Goal: Task Accomplishment & Management: Manage account settings

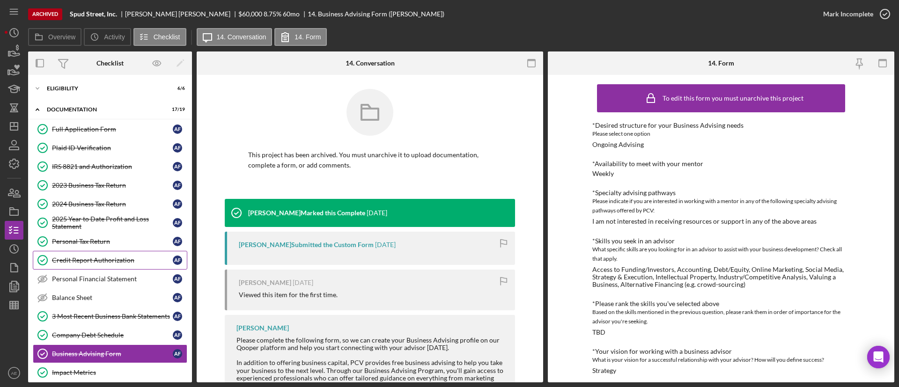
scroll to position [11, 0]
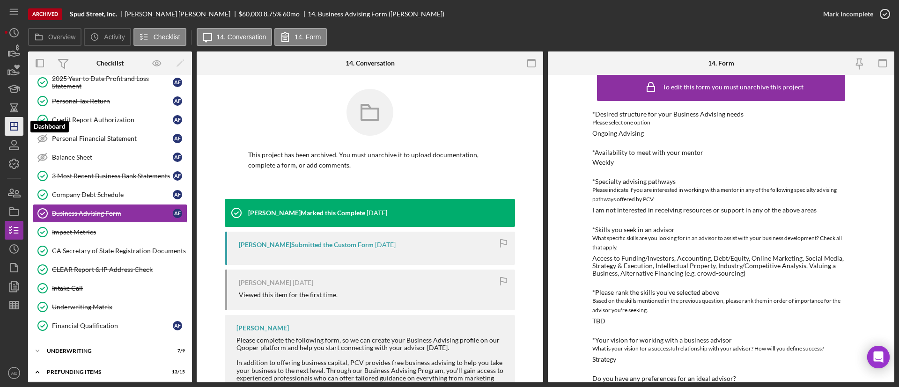
click at [15, 130] on polygon "button" at bounding box center [13, 126] width 7 height 7
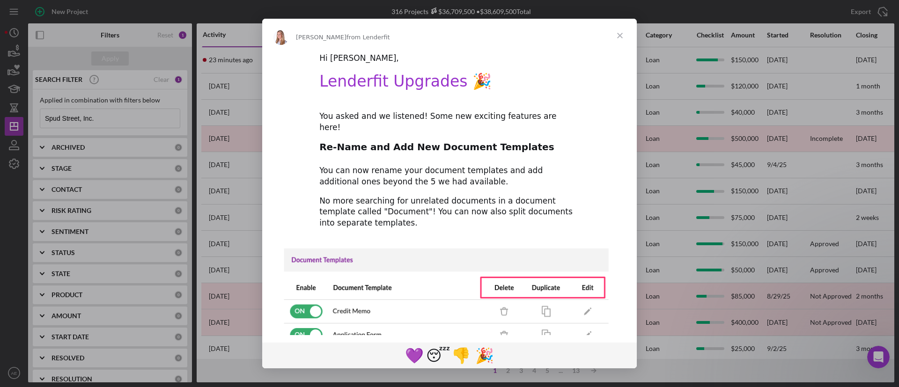
click at [617, 39] on span "Close" at bounding box center [620, 36] width 34 height 34
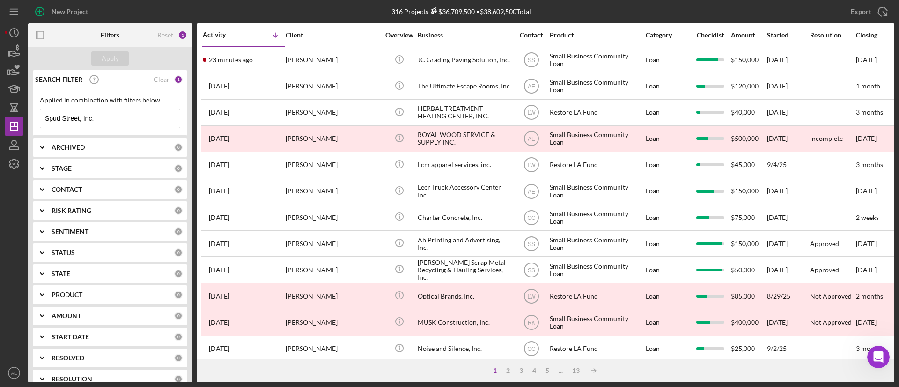
click at [88, 153] on div "ARCHIVED 0" at bounding box center [116, 147] width 131 height 19
drag, startPoint x: 42, startPoint y: 186, endPoint x: 59, endPoint y: 237, distance: 53.9
click at [42, 188] on input "Active" at bounding box center [44, 185] width 9 height 9
checkbox input "true"
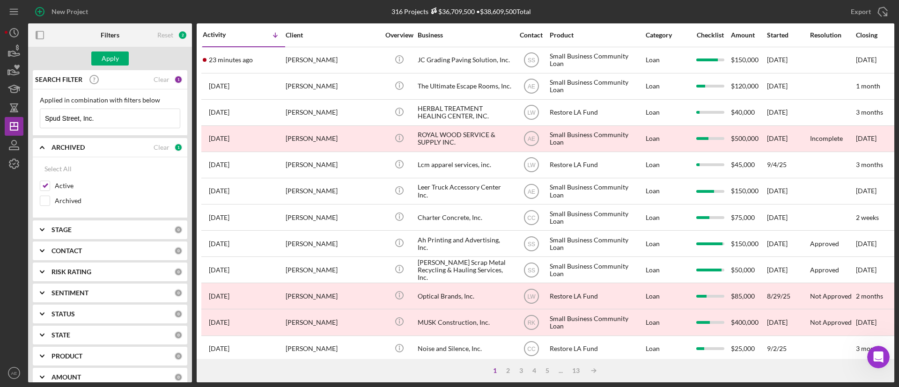
click at [73, 251] on b "CONTACT" at bounding box center [66, 250] width 30 height 7
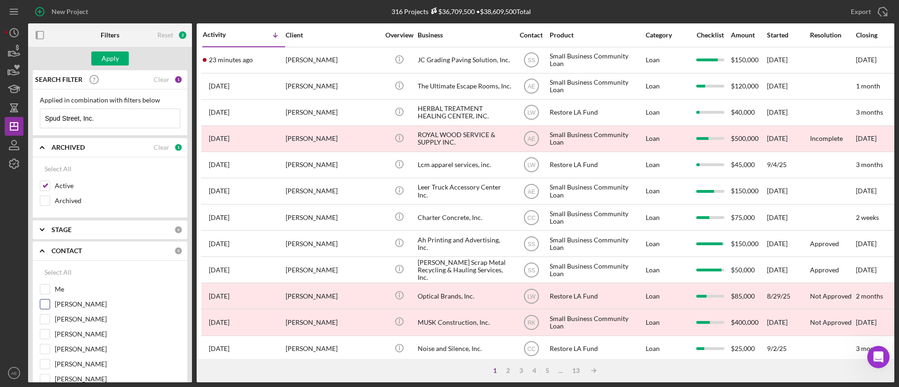
drag, startPoint x: 43, startPoint y: 301, endPoint x: 42, endPoint y: 295, distance: 6.1
click at [42, 300] on input "[PERSON_NAME]" at bounding box center [44, 304] width 9 height 9
click at [44, 295] on div "Me" at bounding box center [110, 291] width 140 height 15
click at [47, 308] on input "[PERSON_NAME]" at bounding box center [44, 304] width 9 height 9
checkbox input "false"
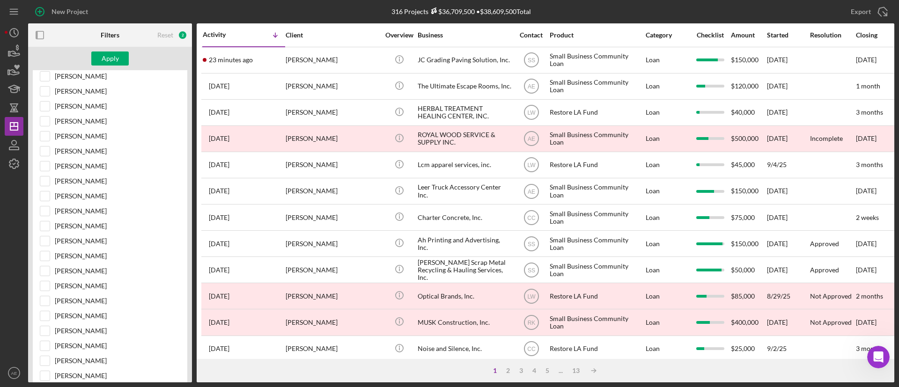
scroll to position [351, 0]
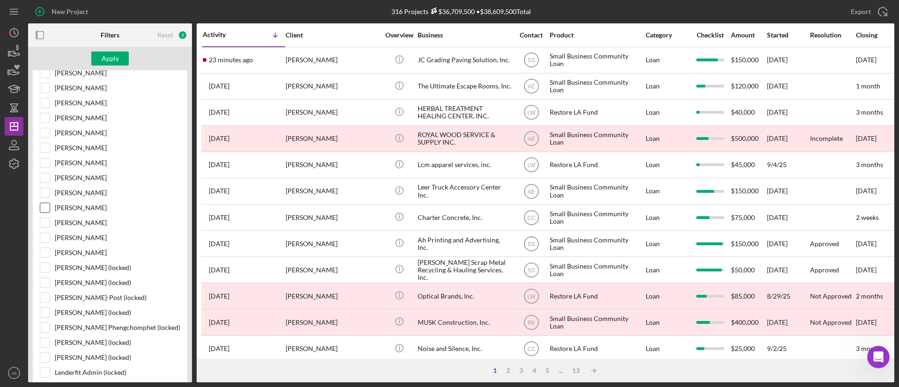
click at [47, 205] on input "[PERSON_NAME]" at bounding box center [44, 207] width 9 height 9
checkbox input "true"
click at [112, 54] on div "Apply" at bounding box center [110, 58] width 17 height 14
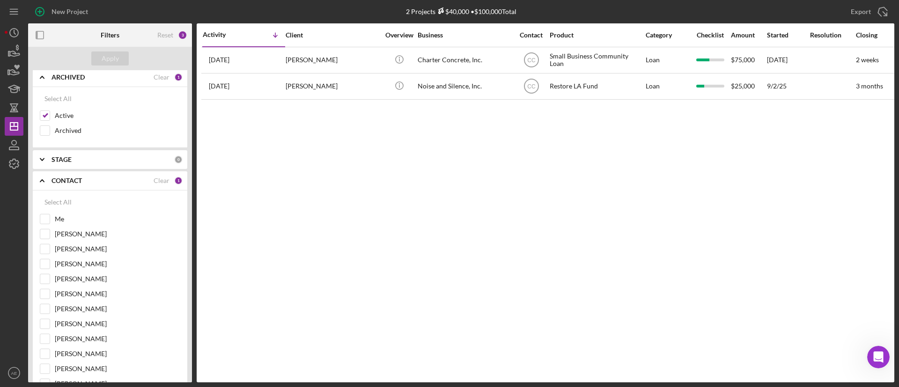
scroll to position [0, 0]
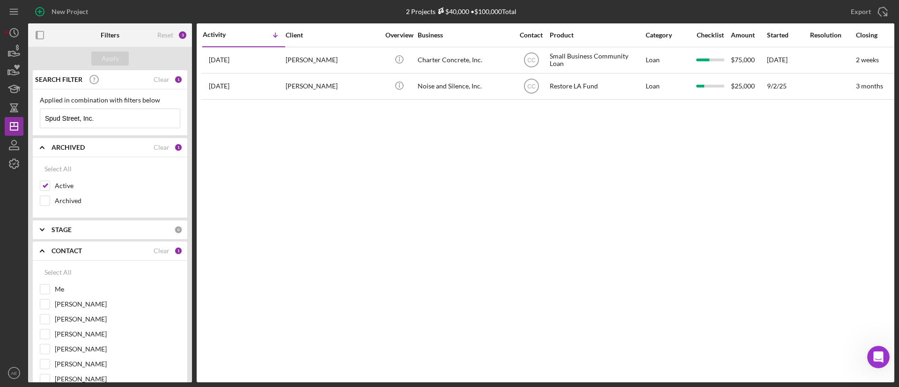
drag, startPoint x: 99, startPoint y: 123, endPoint x: 2, endPoint y: 125, distance: 96.5
click at [2, 125] on div "New Project 2 Projects $40,000 • $100,000 Total Spud Street, Inc. Export Icon/E…" at bounding box center [449, 193] width 899 height 387
click at [117, 63] on div "Apply" at bounding box center [110, 58] width 17 height 14
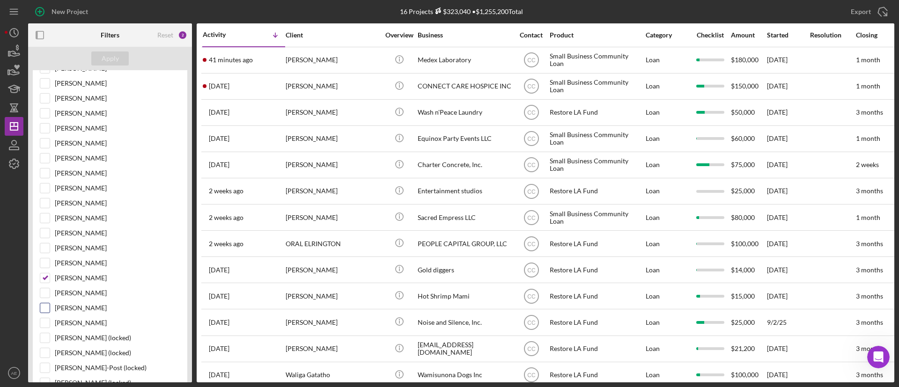
scroll to position [421, 0]
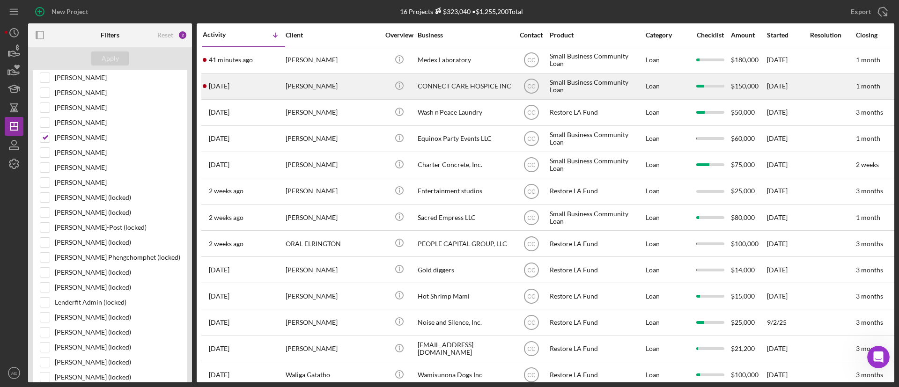
click at [343, 77] on div "HOVHANNES ILANGYOZYAN" at bounding box center [333, 86] width 94 height 25
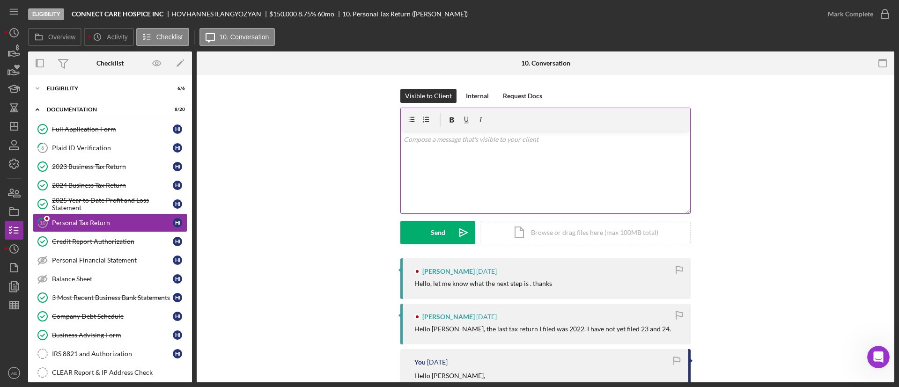
click at [492, 147] on div "v Color teal Color pink Remove color Add row above Add row below Add column bef…" at bounding box center [545, 173] width 289 height 82
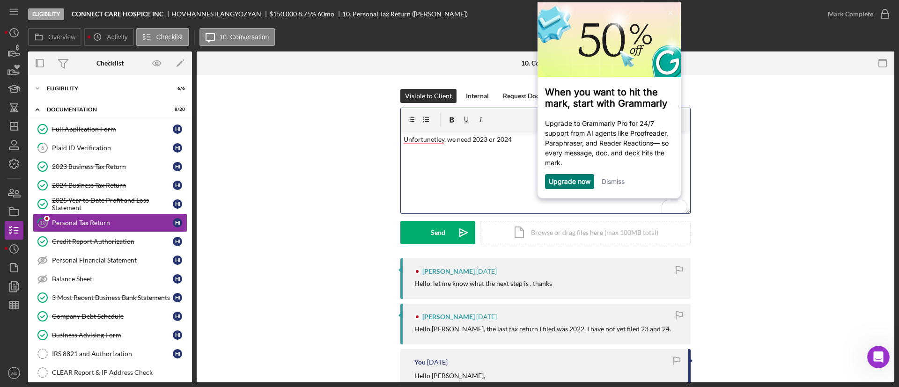
click at [627, 182] on div "Upgrade now Dismiss" at bounding box center [608, 181] width 143 height 15
click at [610, 181] on link "Dismiss" at bounding box center [613, 181] width 23 height 8
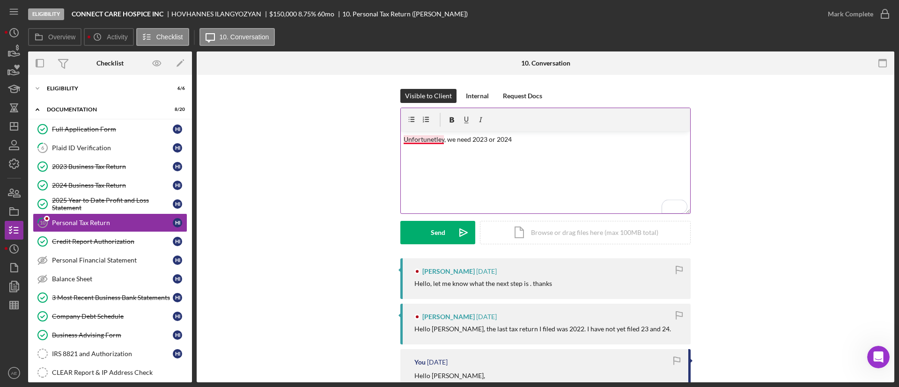
click at [427, 139] on p "Unfortunetley, we need 2023 or 2024" at bounding box center [546, 139] width 284 height 10
click at [520, 136] on p "Unfortunately, we need 2023 or 2024" at bounding box center [546, 139] width 284 height 10
drag, startPoint x: 463, startPoint y: 227, endPoint x: 111, endPoint y: 244, distance: 352.0
click at [462, 227] on icon "Icon/icon-invite-send" at bounding box center [463, 232] width 23 height 23
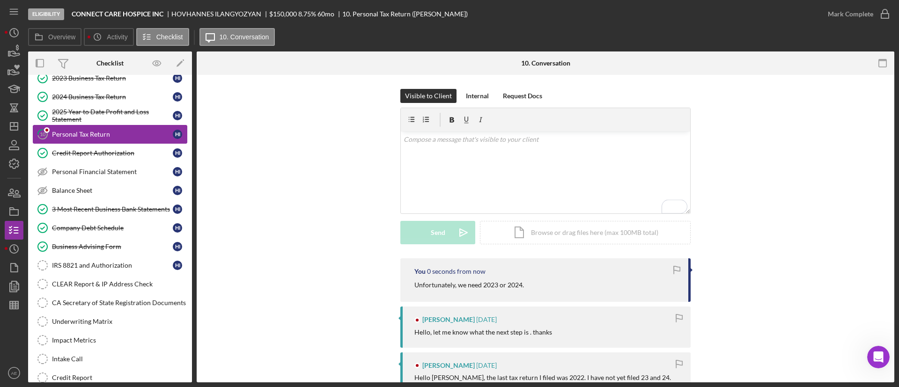
scroll to position [163, 0]
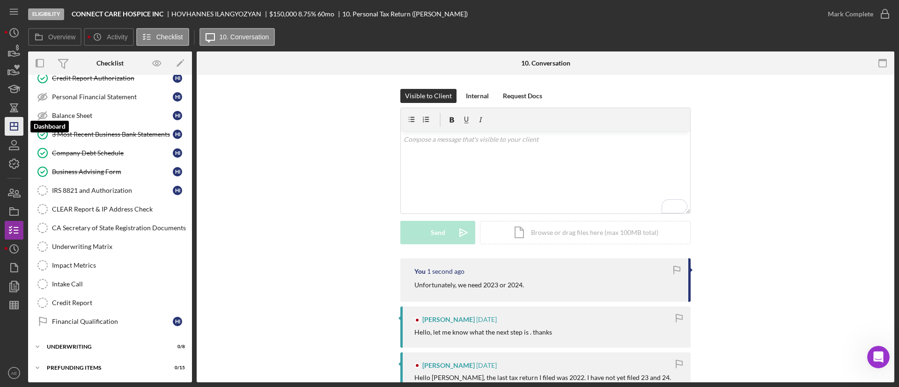
click at [9, 129] on icon "Icon/Dashboard" at bounding box center [13, 126] width 23 height 23
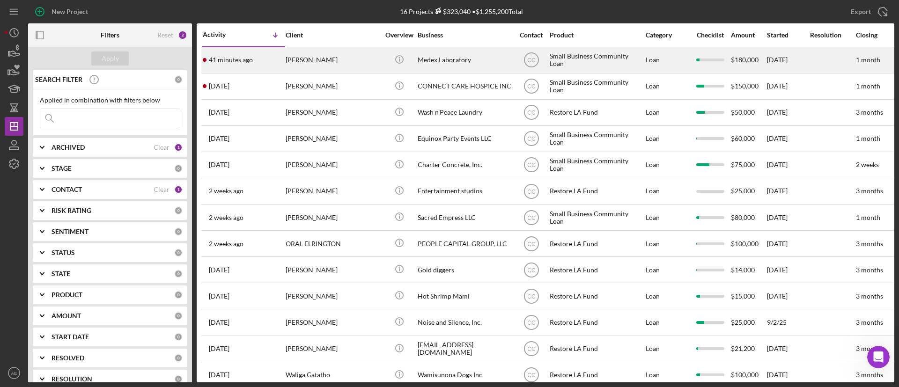
click at [347, 60] on div "Mariam Khachatryan" at bounding box center [333, 60] width 94 height 25
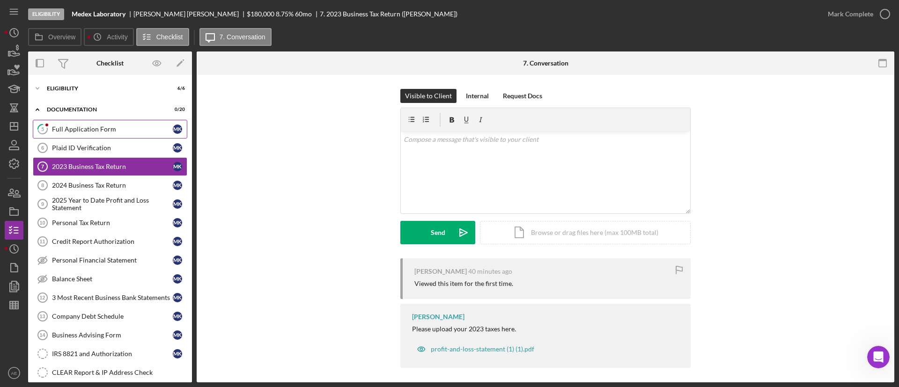
click at [110, 122] on link "5 Full Application Form M K" at bounding box center [110, 129] width 154 height 19
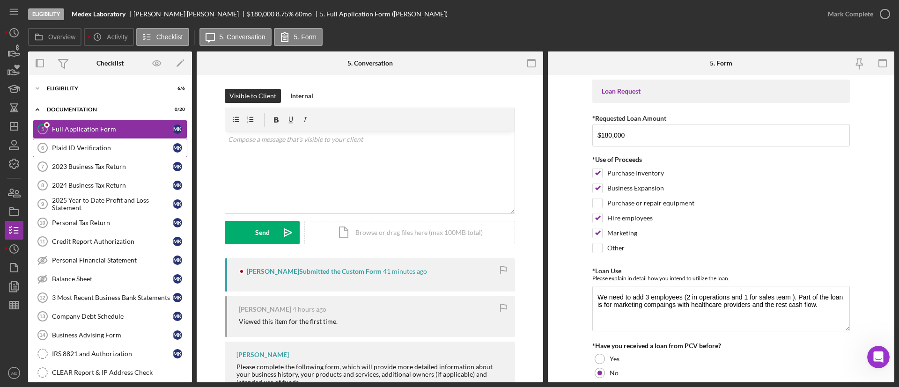
click at [114, 150] on div "Plaid ID Verification" at bounding box center [112, 147] width 121 height 7
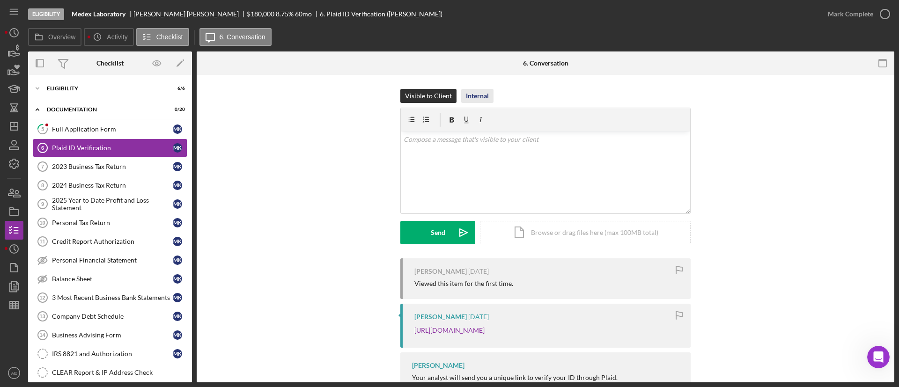
click at [477, 96] on div "Internal" at bounding box center [477, 96] width 23 height 14
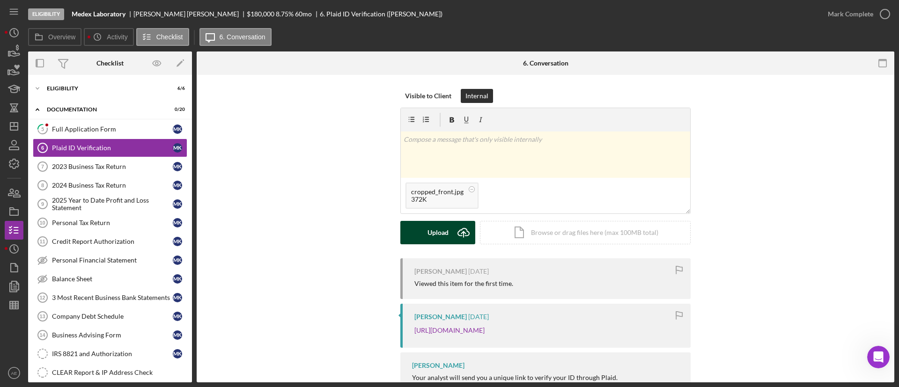
click at [425, 234] on button "Upload Icon/Upload" at bounding box center [437, 232] width 75 height 23
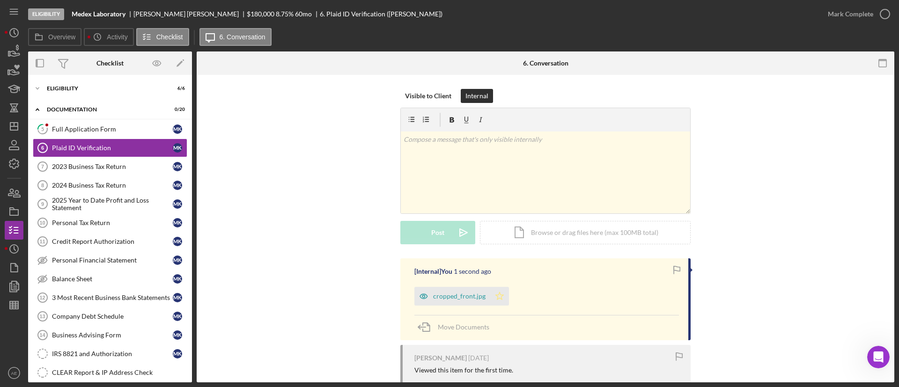
click at [500, 293] on icon "Icon/Star" at bounding box center [499, 296] width 19 height 19
click at [840, 12] on div "Mark Complete" at bounding box center [850, 14] width 45 height 19
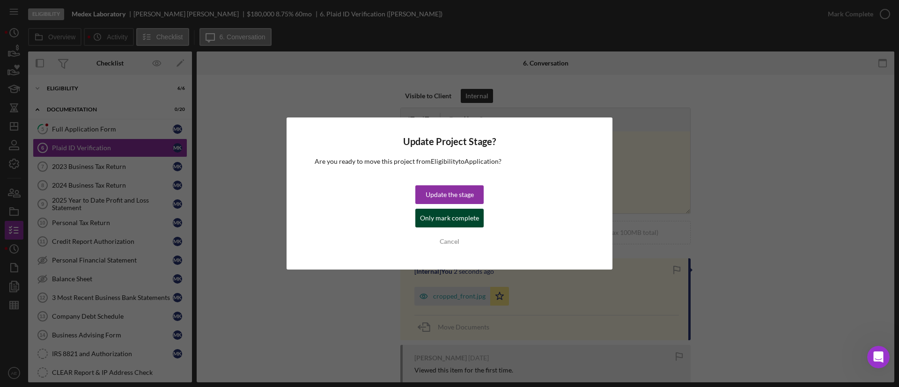
click at [448, 214] on div "Only mark complete" at bounding box center [449, 218] width 59 height 19
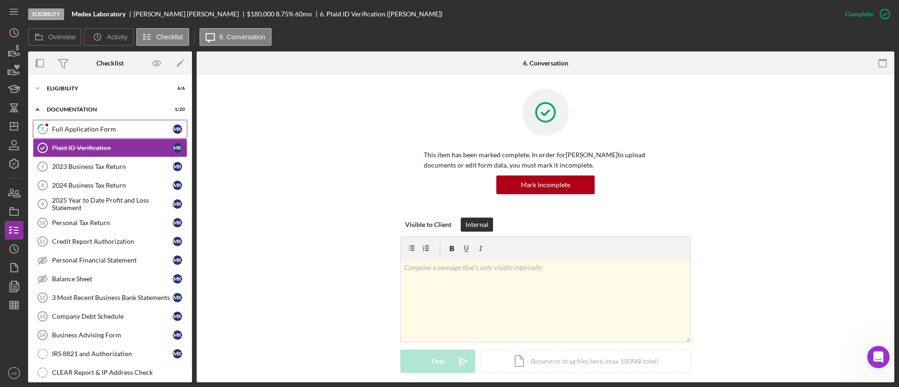
click at [84, 134] on link "5 Full Application Form M K" at bounding box center [110, 129] width 154 height 19
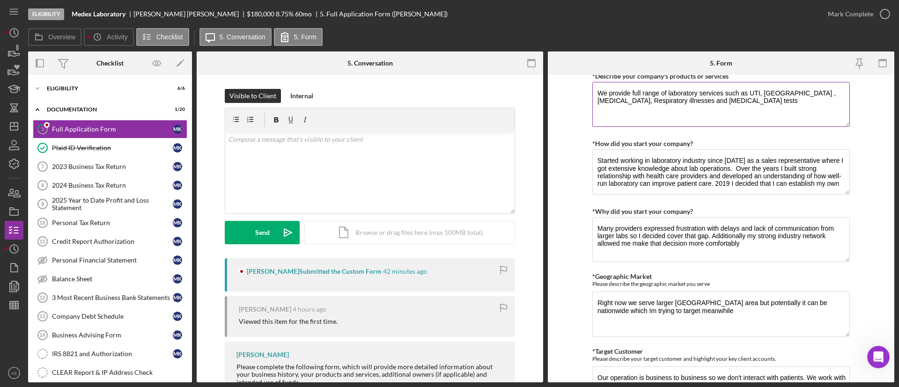
scroll to position [421, 0]
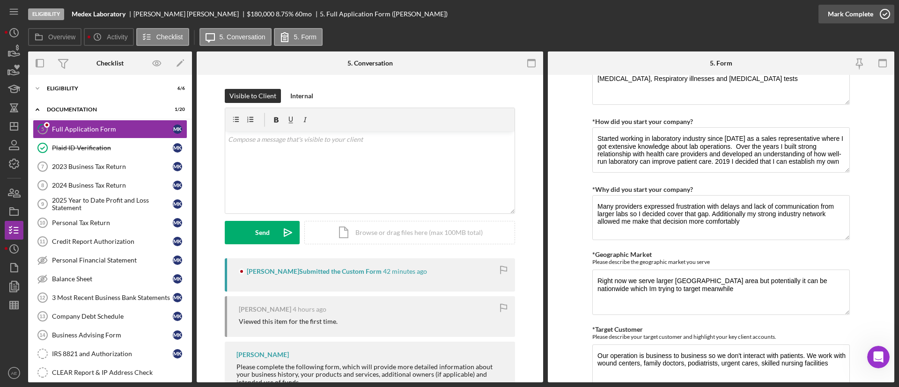
click at [836, 12] on div "Mark Complete" at bounding box center [850, 14] width 45 height 19
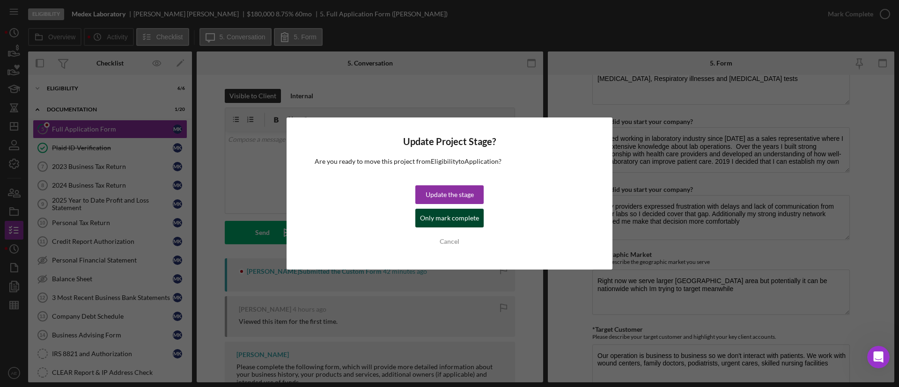
click at [457, 218] on div "Only mark complete" at bounding box center [449, 218] width 59 height 19
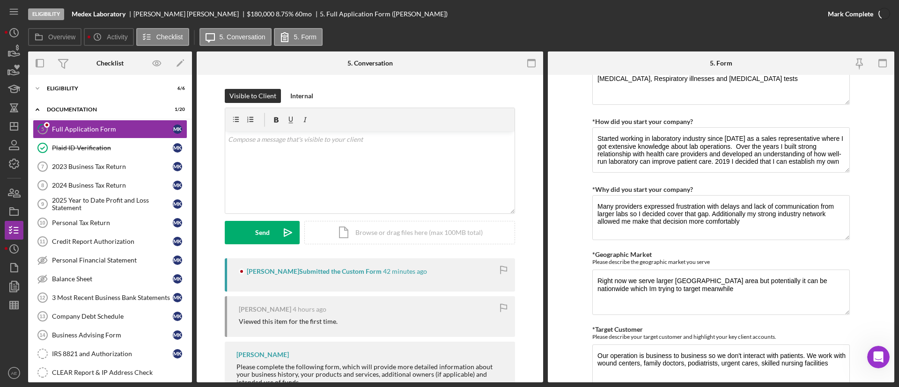
scroll to position [459, 0]
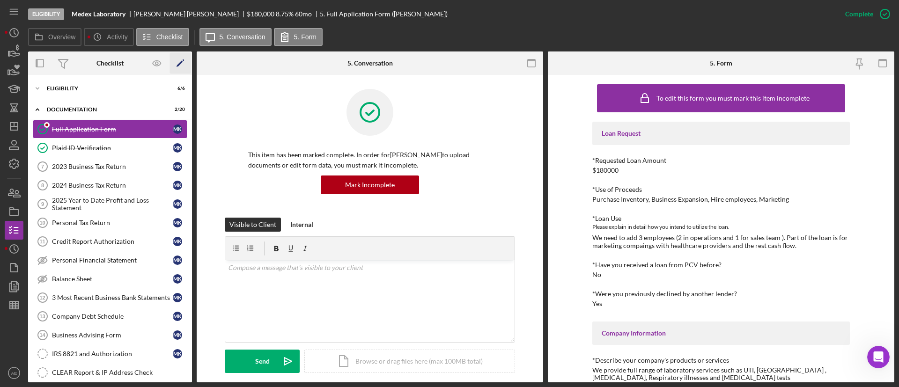
click at [182, 65] on icon "Icon/Edit" at bounding box center [180, 63] width 21 height 21
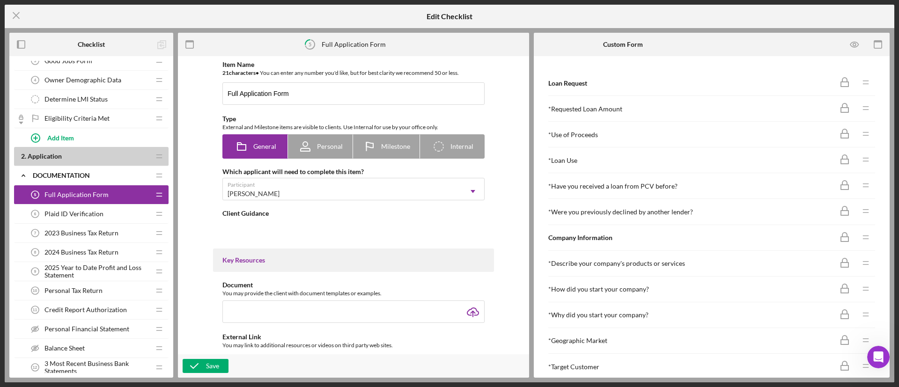
type textarea "<div>Please complete the following form, which will provide more detailed infor…"
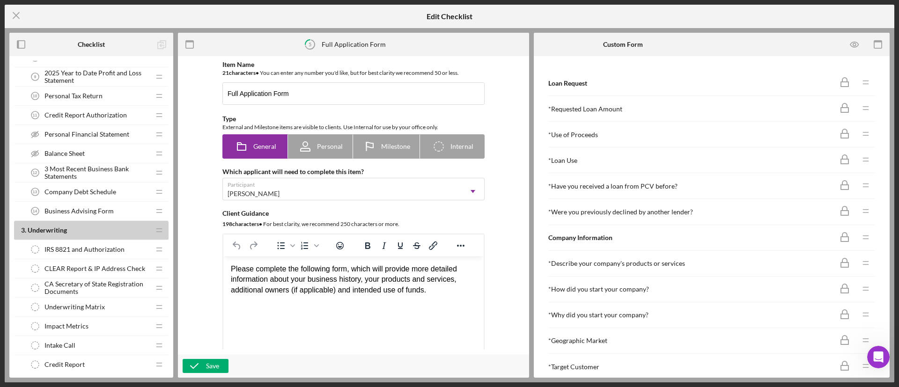
click at [81, 129] on div "Personal Financial Statement Personal Financial Statement" at bounding box center [88, 134] width 124 height 19
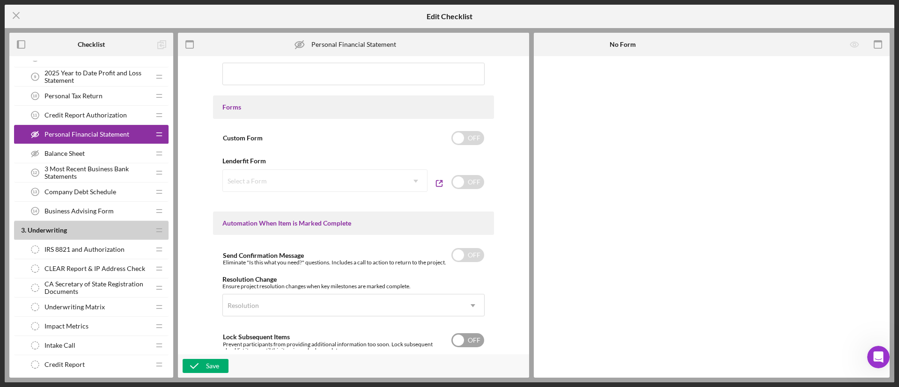
scroll to position [576, 0]
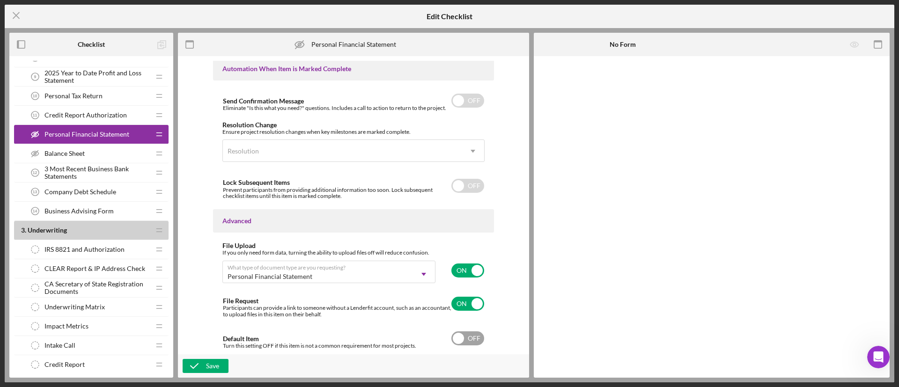
click at [469, 337] on input "checkbox" at bounding box center [467, 338] width 33 height 14
checkbox input "true"
click at [205, 360] on icon "button" at bounding box center [194, 365] width 23 height 23
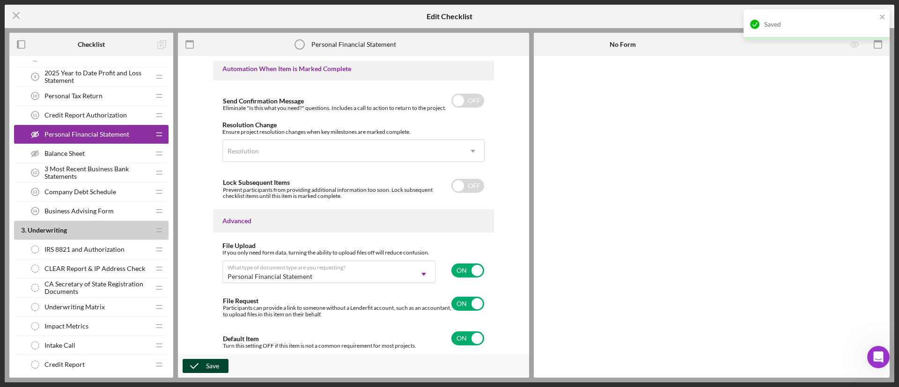
click at [100, 150] on div "Balance Sheet Balance Sheet" at bounding box center [88, 153] width 124 height 19
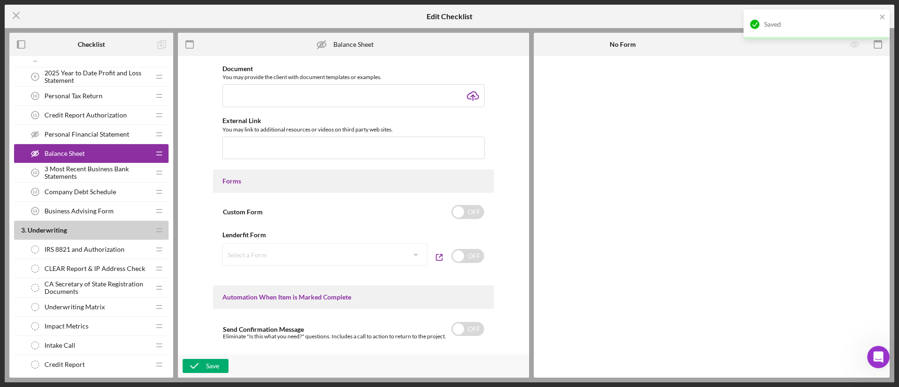
scroll to position [580, 0]
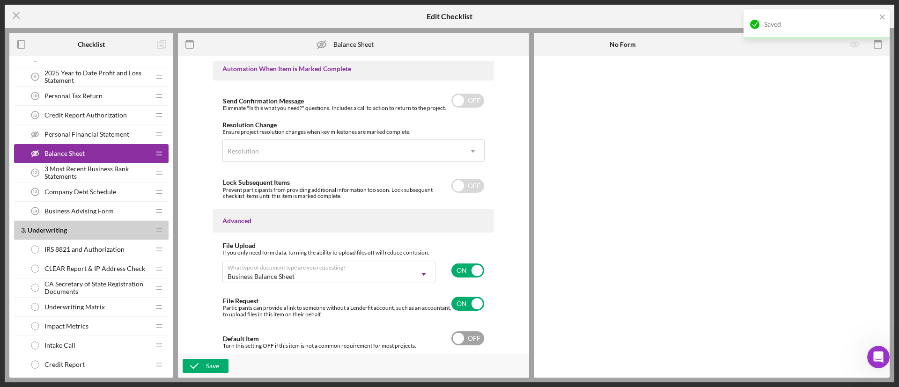
click at [466, 343] on input "checkbox" at bounding box center [467, 338] width 33 height 14
checkbox input "true"
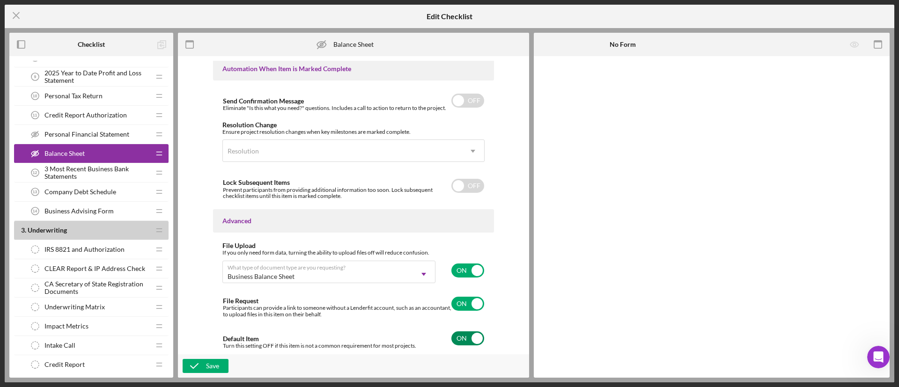
click at [198, 355] on div "Save" at bounding box center [353, 365] width 351 height 23
click at [15, 19] on icon "Icon/Menu Close" at bounding box center [16, 15] width 23 height 23
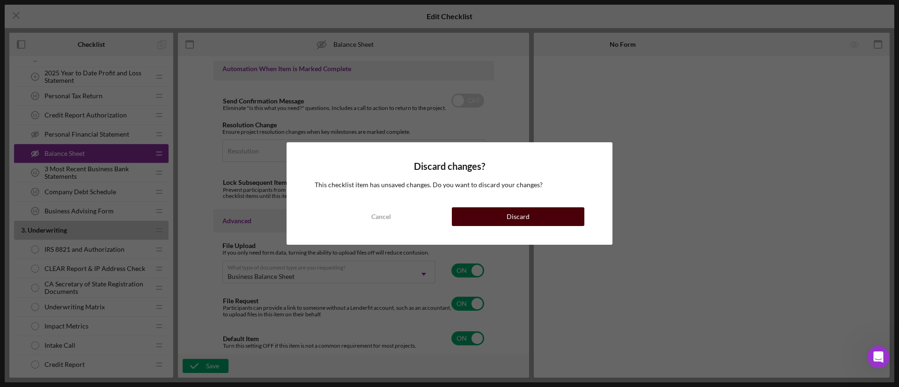
click at [508, 215] on div "Discard" at bounding box center [518, 216] width 23 height 19
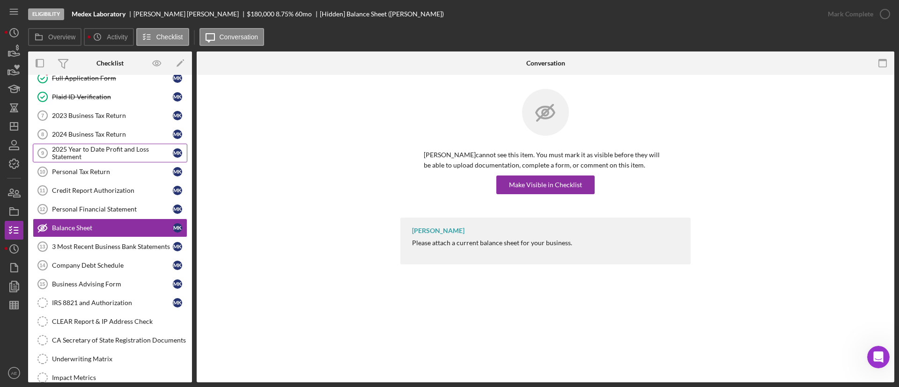
scroll to position [70, 0]
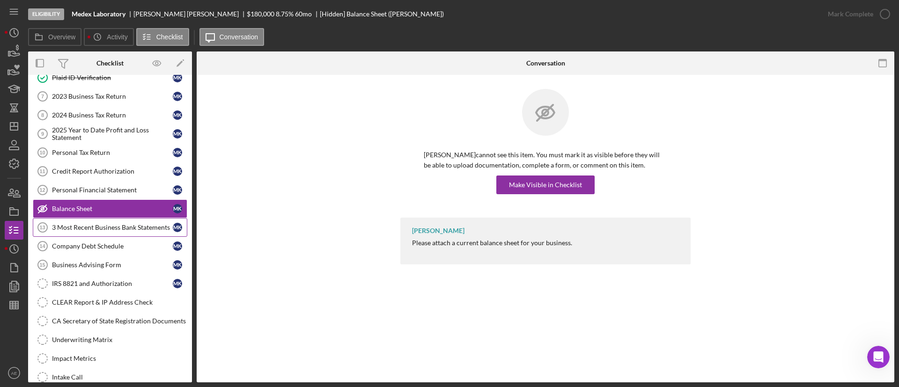
click at [121, 231] on div "3 Most Recent Business Bank Statements" at bounding box center [112, 227] width 121 height 7
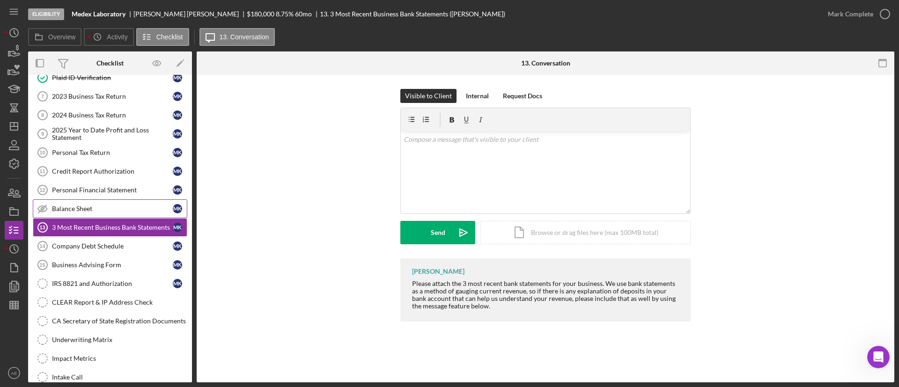
click at [102, 208] on div "Balance Sheet" at bounding box center [112, 208] width 121 height 7
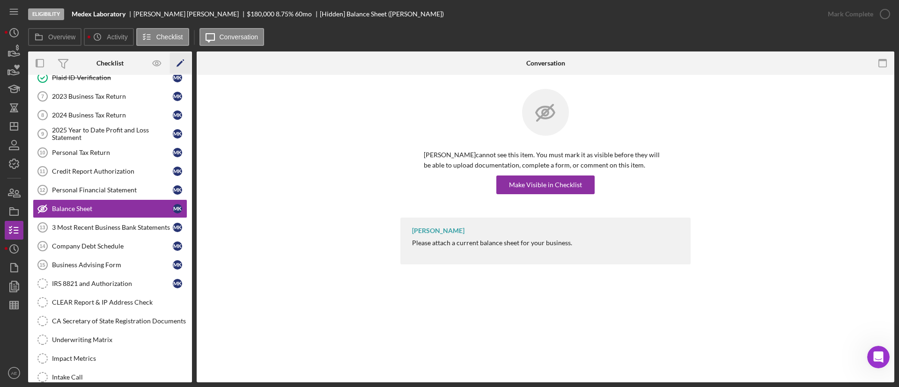
click at [184, 65] on icon "Icon/Edit" at bounding box center [180, 63] width 21 height 21
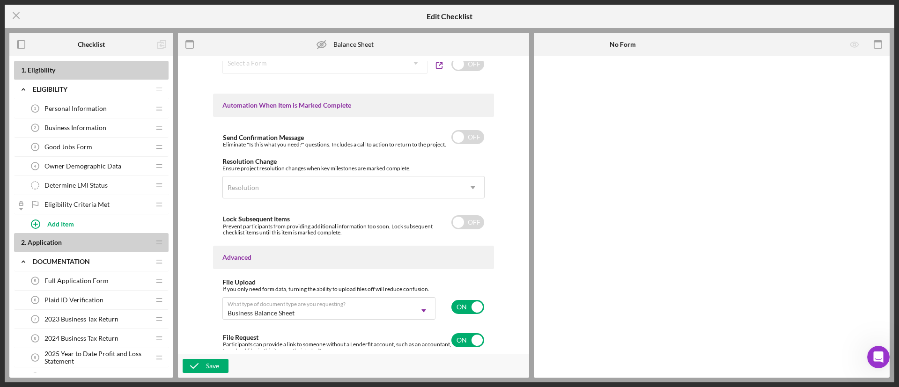
scroll to position [580, 0]
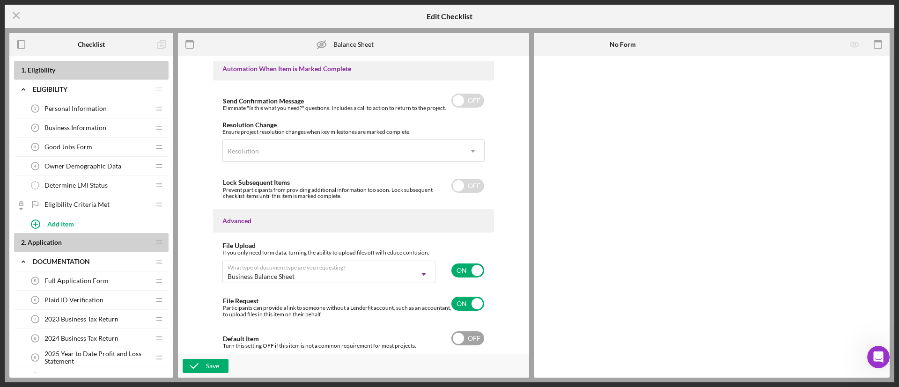
click at [461, 339] on input "checkbox" at bounding box center [467, 338] width 33 height 14
checkbox input "true"
click at [215, 364] on div "Save" at bounding box center [212, 366] width 13 height 14
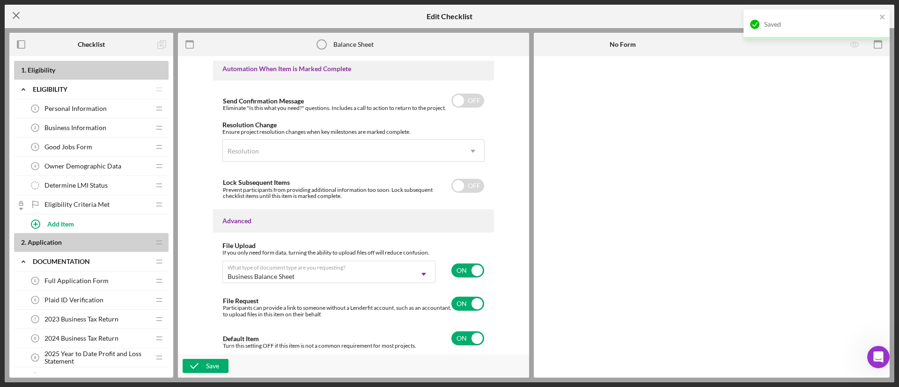
click at [13, 18] on icon "Icon/Menu Close" at bounding box center [16, 15] width 23 height 23
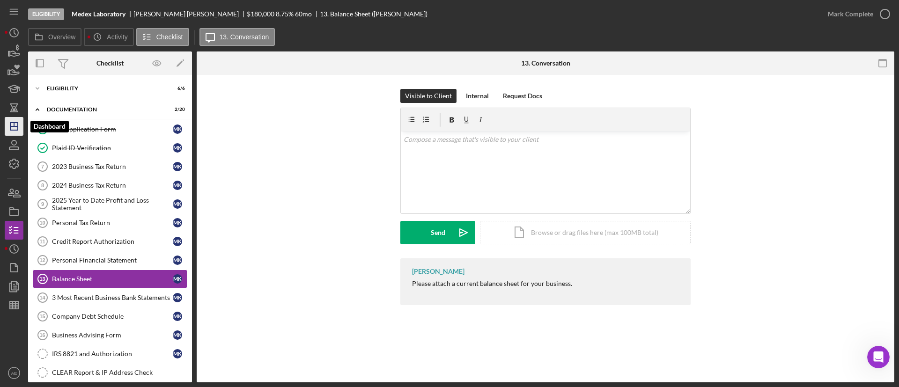
click at [9, 121] on icon "Icon/Dashboard" at bounding box center [13, 126] width 23 height 23
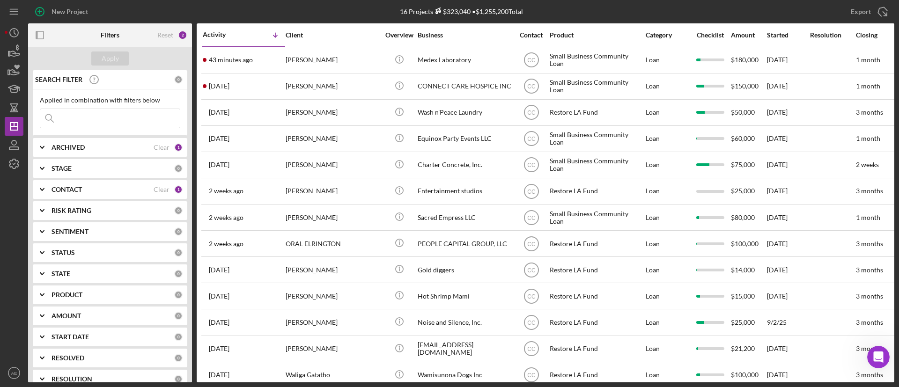
click at [123, 185] on div "CONTACT Clear 1" at bounding box center [116, 189] width 131 height 8
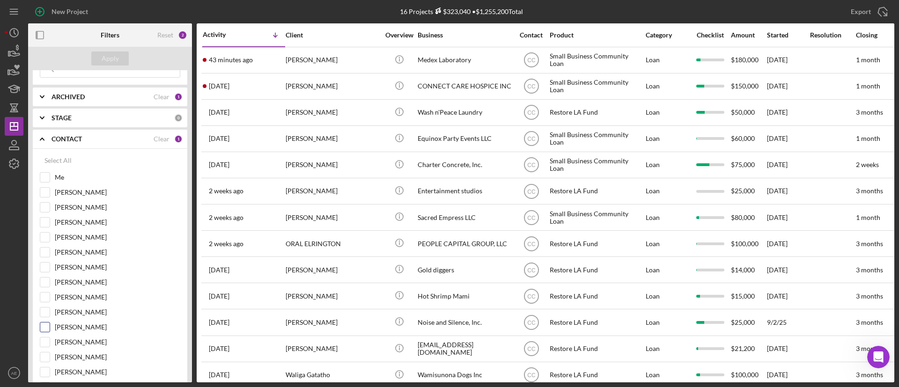
scroll to position [140, 0]
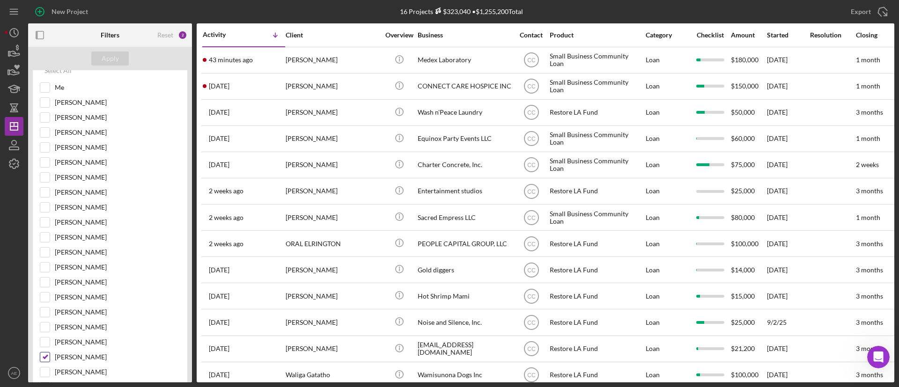
click at [47, 357] on input "[PERSON_NAME]" at bounding box center [44, 357] width 9 height 9
checkbox input "false"
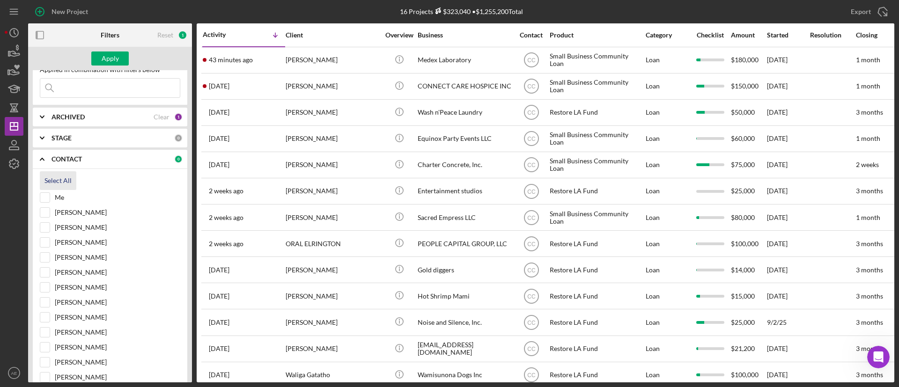
scroll to position [0, 0]
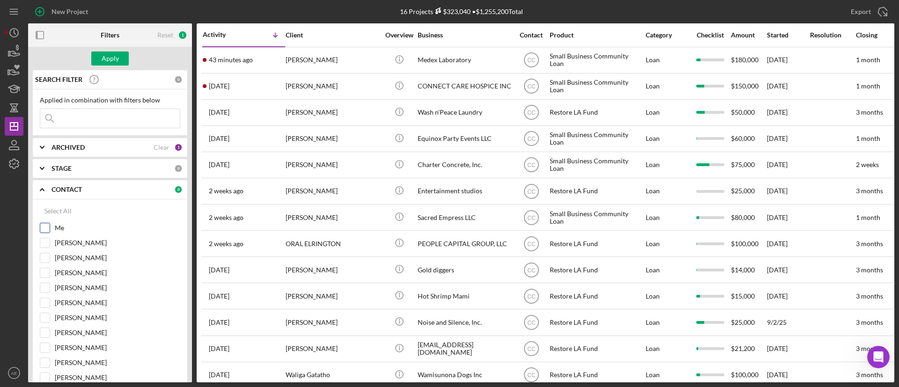
click at [49, 225] on input "Me" at bounding box center [44, 227] width 9 height 9
checkbox input "true"
click at [110, 51] on div "Apply" at bounding box center [110, 58] width 17 height 14
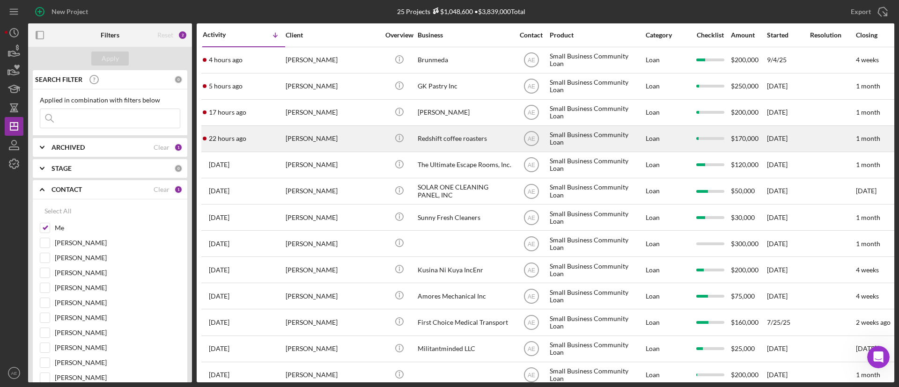
click at [307, 144] on div "[PERSON_NAME]" at bounding box center [333, 138] width 94 height 25
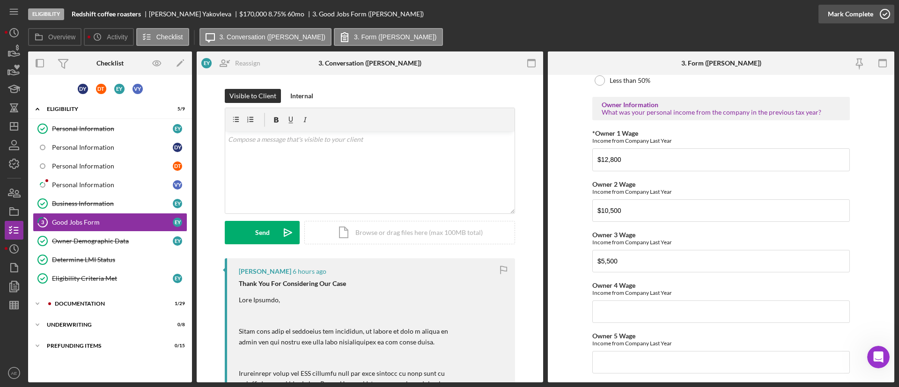
click at [859, 18] on div "Mark Complete" at bounding box center [850, 14] width 45 height 19
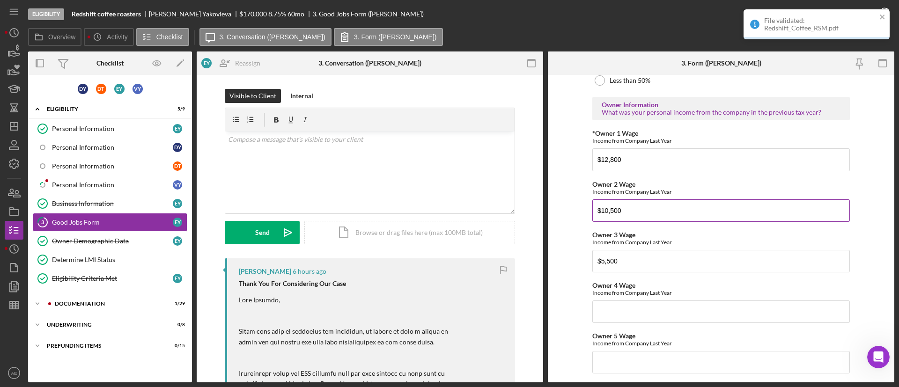
scroll to position [1512, 0]
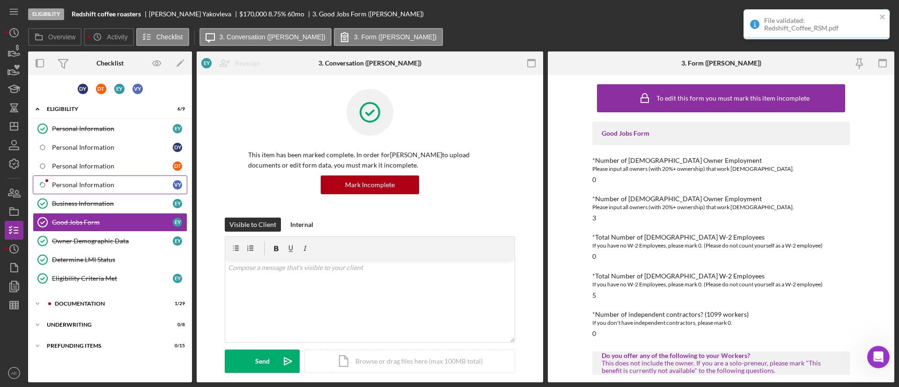
click at [98, 183] on div "Personal Information" at bounding box center [112, 184] width 121 height 7
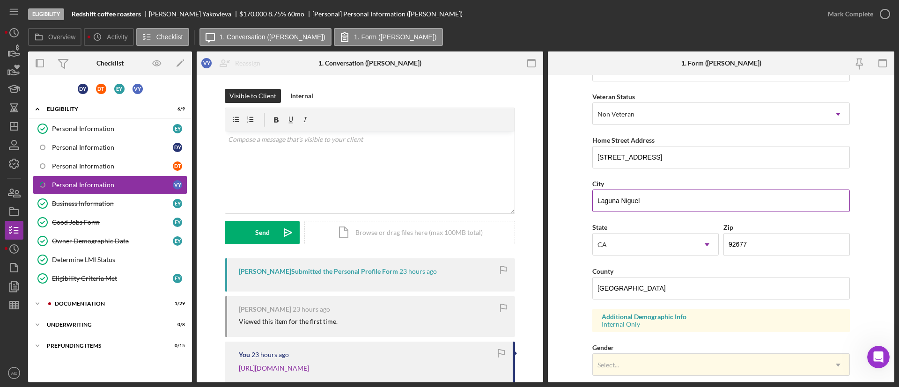
scroll to position [140, 0]
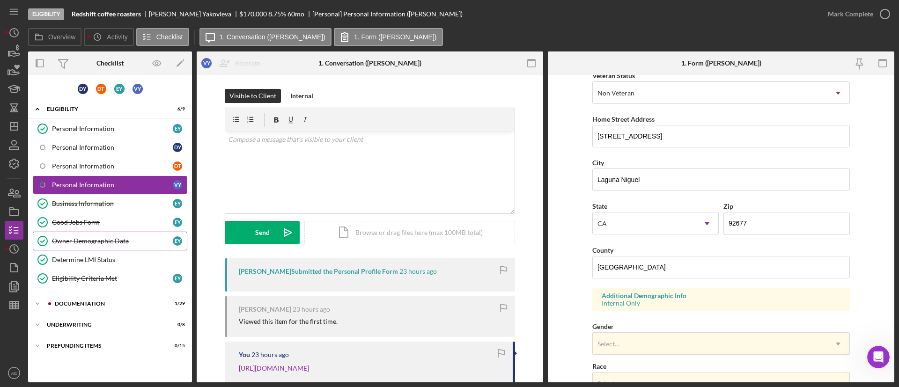
click at [106, 241] on div "Owner Demographic Data" at bounding box center [112, 240] width 121 height 7
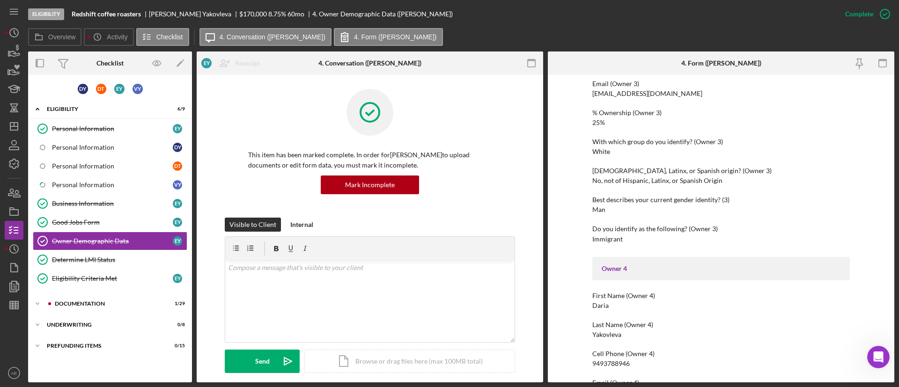
scroll to position [983, 0]
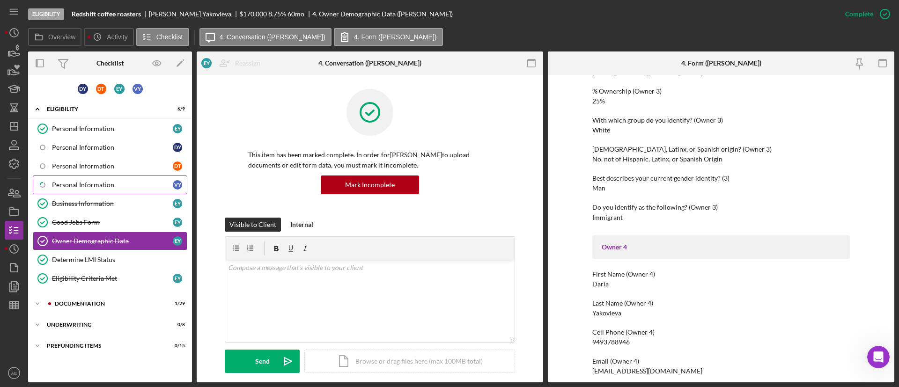
click at [101, 184] on div "Personal Information" at bounding box center [112, 184] width 121 height 7
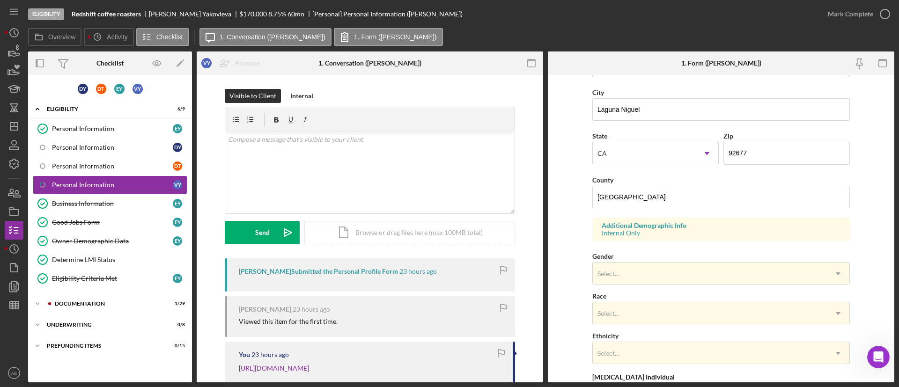
scroll to position [317, 0]
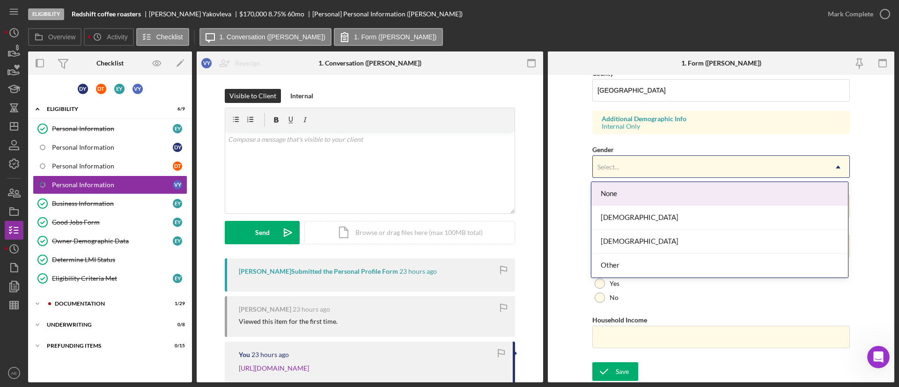
click at [618, 170] on div "Select..." at bounding box center [608, 166] width 24 height 7
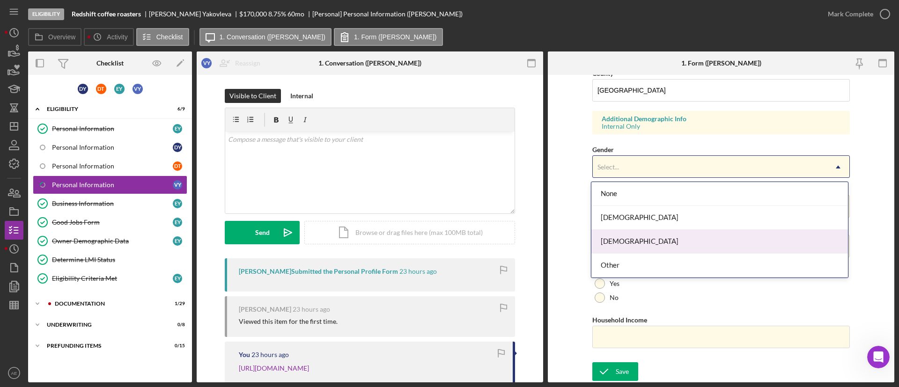
click at [624, 232] on div "[DEMOGRAPHIC_DATA]" at bounding box center [719, 242] width 257 height 24
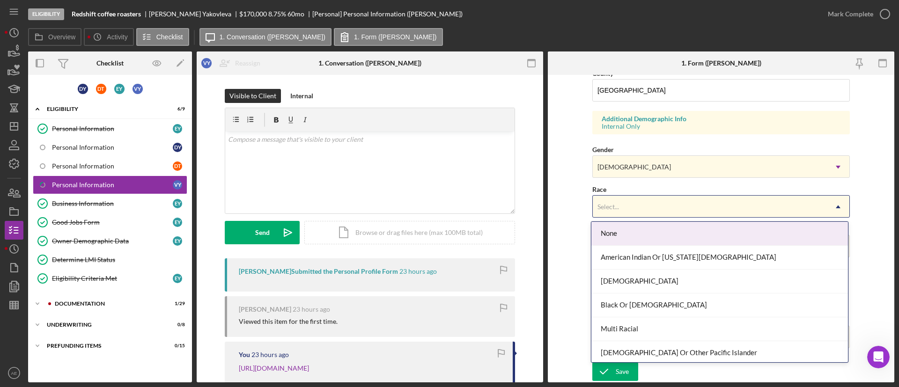
click at [623, 216] on div "Select..." at bounding box center [710, 207] width 234 height 22
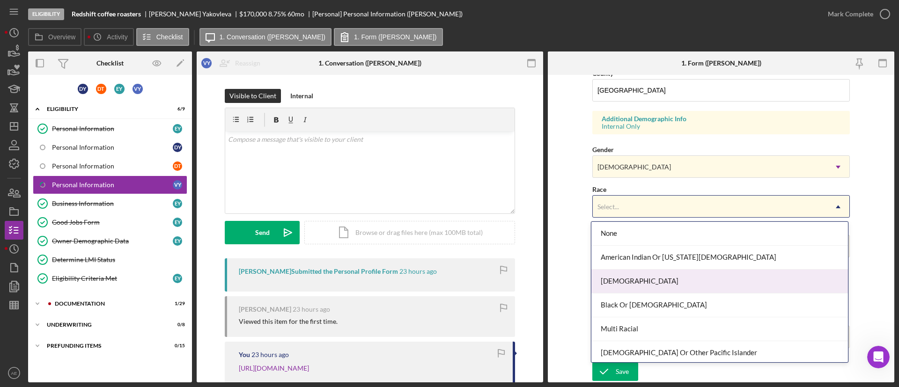
scroll to position [51, 0]
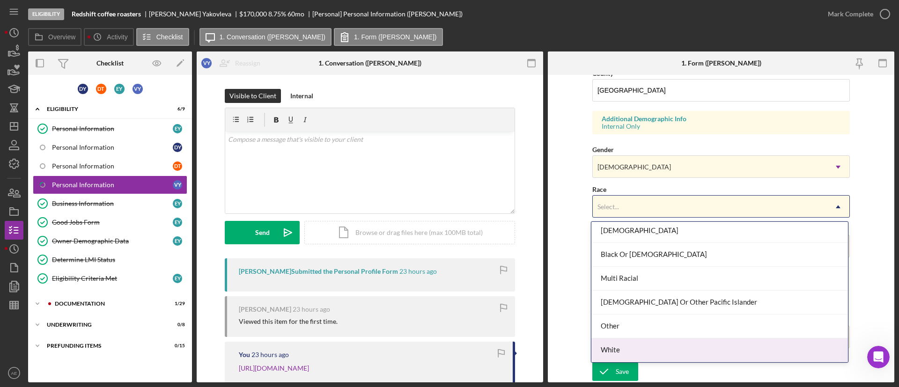
click at [651, 346] on div "White" at bounding box center [719, 350] width 257 height 24
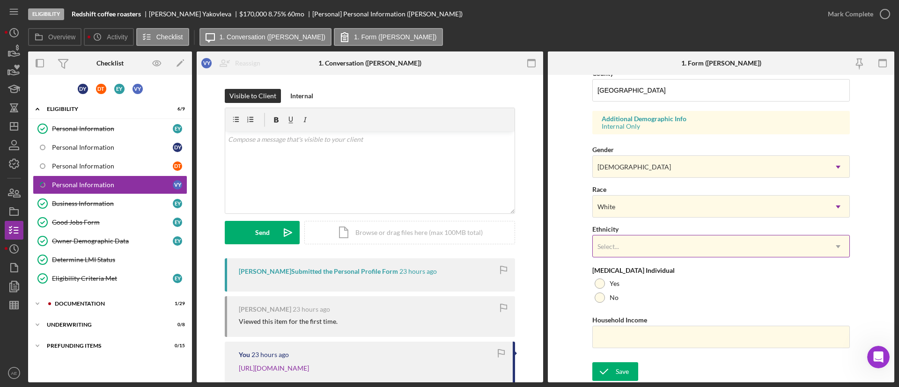
click at [628, 243] on div "Select..." at bounding box center [710, 247] width 234 height 22
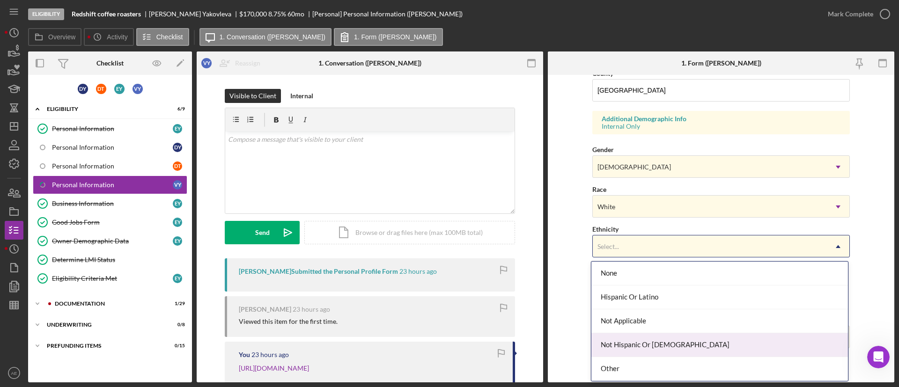
click at [647, 345] on div "Not Hispanic Or Latino" at bounding box center [719, 345] width 257 height 24
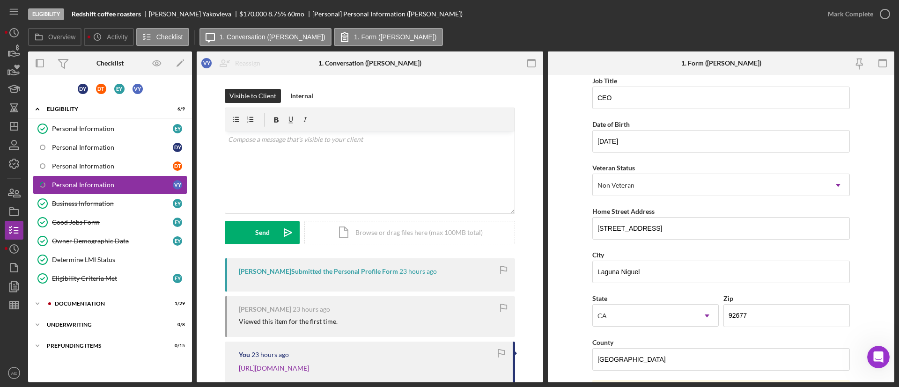
scroll to position [70, 0]
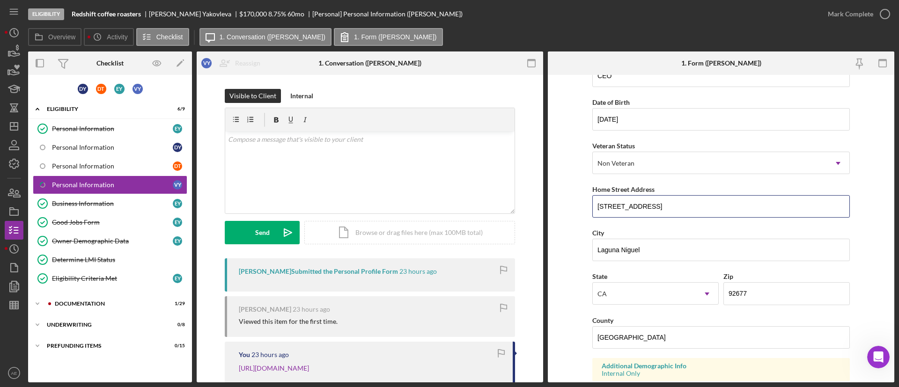
drag, startPoint x: 677, startPoint y: 205, endPoint x: 517, endPoint y: 212, distance: 159.8
click at [517, 212] on div "Overview Internal Workflow Stage Eligibility Icon/Dropdown Arrow Archive (can u…" at bounding box center [461, 216] width 866 height 331
drag, startPoint x: 663, startPoint y: 249, endPoint x: 199, endPoint y: 218, distance: 465.4
click at [229, 222] on div "Overview Internal Workflow Stage Eligibility Icon/Dropdown Arrow Archive (can u…" at bounding box center [461, 216] width 866 height 331
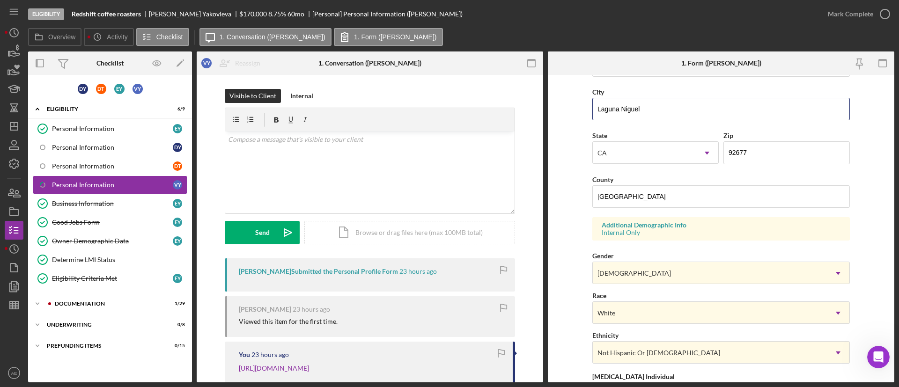
scroll to position [317, 0]
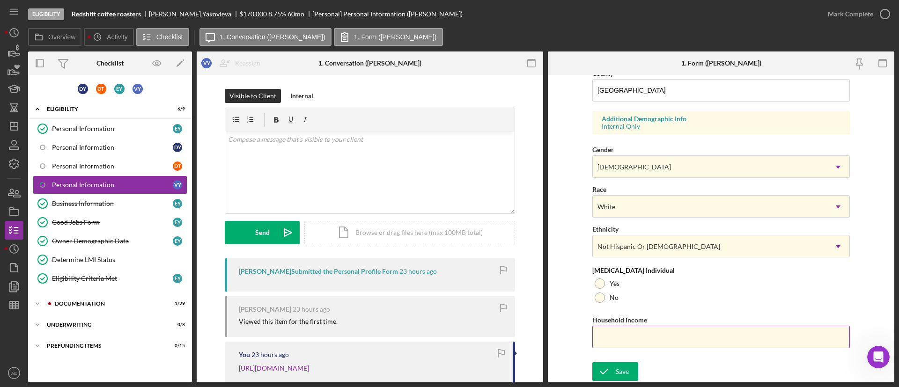
drag, startPoint x: 609, startPoint y: 301, endPoint x: 619, endPoint y: 317, distance: 19.1
click at [610, 301] on label "No" at bounding box center [614, 297] width 9 height 7
click at [622, 369] on div "Save" at bounding box center [622, 371] width 13 height 19
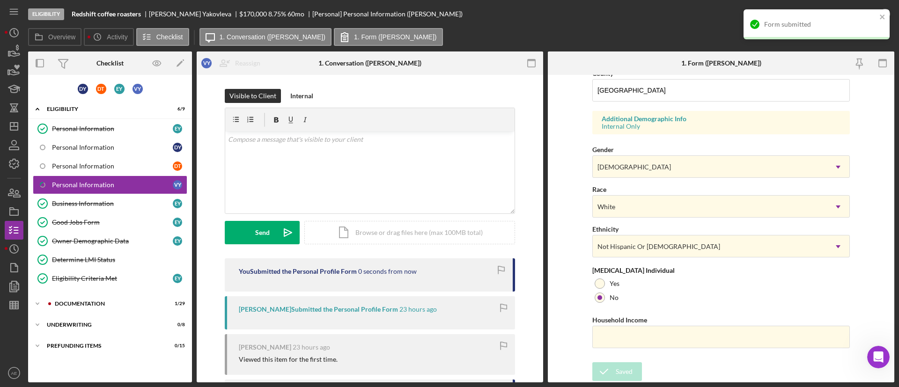
click at [839, 23] on div "Form submitted" at bounding box center [820, 24] width 112 height 7
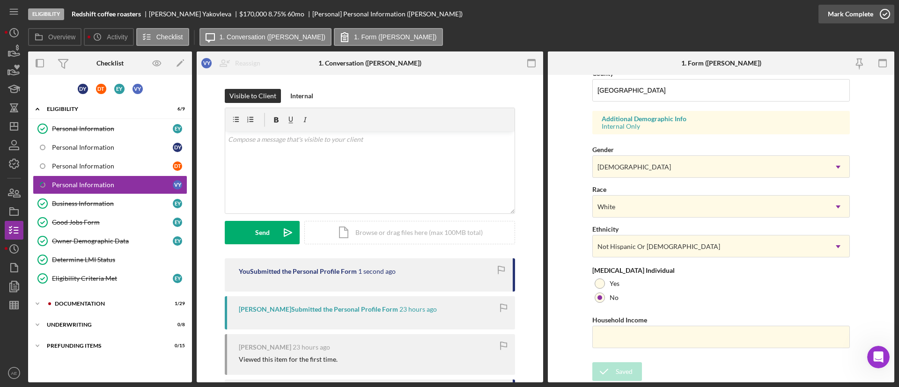
click at [844, 18] on div "Mark Complete" at bounding box center [850, 14] width 45 height 19
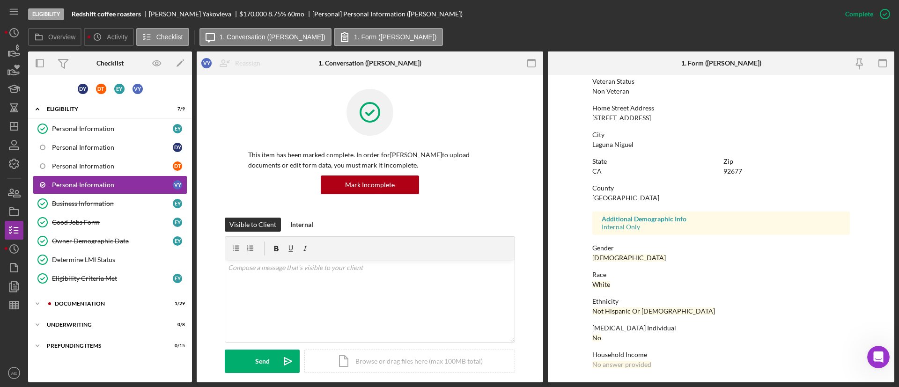
scroll to position [129, 0]
click at [96, 299] on div "Icon/Expander Documentation 1 / 29" at bounding box center [110, 303] width 164 height 19
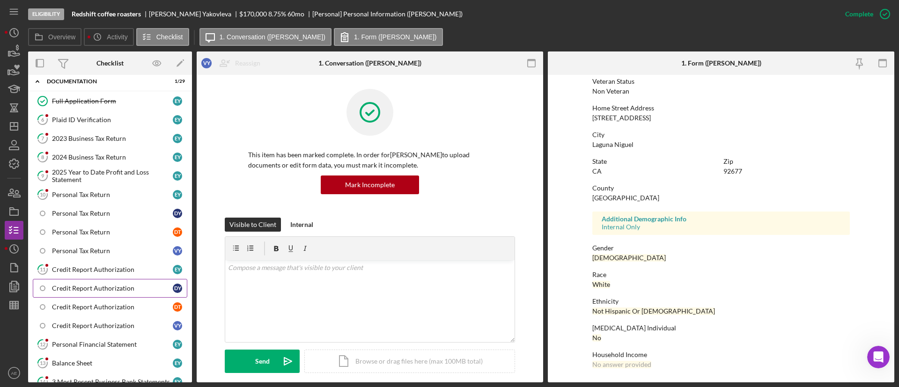
scroll to position [140, 0]
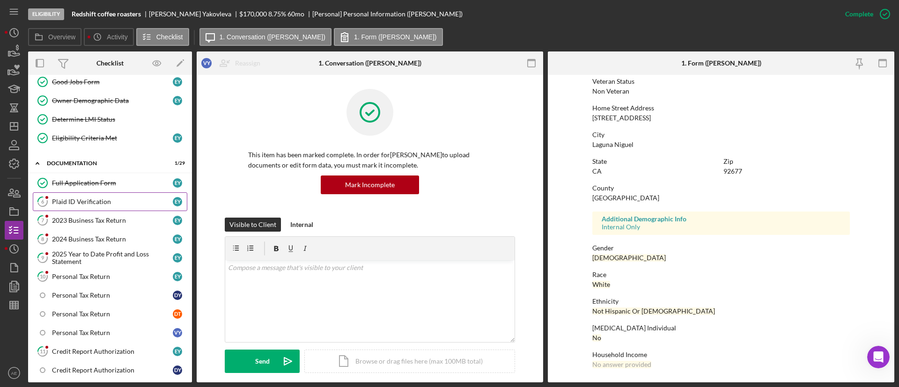
click at [109, 197] on link "6 Plaid ID Verification E Y" at bounding box center [110, 201] width 154 height 19
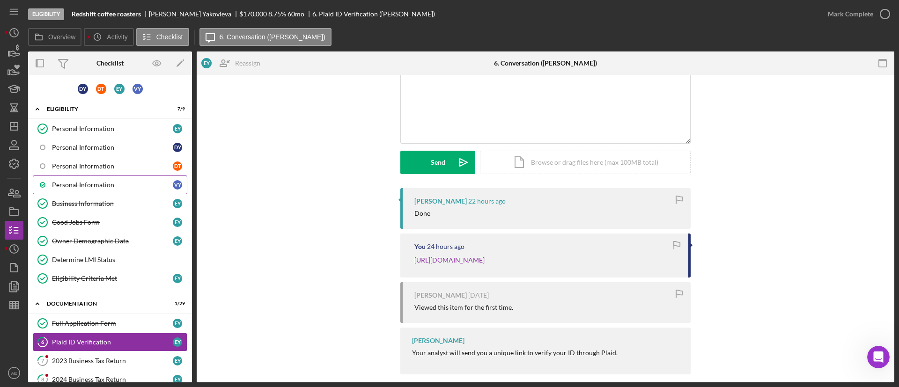
click at [101, 178] on link "Personal Information V Y" at bounding box center [110, 185] width 154 height 19
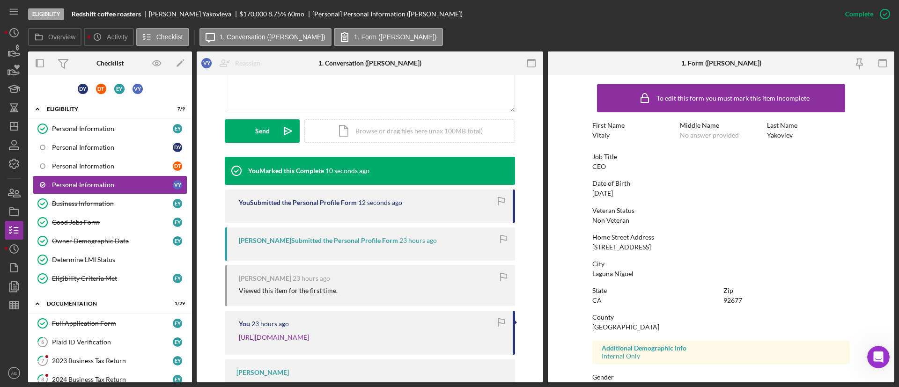
scroll to position [281, 0]
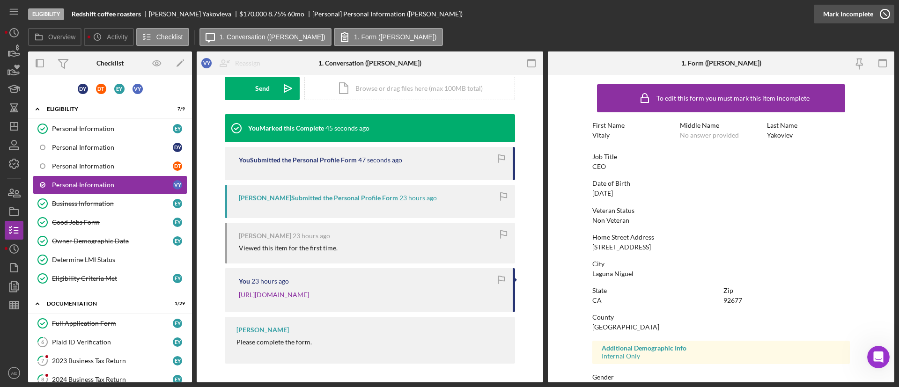
click at [853, 10] on div "Mark Incomplete" at bounding box center [848, 14] width 50 height 19
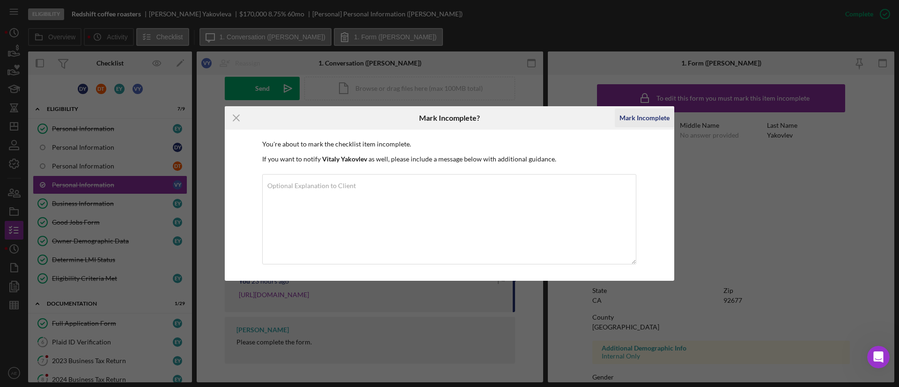
click at [622, 123] on div "Mark Incomplete" at bounding box center [644, 118] width 50 height 19
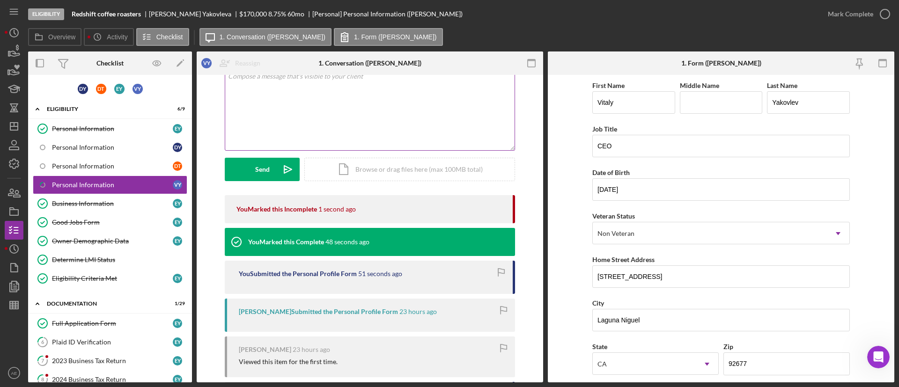
scroll to position [12, 0]
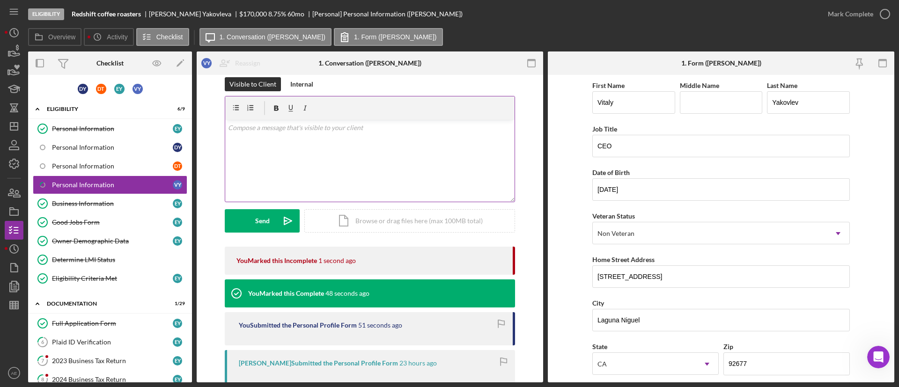
click at [254, 157] on div "v Color teal Color pink Remove color Add row above Add row below Add column bef…" at bounding box center [369, 161] width 289 height 82
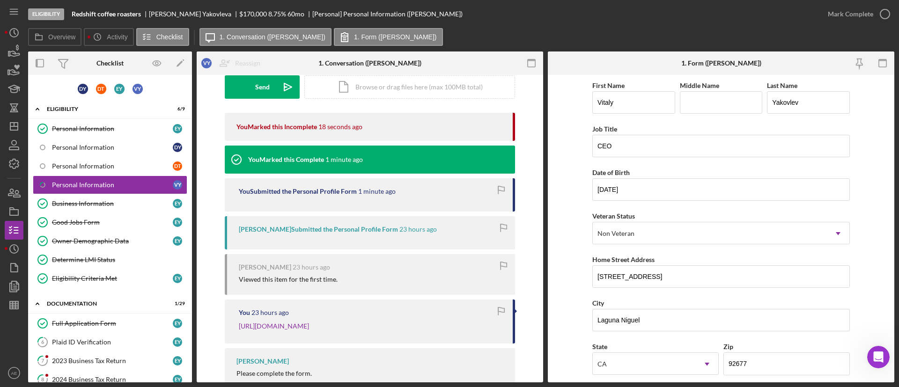
scroll to position [187, 0]
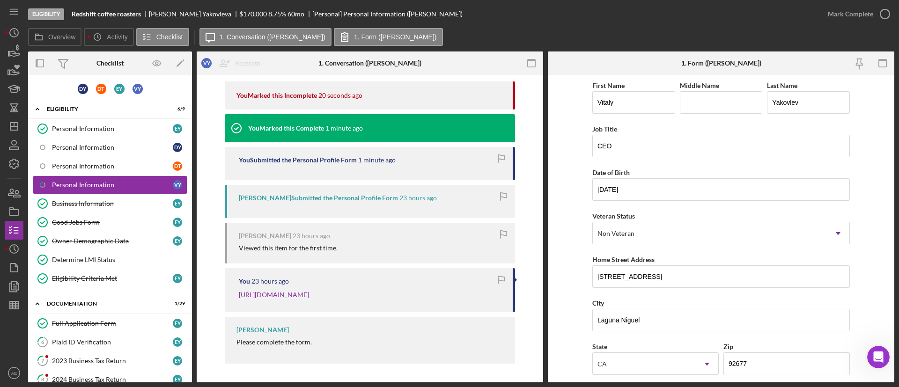
drag, startPoint x: 235, startPoint y: 282, endPoint x: 390, endPoint y: 299, distance: 155.9
click at [394, 301] on div "You 23 hours ago https://verify.plaid.com/verify/idv_djyZ5WQDVjBde4?key=b58a7c3…" at bounding box center [370, 290] width 290 height 44
copy link "https://verify.plaid.com/verify/idv_djyZ5WQDVjBde4?key=b58a7c3df9a224da18e38a37…"
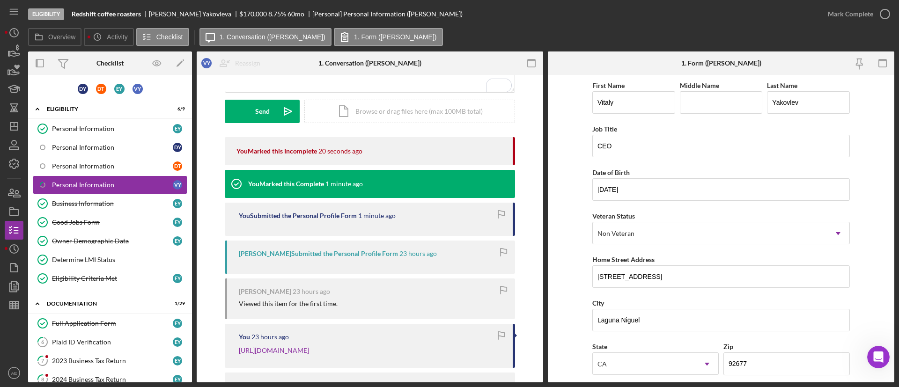
scroll to position [0, 0]
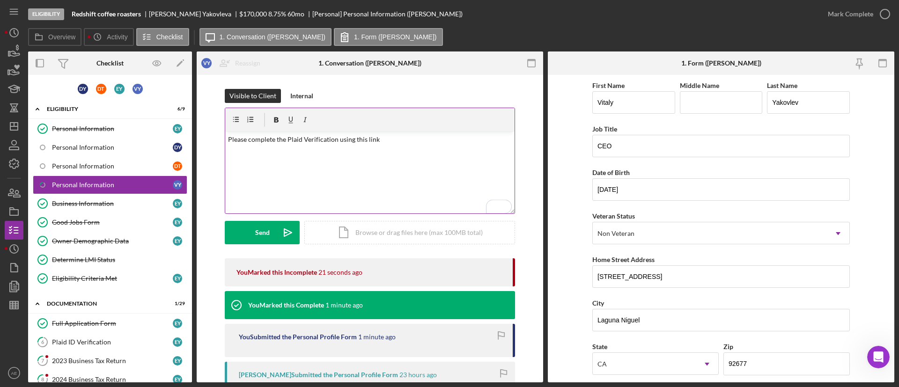
click at [404, 148] on div "v Color teal Color pink Remove color Add row above Add row below Add column bef…" at bounding box center [369, 173] width 289 height 82
drag, startPoint x: 265, startPoint y: 234, endPoint x: 264, endPoint y: 246, distance: 12.2
click at [265, 234] on div "Send" at bounding box center [262, 232] width 15 height 23
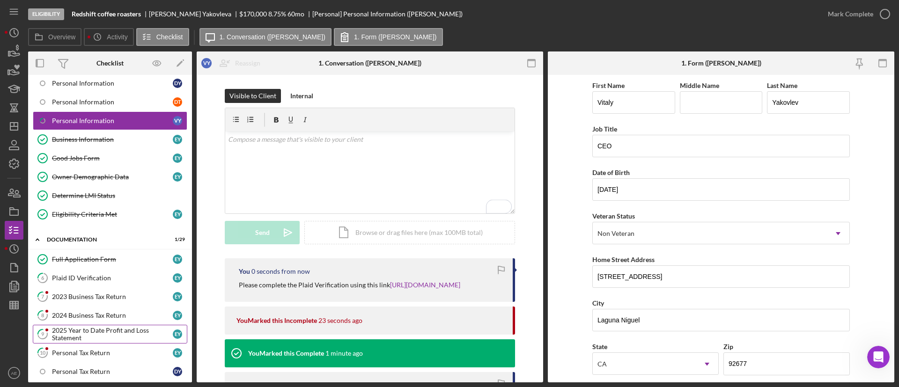
scroll to position [140, 0]
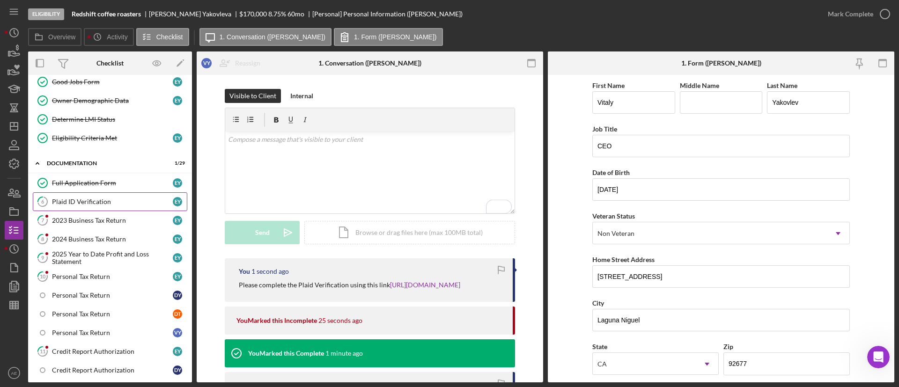
click at [60, 192] on link "6 Plaid ID Verification E Y" at bounding box center [110, 201] width 154 height 19
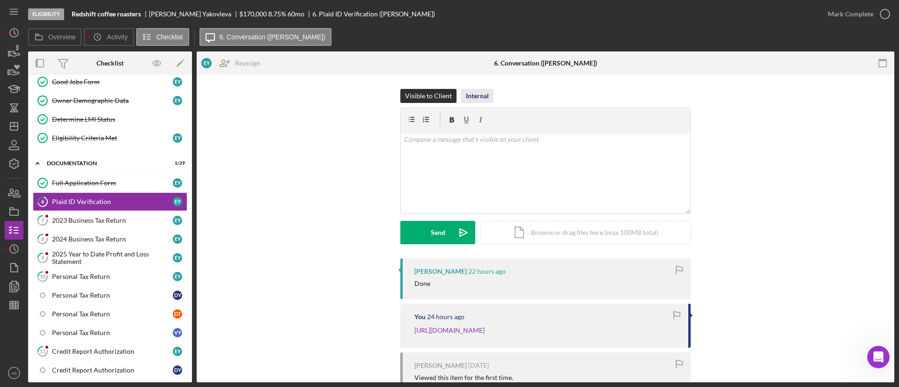
click at [476, 90] on div "Internal" at bounding box center [477, 96] width 23 height 14
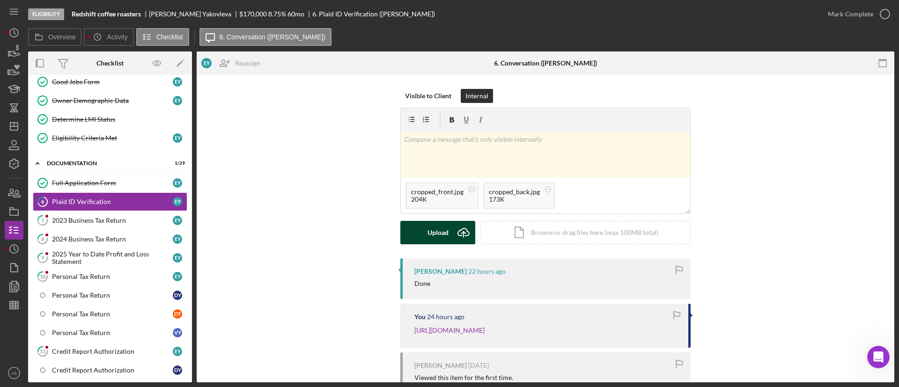
click at [423, 237] on button "Upload Icon/Upload" at bounding box center [437, 232] width 75 height 23
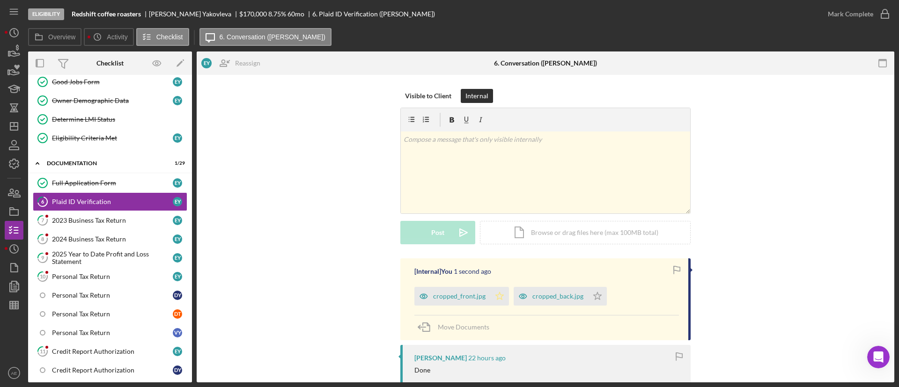
drag, startPoint x: 495, startPoint y: 301, endPoint x: 583, endPoint y: 305, distance: 87.7
click at [505, 301] on icon "Icon/Star" at bounding box center [499, 296] width 19 height 19
click at [595, 300] on icon "Icon/Star" at bounding box center [597, 296] width 19 height 19
click at [868, 8] on div "Mark Complete" at bounding box center [850, 14] width 45 height 19
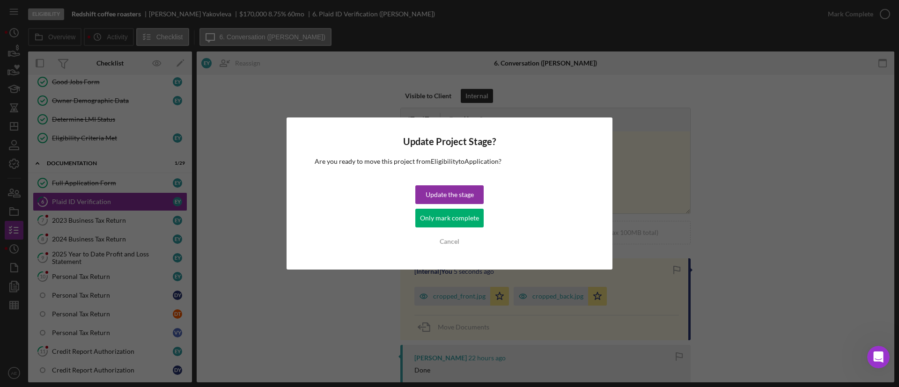
drag, startPoint x: 438, startPoint y: 216, endPoint x: 215, endPoint y: 188, distance: 224.7
click at [438, 216] on div "Only mark complete" at bounding box center [449, 218] width 59 height 19
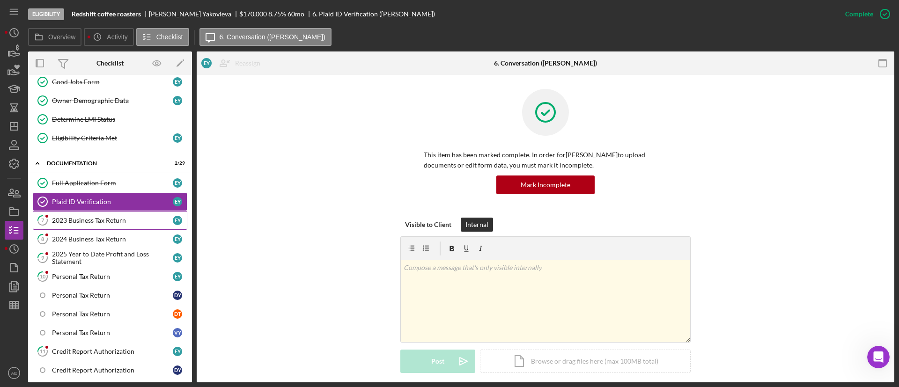
drag, startPoint x: 104, startPoint y: 229, endPoint x: 116, endPoint y: 228, distance: 12.2
click at [104, 229] on link "7 2023 Business Tax Return E Y" at bounding box center [110, 220] width 154 height 19
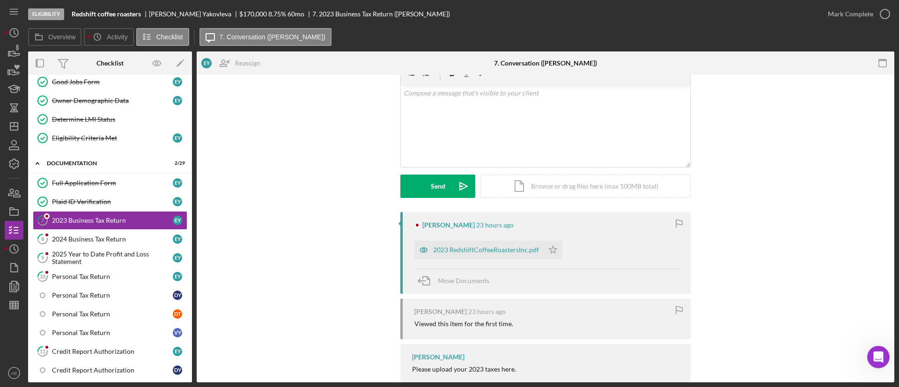
scroll to position [91, 0]
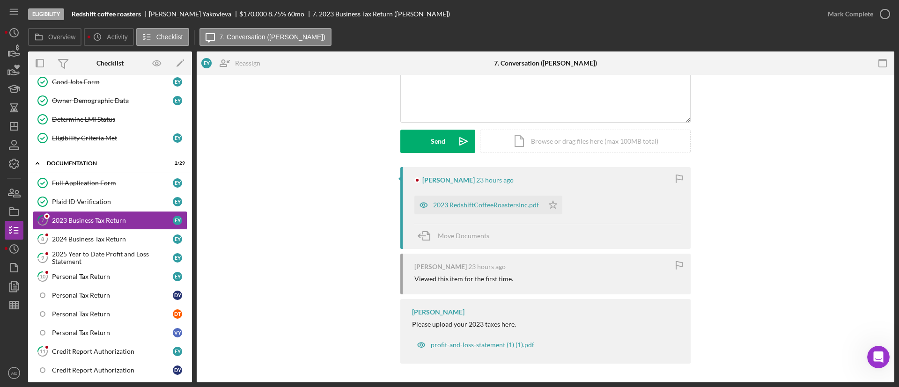
click at [412, 204] on div "Elizaveta Yakovleva 23 hours ago 2023 RedshiftCoffeeRoastersInc.pdf Icon/Star M…" at bounding box center [545, 208] width 290 height 82
click at [424, 206] on icon "button" at bounding box center [423, 205] width 2 height 2
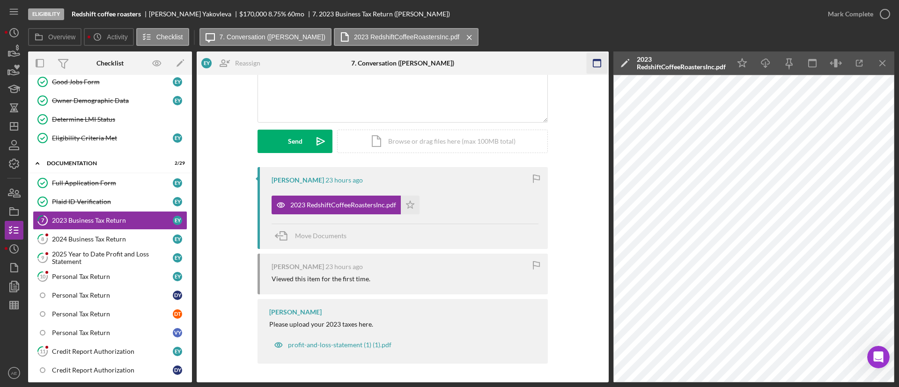
click at [604, 63] on icon "button" at bounding box center [596, 63] width 21 height 21
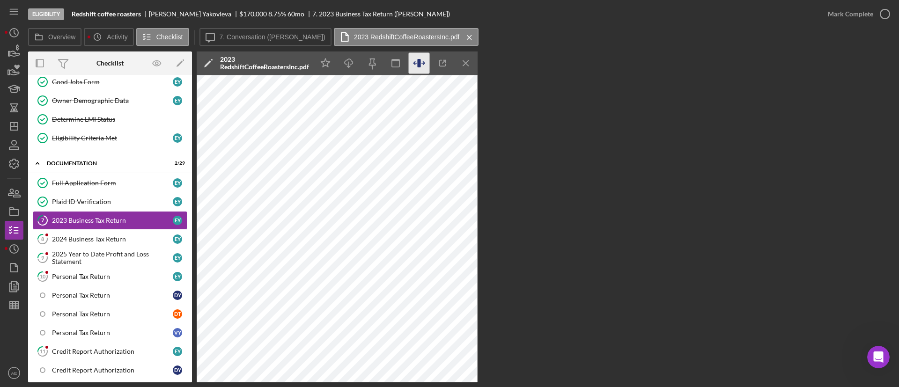
click at [424, 63] on icon "button" at bounding box center [422, 63] width 3 height 3
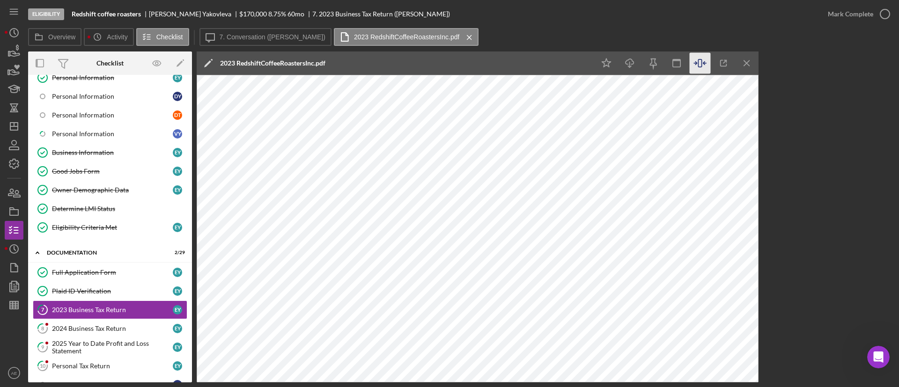
scroll to position [0, 0]
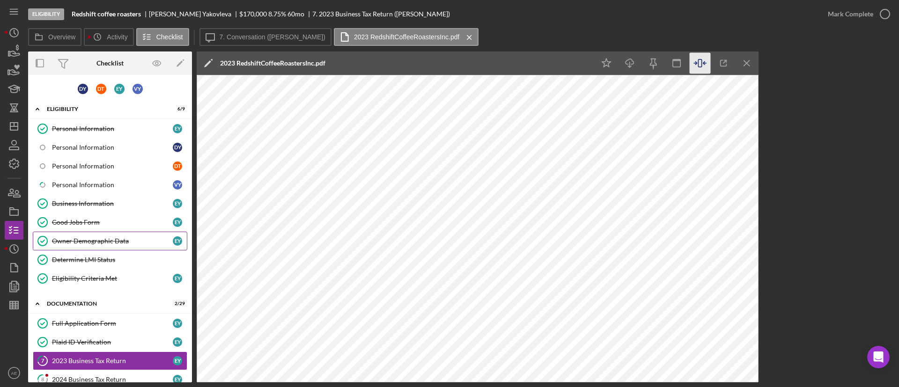
click at [97, 243] on div "Owner Demographic Data" at bounding box center [112, 240] width 121 height 7
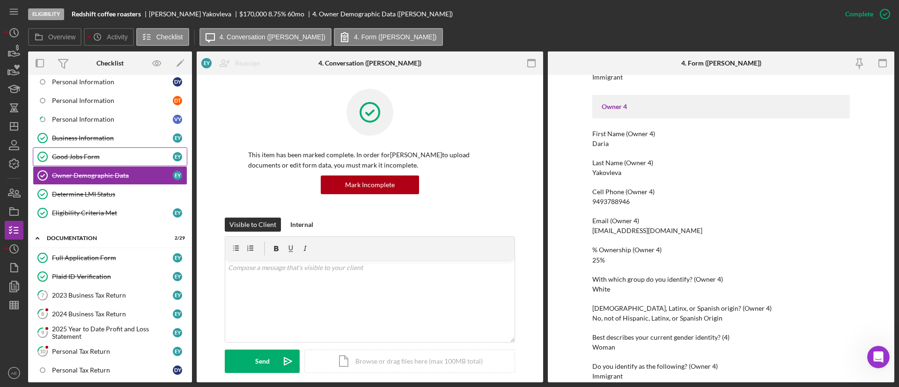
scroll to position [140, 0]
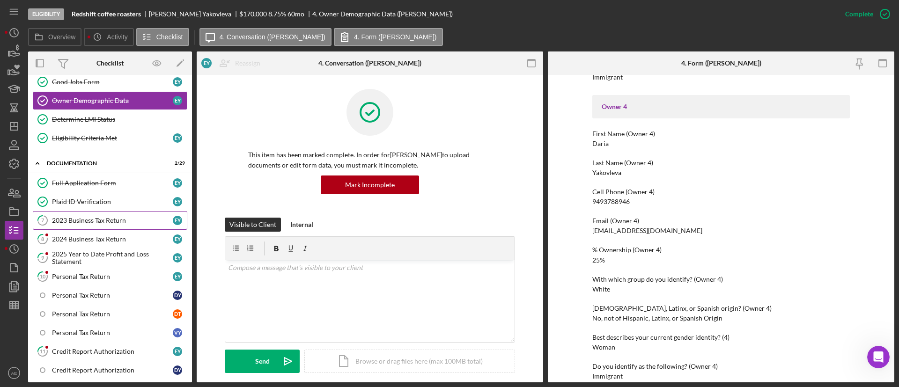
click at [80, 229] on link "7 2023 Business Tax Return E Y" at bounding box center [110, 220] width 154 height 19
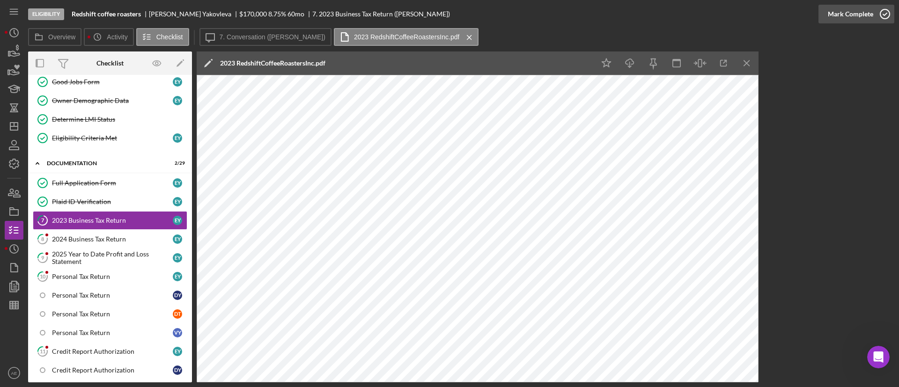
click at [876, 22] on icon "button" at bounding box center [884, 13] width 23 height 23
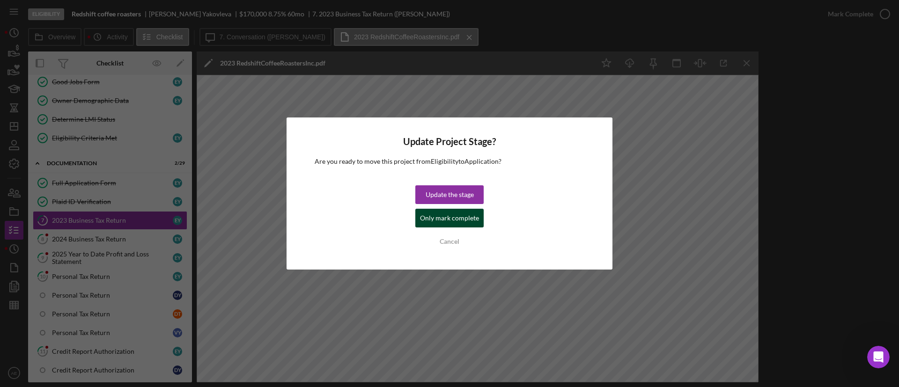
click at [462, 220] on div "Only mark complete" at bounding box center [449, 218] width 59 height 19
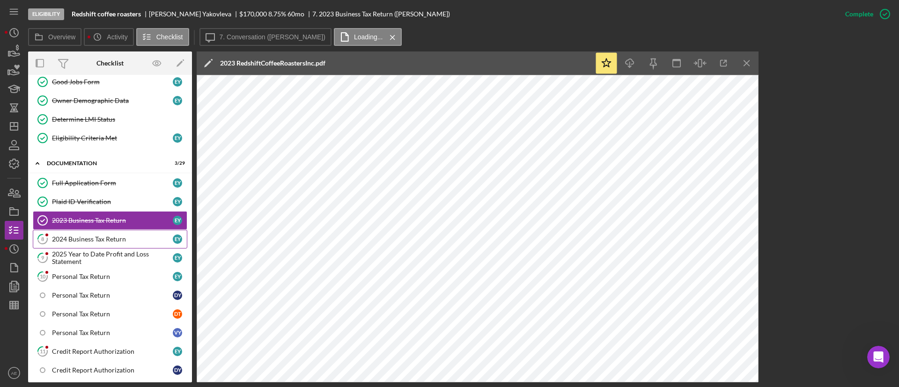
click at [118, 236] on div "2024 Business Tax Return" at bounding box center [112, 238] width 121 height 7
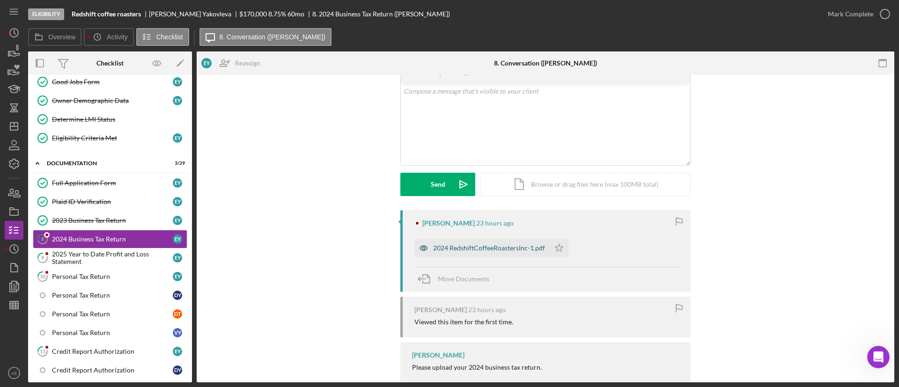
scroll to position [70, 0]
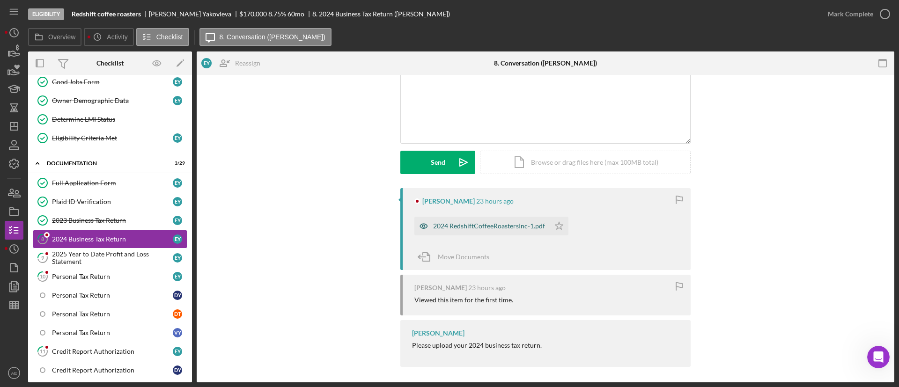
click at [426, 223] on icon "button" at bounding box center [423, 226] width 19 height 19
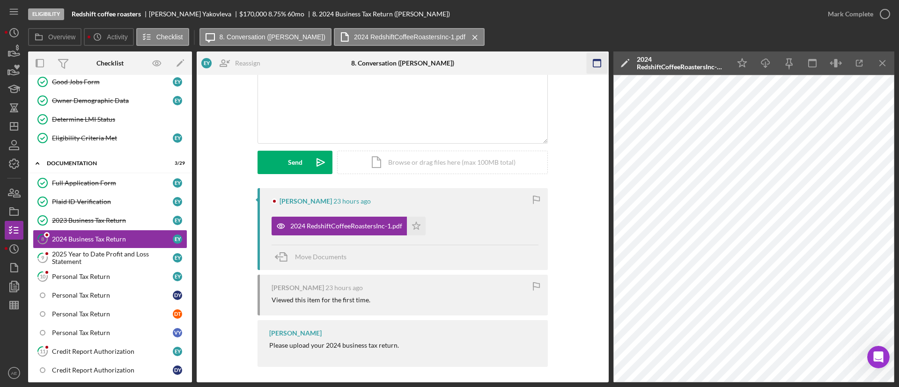
click at [594, 62] on icon "button" at bounding box center [596, 63] width 21 height 21
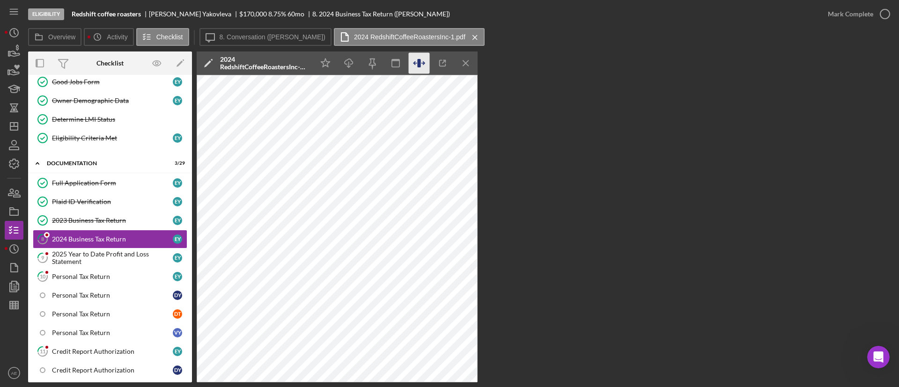
click at [417, 65] on icon "button" at bounding box center [419, 63] width 21 height 21
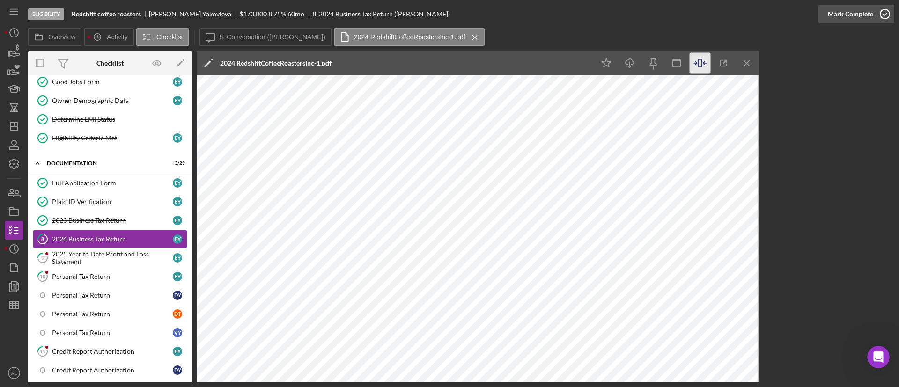
click at [849, 12] on div "Mark Complete" at bounding box center [850, 14] width 45 height 19
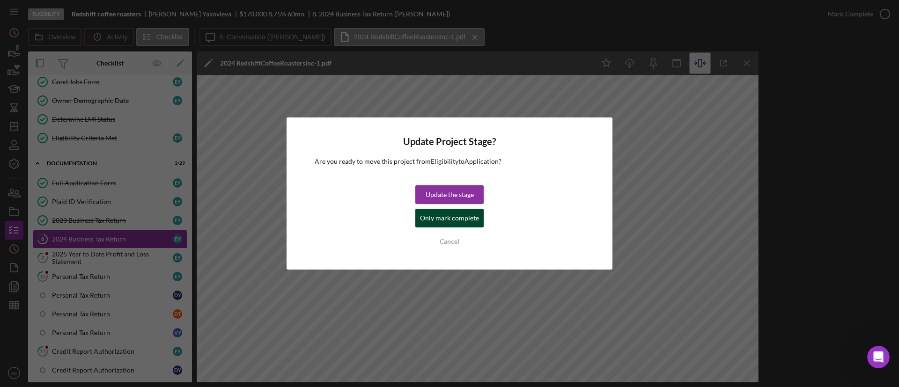
click at [459, 218] on div "Only mark complete" at bounding box center [449, 218] width 59 height 19
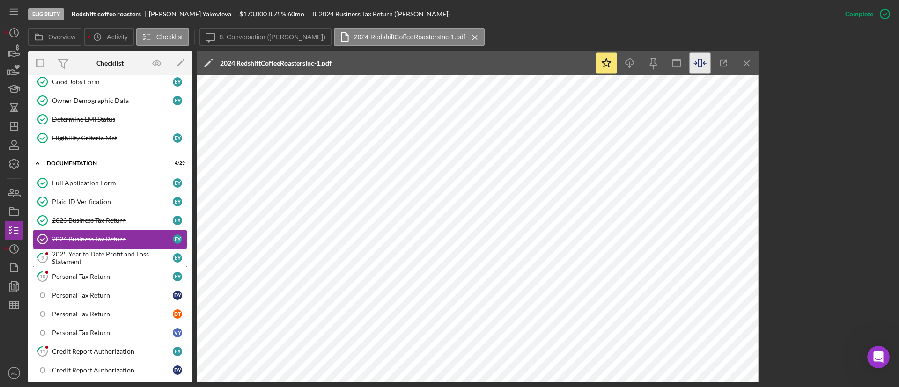
click at [123, 250] on link "9 2025 Year to Date Profit and Loss Statement E Y" at bounding box center [110, 258] width 154 height 19
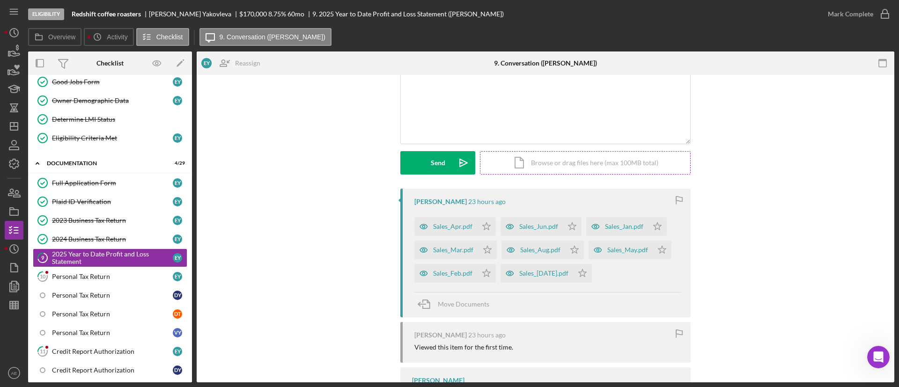
scroll to position [137, 0]
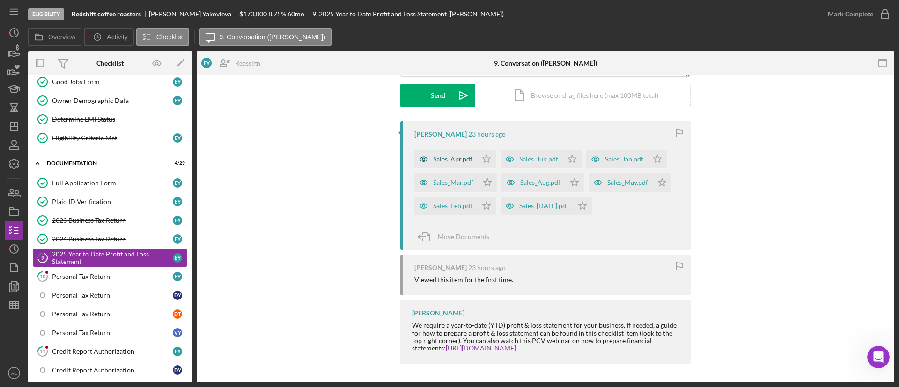
click at [425, 156] on icon "button" at bounding box center [423, 159] width 19 height 19
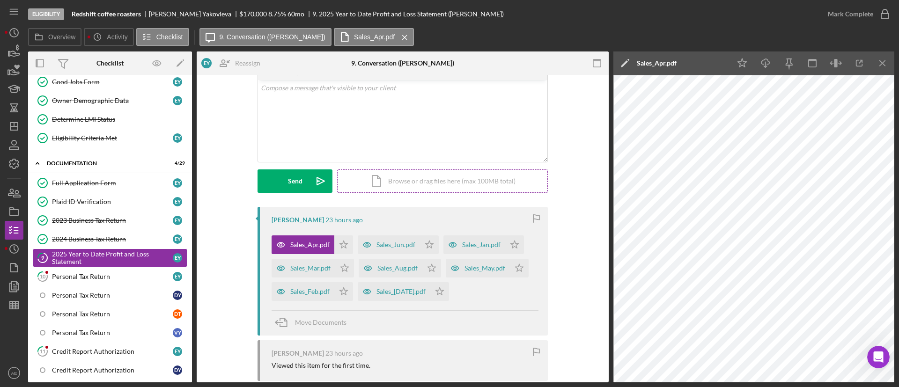
scroll to position [0, 0]
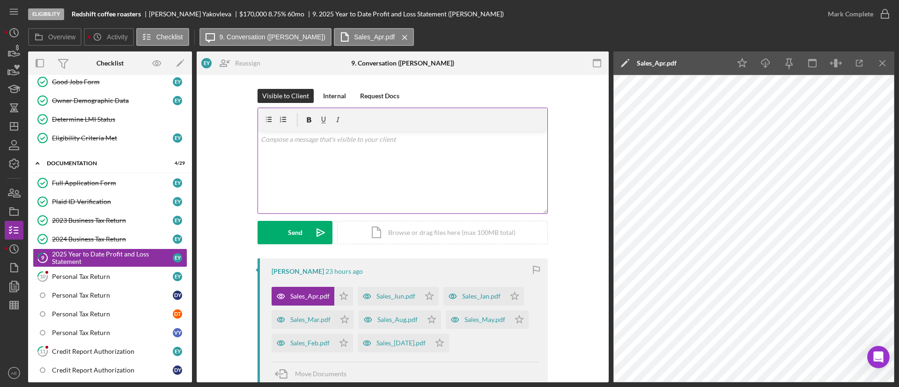
click at [329, 164] on div "v Color teal Color pink Remove color Add row above Add row below Add column bef…" at bounding box center [402, 173] width 289 height 82
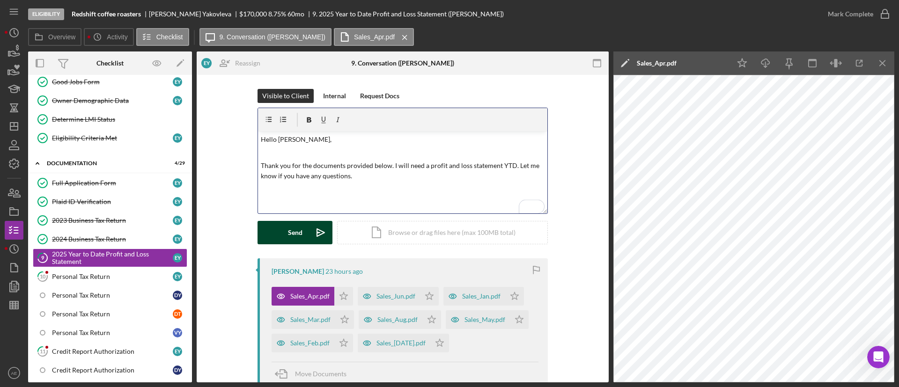
click at [306, 226] on button "Send Icon/icon-invite-send" at bounding box center [294, 232] width 75 height 23
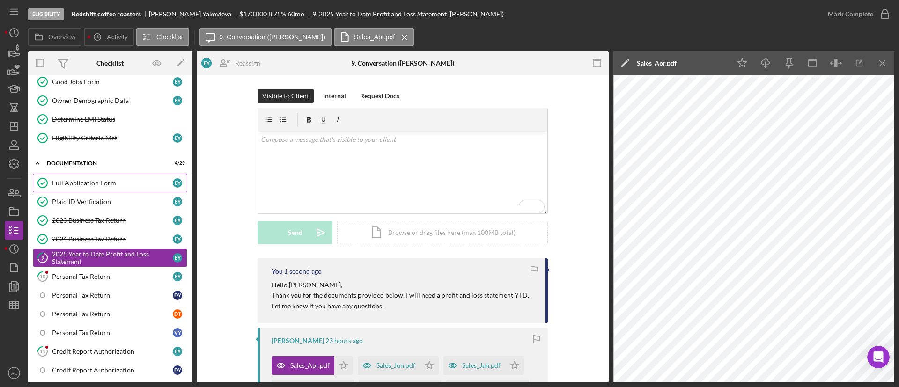
scroll to position [211, 0]
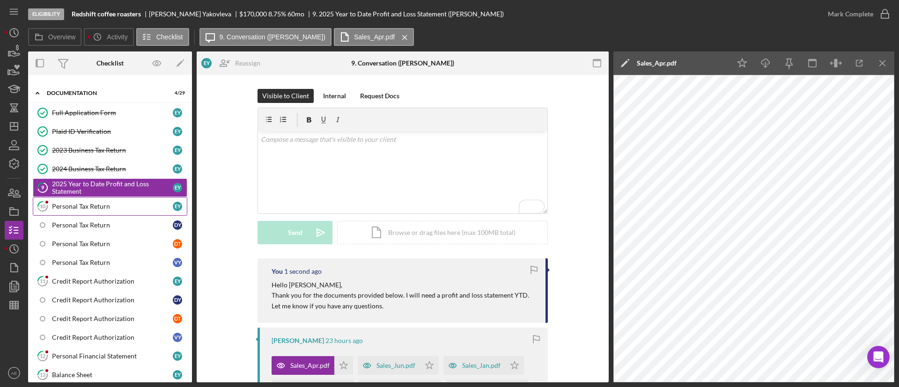
click at [92, 204] on div "Personal Tax Return" at bounding box center [112, 206] width 121 height 7
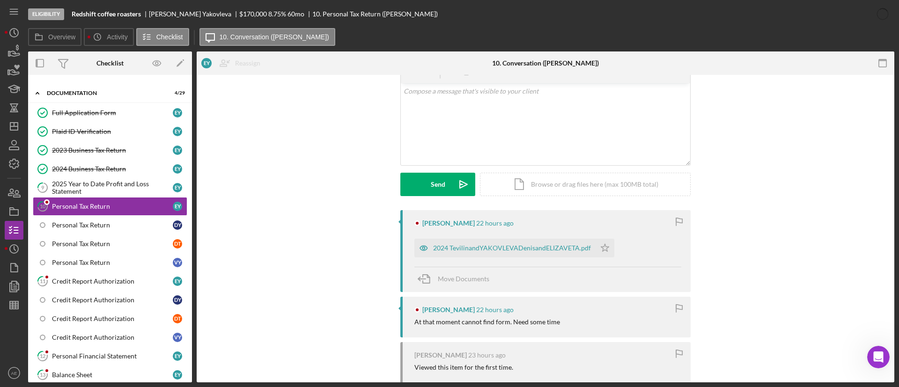
scroll to position [70, 0]
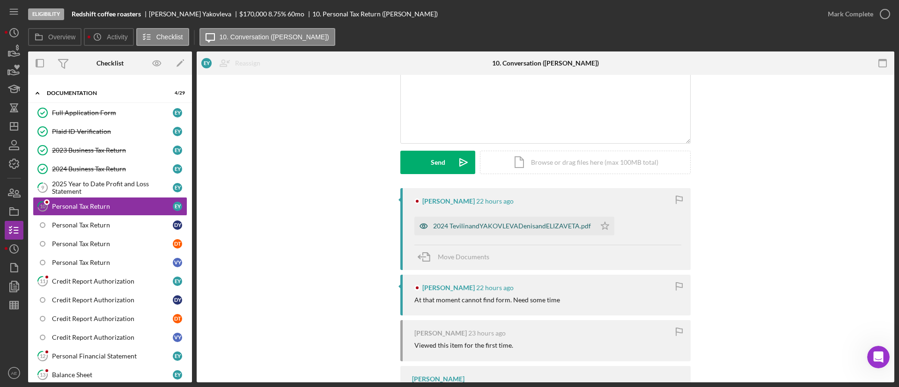
click at [415, 225] on icon "button" at bounding box center [423, 226] width 19 height 19
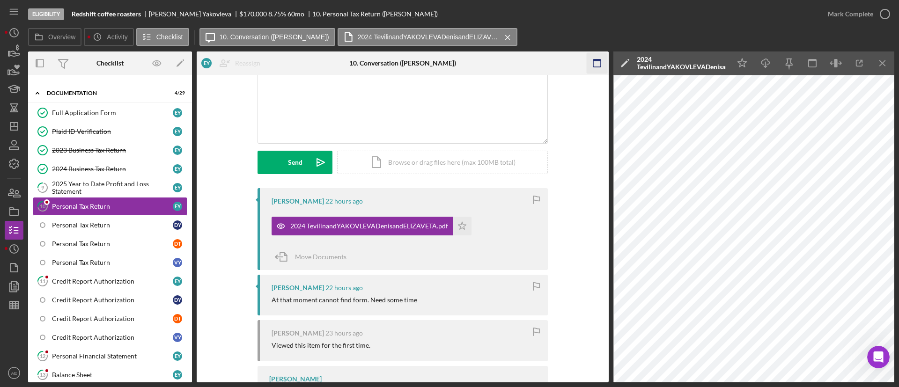
click at [592, 65] on icon "button" at bounding box center [596, 63] width 21 height 21
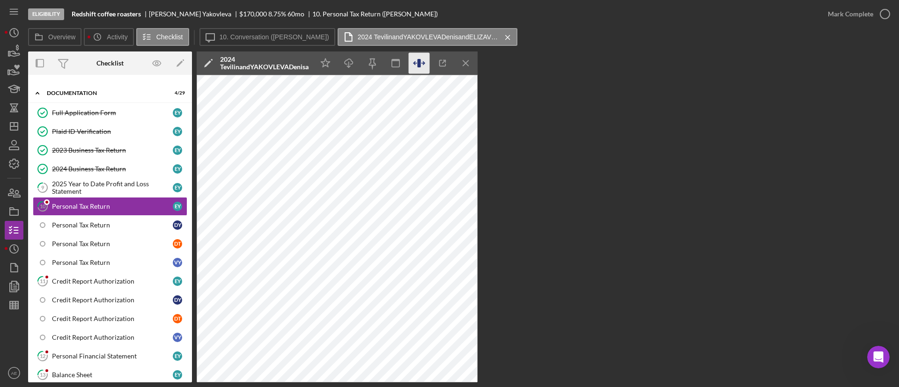
click at [424, 63] on icon "button" at bounding box center [422, 63] width 3 height 3
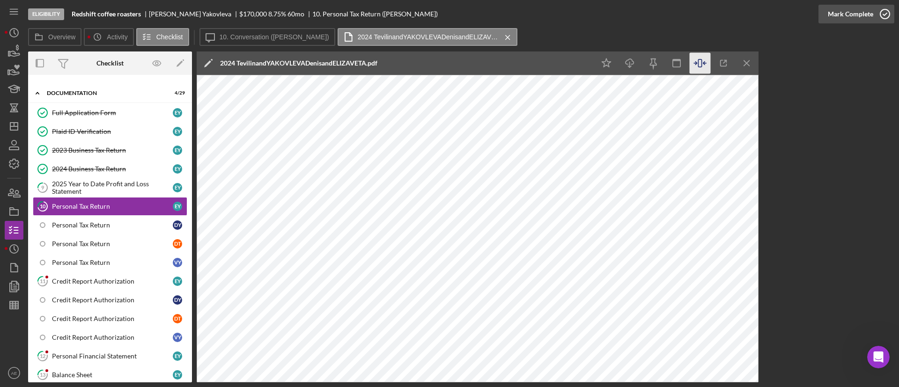
click at [848, 14] on div "Mark Complete" at bounding box center [850, 14] width 45 height 19
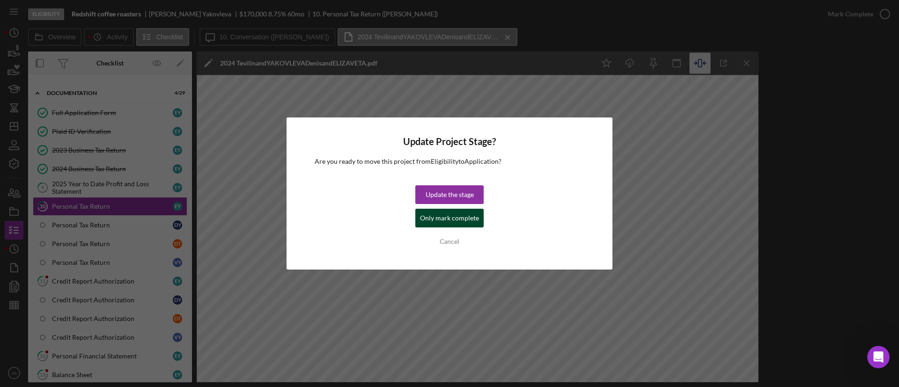
click at [467, 214] on div "Only mark complete" at bounding box center [449, 218] width 59 height 19
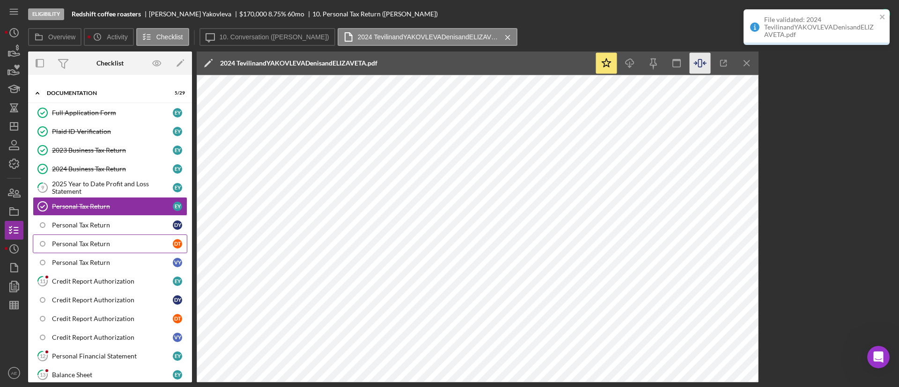
scroll to position [281, 0]
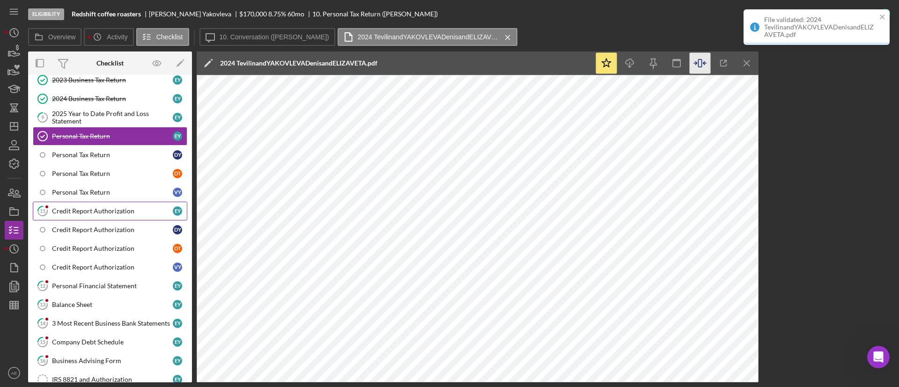
click at [92, 216] on link "11 Credit Report Authorization E Y" at bounding box center [110, 211] width 154 height 19
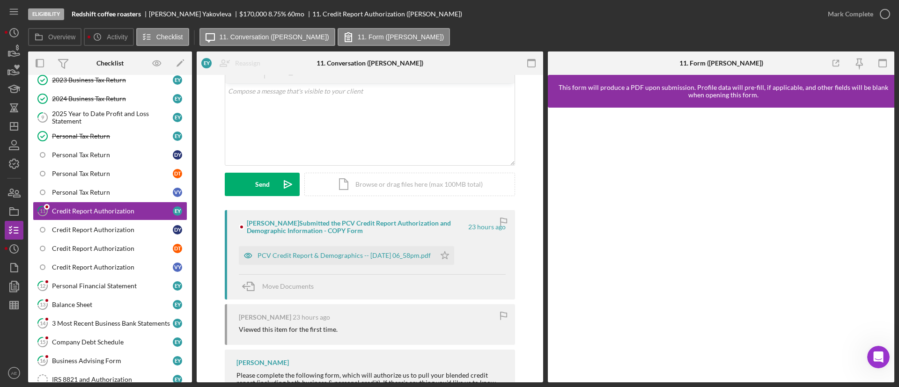
scroll to position [70, 0]
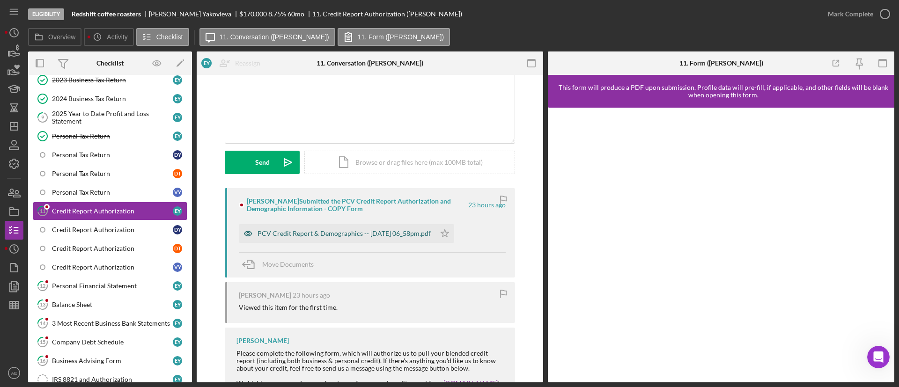
click at [243, 232] on icon "button" at bounding box center [248, 233] width 19 height 19
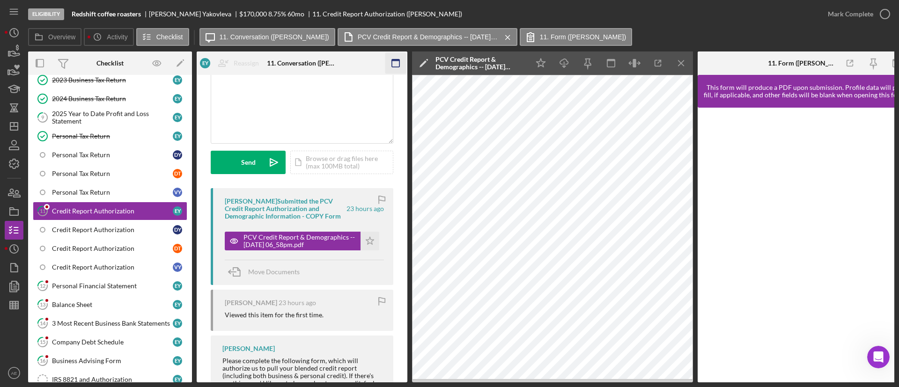
click at [396, 65] on icon "button" at bounding box center [395, 63] width 21 height 21
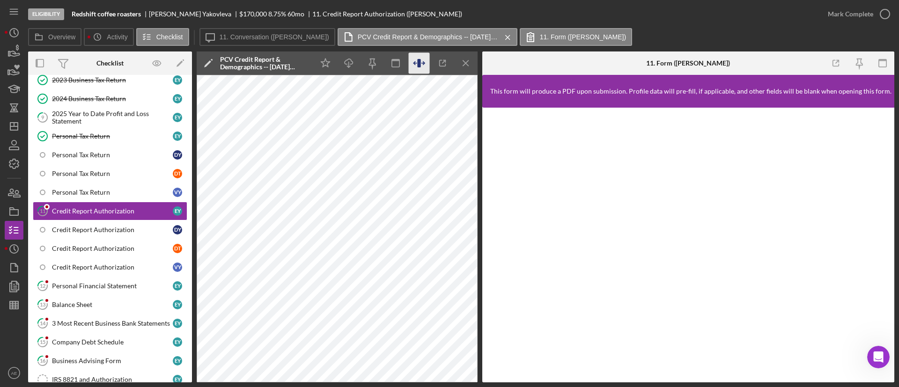
click at [419, 62] on icon "button" at bounding box center [418, 63] width 3 height 8
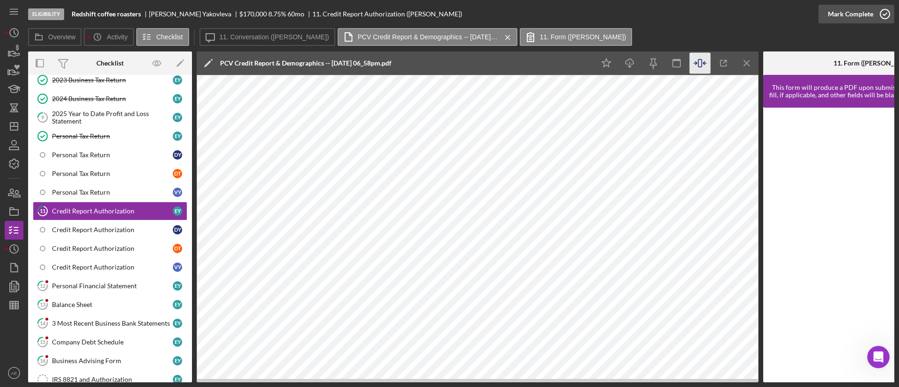
click at [868, 12] on div "Mark Complete" at bounding box center [850, 14] width 45 height 19
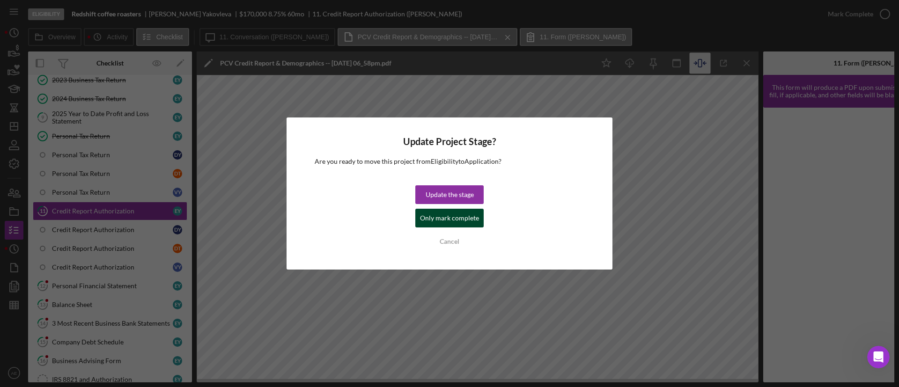
click at [445, 225] on div "Only mark complete" at bounding box center [449, 218] width 59 height 19
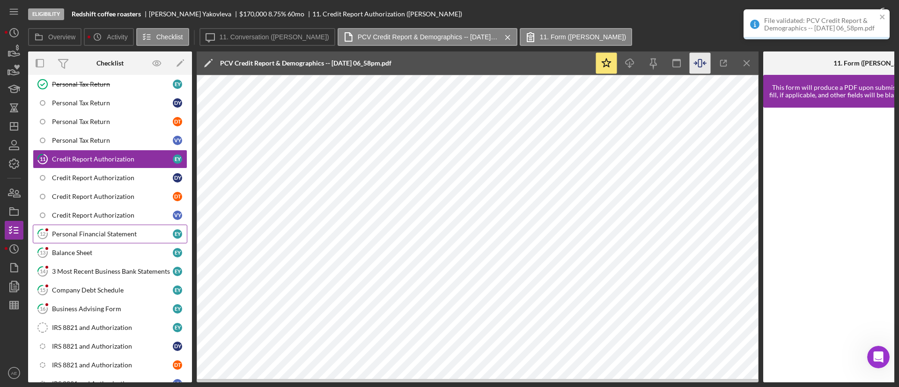
scroll to position [351, 0]
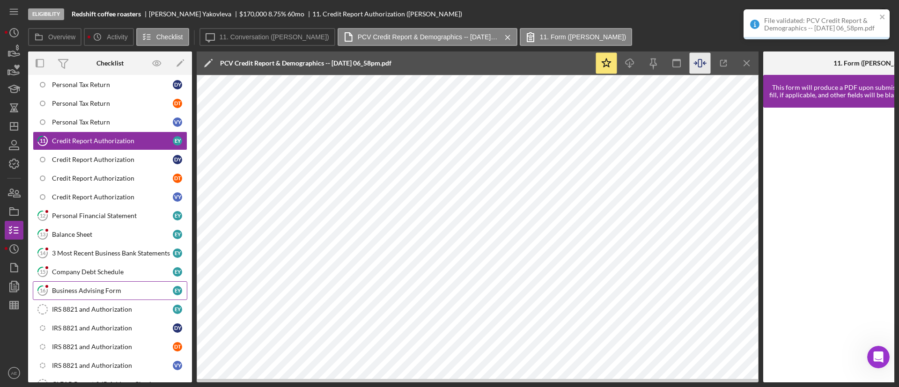
click at [103, 290] on div "Business Advising Form" at bounding box center [112, 290] width 121 height 7
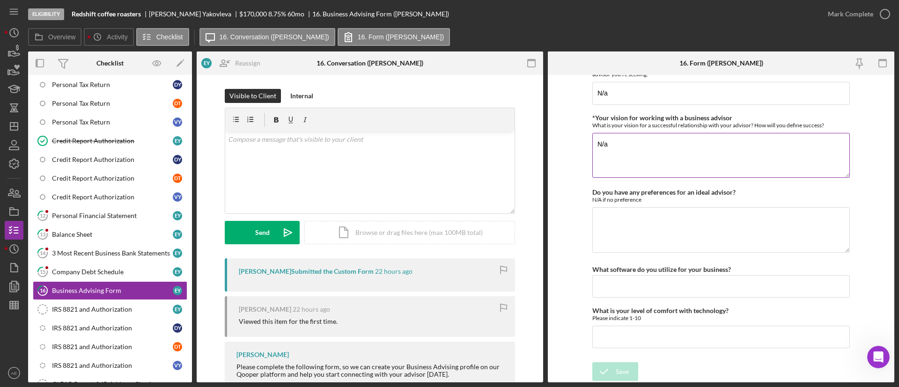
scroll to position [754, 0]
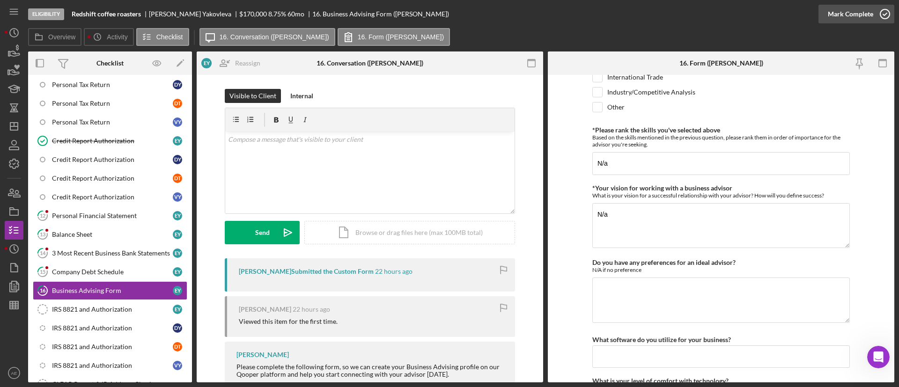
click at [837, 14] on div "Mark Complete" at bounding box center [850, 14] width 45 height 19
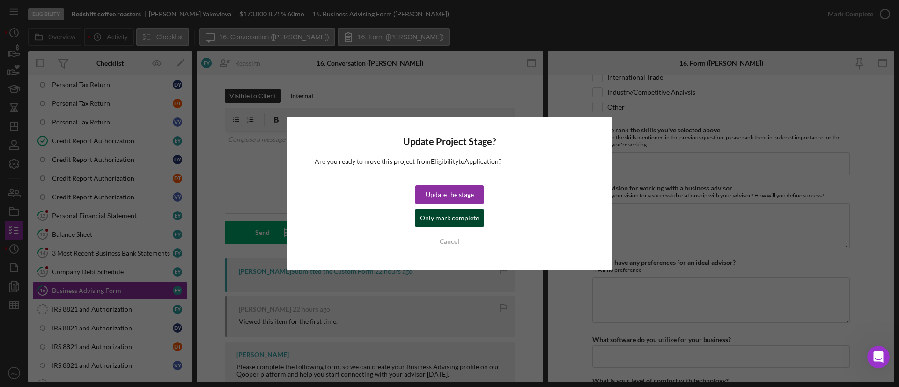
click at [456, 220] on div "Only mark complete" at bounding box center [449, 218] width 59 height 19
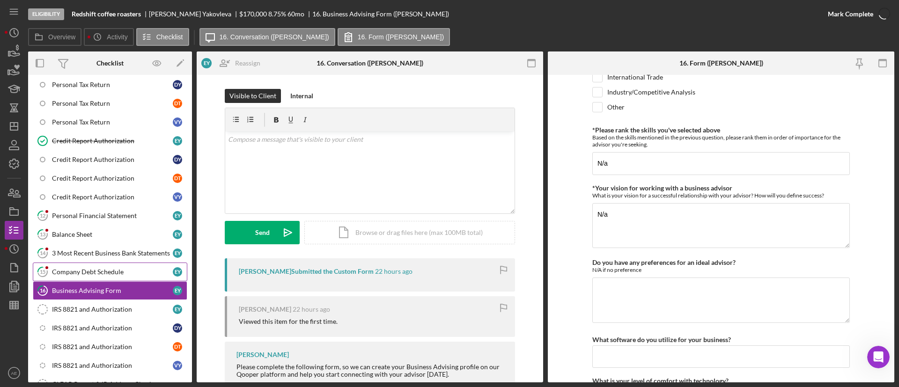
scroll to position [791, 0]
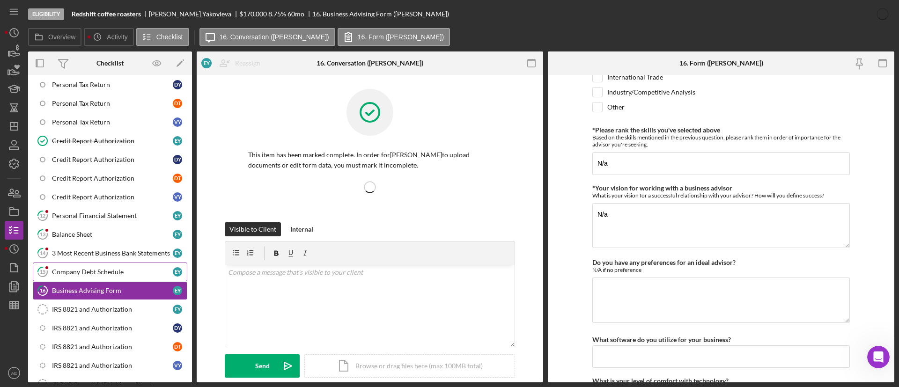
click at [92, 270] on div "Company Debt Schedule" at bounding box center [112, 271] width 121 height 7
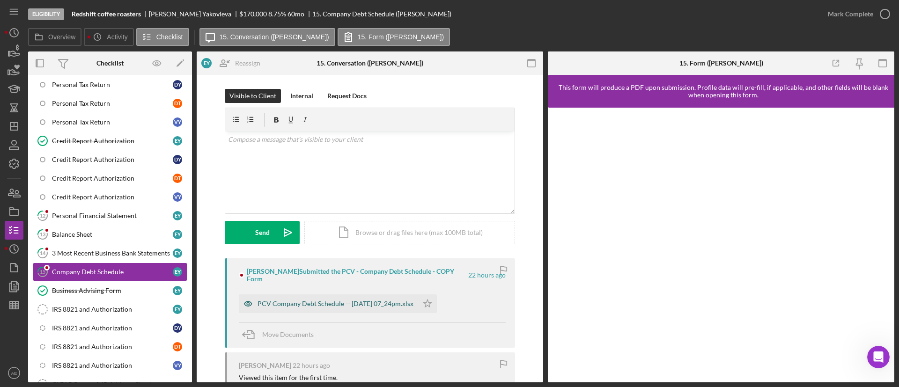
click at [243, 298] on icon "button" at bounding box center [248, 303] width 19 height 19
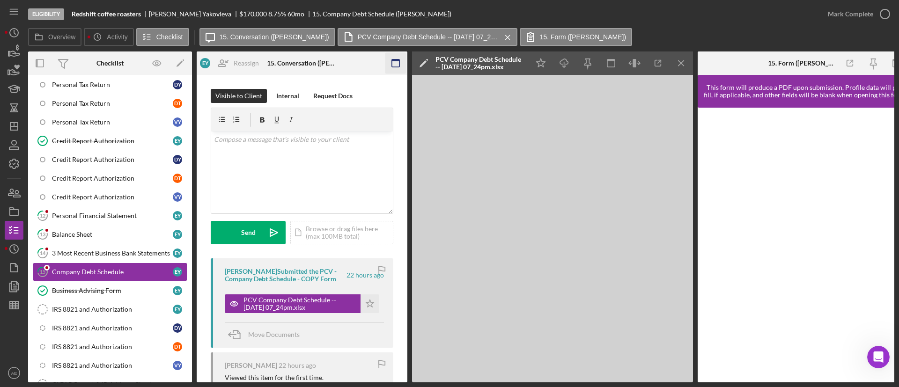
click at [393, 57] on icon "button" at bounding box center [395, 63] width 21 height 21
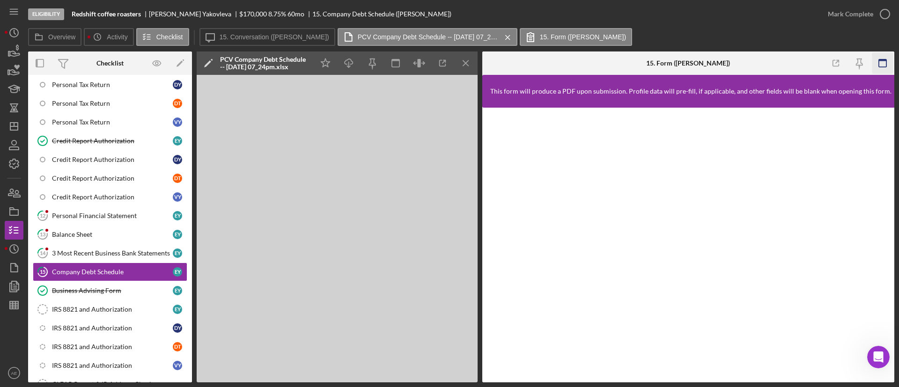
click at [891, 66] on icon "button" at bounding box center [882, 63] width 21 height 21
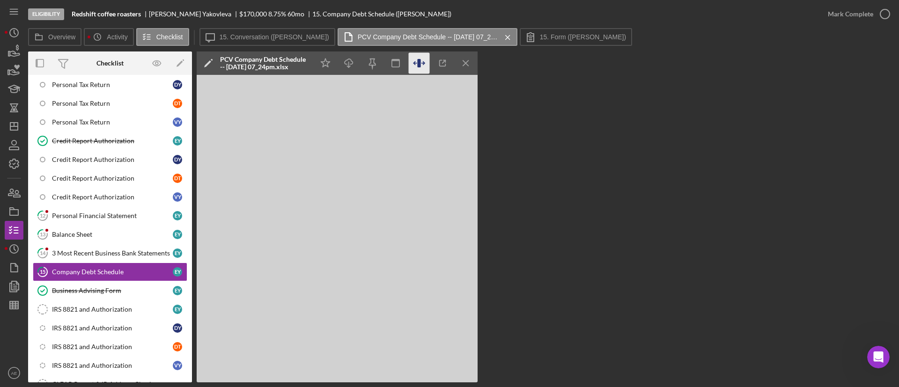
click at [423, 64] on icon "button" at bounding box center [419, 63] width 21 height 21
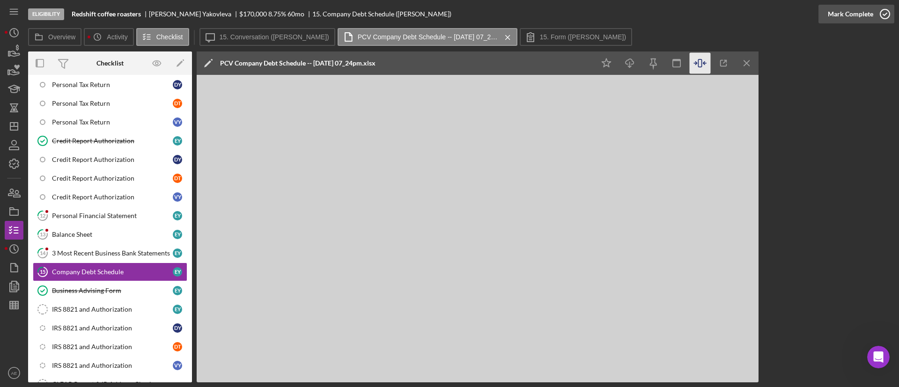
click at [832, 13] on div "Mark Complete" at bounding box center [850, 14] width 45 height 19
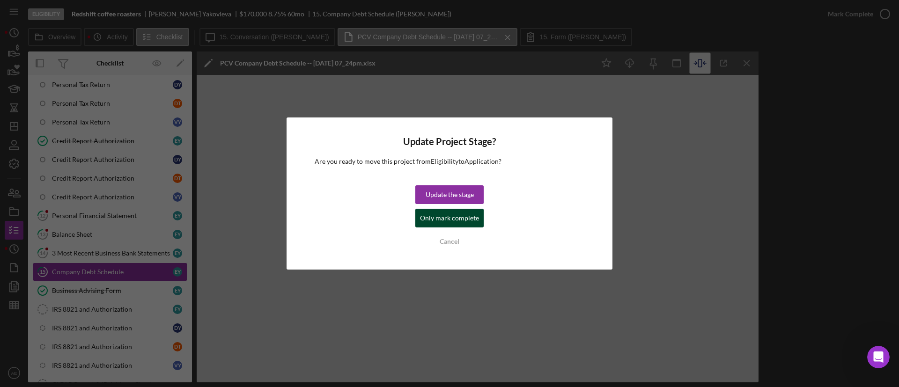
click at [448, 214] on div "Only mark complete" at bounding box center [449, 218] width 59 height 19
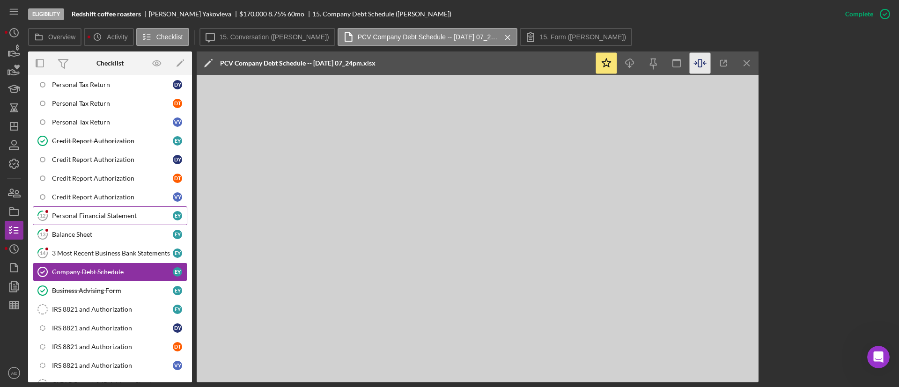
click at [97, 218] on div "Personal Financial Statement" at bounding box center [112, 215] width 121 height 7
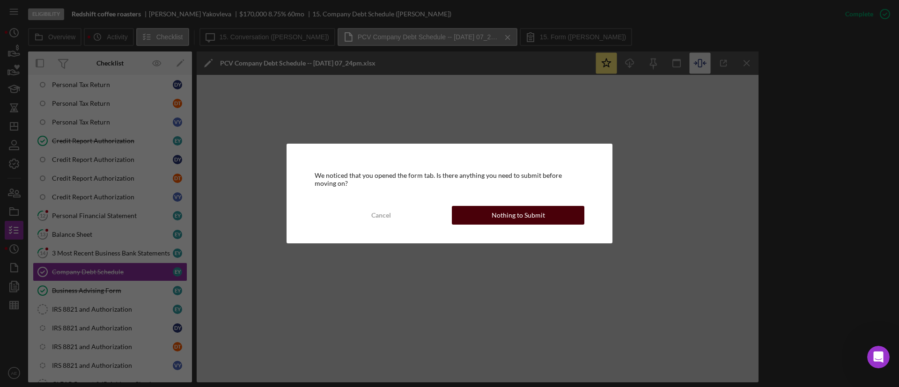
click at [512, 215] on div "Nothing to Submit" at bounding box center [518, 215] width 53 height 19
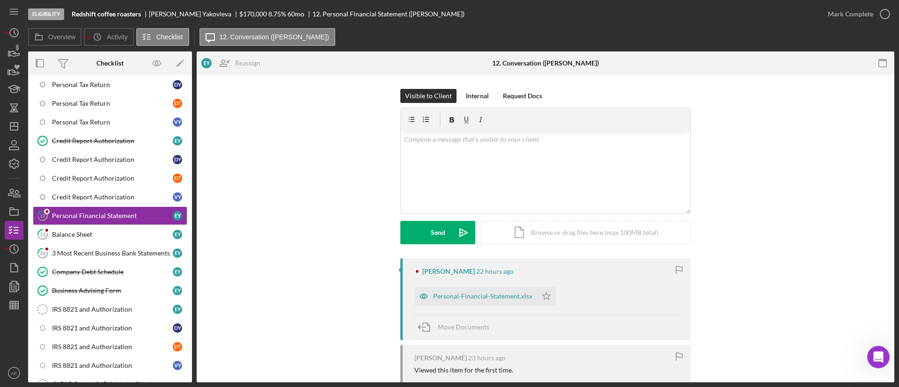
click at [410, 296] on div "Elizaveta Yakovleva 22 hours ago Personal-Financial-Statement.xlsx Icon/Star Mo…" at bounding box center [545, 299] width 290 height 82
click at [428, 299] on icon "button" at bounding box center [423, 296] width 19 height 19
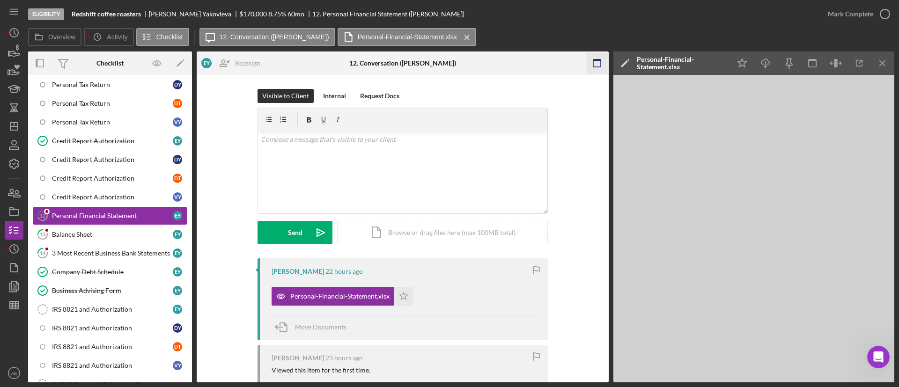
click at [592, 68] on icon "button" at bounding box center [596, 63] width 21 height 21
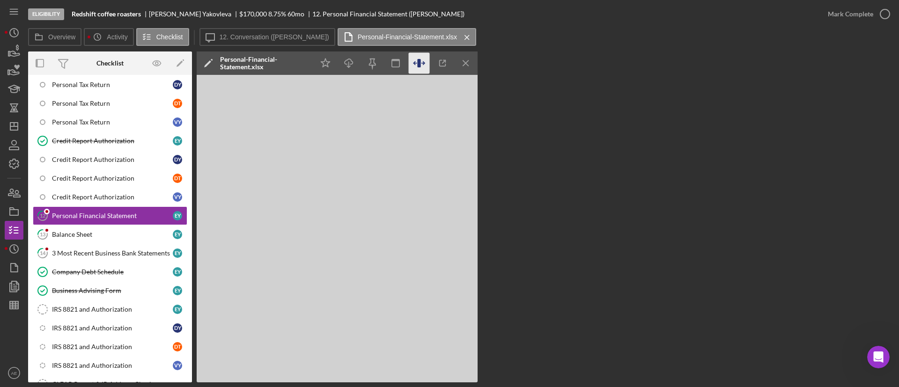
click at [423, 59] on icon "button" at bounding box center [419, 63] width 21 height 21
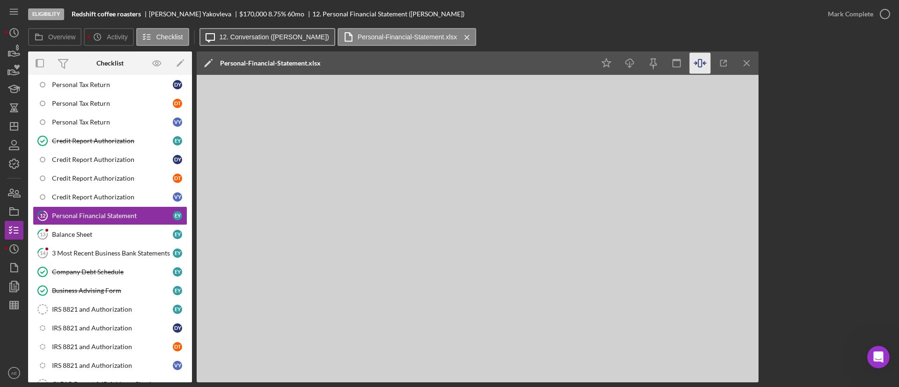
click at [256, 38] on label "12. Conversation (Elizaveta Y.)" at bounding box center [275, 36] width 110 height 7
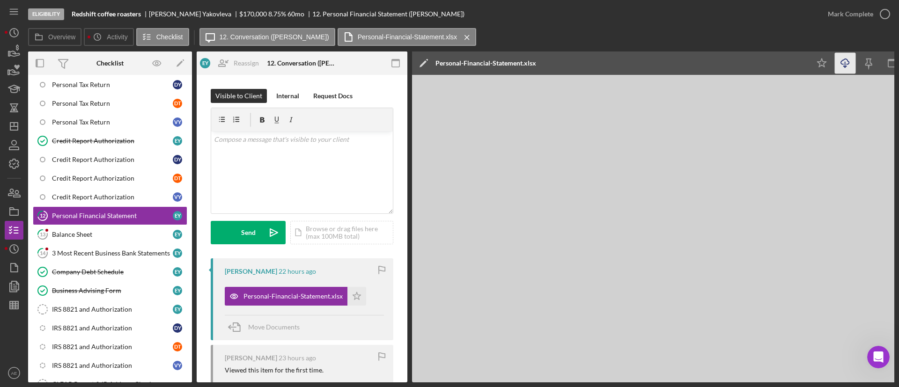
click at [848, 66] on icon "Icon/Download" at bounding box center [845, 63] width 21 height 21
click at [356, 302] on icon "Icon/Star" at bounding box center [356, 296] width 19 height 19
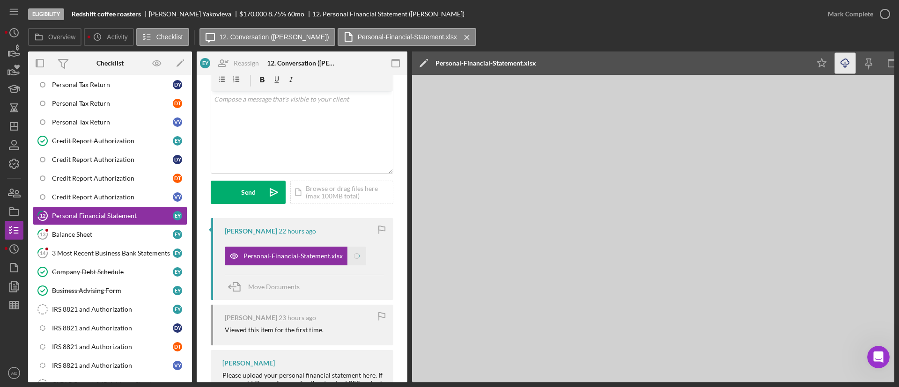
scroll to position [109, 0]
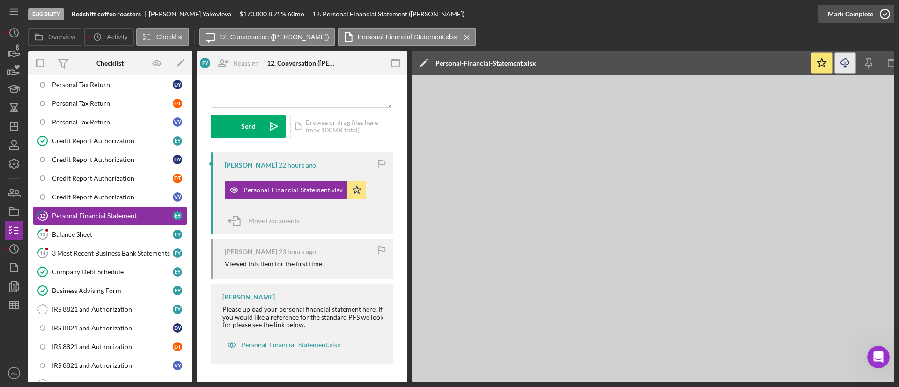
click at [846, 15] on div "Mark Complete" at bounding box center [850, 14] width 45 height 19
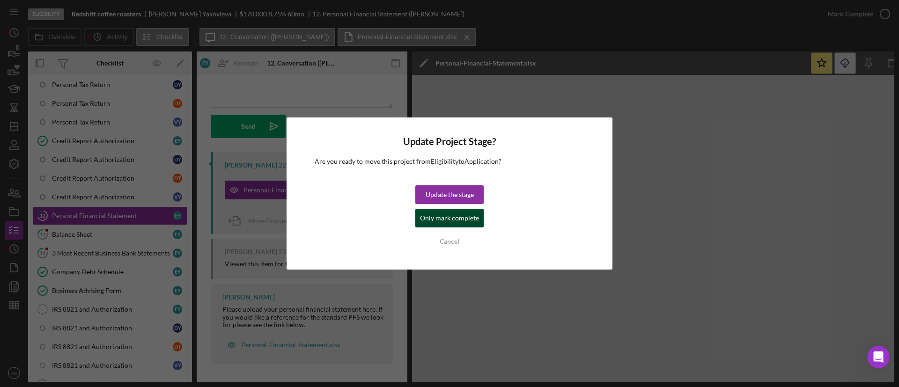
click at [467, 217] on div "Only mark complete" at bounding box center [449, 218] width 59 height 19
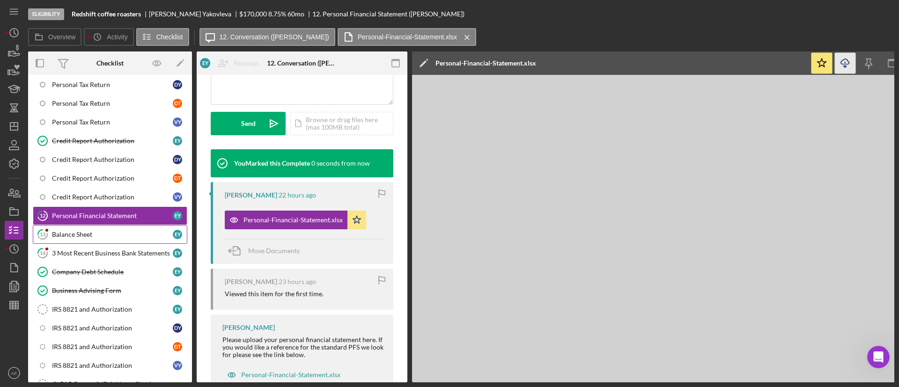
scroll to position [248, 0]
click at [110, 228] on link "13 Balance Sheet E Y" at bounding box center [110, 234] width 154 height 19
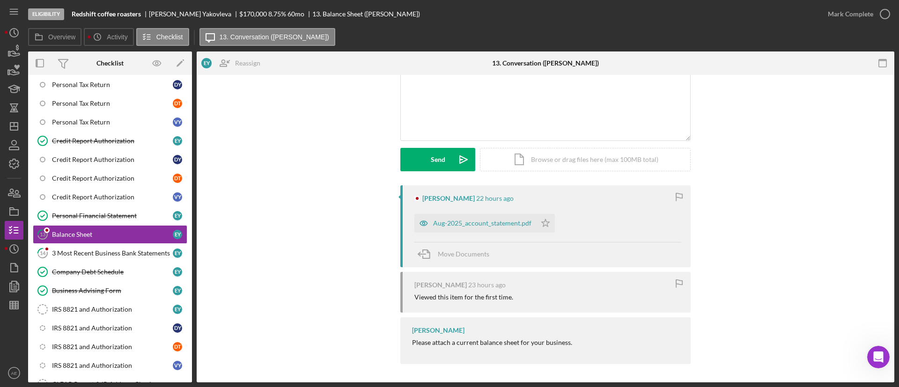
scroll to position [73, 0]
click at [425, 220] on icon "button" at bounding box center [423, 222] width 19 height 19
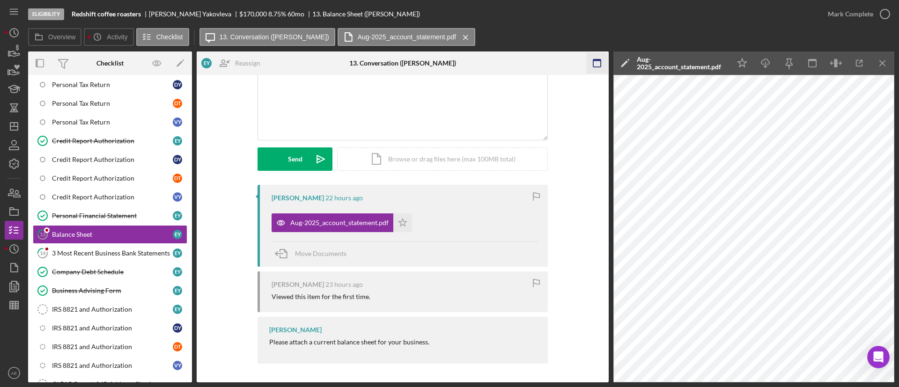
click at [596, 60] on rect "button" at bounding box center [596, 60] width 7 height 2
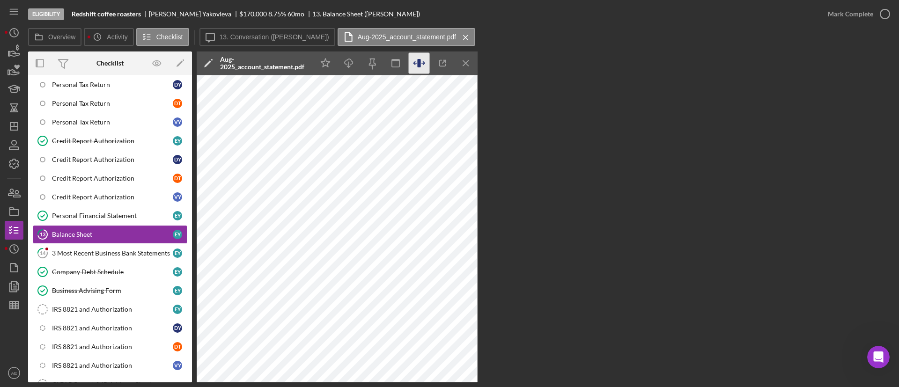
click at [415, 59] on icon "button" at bounding box center [419, 63] width 21 height 21
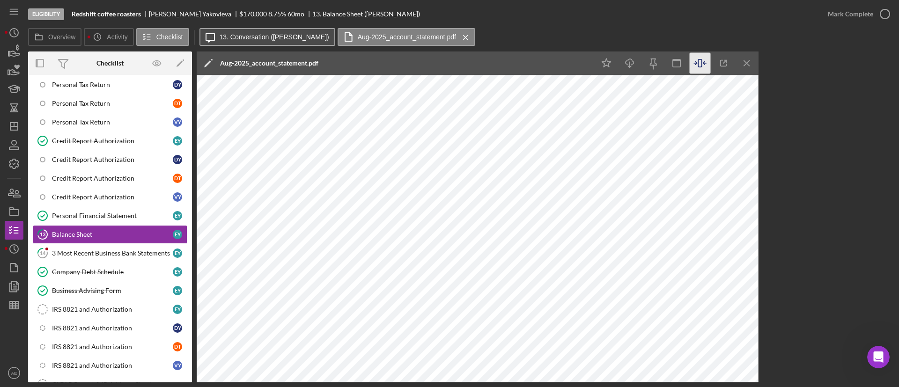
click at [249, 40] on label "13. Conversation ([PERSON_NAME])" at bounding box center [275, 36] width 110 height 7
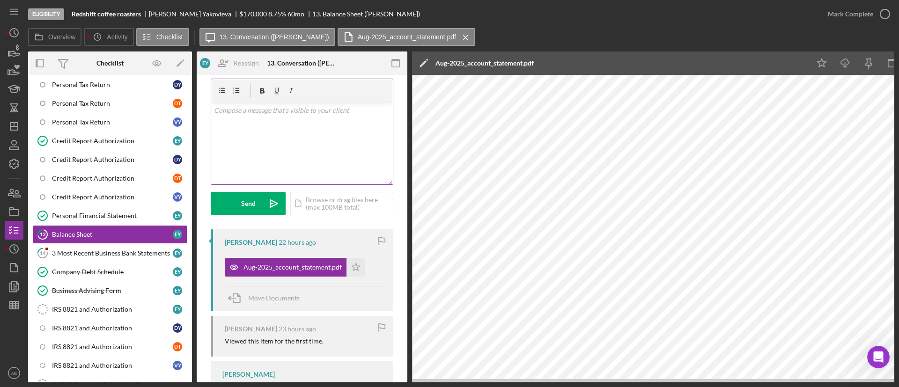
scroll to position [0, 0]
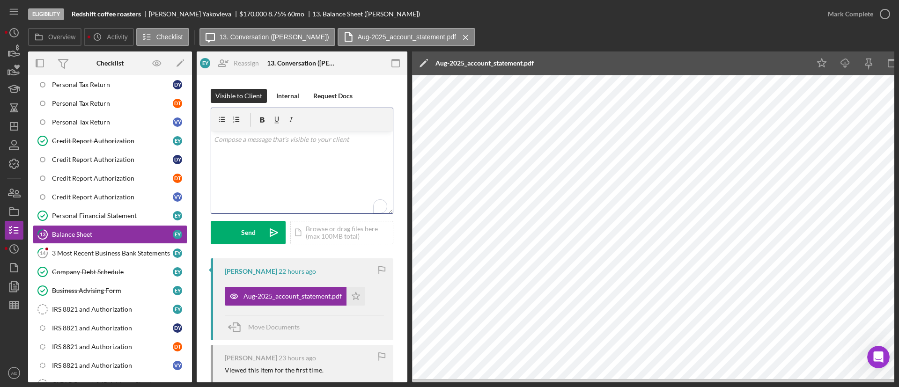
click at [272, 169] on div "v Color teal Color pink Remove color Add row above Add row below Add column bef…" at bounding box center [302, 173] width 182 height 82
click at [261, 165] on p "Thank you providing the document below." at bounding box center [302, 166] width 176 height 10
click at [342, 169] on p "Thank you for providing the document below." at bounding box center [302, 166] width 176 height 10
click at [238, 179] on p "Thank you for providing the document below. Unfortunatley, this is not a balanc…" at bounding box center [302, 171] width 176 height 21
click at [345, 180] on p "Thank you for providing the document below. Unfortunately, this is not a balanc…" at bounding box center [302, 171] width 176 height 21
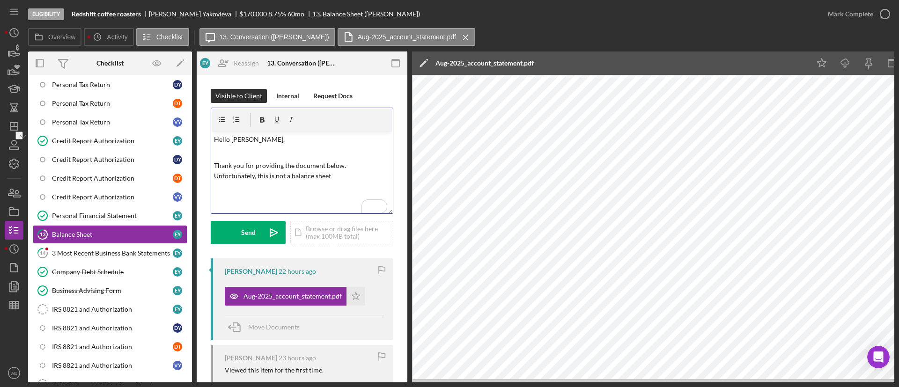
drag, startPoint x: 339, startPoint y: 176, endPoint x: 287, endPoint y: 176, distance: 52.4
click at [287, 176] on p "Thank you for providing the document below. Unfortunately, this is not a balanc…" at bounding box center [302, 171] width 176 height 21
drag, startPoint x: 253, startPoint y: 237, endPoint x: 255, endPoint y: 256, distance: 18.4
click at [253, 237] on div "Send" at bounding box center [248, 232] width 15 height 23
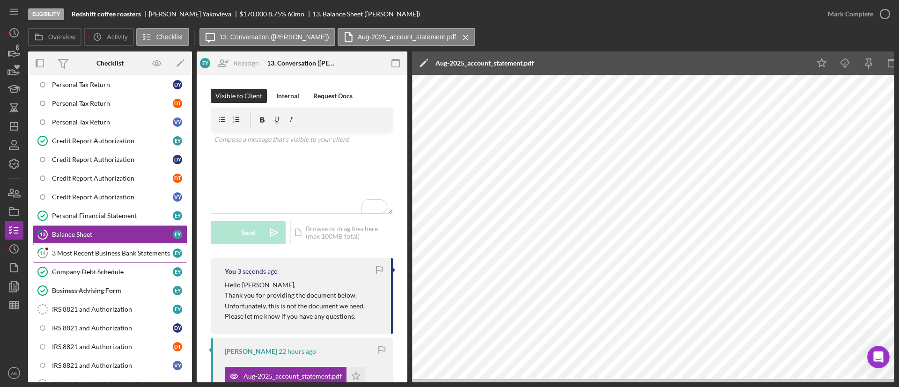
click at [144, 250] on div "3 Most Recent Business Bank Statements" at bounding box center [112, 253] width 121 height 7
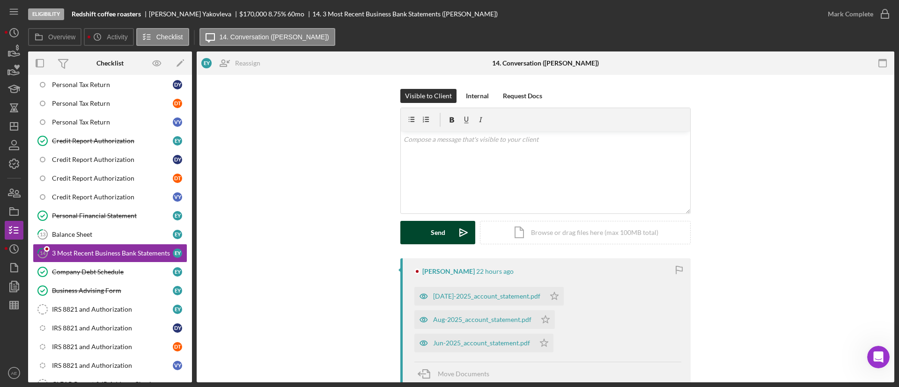
scroll to position [137, 0]
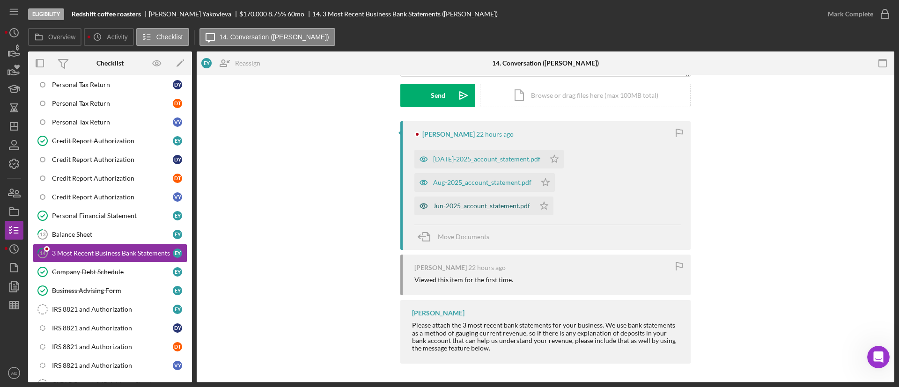
click at [415, 199] on icon "button" at bounding box center [423, 206] width 19 height 19
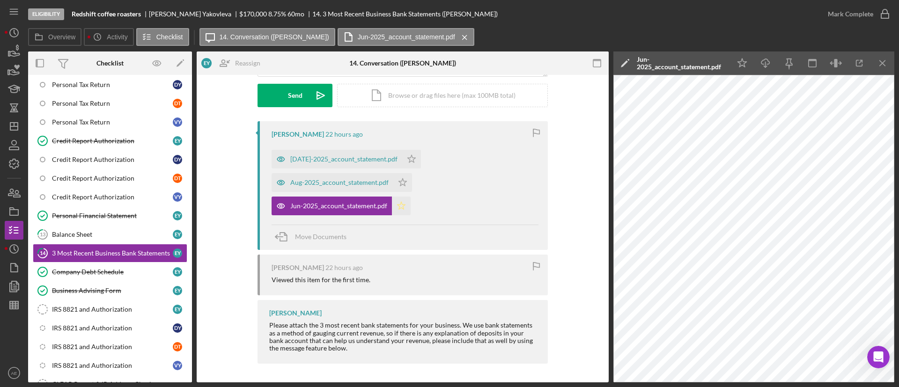
click at [397, 202] on icon "Icon/Star" at bounding box center [401, 206] width 19 height 19
click at [272, 156] on icon "button" at bounding box center [281, 159] width 19 height 19
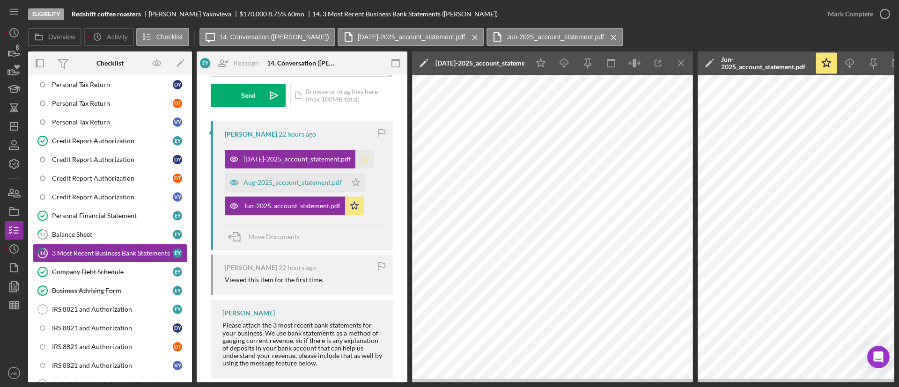
click at [355, 155] on icon "Icon/Star" at bounding box center [364, 159] width 19 height 19
click at [235, 178] on icon "button" at bounding box center [234, 182] width 19 height 19
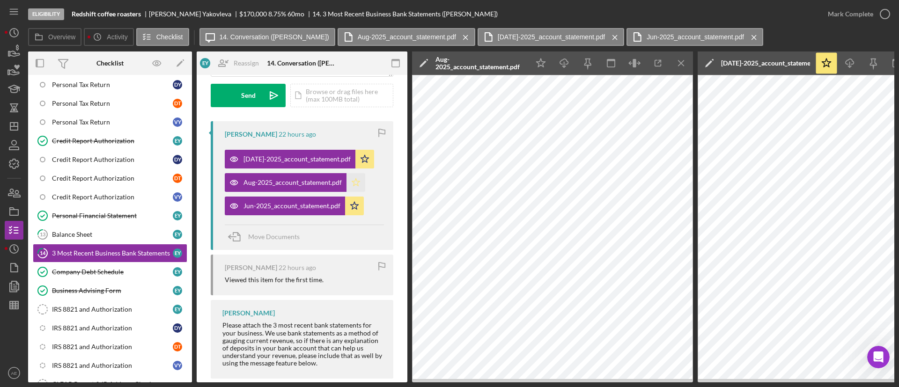
click at [347, 183] on icon "Icon/Star" at bounding box center [355, 182] width 19 height 19
click at [850, 22] on div "Mark Complete" at bounding box center [850, 14] width 45 height 19
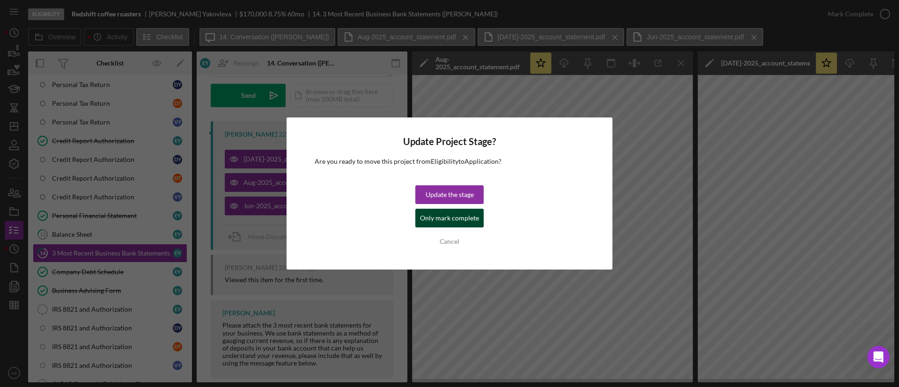
click at [444, 213] on div "Only mark complete" at bounding box center [449, 218] width 59 height 19
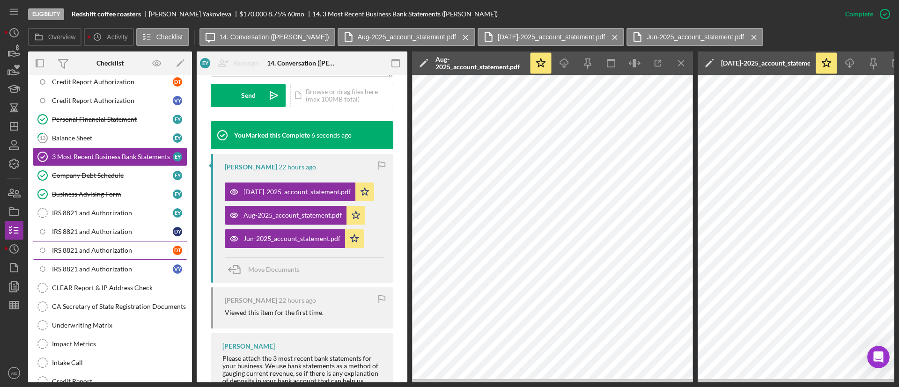
scroll to position [529, 0]
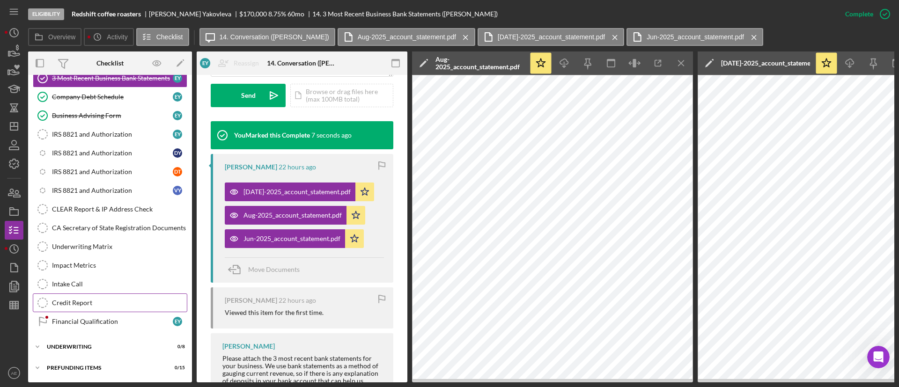
drag, startPoint x: 105, startPoint y: 316, endPoint x: 132, endPoint y: 298, distance: 32.7
click at [105, 318] on div "Financial Qualification" at bounding box center [112, 321] width 121 height 7
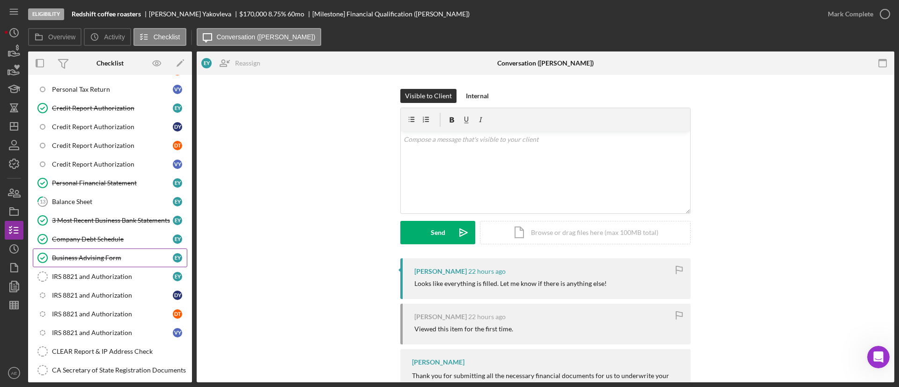
scroll to position [245, 0]
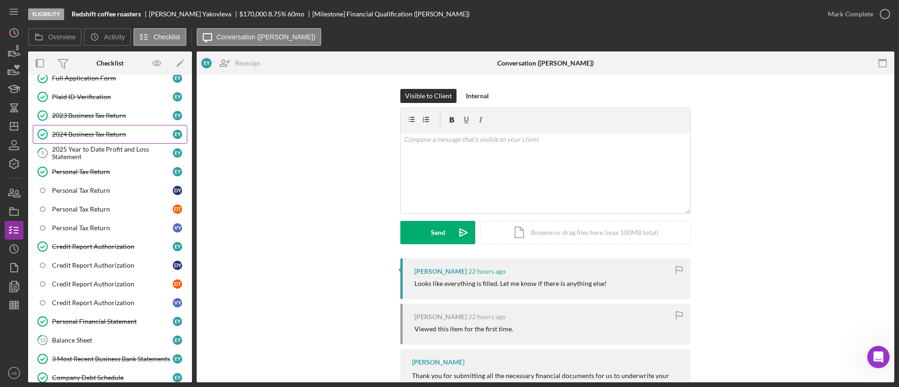
click at [99, 135] on div "2024 Business Tax Return" at bounding box center [112, 134] width 121 height 7
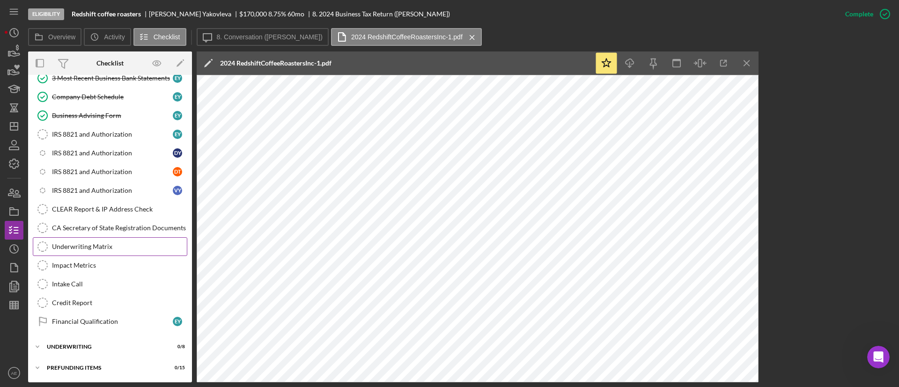
scroll to position [456, 0]
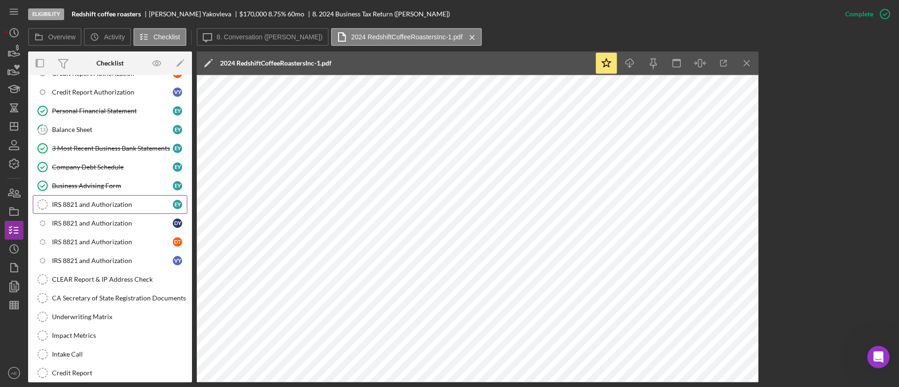
click at [78, 209] on link "IRS 8821 and Authorization IRS 8821 and Authorization E Y" at bounding box center [110, 204] width 154 height 19
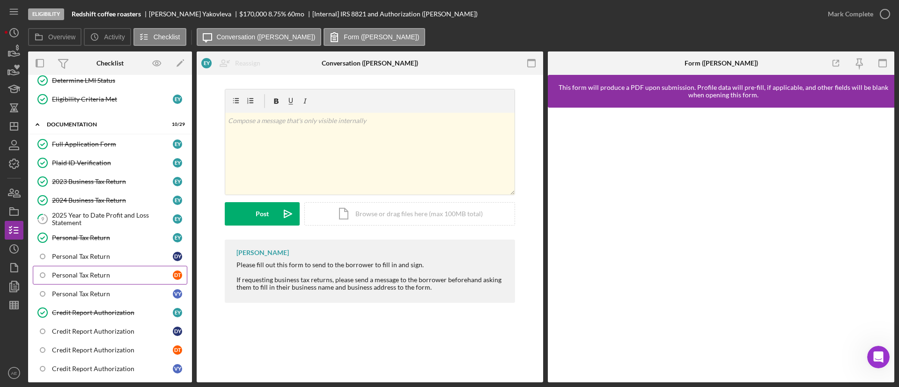
scroll to position [175, 0]
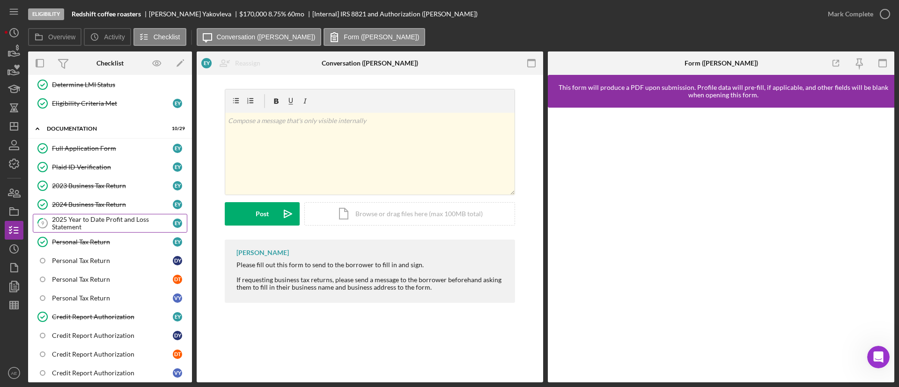
click at [88, 228] on div "2025 Year to Date Profit and Loss Statement" at bounding box center [112, 223] width 121 height 15
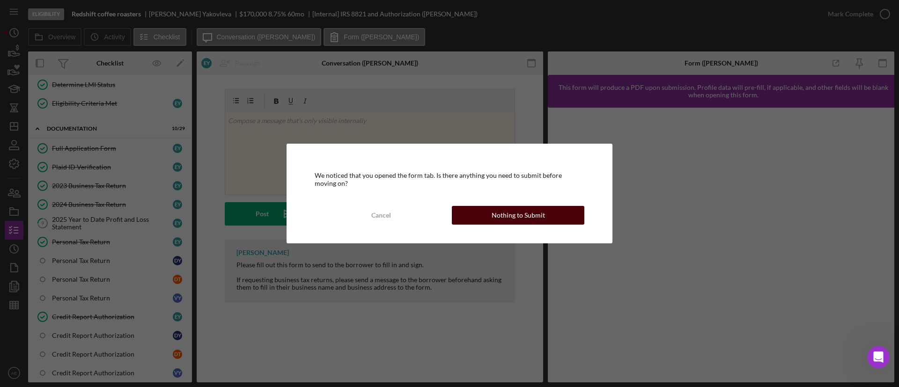
click at [468, 214] on button "Nothing to Submit" at bounding box center [518, 215] width 132 height 19
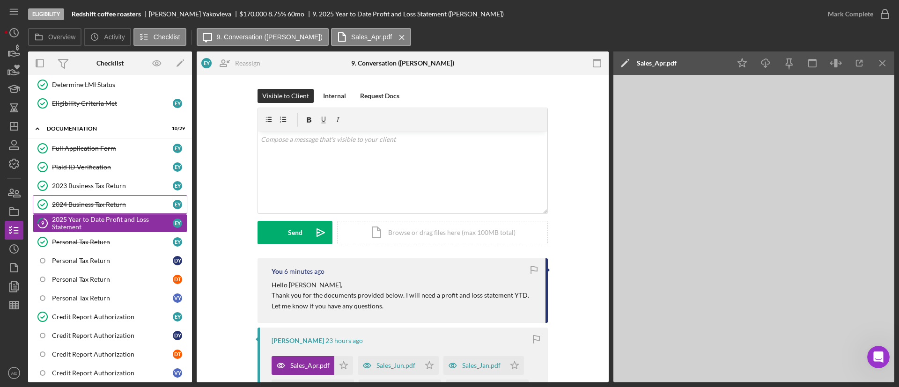
click at [66, 197] on link "2024 Business Tax Return 2024 Business Tax Return E Y" at bounding box center [110, 204] width 154 height 19
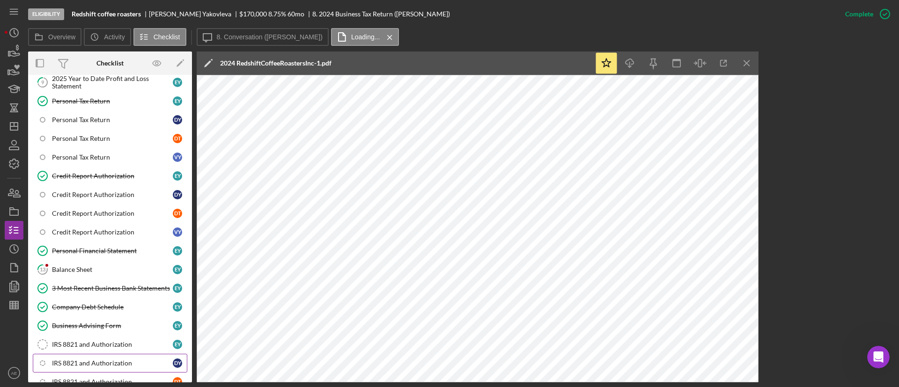
scroll to position [456, 0]
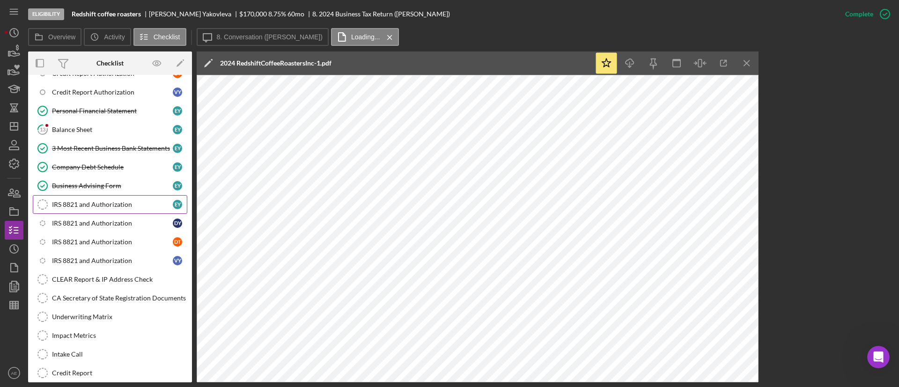
click at [110, 203] on div "IRS 8821 and Authorization" at bounding box center [112, 204] width 121 height 7
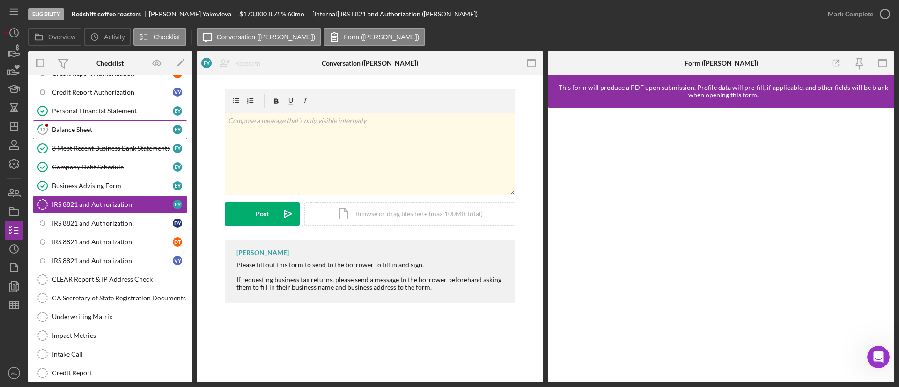
click at [75, 128] on div "Balance Sheet" at bounding box center [112, 129] width 121 height 7
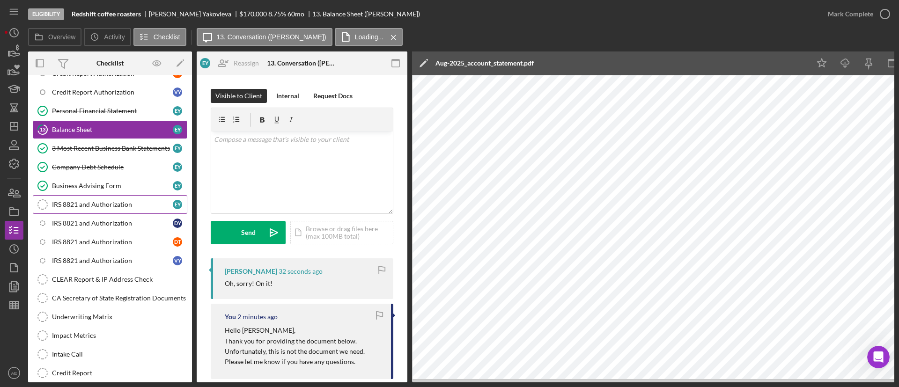
click at [106, 201] on div "IRS 8821 and Authorization" at bounding box center [112, 204] width 121 height 7
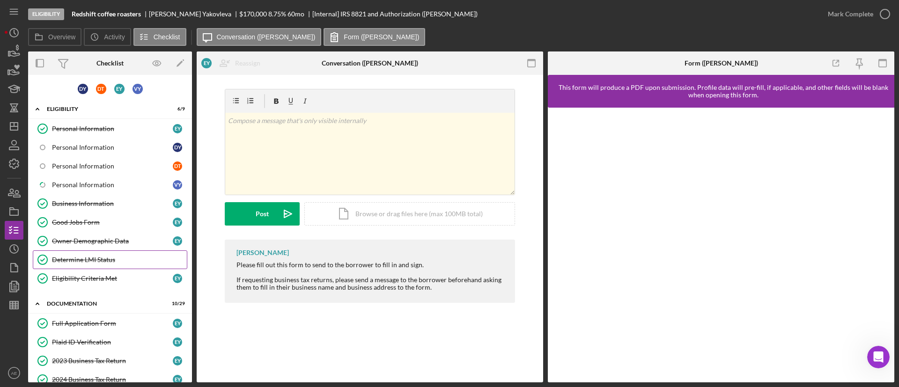
click at [94, 257] on div "Determine LMI Status" at bounding box center [119, 259] width 135 height 7
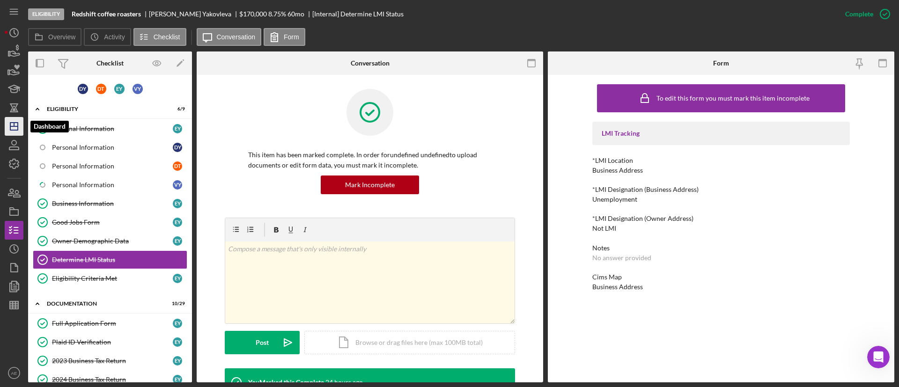
click at [15, 125] on icon "Icon/Dashboard" at bounding box center [13, 126] width 23 height 23
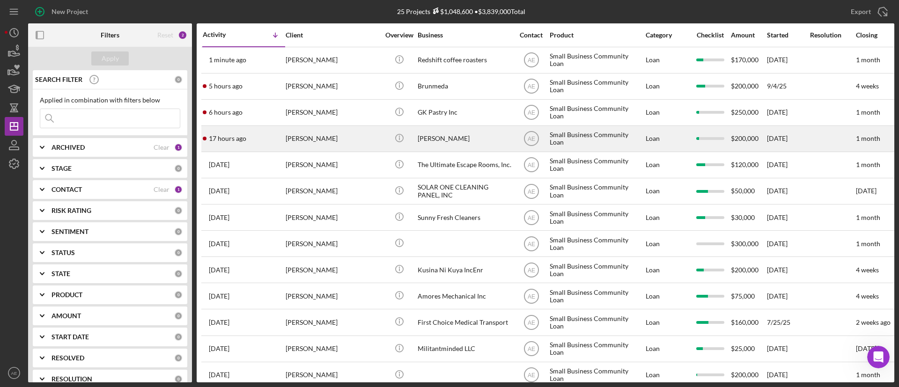
click at [320, 143] on div "[PERSON_NAME]" at bounding box center [333, 138] width 94 height 25
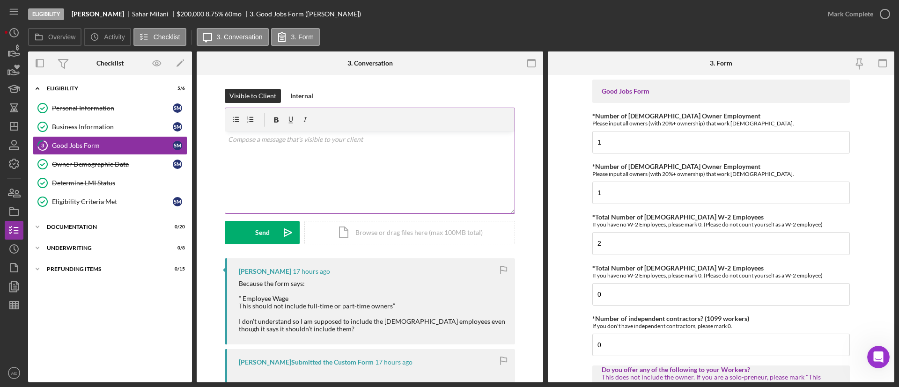
click at [339, 186] on div "v Color teal Color pink Remove color Add row above Add row below Add column bef…" at bounding box center [369, 173] width 289 height 82
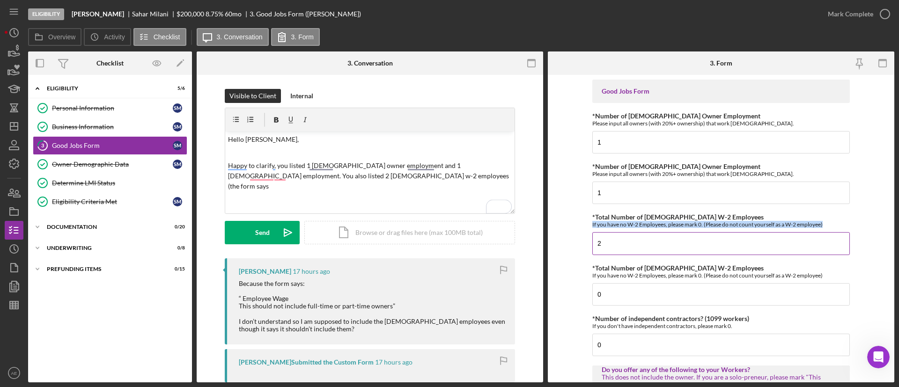
drag, startPoint x: 589, startPoint y: 225, endPoint x: 831, endPoint y: 221, distance: 242.1
click at [831, 221] on form "Good Jobs Form *Number of Full-Time Owner Employment Please input all owners (w…" at bounding box center [721, 229] width 346 height 308
copy div "If you have no W-2 Employees, please mark 0. (Please do not count yourself as a…"
click at [363, 176] on p "Happy to clarify, you listed 1 full time owner employment and 1 part time emplo…" at bounding box center [370, 176] width 284 height 31
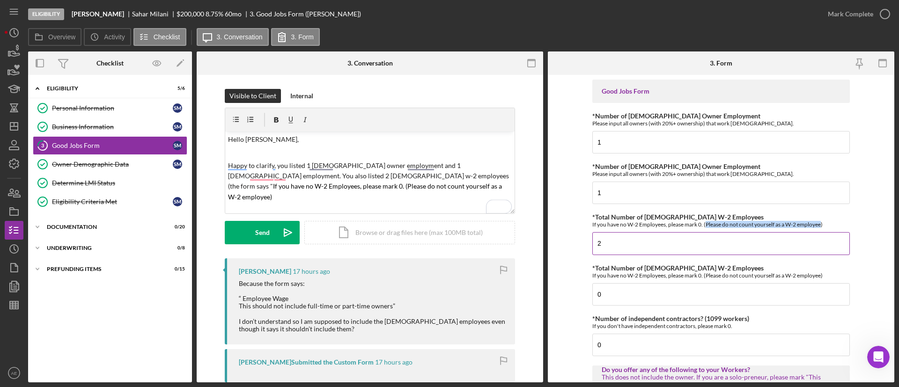
drag, startPoint x: 705, startPoint y: 223, endPoint x: 820, endPoint y: 226, distance: 115.7
click at [820, 226] on div "If you have no W-2 Employees, please mark 0. (Please do not count yourself as a…" at bounding box center [720, 224] width 257 height 7
copy div "Please do not count yourself as a W-2 employee"
click at [373, 186] on p "Happy to clarify, you listed 1 full time owner employment and 1 part time emplo…" at bounding box center [370, 182] width 284 height 42
click at [360, 182] on mark "Please do not count yourself as a W-2 employee" at bounding box center [338, 186] width 138 height 8
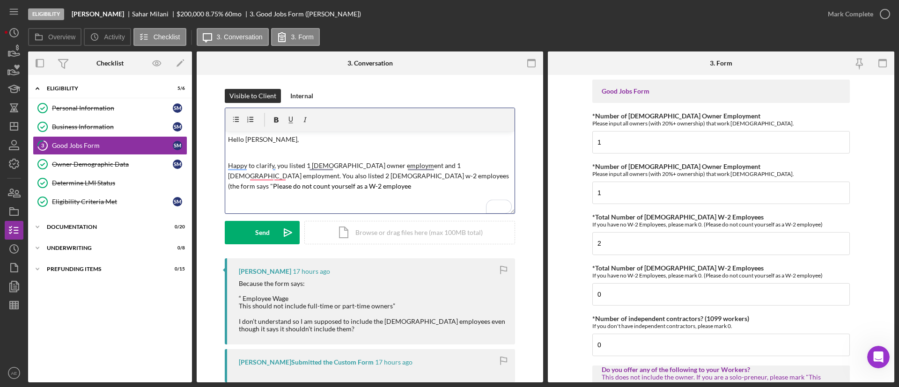
click at [500, 176] on p "Happy to clarify, you listed 1 full time owner employment and 1 part time emplo…" at bounding box center [370, 176] width 284 height 31
click at [279, 176] on p "Happy to clarify, you listed 1 full time owner employment and 1 part time emplo…" at bounding box center [370, 176] width 284 height 31
click at [300, 184] on p "I'm happy to clarify that you listed 1 [DEMOGRAPHIC_DATA] owner employment and …" at bounding box center [370, 176] width 284 height 31
click at [236, 165] on p "I'm happy to clarify that you listed 1 [DEMOGRAPHIC_DATA] owner employment and …" at bounding box center [370, 176] width 284 height 31
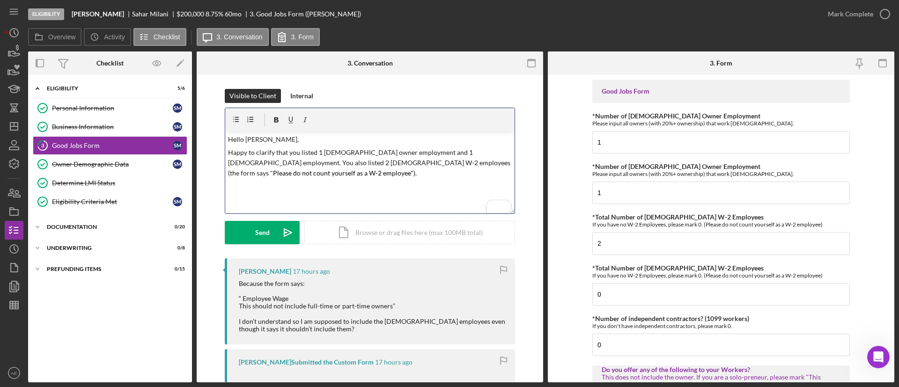
click at [272, 153] on p "Happy to clarify that you listed 1 [DEMOGRAPHIC_DATA] owner employment and 1 [D…" at bounding box center [370, 162] width 284 height 31
click at [390, 152] on p "Happy to clarify! You listed 1 [DEMOGRAPHIC_DATA] owner employment and 1 [DEMOG…" at bounding box center [370, 162] width 284 height 31
click at [468, 155] on p "Happy to clarify! You listed 1 full-time owner employmen and 1 [DEMOGRAPHIC_DAT…" at bounding box center [370, 162] width 284 height 31
click at [370, 150] on p "Happy to clarify! You listed 1 full-time owner employmen and 1 [DEMOGRAPHIC_DAT…" at bounding box center [370, 162] width 284 height 31
click at [490, 163] on p "Happy to clarify! You listed 1 [DEMOGRAPHIC_DATA] owner employee and 1 [DEMOGRA…" at bounding box center [370, 162] width 284 height 31
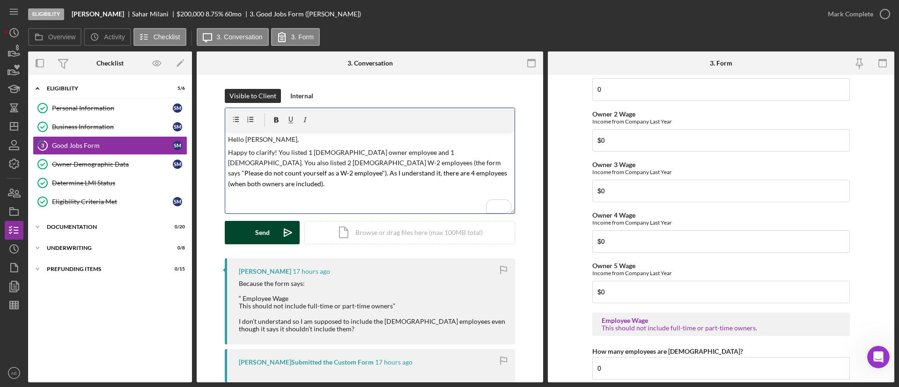
click at [261, 232] on div "Send" at bounding box center [262, 232] width 15 height 23
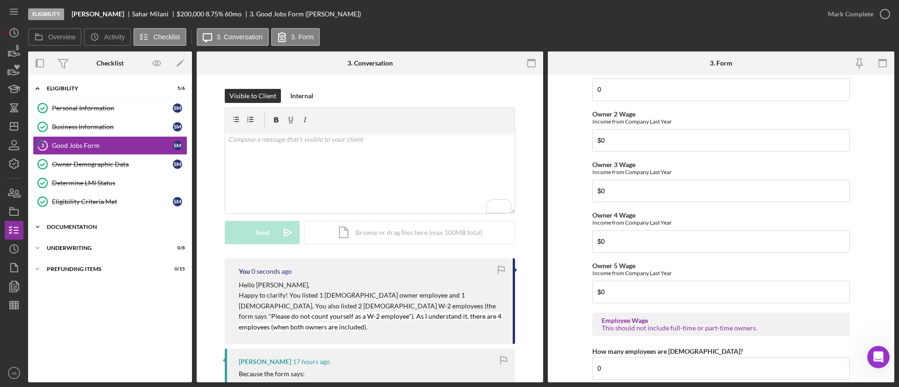
click at [82, 227] on div "Documentation" at bounding box center [113, 227] width 133 height 6
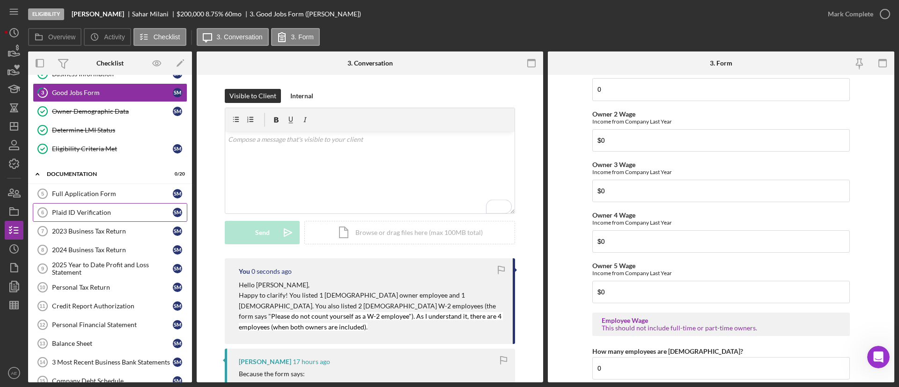
scroll to position [70, 0]
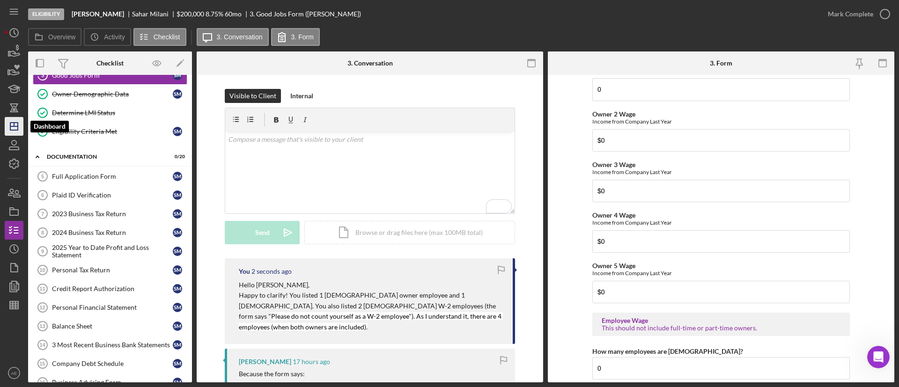
click at [7, 126] on icon "Icon/Dashboard" at bounding box center [13, 126] width 23 height 23
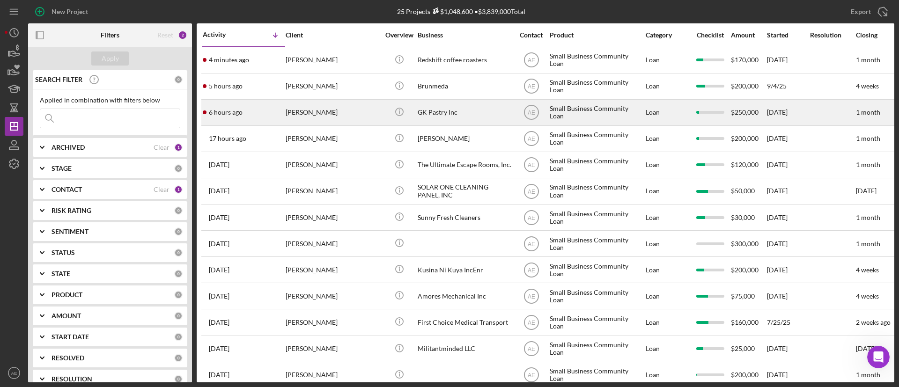
click at [338, 113] on div "[PERSON_NAME]" at bounding box center [333, 112] width 94 height 25
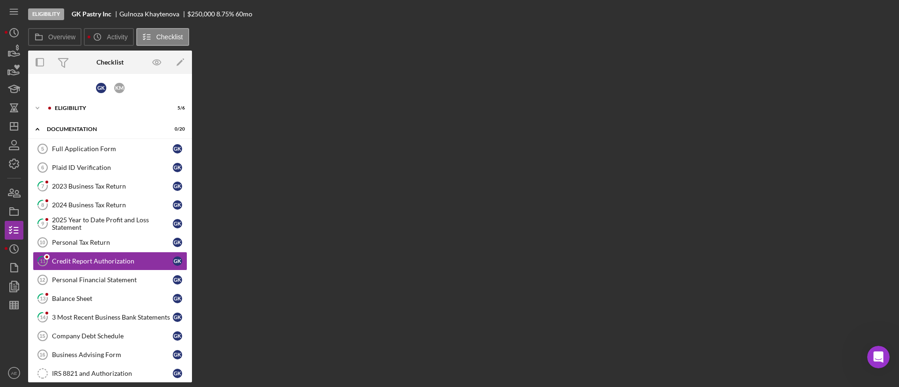
scroll to position [33, 0]
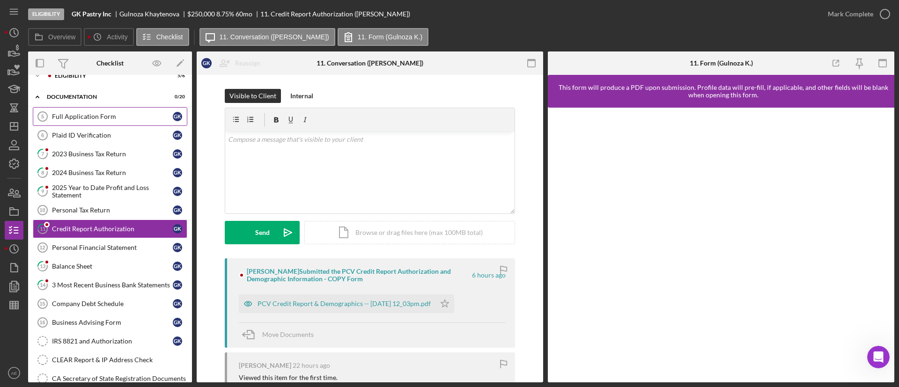
click at [102, 119] on div "Full Application Form" at bounding box center [112, 116] width 121 height 7
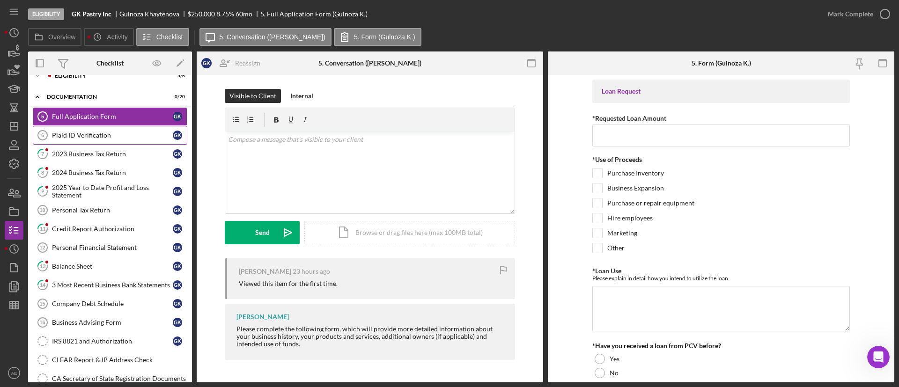
click at [105, 136] on div "Plaid ID Verification" at bounding box center [112, 135] width 121 height 7
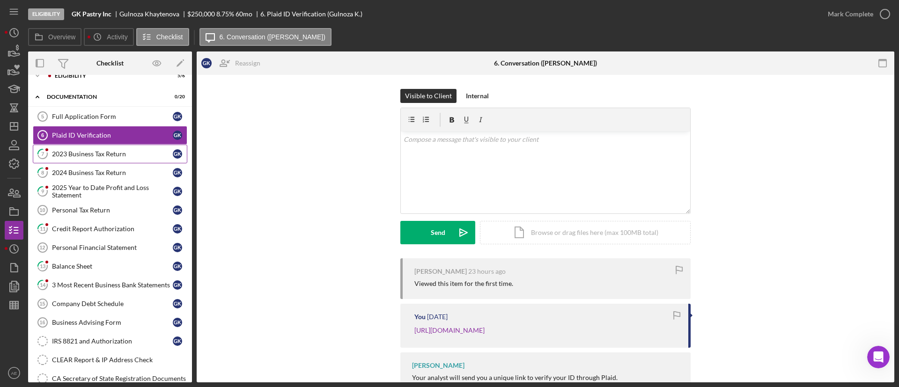
click at [96, 160] on link "7 2023 Business Tax Return G K" at bounding box center [110, 154] width 154 height 19
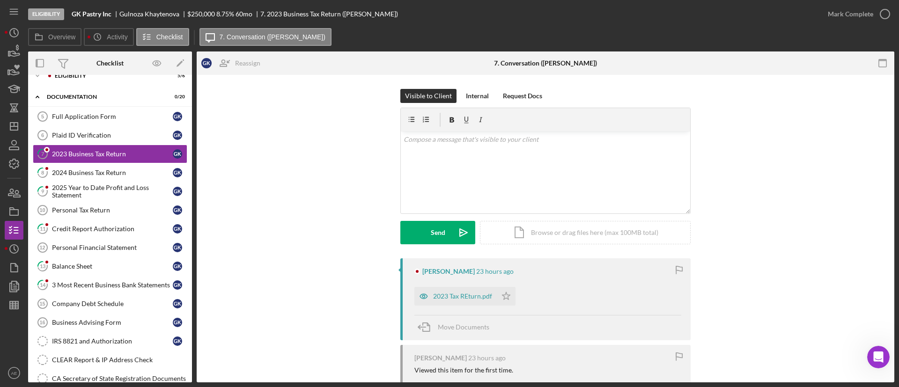
click at [423, 286] on div "2023 Tax REturn.pdf Icon/Star" at bounding box center [467, 293] width 106 height 23
click at [428, 294] on icon "button" at bounding box center [423, 296] width 19 height 19
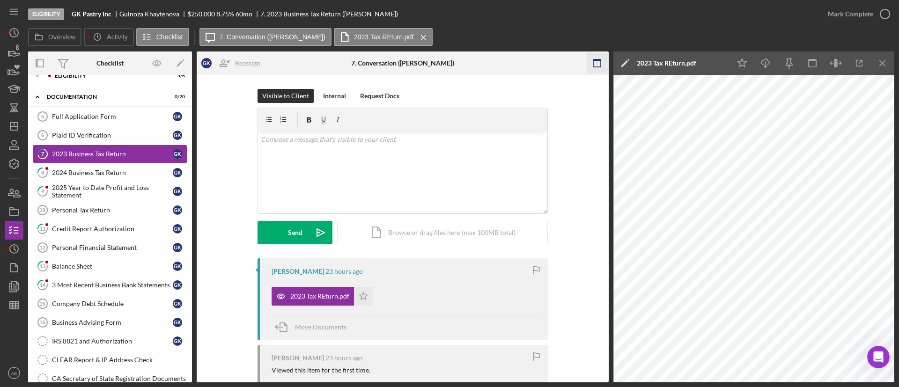
click at [597, 59] on rect "button" at bounding box center [596, 60] width 7 height 2
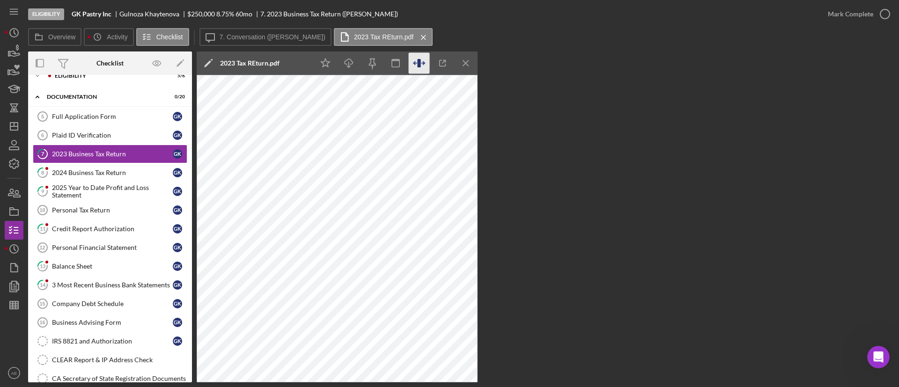
click at [423, 66] on icon "button" at bounding box center [419, 63] width 21 height 21
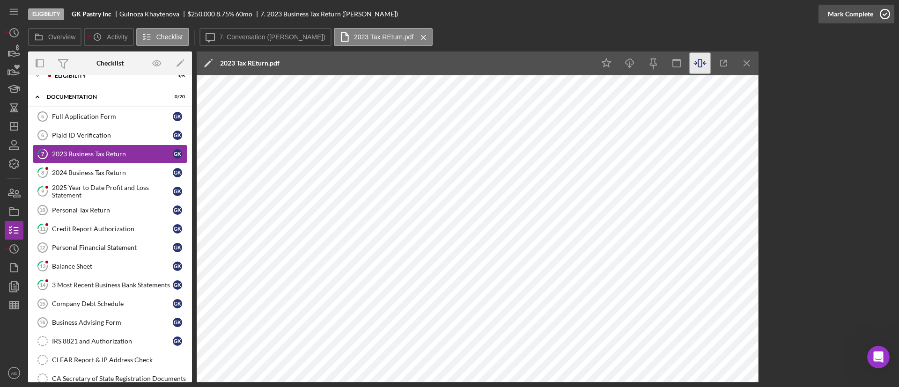
click at [841, 15] on div "Mark Complete" at bounding box center [850, 14] width 45 height 19
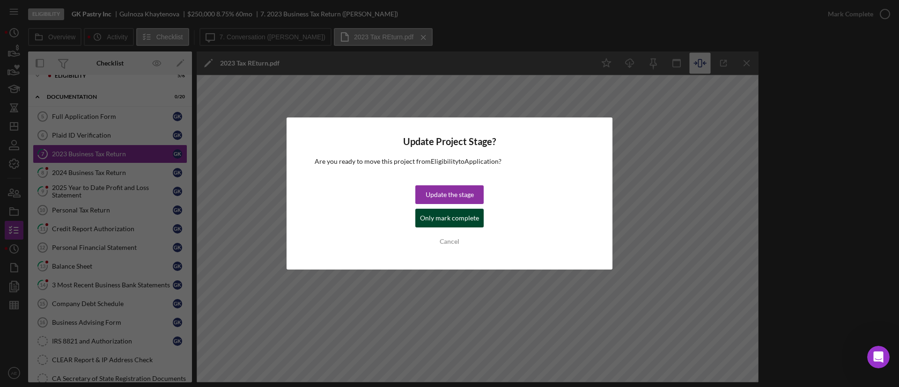
click at [461, 216] on div "Only mark complete" at bounding box center [449, 218] width 59 height 19
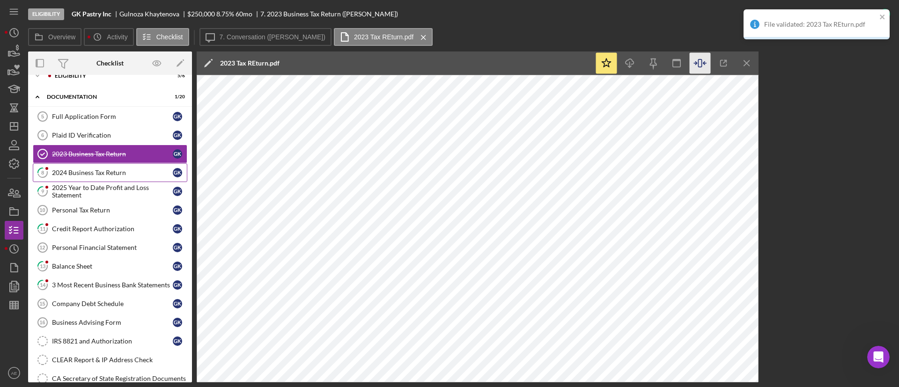
click at [124, 173] on div "2024 Business Tax Return" at bounding box center [112, 172] width 121 height 7
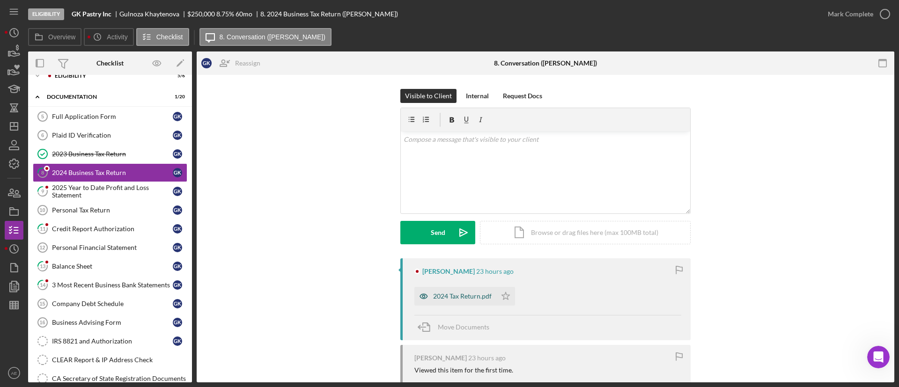
click at [422, 294] on icon "button" at bounding box center [423, 296] width 19 height 19
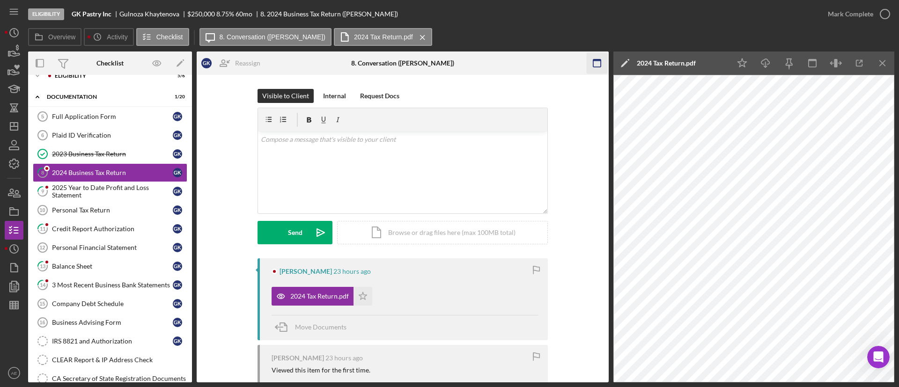
click at [600, 62] on icon "button" at bounding box center [596, 63] width 21 height 21
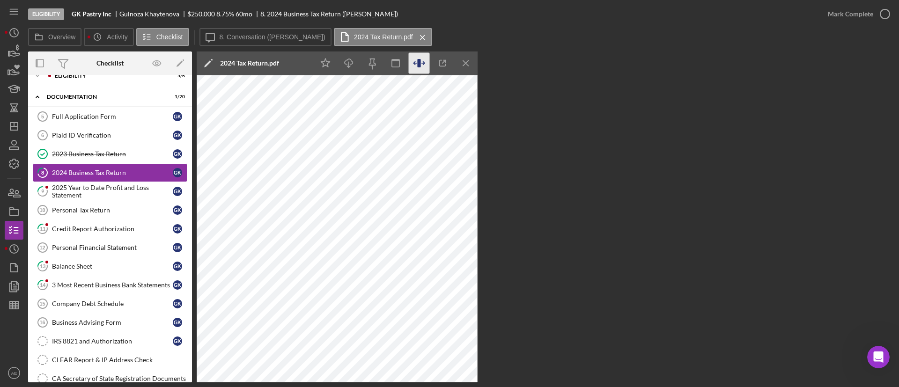
click at [423, 65] on icon "button" at bounding box center [419, 63] width 21 height 21
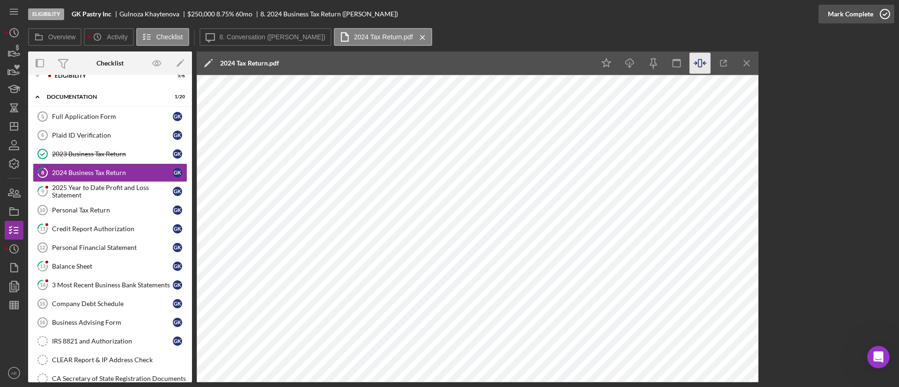
click at [860, 10] on div "Mark Complete" at bounding box center [850, 14] width 45 height 19
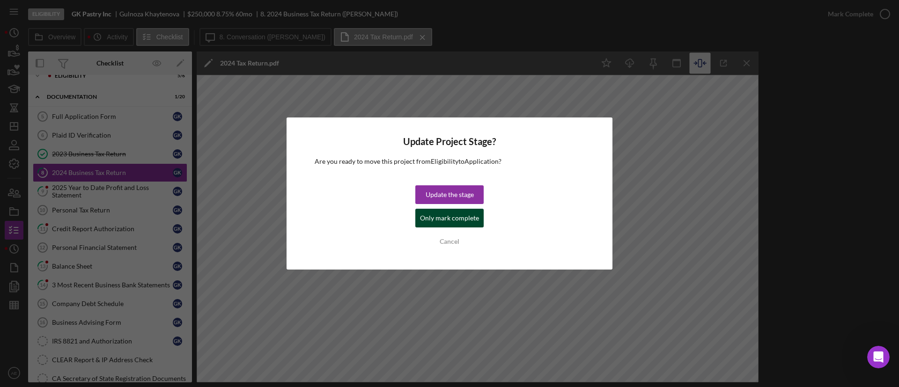
click at [470, 217] on div "Only mark complete" at bounding box center [449, 218] width 59 height 19
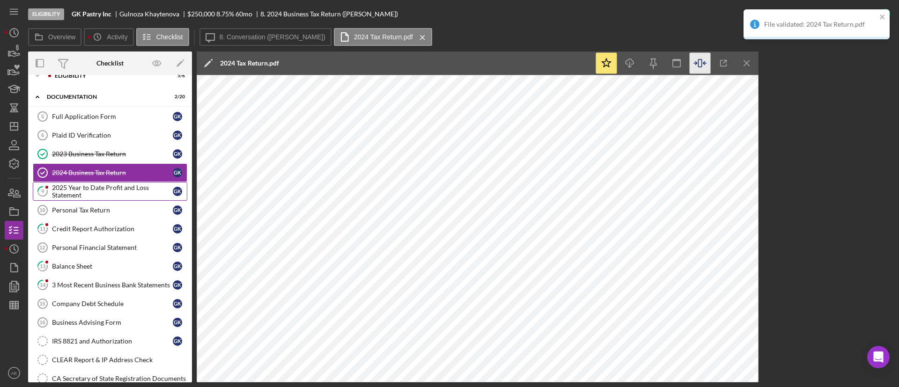
click at [113, 196] on div "2025 Year to Date Profit and Loss Statement" at bounding box center [112, 191] width 121 height 15
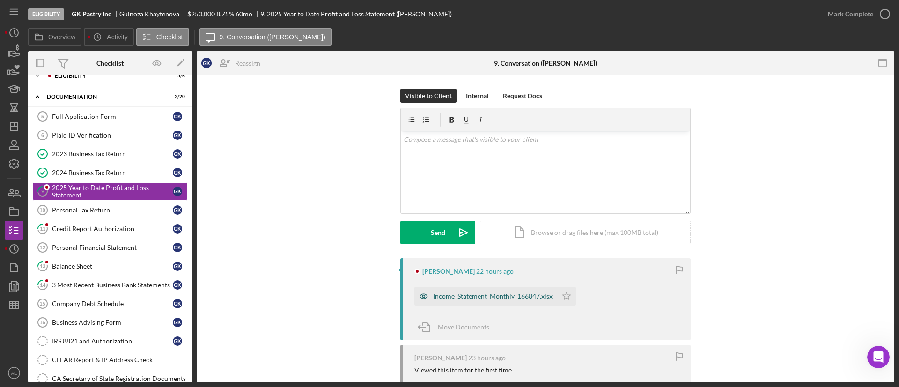
click at [422, 297] on icon "button" at bounding box center [423, 296] width 2 height 2
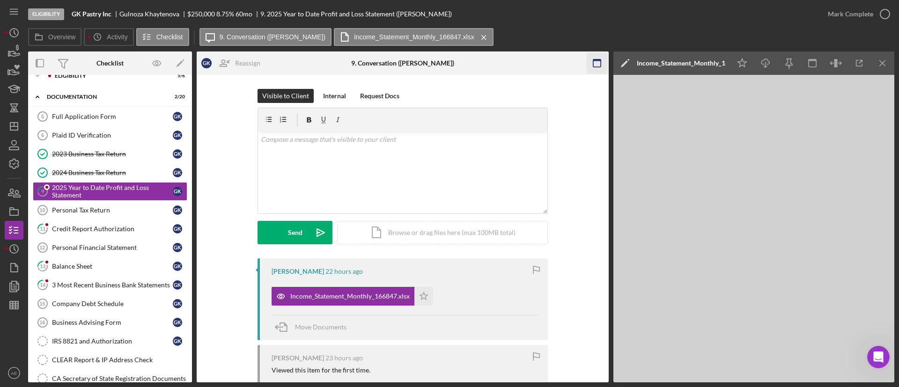
click at [596, 64] on icon "button" at bounding box center [596, 63] width 21 height 21
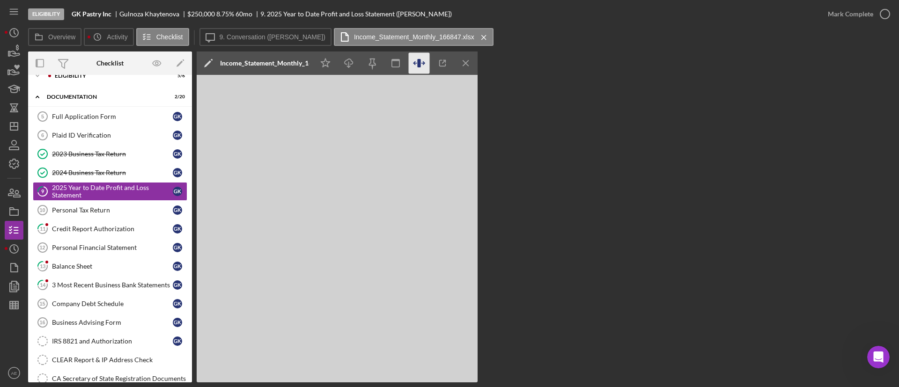
click at [414, 66] on icon "button" at bounding box center [419, 63] width 21 height 21
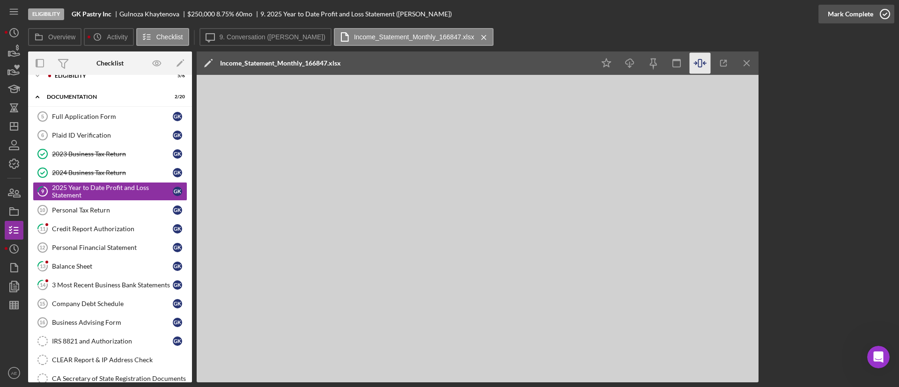
click at [847, 10] on div "Mark Complete" at bounding box center [850, 14] width 45 height 19
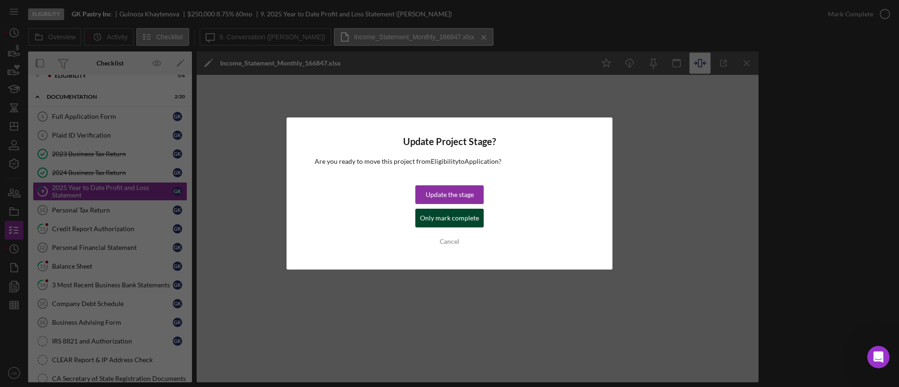
click at [454, 218] on div "Only mark complete" at bounding box center [449, 218] width 59 height 19
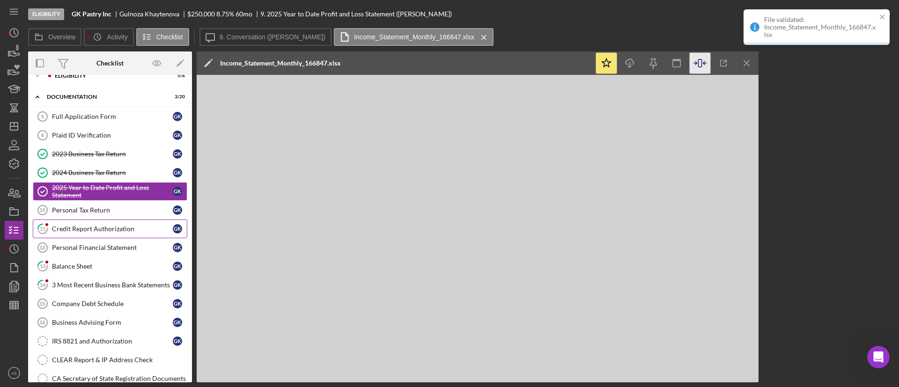
click at [91, 235] on link "11 Credit Report Authorization G K" at bounding box center [110, 229] width 154 height 19
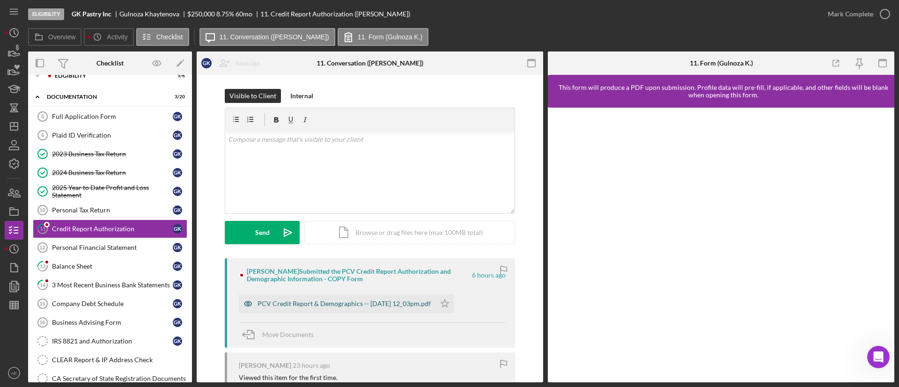
click at [253, 306] on icon "button" at bounding box center [248, 303] width 19 height 19
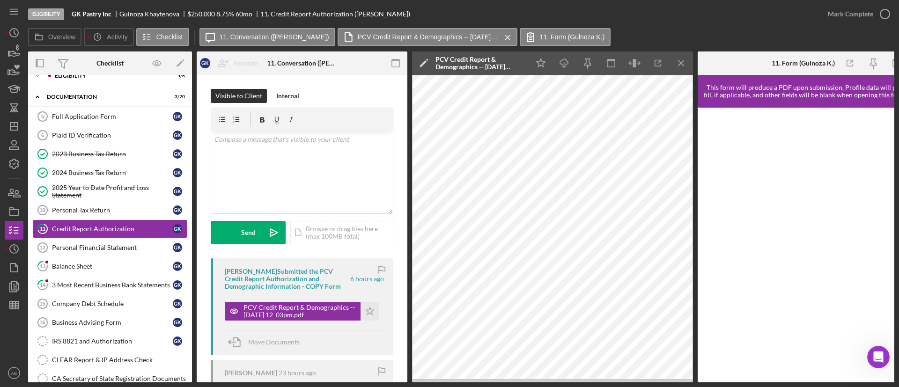
click at [381, 64] on div at bounding box center [372, 62] width 70 height 23
click at [395, 62] on icon "button" at bounding box center [395, 63] width 21 height 21
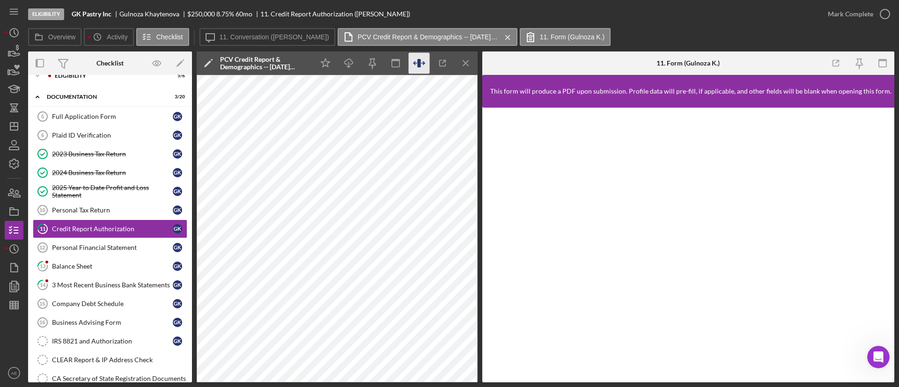
click at [426, 63] on icon "button" at bounding box center [419, 63] width 21 height 21
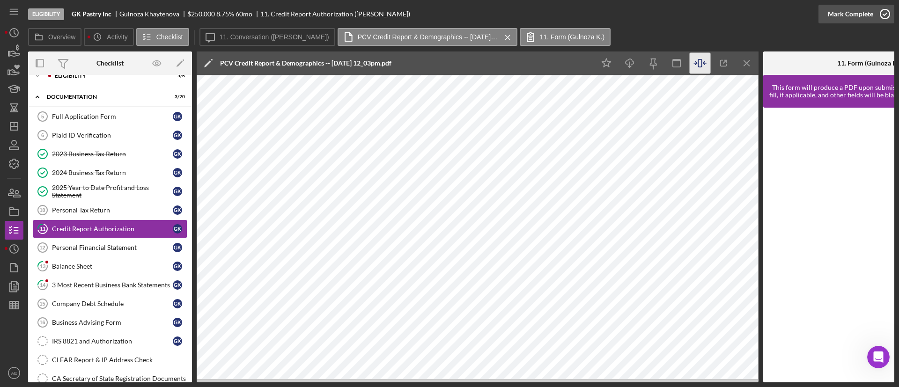
click at [838, 12] on div "Mark Complete" at bounding box center [850, 14] width 45 height 19
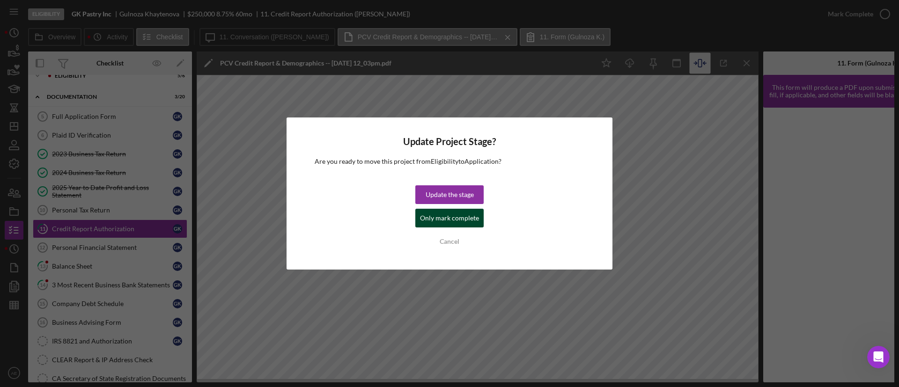
click at [461, 218] on div "Only mark complete" at bounding box center [449, 218] width 59 height 19
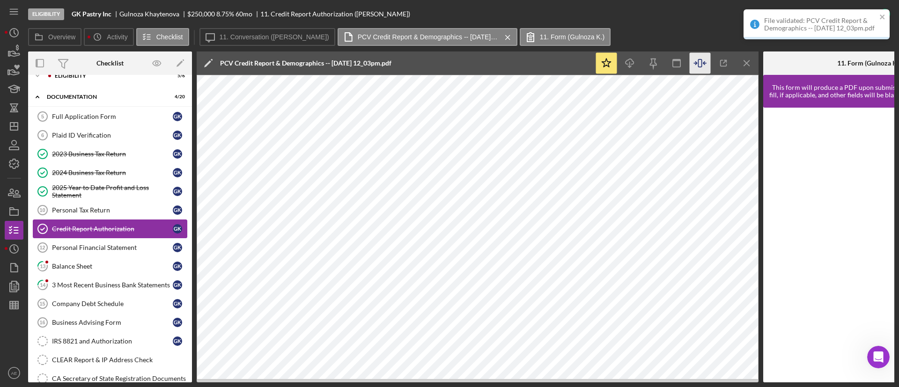
scroll to position [103, 0]
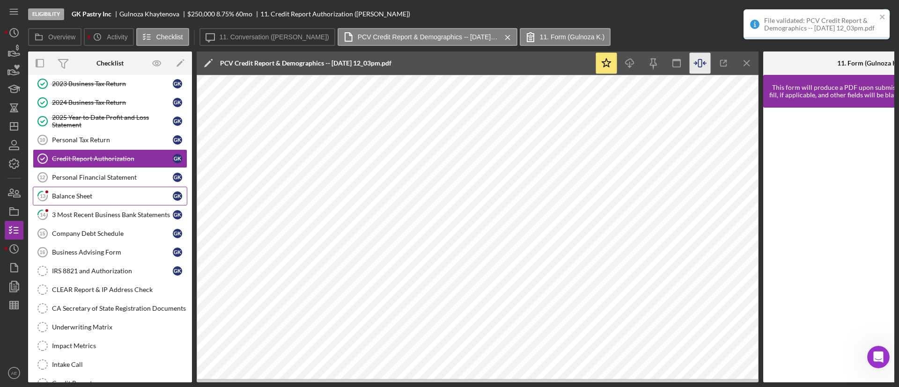
click at [88, 194] on div "Balance Sheet" at bounding box center [112, 195] width 121 height 7
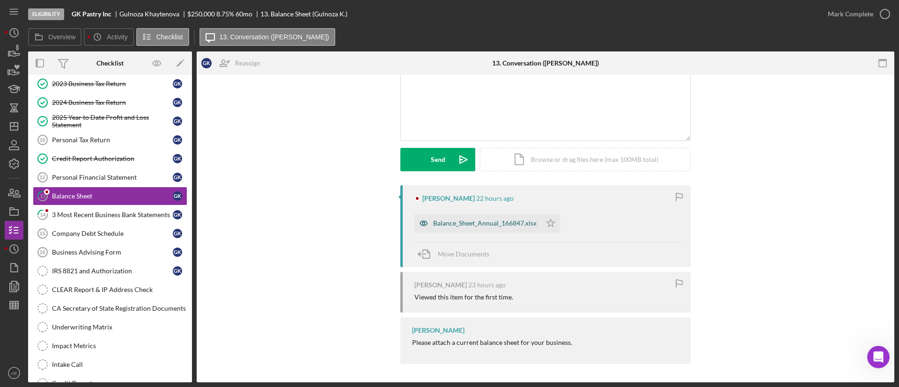
scroll to position [73, 0]
click at [423, 218] on icon "button" at bounding box center [423, 222] width 19 height 19
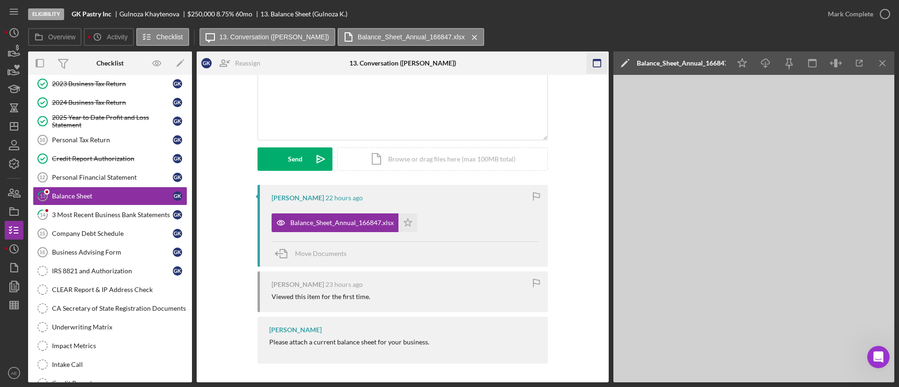
click at [587, 67] on icon "button" at bounding box center [596, 63] width 21 height 21
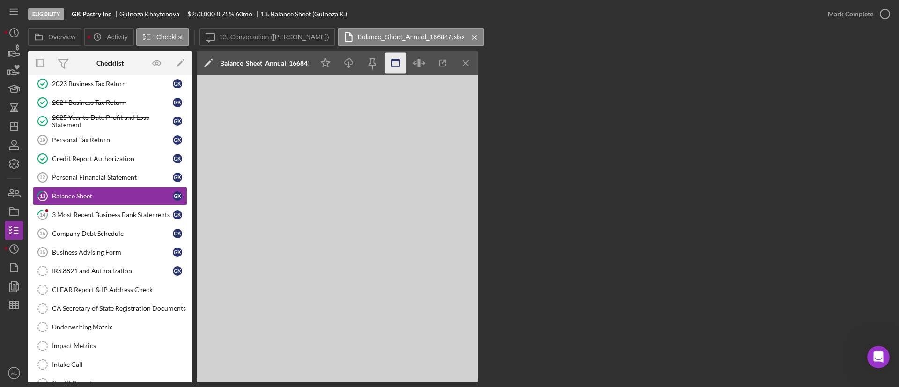
click at [394, 65] on icon "button" at bounding box center [395, 63] width 21 height 21
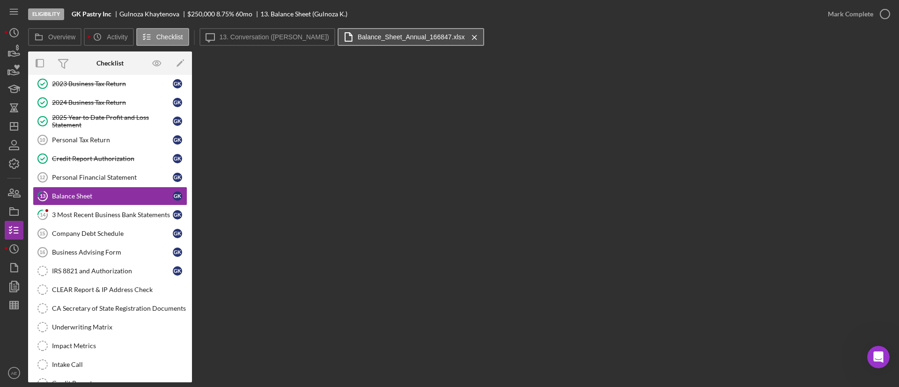
click at [362, 44] on button "Balance_Sheet_Annual_166847.xlsx Icon/Menu Close" at bounding box center [411, 37] width 147 height 18
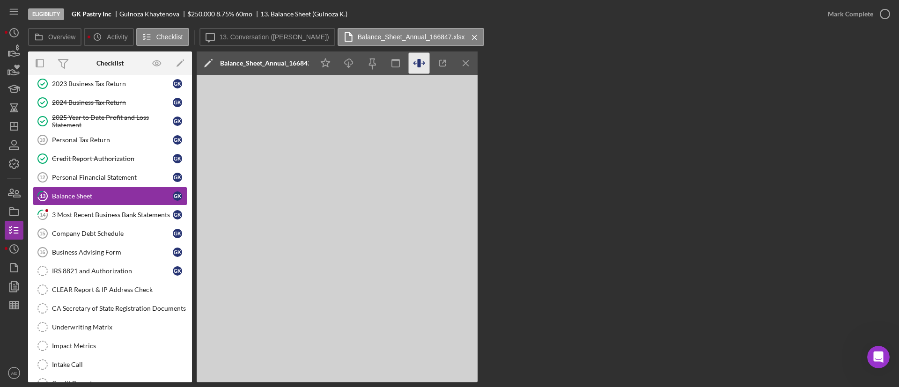
click at [418, 66] on icon "button" at bounding box center [418, 63] width 3 height 8
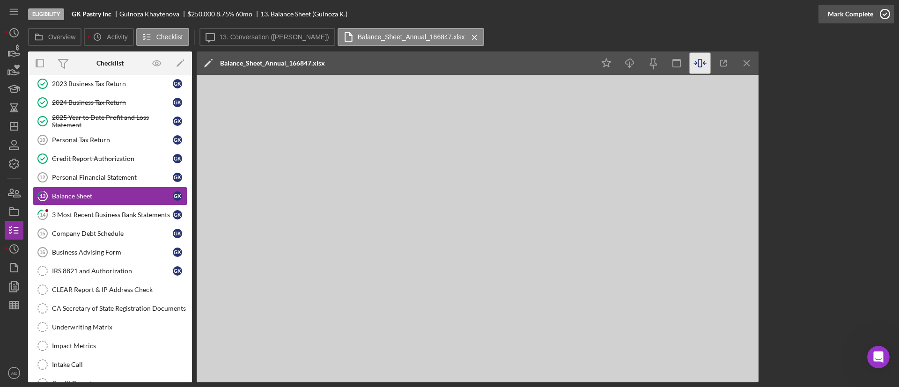
click at [832, 14] on div "Mark Complete" at bounding box center [850, 14] width 45 height 19
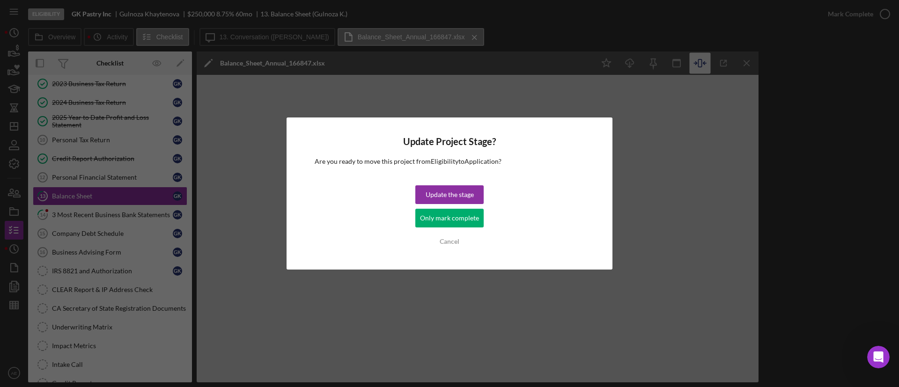
click at [461, 223] on div "Only mark complete" at bounding box center [449, 218] width 59 height 19
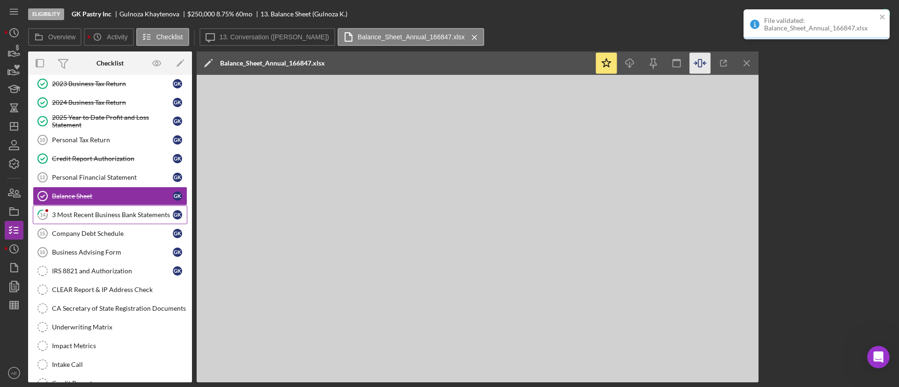
click at [104, 206] on link "14 3 Most Recent Business Bank Statements G K" at bounding box center [110, 215] width 154 height 19
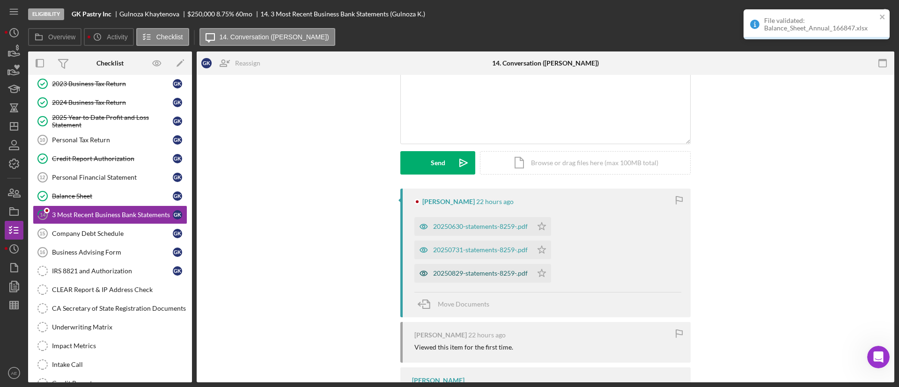
scroll to position [137, 0]
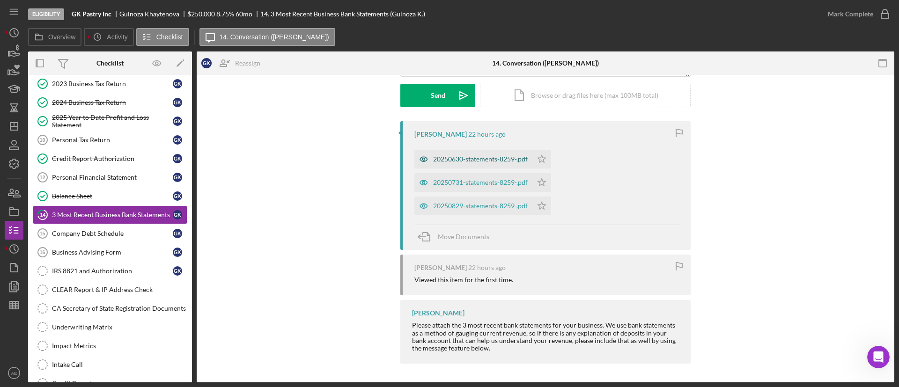
click at [420, 156] on icon "button" at bounding box center [423, 159] width 19 height 19
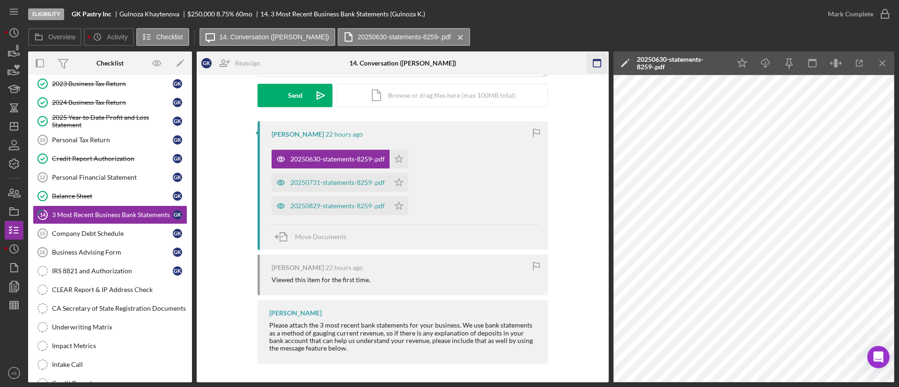
click at [593, 57] on icon "button" at bounding box center [596, 63] width 21 height 21
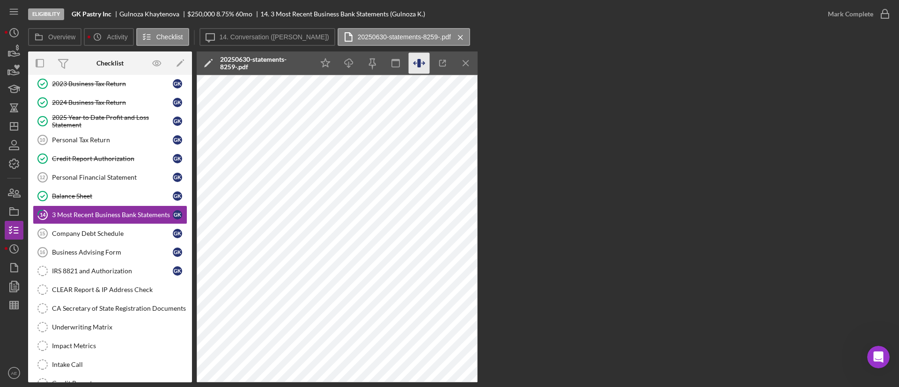
click at [411, 64] on icon "button" at bounding box center [419, 63] width 21 height 21
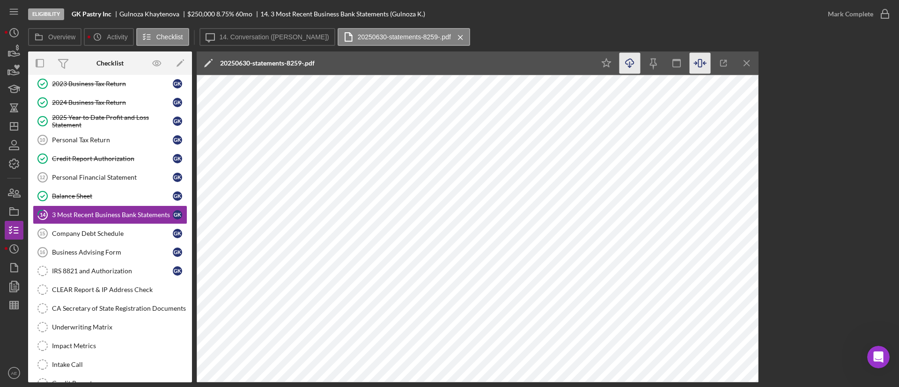
click at [634, 66] on icon "Icon/Download" at bounding box center [629, 63] width 21 height 21
click at [263, 39] on label "14. Conversation (Gulnoza K.)" at bounding box center [275, 36] width 110 height 7
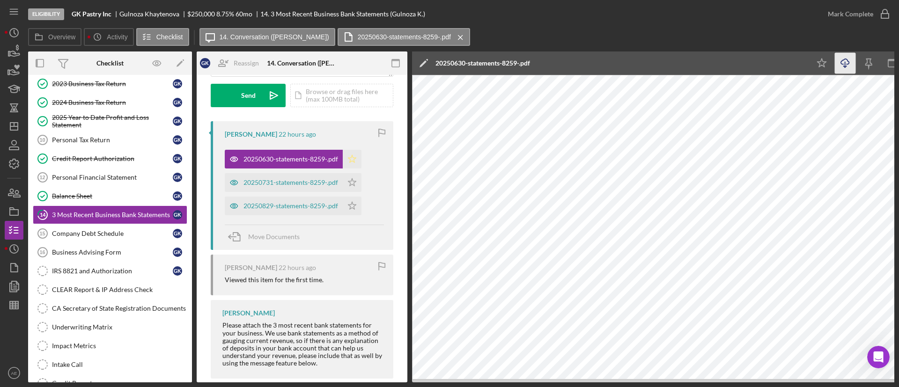
click at [353, 159] on icon "Icon/Star" at bounding box center [352, 159] width 19 height 19
click at [276, 179] on div "20250731-statements-8259-.pdf" at bounding box center [290, 182] width 95 height 7
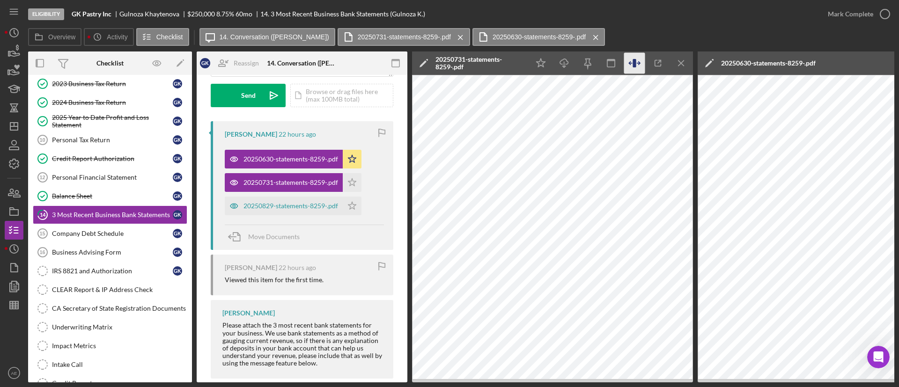
click at [630, 65] on icon "button" at bounding box center [634, 63] width 21 height 21
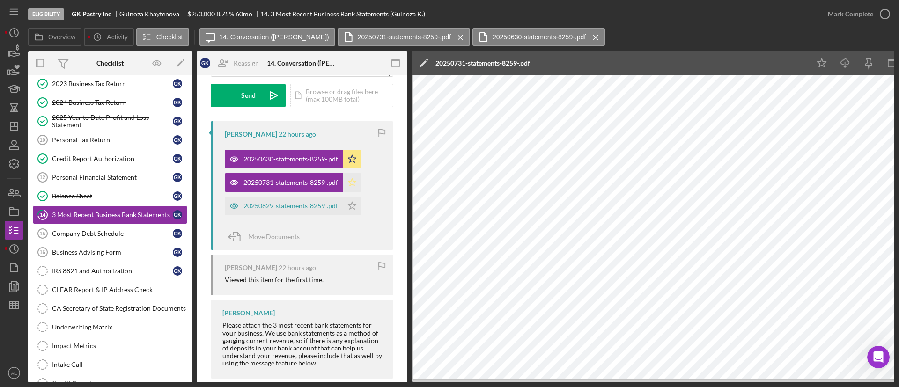
click at [357, 176] on icon "Icon/Star" at bounding box center [352, 182] width 19 height 19
click at [229, 205] on icon "button" at bounding box center [234, 206] width 19 height 19
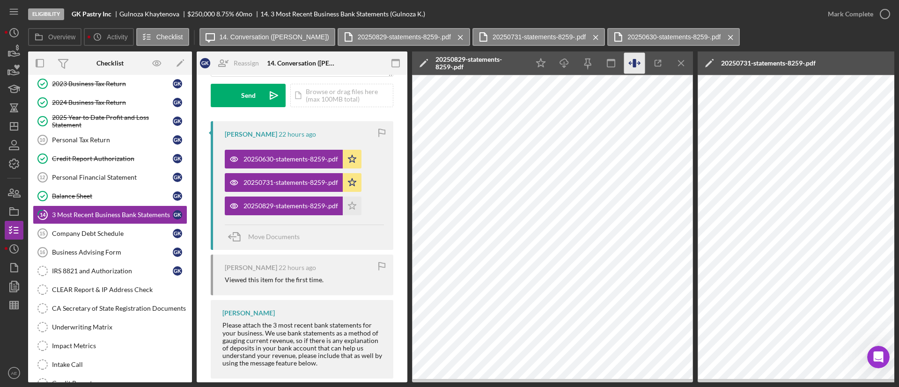
click at [631, 65] on icon "button" at bounding box center [630, 63] width 3 height 3
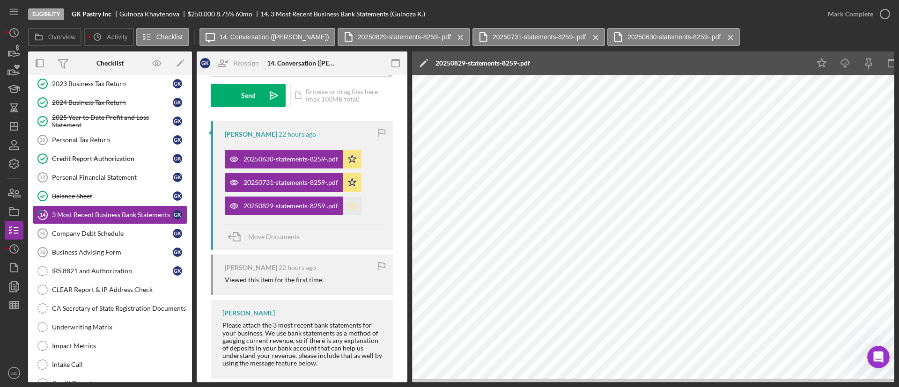
click at [348, 206] on icon "Icon/Star" at bounding box center [352, 206] width 19 height 19
click at [846, 7] on div "Mark Complete" at bounding box center [850, 14] width 45 height 19
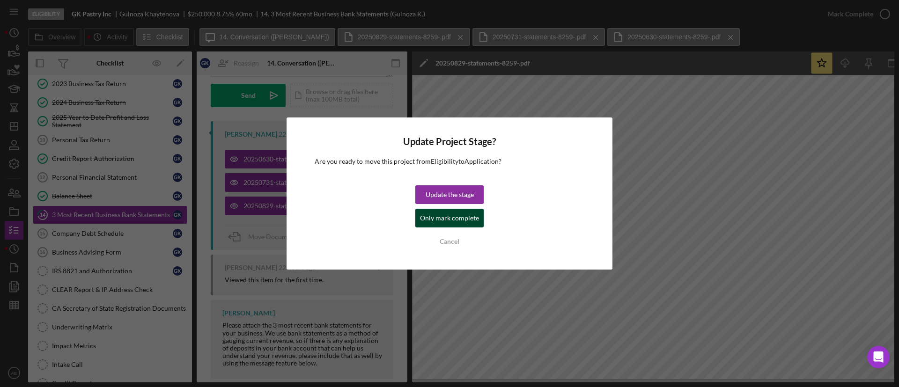
click at [452, 223] on div "Only mark complete" at bounding box center [449, 218] width 59 height 19
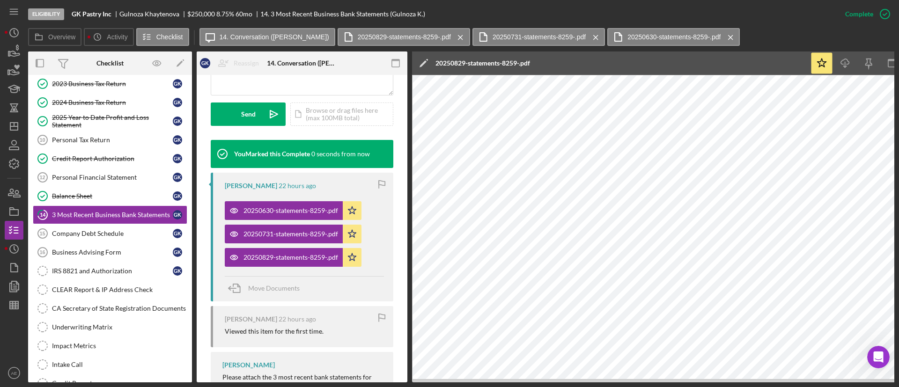
scroll to position [276, 0]
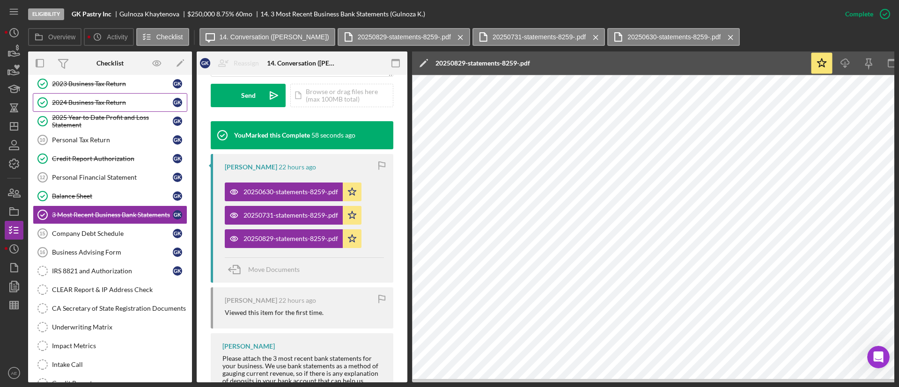
click at [98, 109] on link "2024 Business Tax Return 2024 Business Tax Return G K" at bounding box center [110, 102] width 154 height 19
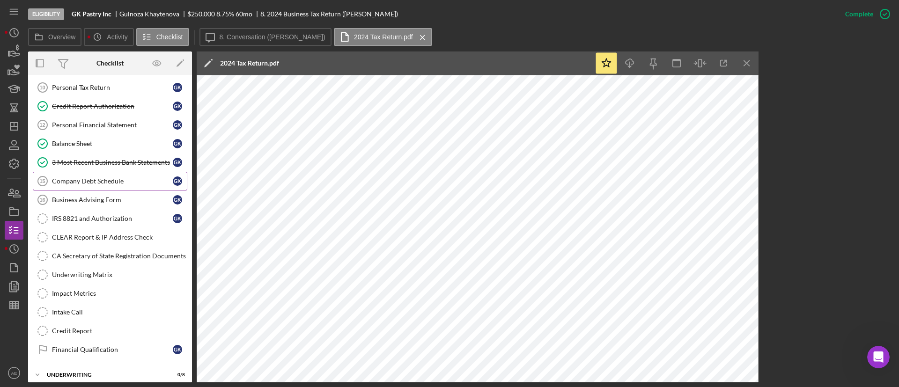
scroll to position [174, 0]
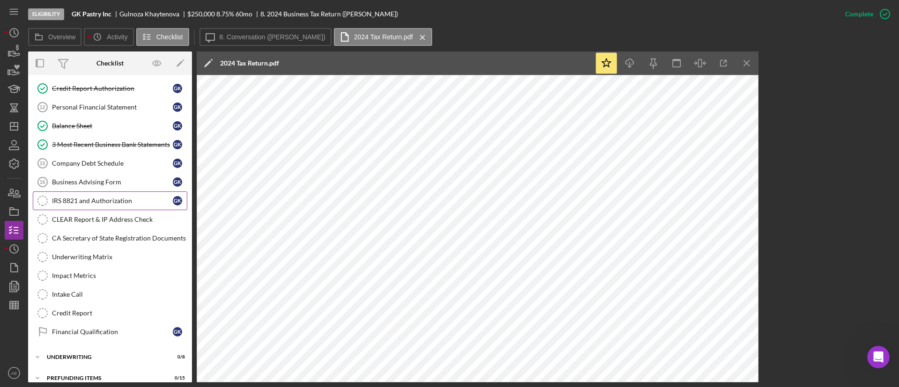
click at [107, 206] on link "IRS 8821 and Authorization IRS 8821 and Authorization G K" at bounding box center [110, 200] width 154 height 19
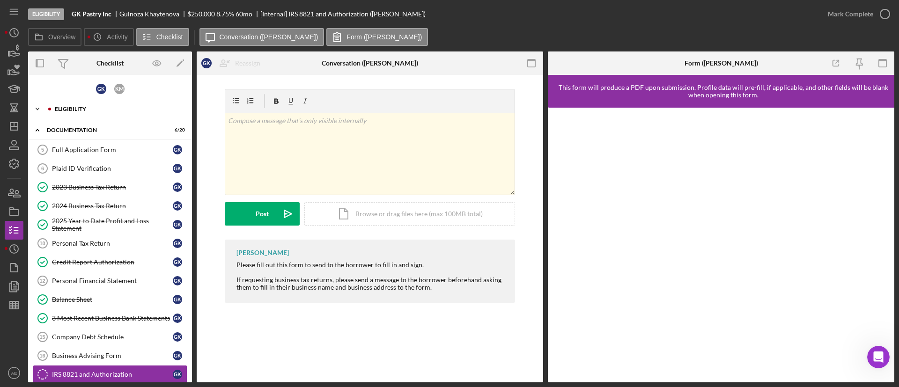
click at [91, 118] on div "Icon/Expander Eligibility 5 / 6" at bounding box center [110, 109] width 164 height 19
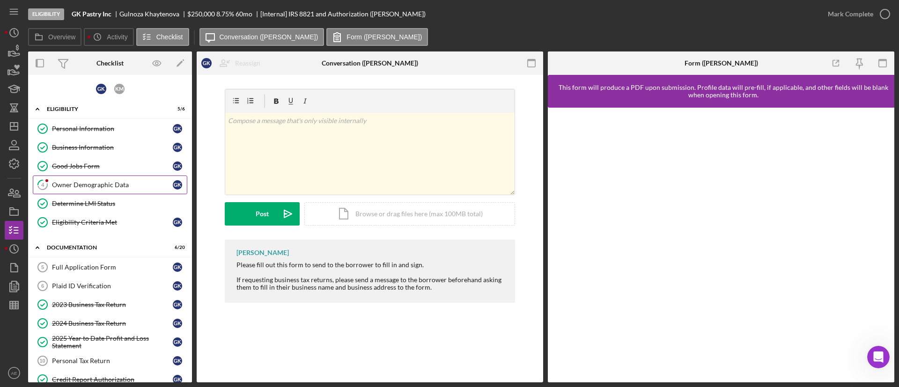
click at [103, 178] on link "4 Owner Demographic Data G K" at bounding box center [110, 185] width 154 height 19
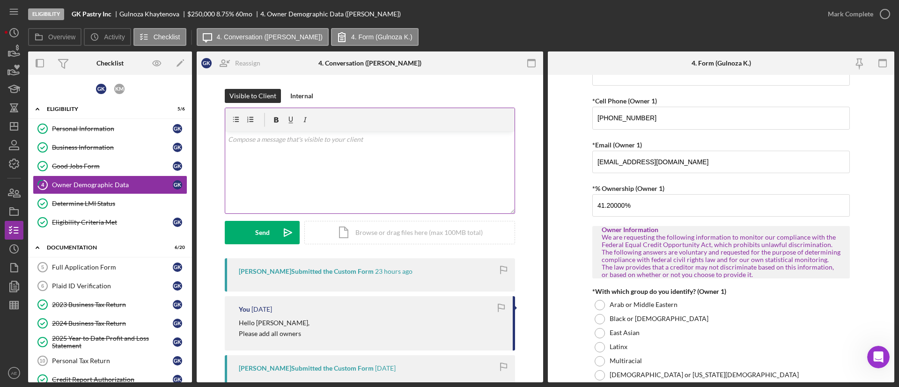
click at [313, 154] on div "v Color teal Color pink Remove color Add row above Add row below Add column bef…" at bounding box center [369, 173] width 289 height 82
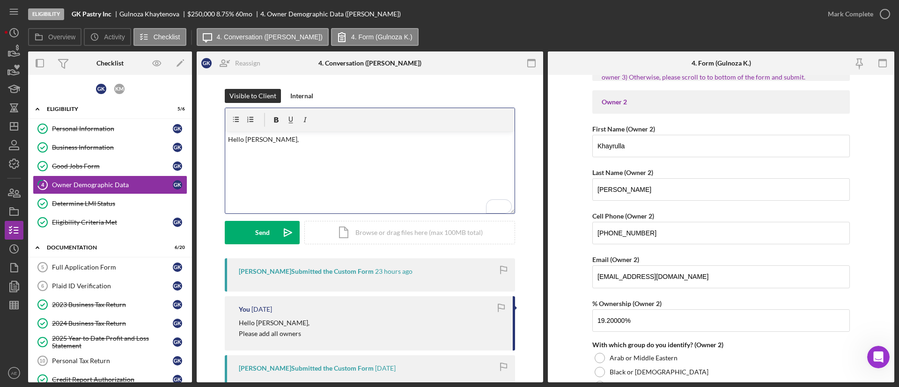
scroll to position [1053, 0]
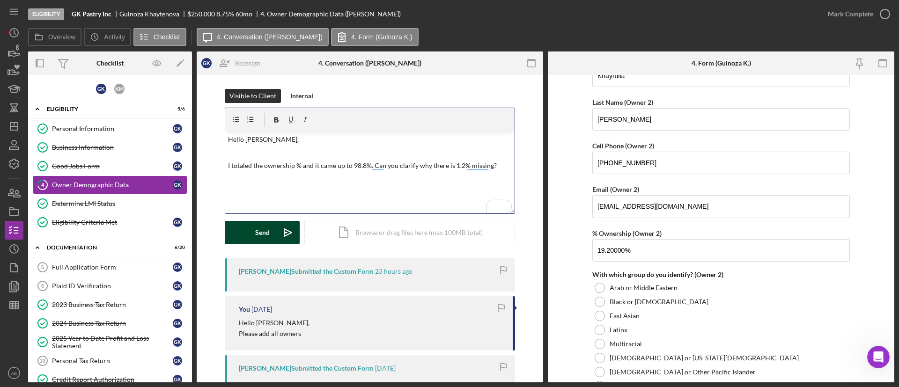
click at [273, 231] on button "Send Icon/icon-invite-send" at bounding box center [262, 232] width 75 height 23
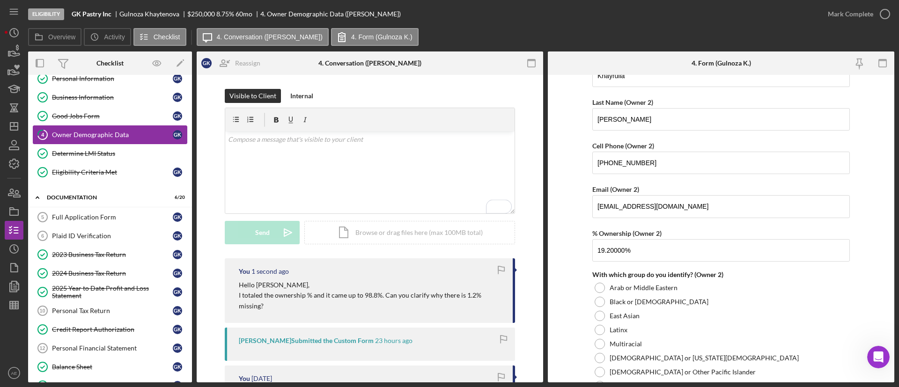
scroll to position [70, 0]
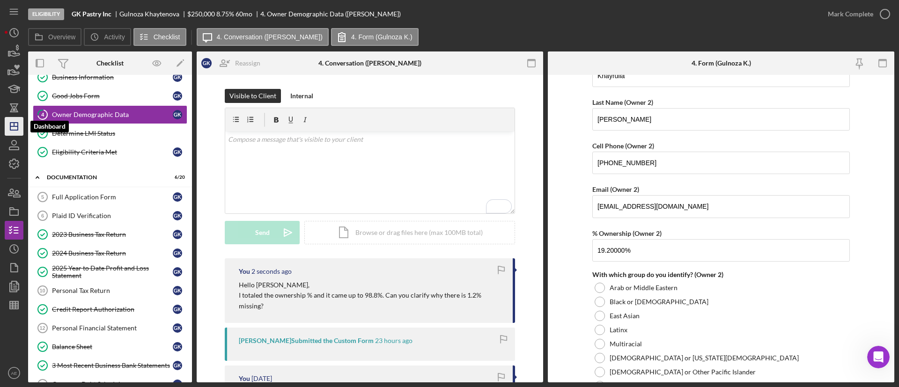
click at [15, 124] on icon "Icon/Dashboard" at bounding box center [13, 126] width 23 height 23
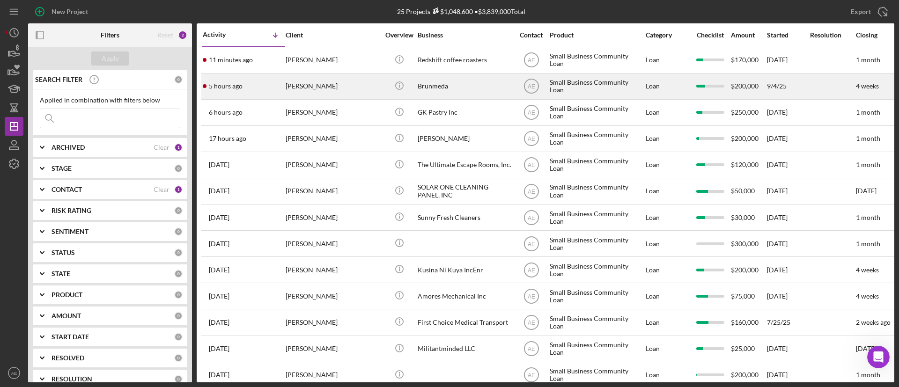
click at [340, 90] on div "[PERSON_NAME]" at bounding box center [333, 86] width 94 height 25
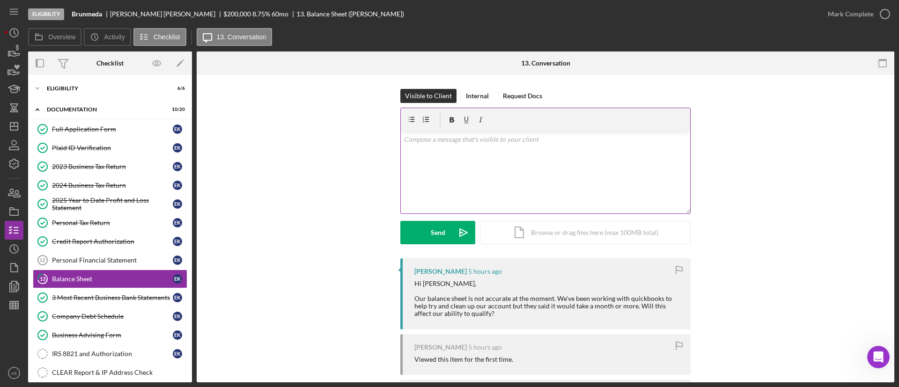
click at [458, 166] on div "v Color teal Color pink Remove color Add row above Add row below Add column bef…" at bounding box center [545, 173] width 289 height 82
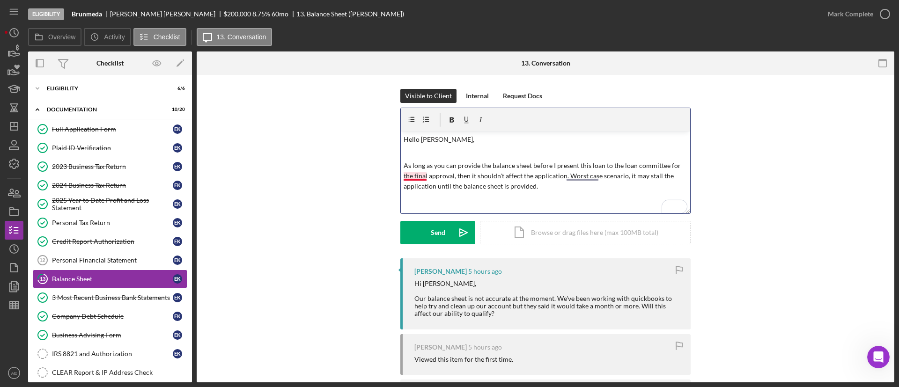
click at [421, 175] on p "As long as you can provide the balance sheet before I present this loan to the …" at bounding box center [546, 176] width 284 height 31
click at [558, 172] on p "As long as you can provide the balance sheet before I present this loan to the …" at bounding box center [546, 176] width 284 height 31
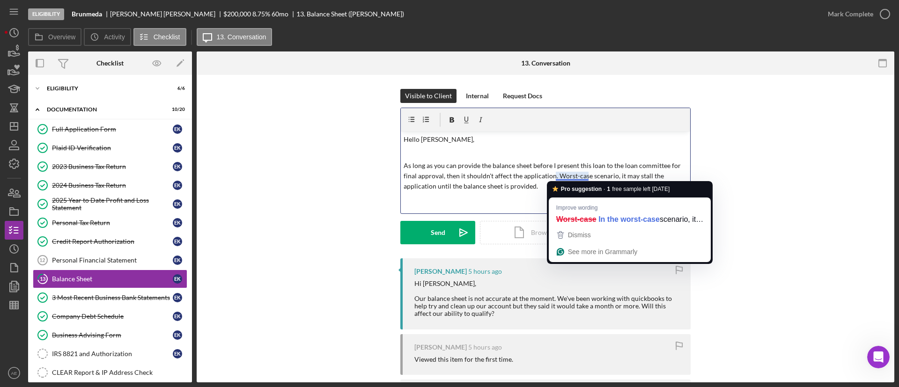
click at [576, 174] on p "As long as you can provide the balance sheet before I present this loan to the …" at bounding box center [546, 176] width 284 height 31
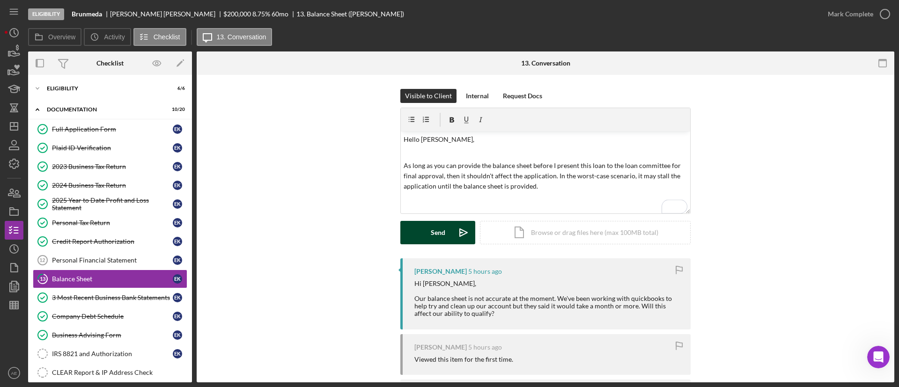
click at [454, 225] on icon "Icon/icon-invite-send" at bounding box center [463, 232] width 23 height 23
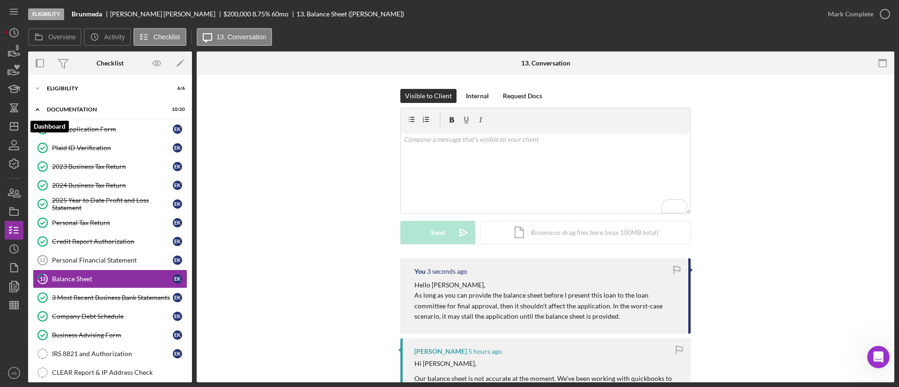
drag, startPoint x: 10, startPoint y: 130, endPoint x: 24, endPoint y: 133, distance: 14.4
click at [10, 130] on polygon "button" at bounding box center [13, 126] width 7 height 7
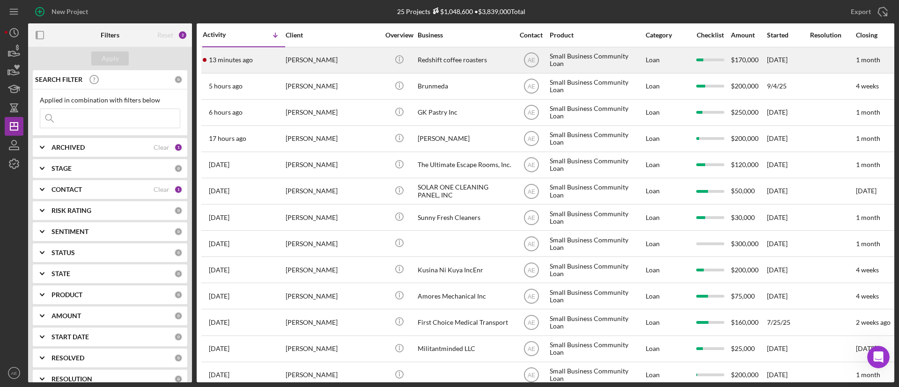
click at [349, 60] on div "[PERSON_NAME]" at bounding box center [333, 60] width 94 height 25
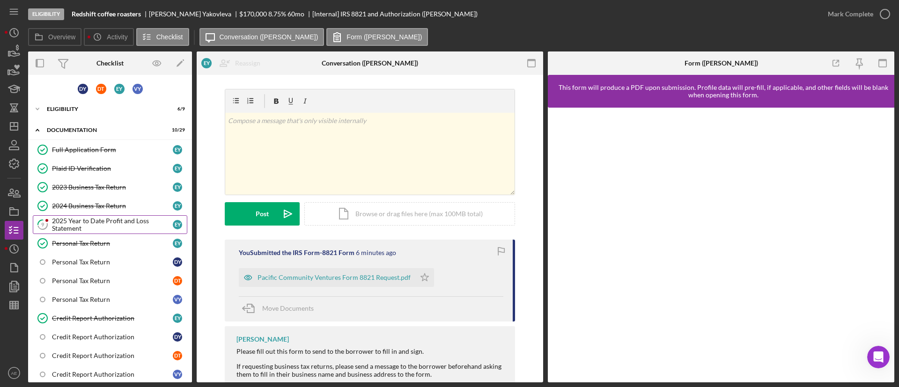
click at [96, 226] on div "2025 Year to Date Profit and Loss Statement" at bounding box center [112, 224] width 121 height 15
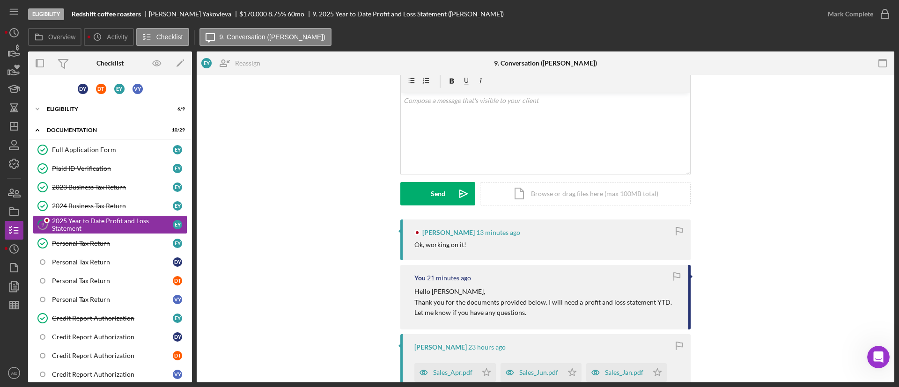
scroll to position [70, 0]
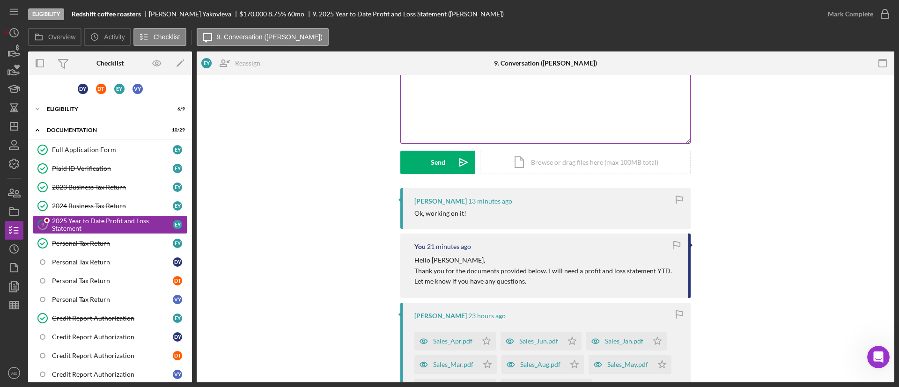
click at [433, 123] on div "v Color teal Color pink Remove color Add row above Add row below Add column bef…" at bounding box center [545, 102] width 289 height 82
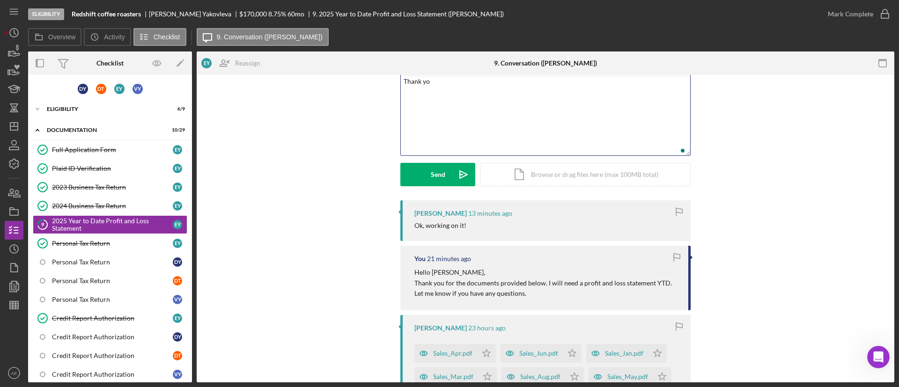
scroll to position [58, 0]
click at [434, 175] on div "Send" at bounding box center [438, 174] width 15 height 23
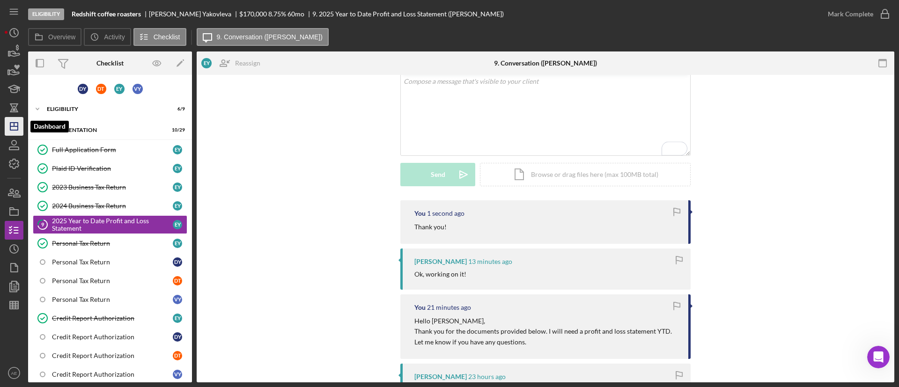
click at [14, 125] on line "button" at bounding box center [14, 125] width 0 height 4
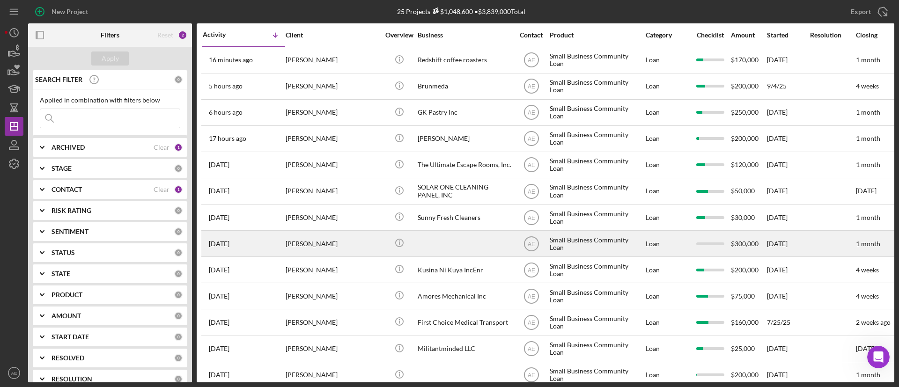
click at [356, 240] on div "[PERSON_NAME]" at bounding box center [333, 243] width 94 height 25
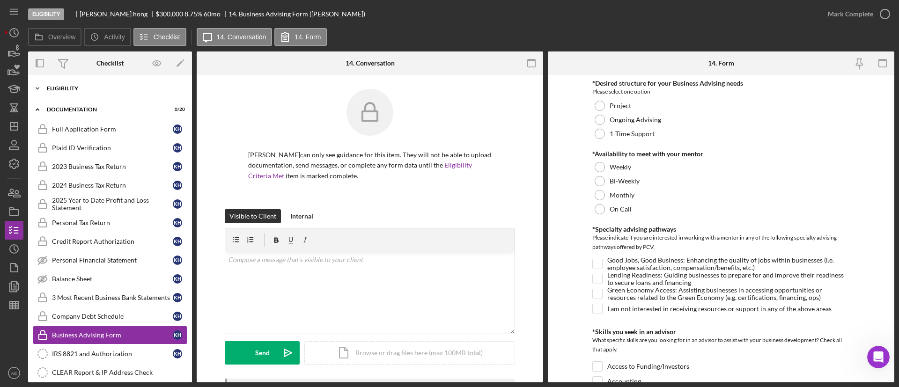
click at [86, 90] on div "Eligibility" at bounding box center [113, 89] width 133 height 6
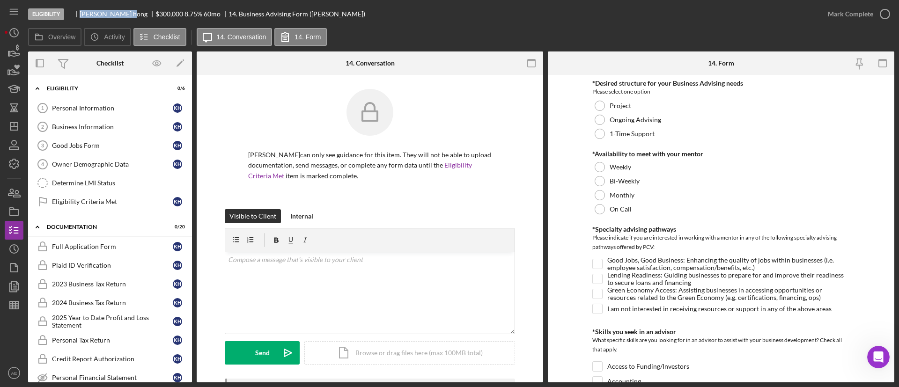
drag, startPoint x: 80, startPoint y: 15, endPoint x: 106, endPoint y: 16, distance: 25.8
click at [106, 16] on div "kyoung hong" at bounding box center [118, 13] width 76 height 7
copy div "kyoung h"
click at [92, 103] on link "Personal Information 1 Personal Information k h" at bounding box center [110, 108] width 154 height 19
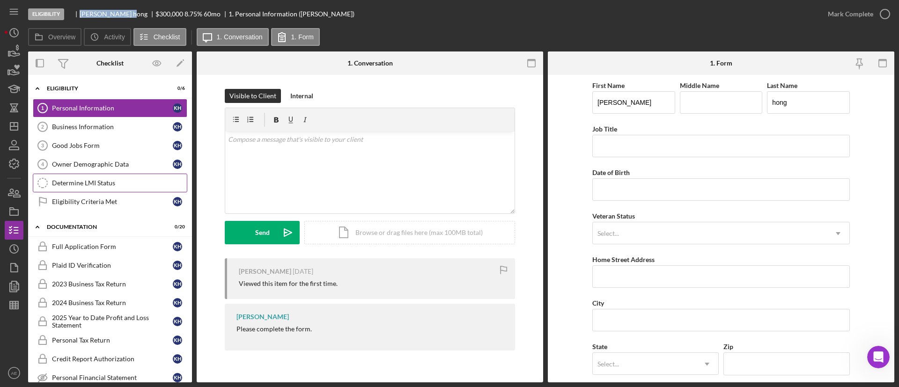
drag, startPoint x: 61, startPoint y: 180, endPoint x: 70, endPoint y: 176, distance: 9.9
click at [61, 180] on div "Determine LMI Status" at bounding box center [119, 182] width 135 height 7
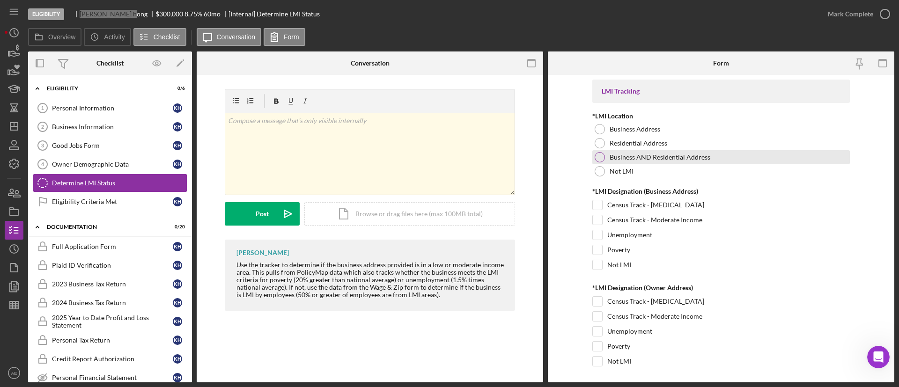
click at [629, 163] on div "Business AND Residential Address" at bounding box center [720, 157] width 257 height 14
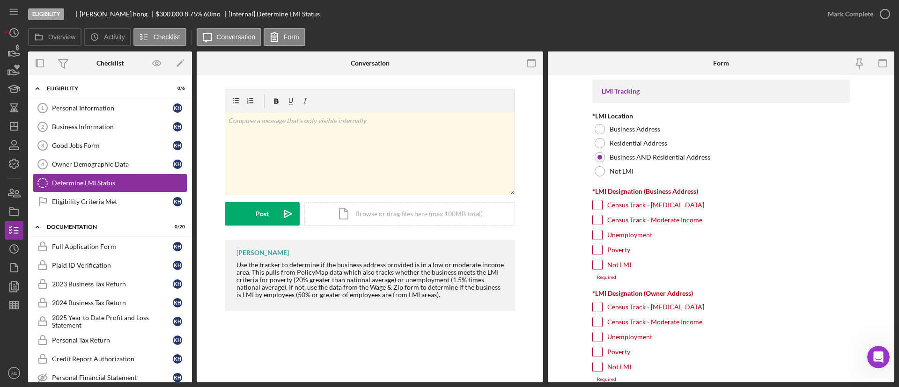
click at [618, 216] on label "Census Track - Moderate Income" at bounding box center [654, 219] width 95 height 9
click at [602, 216] on input "Census Track - Moderate Income" at bounding box center [597, 219] width 9 height 9
checkbox input "true"
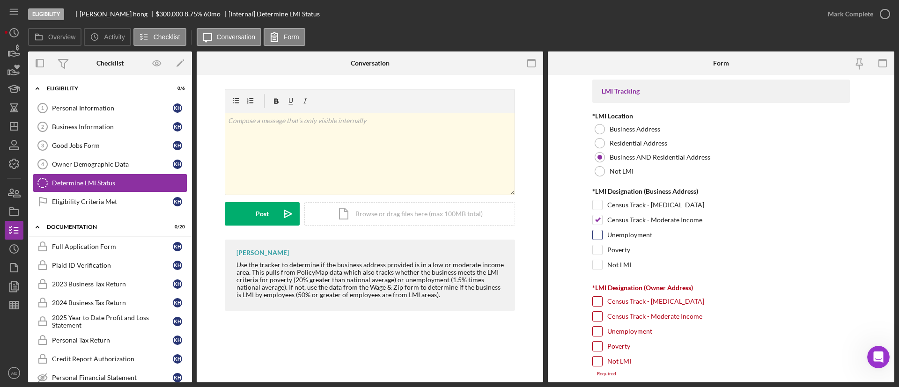
drag, startPoint x: 620, startPoint y: 232, endPoint x: 619, endPoint y: 244, distance: 12.2
click at [620, 233] on label "Unemployment" at bounding box center [629, 234] width 45 height 9
click at [602, 233] on input "Unemployment" at bounding box center [597, 234] width 9 height 9
checkbox input "true"
click at [614, 250] on label "Poverty" at bounding box center [618, 249] width 23 height 9
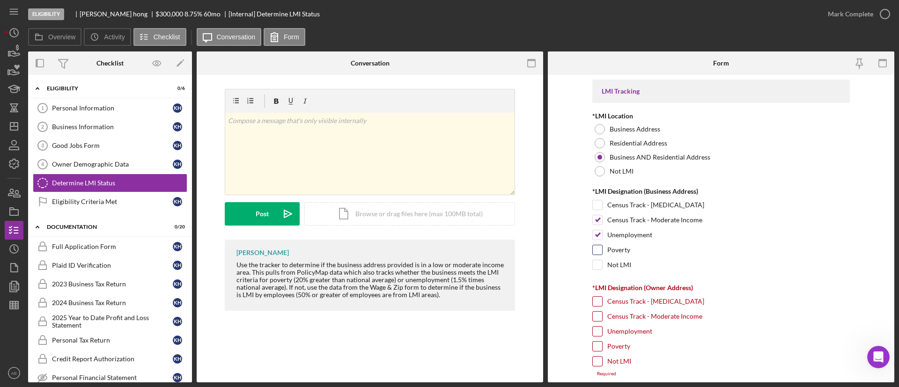
click at [602, 250] on input "Poverty" at bounding box center [597, 249] width 9 height 9
checkbox input "true"
click at [605, 129] on div "Business Address" at bounding box center [720, 129] width 257 height 14
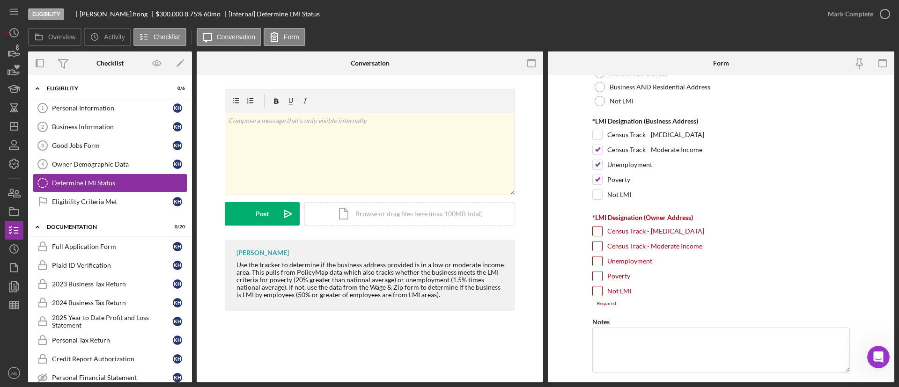
click at [609, 287] on label "Not LMI" at bounding box center [619, 291] width 24 height 9
click at [602, 287] on input "Not LMI" at bounding box center [597, 291] width 9 height 9
checkbox input "true"
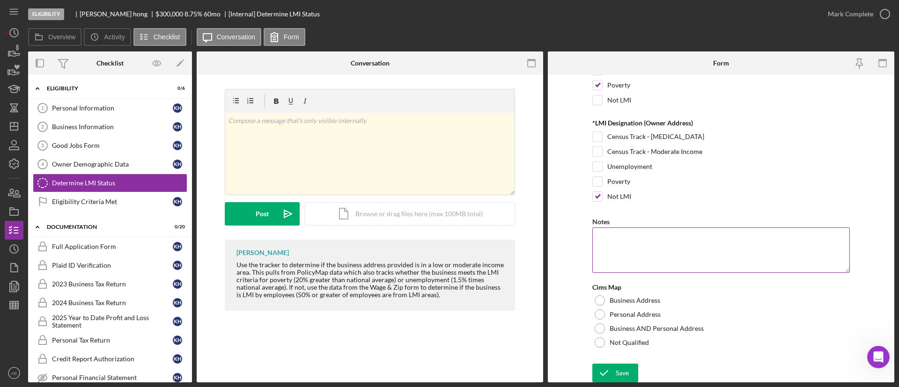
scroll to position [166, 0]
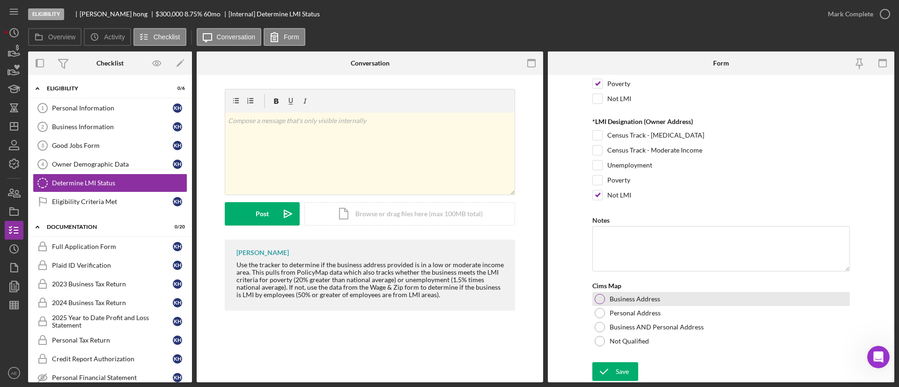
drag, startPoint x: 625, startPoint y: 299, endPoint x: 625, endPoint y: 304, distance: 5.2
click at [625, 298] on label "Business Address" at bounding box center [635, 298] width 51 height 7
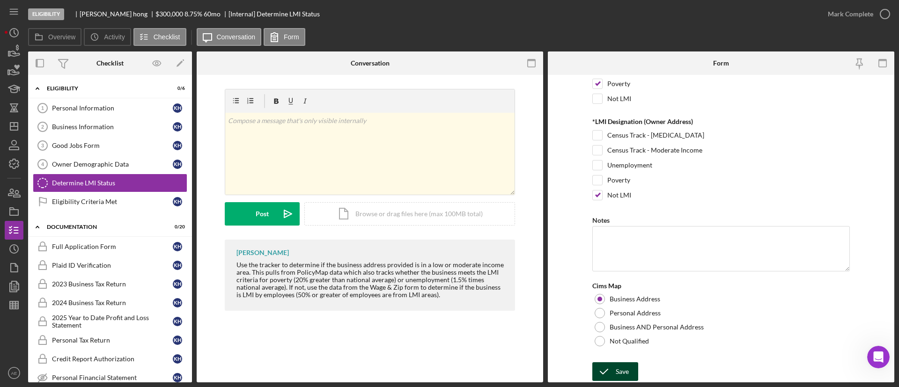
click at [616, 369] on div "Save" at bounding box center [622, 371] width 13 height 19
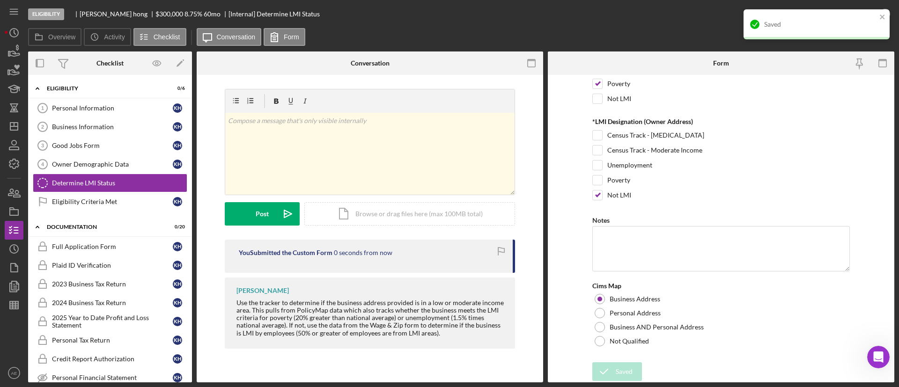
click at [854, 10] on div "Saved" at bounding box center [816, 24] width 146 height 30
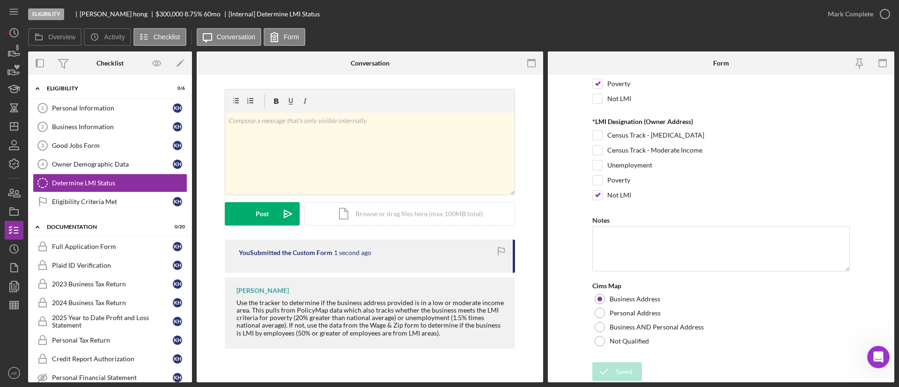
click at [851, 11] on div "Mark Complete" at bounding box center [850, 14] width 45 height 19
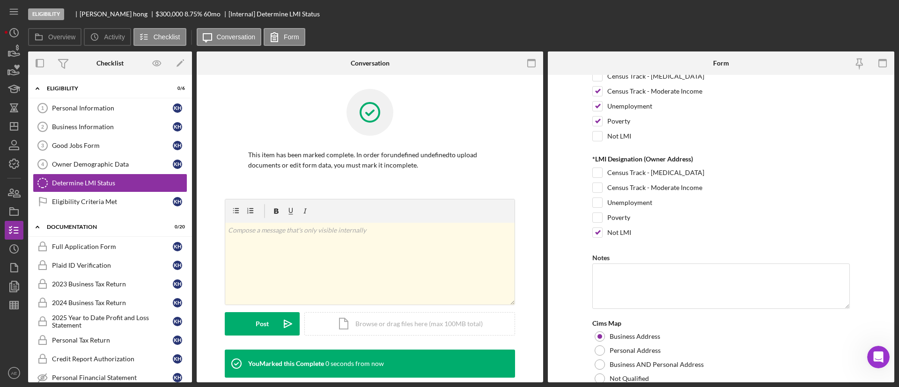
scroll to position [204, 0]
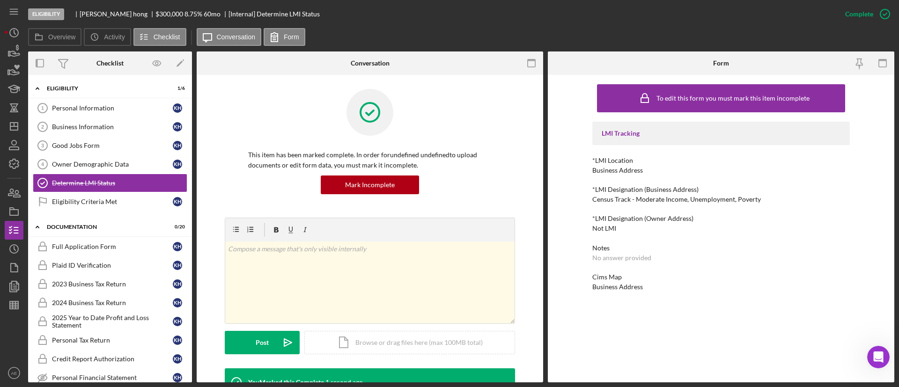
click at [135, 215] on div "Personal Information 1 Personal Information k h Business Information 2 Business…" at bounding box center [110, 157] width 164 height 117
click at [120, 199] on div "Eligibility Criteria Met" at bounding box center [112, 201] width 121 height 7
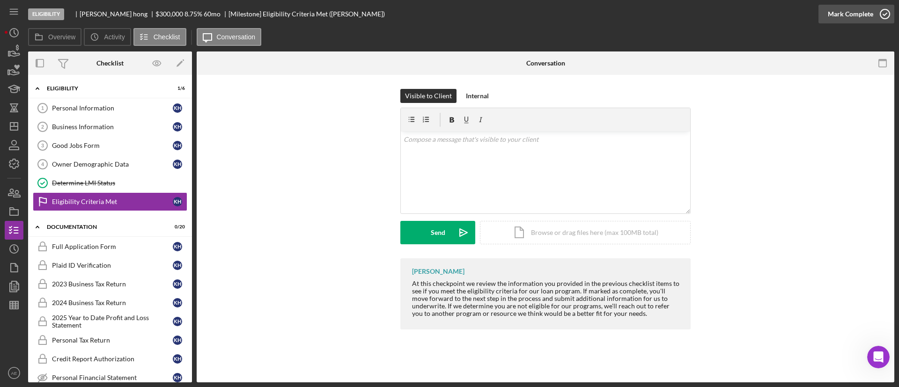
click at [838, 15] on div "Mark Complete" at bounding box center [850, 14] width 45 height 19
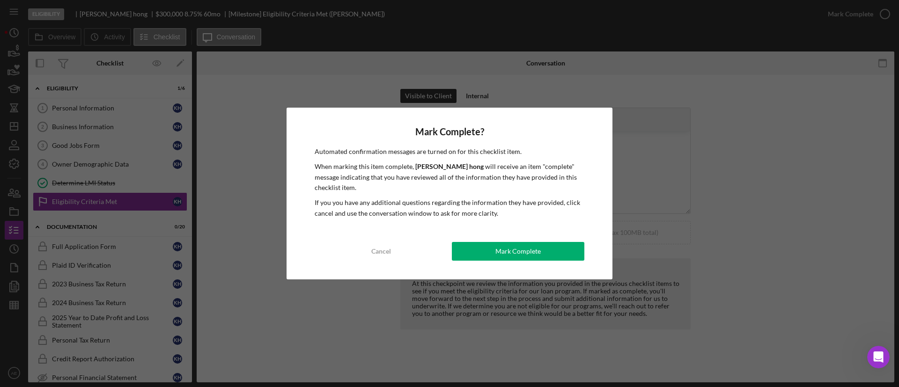
drag, startPoint x: 517, startPoint y: 245, endPoint x: 510, endPoint y: 247, distance: 7.4
click at [516, 246] on div "Mark Complete" at bounding box center [517, 251] width 45 height 19
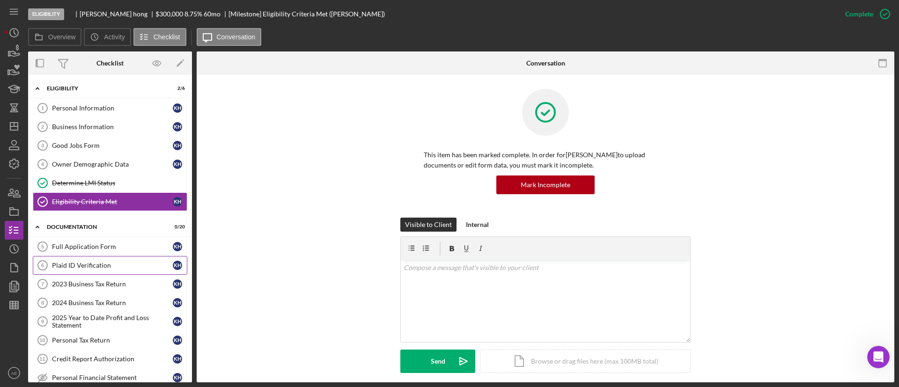
click at [121, 268] on div "Plaid ID Verification" at bounding box center [112, 265] width 121 height 7
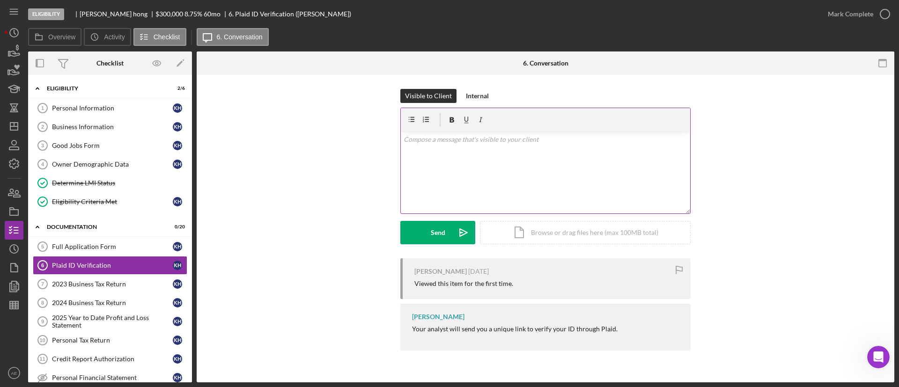
click at [515, 151] on div "v Color teal Color pink Remove color Add row above Add row below Add column bef…" at bounding box center [545, 173] width 289 height 82
click at [441, 243] on div "Send" at bounding box center [438, 232] width 15 height 23
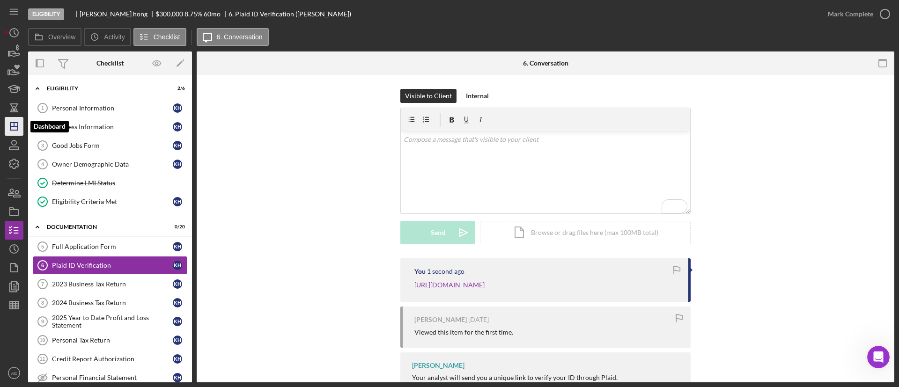
click at [16, 119] on icon "Icon/Dashboard" at bounding box center [13, 126] width 23 height 23
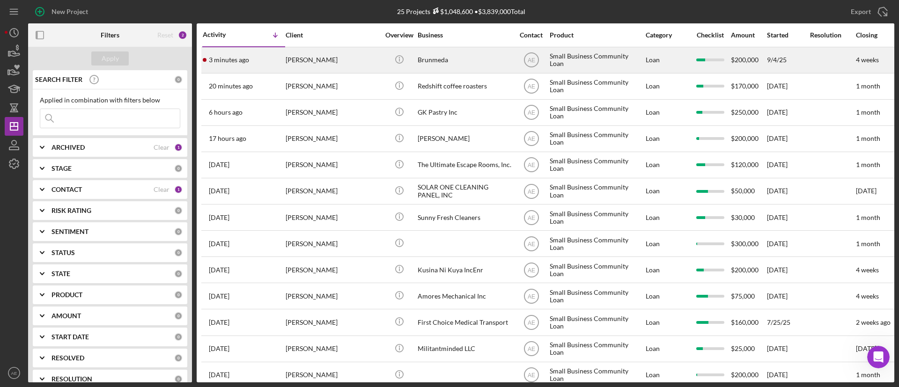
click at [338, 64] on div "[PERSON_NAME]" at bounding box center [333, 60] width 94 height 25
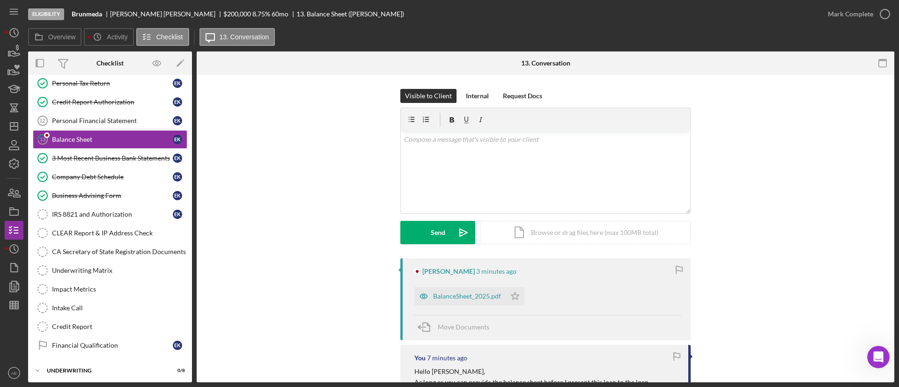
scroll to position [140, 0]
click at [426, 301] on icon "button" at bounding box center [423, 296] width 19 height 19
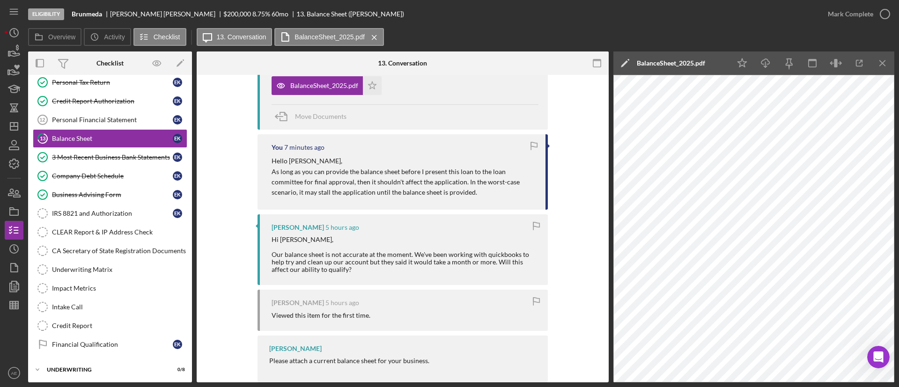
scroll to position [0, 0]
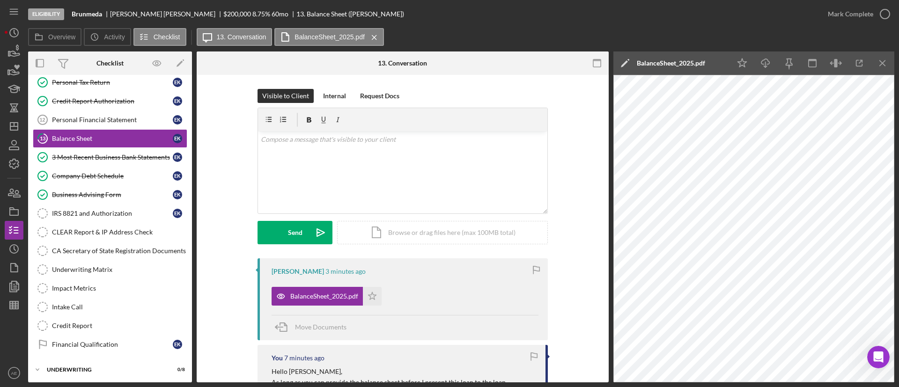
click at [339, 214] on form "v Color teal Color pink Remove color Add row above Add row below Add column bef…" at bounding box center [402, 176] width 290 height 137
click at [339, 208] on div "v Color teal Color pink Remove color Add row above Add row below Add column bef…" at bounding box center [402, 173] width 289 height 82
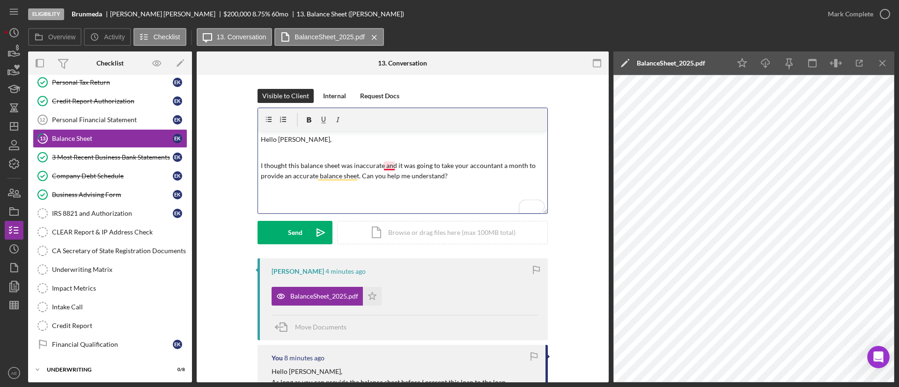
click at [385, 165] on p "I thought this balance sheet was inaccurate and it was going to take your accou…" at bounding box center [403, 171] width 284 height 21
click at [307, 225] on button "Send Icon/icon-invite-send" at bounding box center [294, 232] width 75 height 23
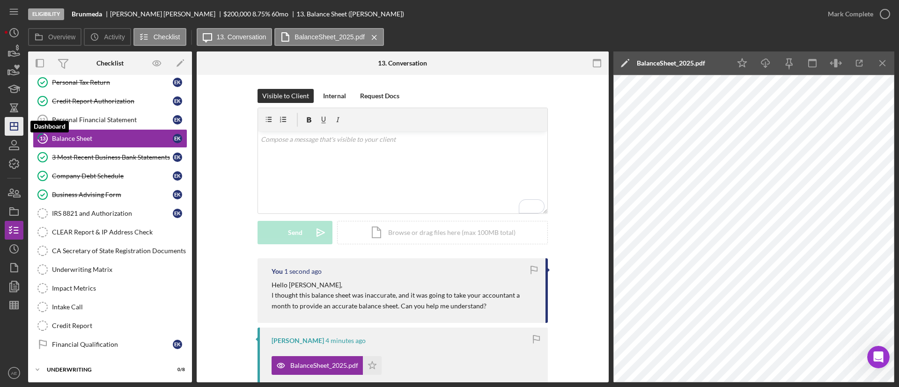
click at [12, 130] on polygon "button" at bounding box center [13, 126] width 7 height 7
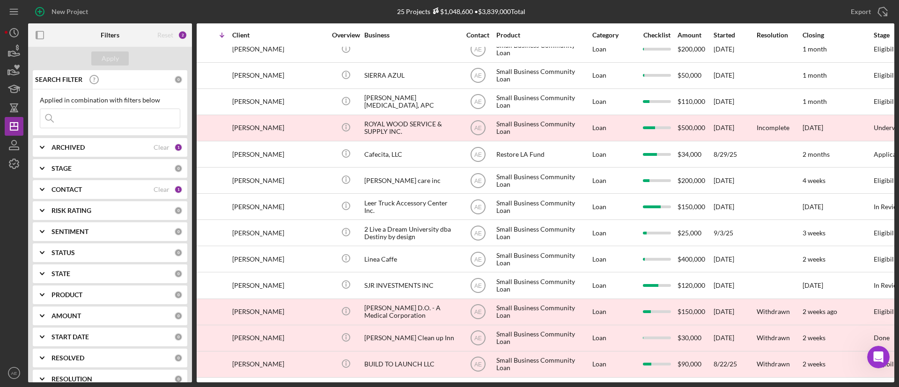
scroll to position [337, 0]
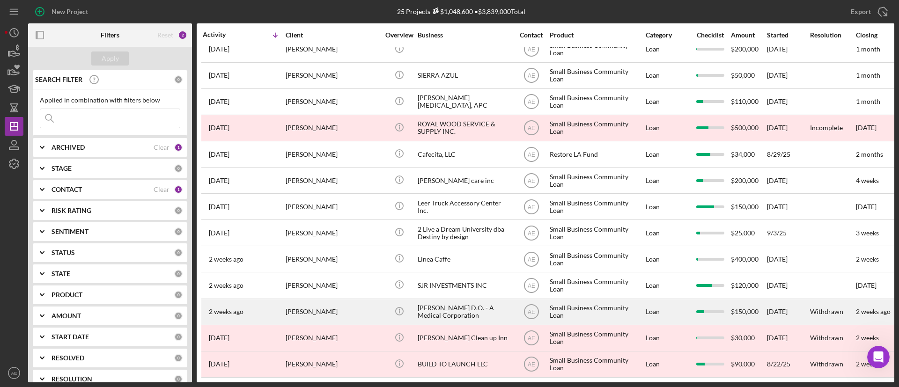
click at [468, 306] on div "[PERSON_NAME] D.O. - A Medical Corporation" at bounding box center [465, 312] width 94 height 25
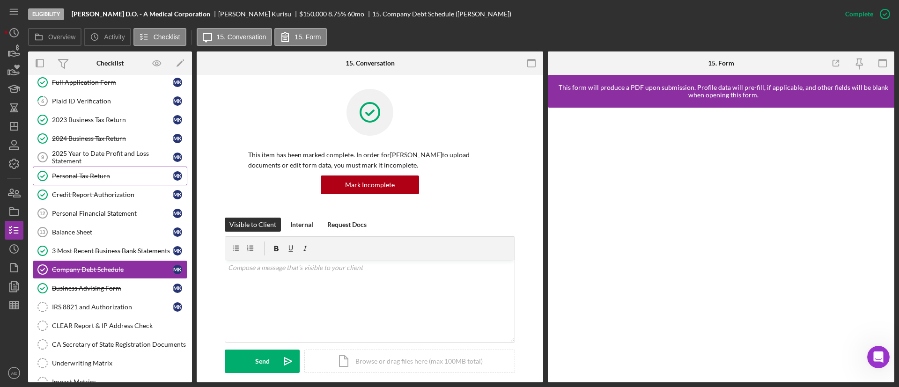
scroll to position [17, 0]
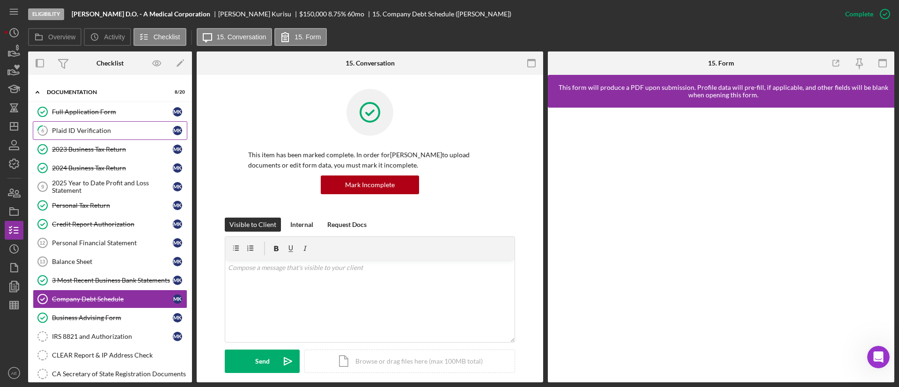
click at [92, 127] on div "Plaid ID Verification" at bounding box center [112, 130] width 121 height 7
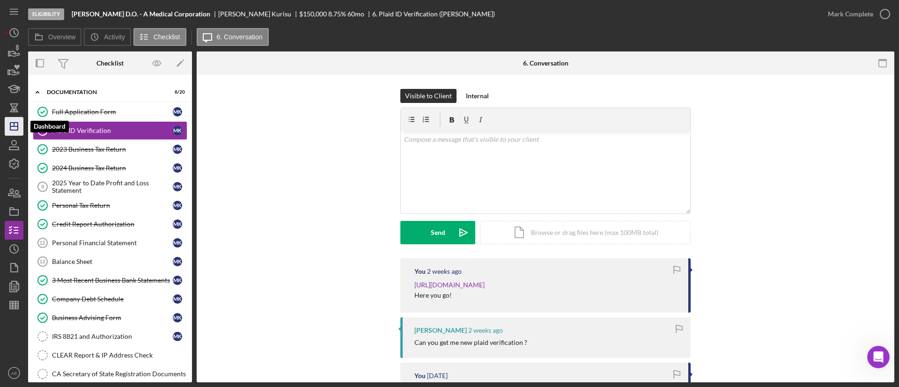
click at [15, 128] on icon "Icon/Dashboard" at bounding box center [13, 126] width 23 height 23
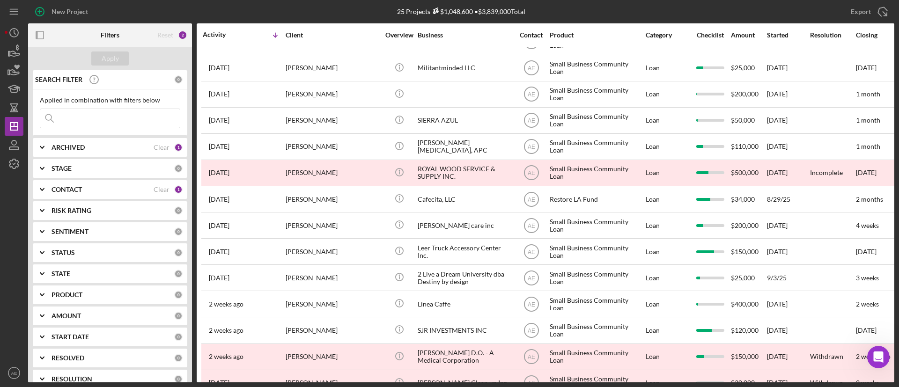
scroll to position [337, 0]
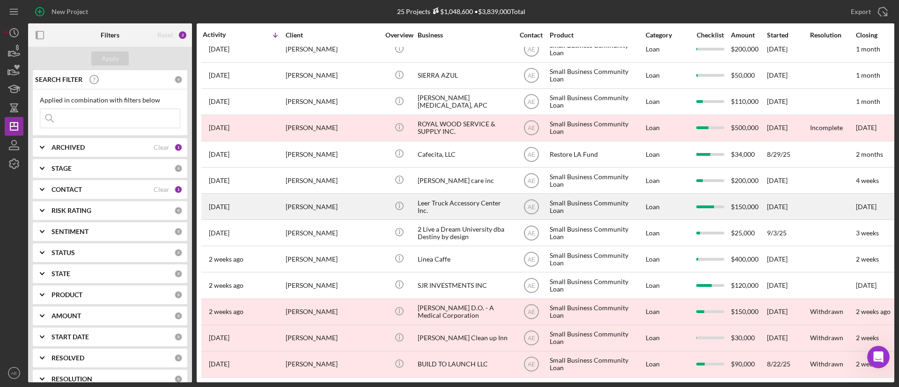
click at [458, 194] on div "Leer Truck Accessory Center Inc." at bounding box center [465, 206] width 94 height 25
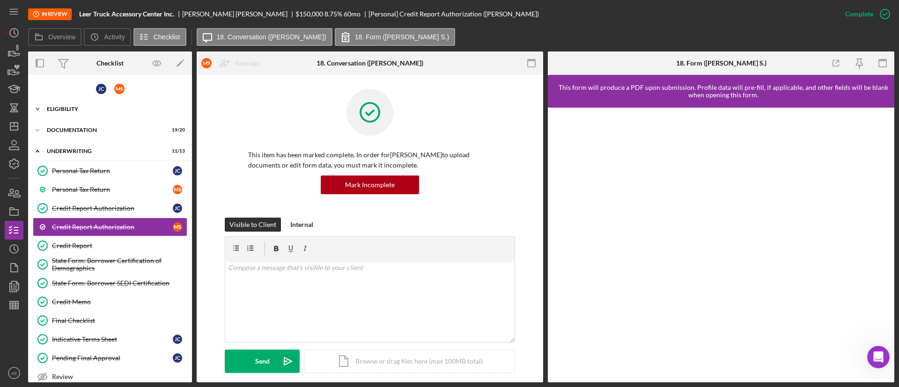
click at [91, 103] on div "Icon/Expander Eligibility 6 / 7" at bounding box center [110, 109] width 164 height 19
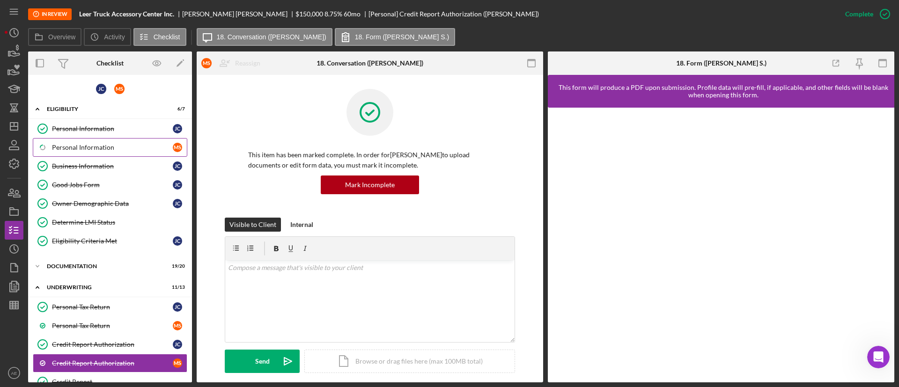
click at [114, 146] on div "Personal Information" at bounding box center [112, 147] width 121 height 7
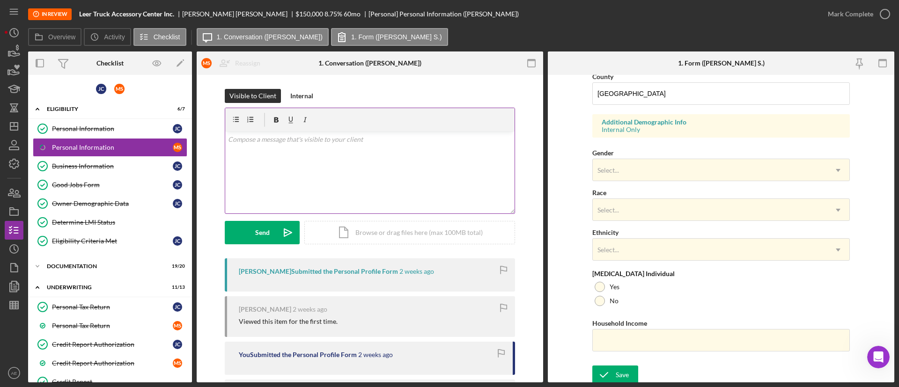
scroll to position [317, 0]
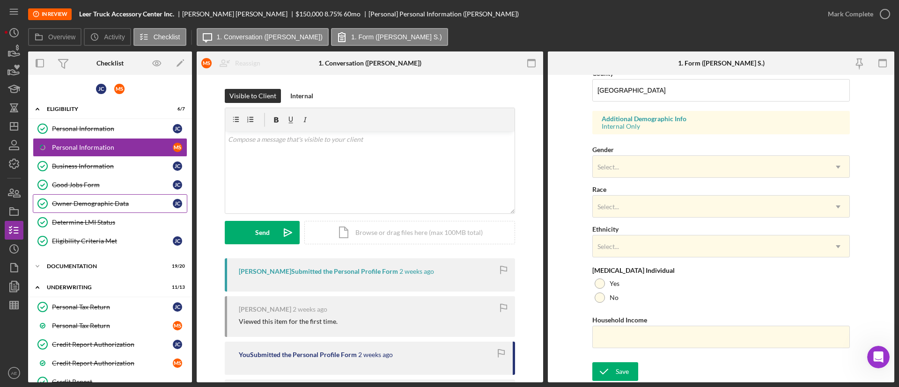
click at [124, 200] on div "Owner Demographic Data" at bounding box center [112, 203] width 121 height 7
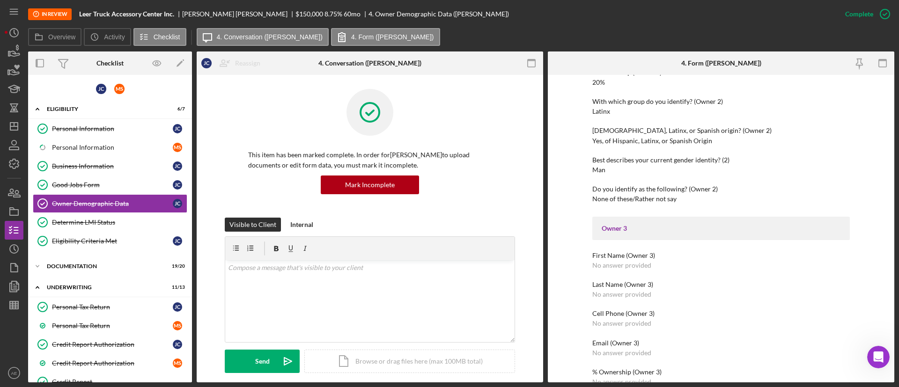
scroll to position [632, 0]
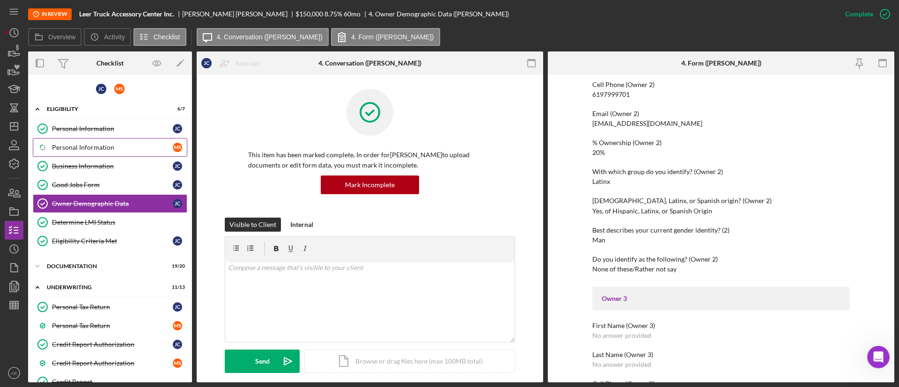
click at [131, 148] on div "Personal Information" at bounding box center [112, 147] width 121 height 7
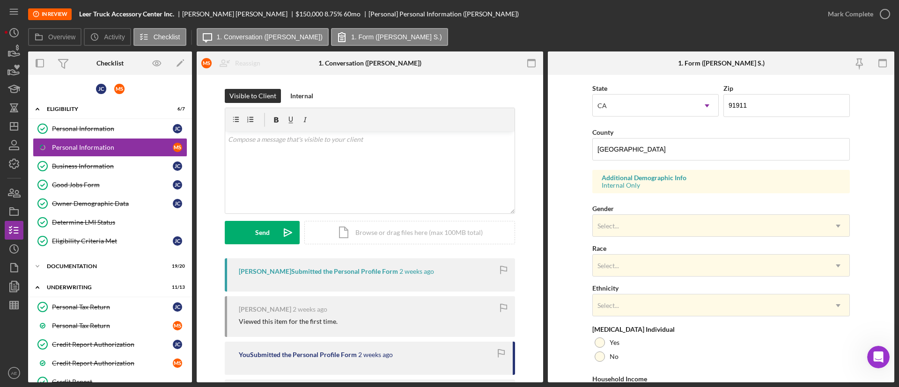
scroll to position [281, 0]
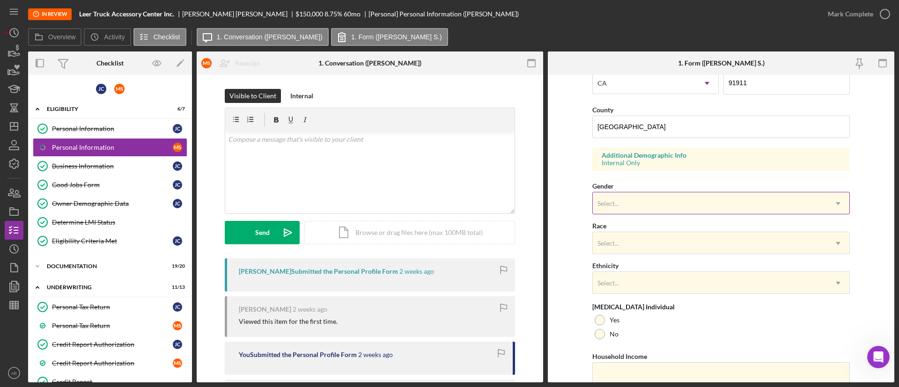
click at [628, 205] on div "Select..." at bounding box center [710, 204] width 234 height 22
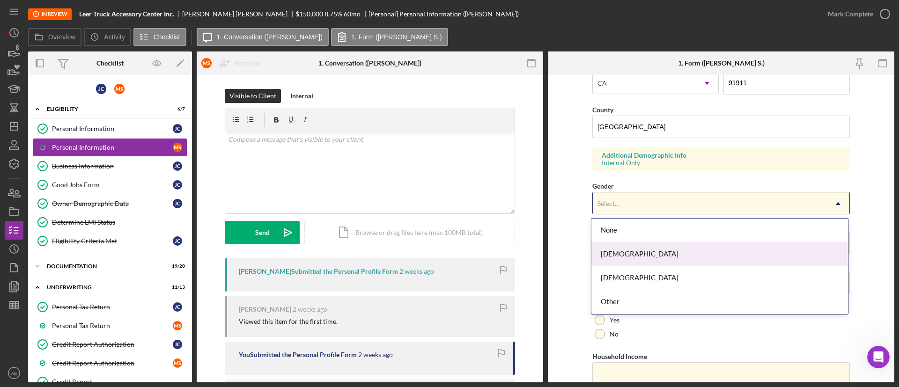
click at [631, 254] on div "Female" at bounding box center [719, 255] width 257 height 24
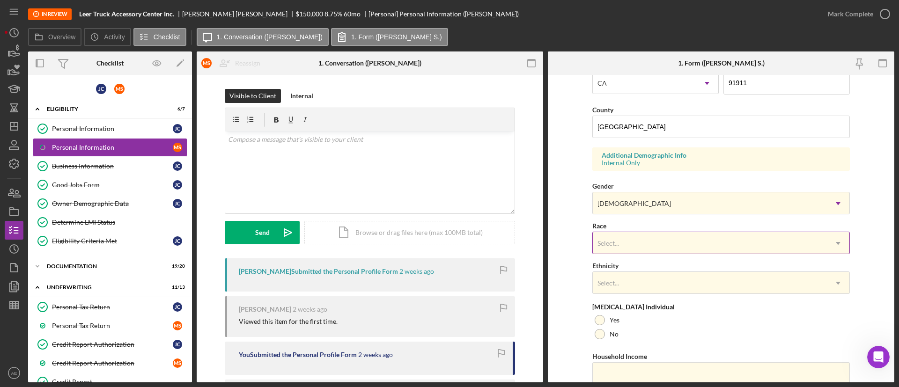
click at [628, 246] on div "Select..." at bounding box center [710, 244] width 234 height 22
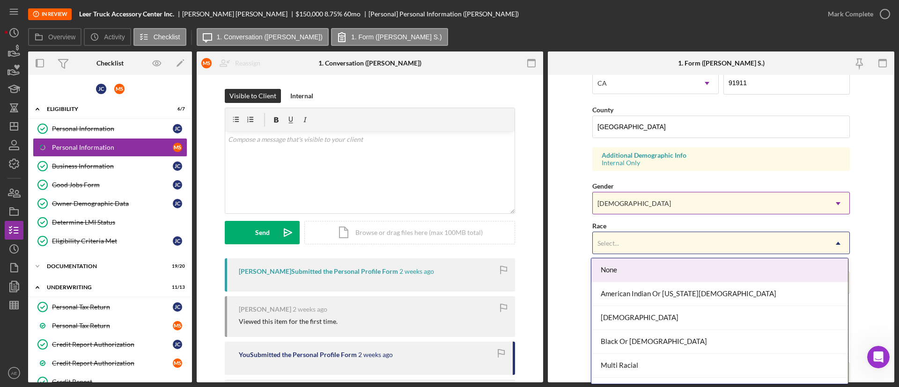
click at [620, 211] on div "Female" at bounding box center [710, 204] width 234 height 22
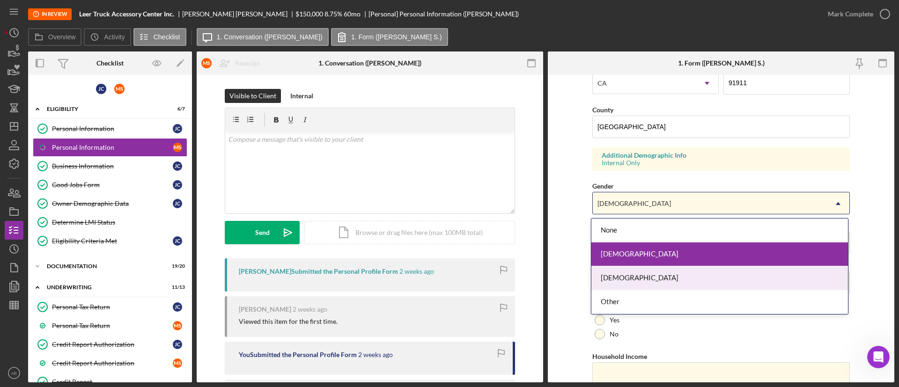
click at [639, 277] on div "[DEMOGRAPHIC_DATA]" at bounding box center [719, 278] width 257 height 24
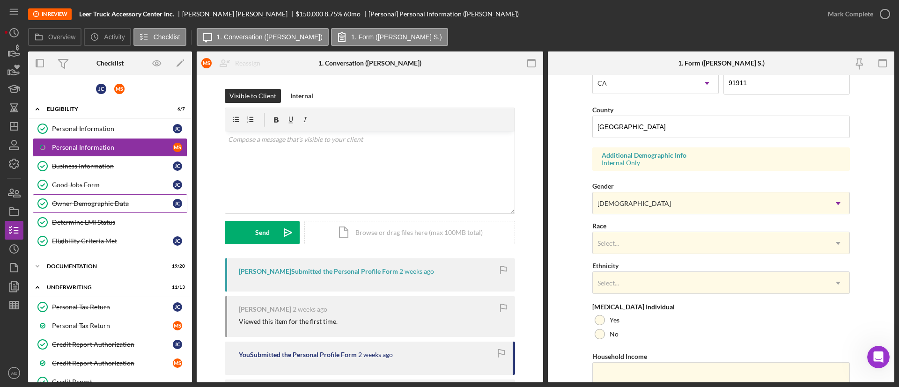
click at [110, 197] on link "Owner Demographic Data Owner Demographic Data J C" at bounding box center [110, 203] width 154 height 19
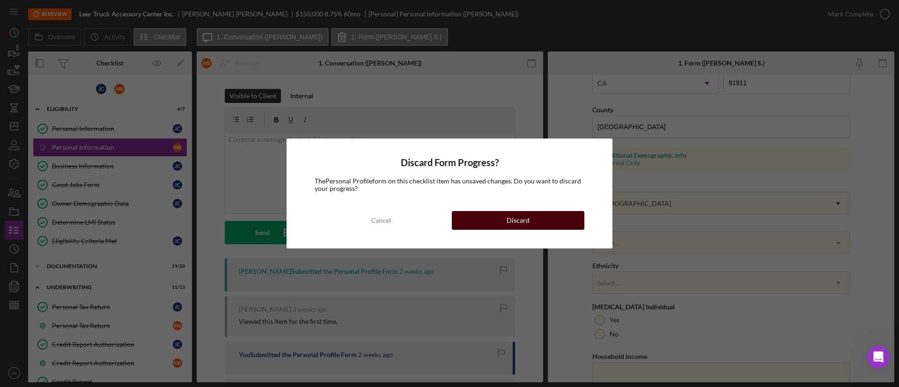
click at [482, 211] on div "Cancel Discard" at bounding box center [450, 220] width 270 height 19
click at [481, 217] on button "Discard" at bounding box center [518, 220] width 132 height 19
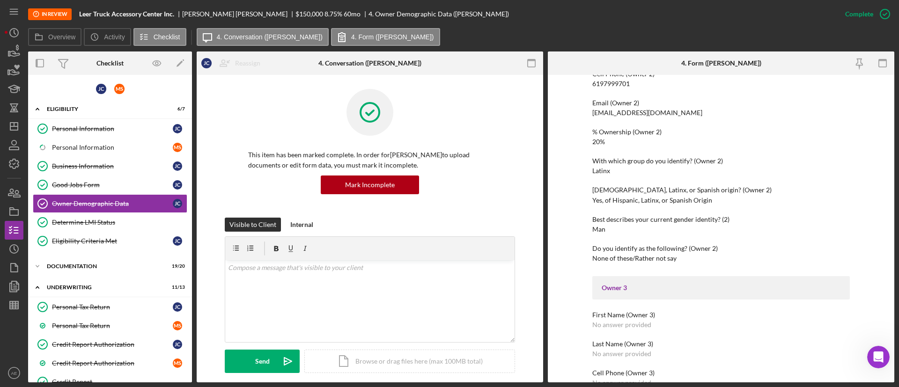
scroll to position [702, 0]
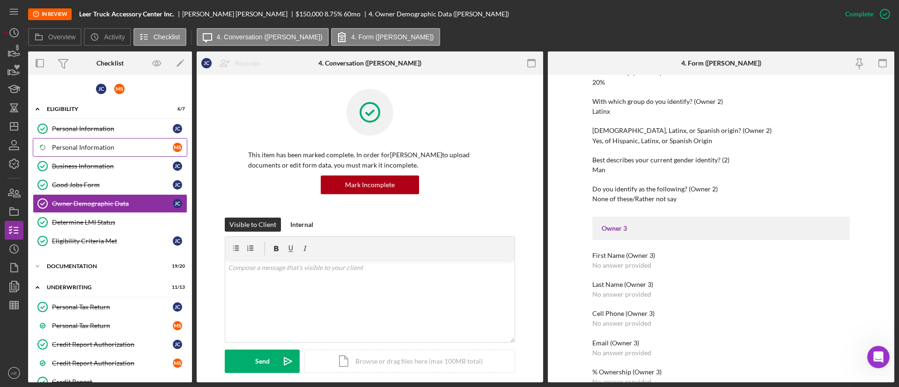
click at [54, 144] on div "Personal Information" at bounding box center [112, 147] width 121 height 7
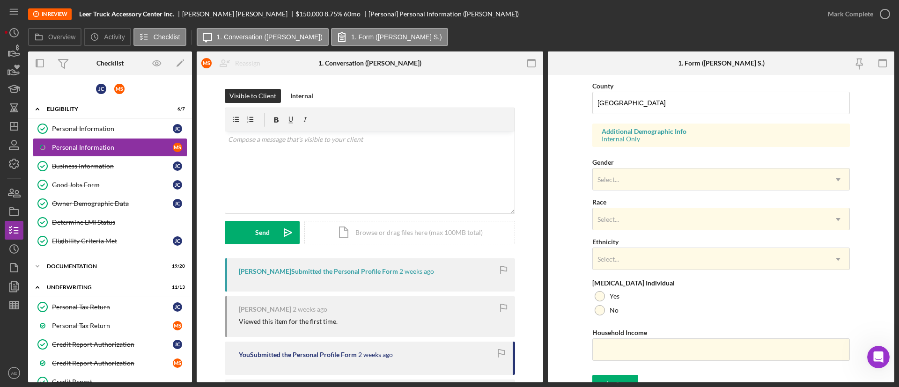
scroll to position [317, 0]
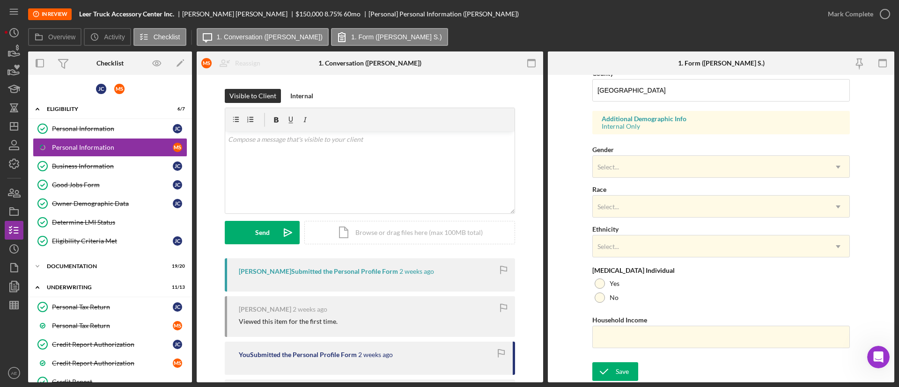
click at [642, 205] on div "Select..." at bounding box center [710, 207] width 234 height 22
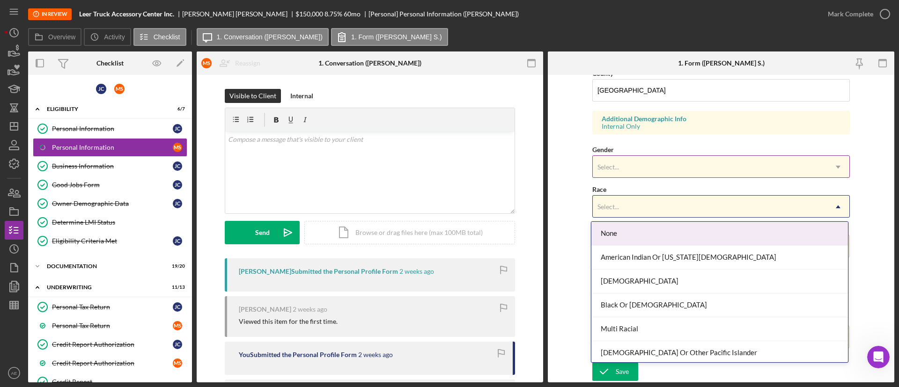
click at [634, 176] on div "Select..." at bounding box center [710, 167] width 234 height 22
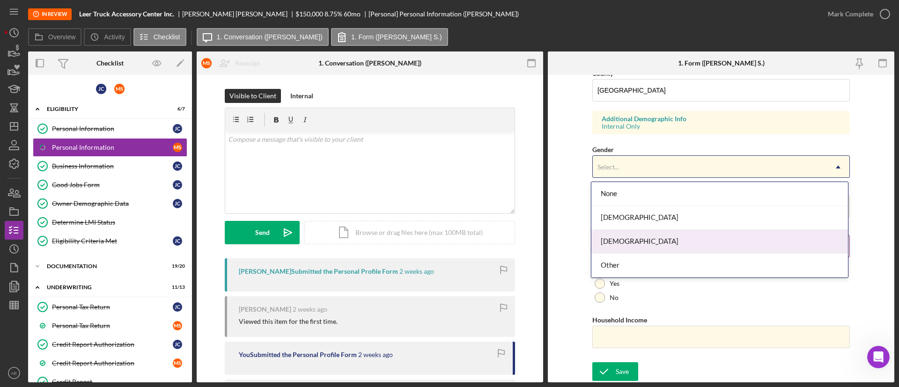
click at [632, 239] on div "[DEMOGRAPHIC_DATA]" at bounding box center [719, 242] width 257 height 24
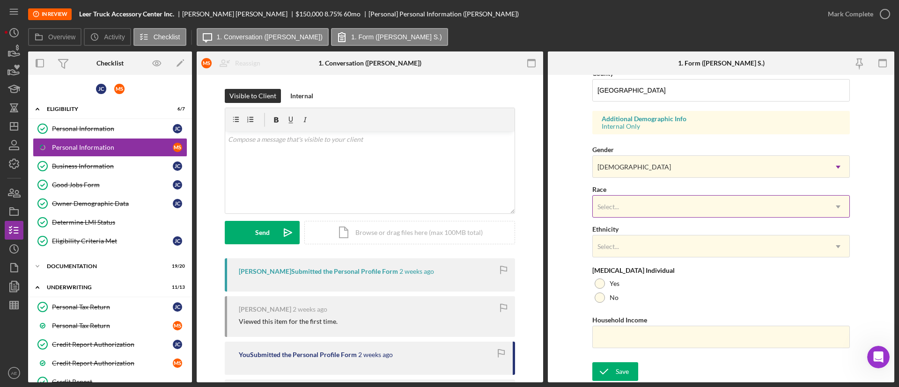
click at [623, 209] on div "Select..." at bounding box center [710, 207] width 234 height 22
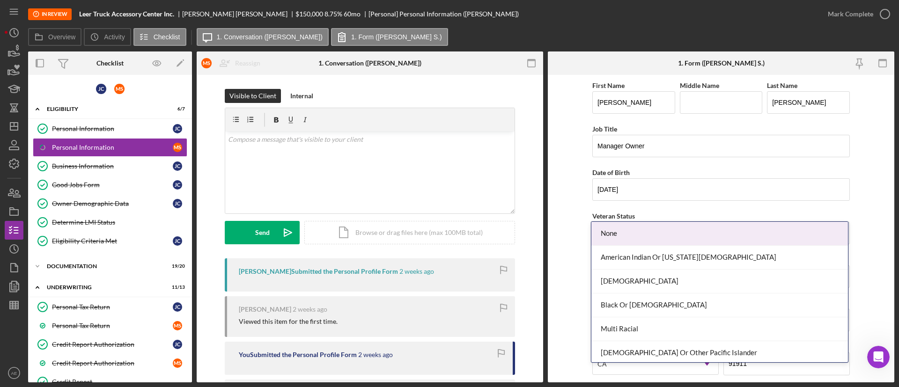
scroll to position [317, 0]
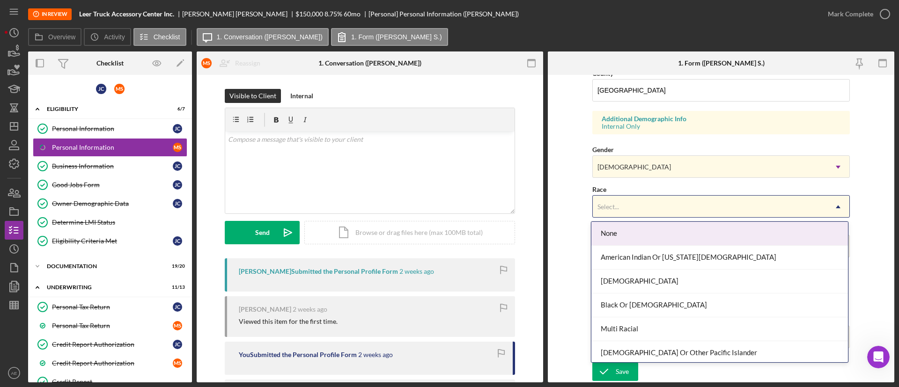
click at [637, 238] on div "None" at bounding box center [719, 234] width 257 height 24
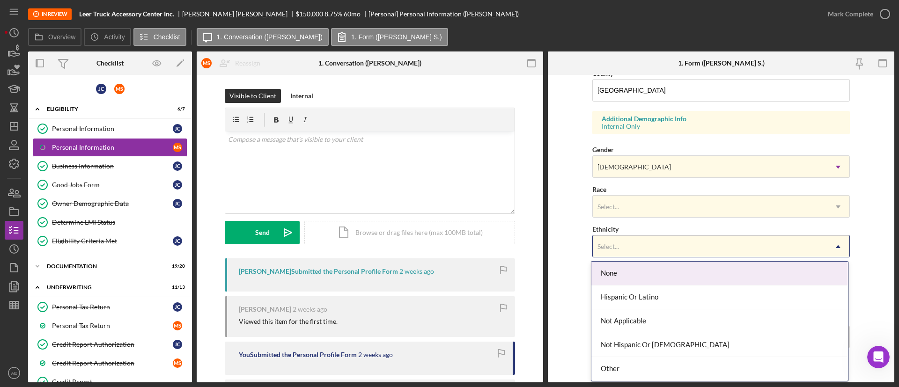
click at [637, 240] on div "Select..." at bounding box center [710, 247] width 234 height 22
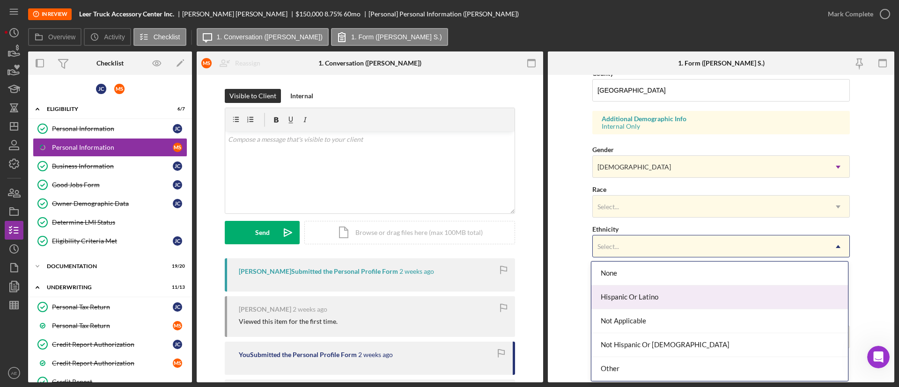
click at [642, 290] on div "Hispanic Or Latino" at bounding box center [719, 298] width 257 height 24
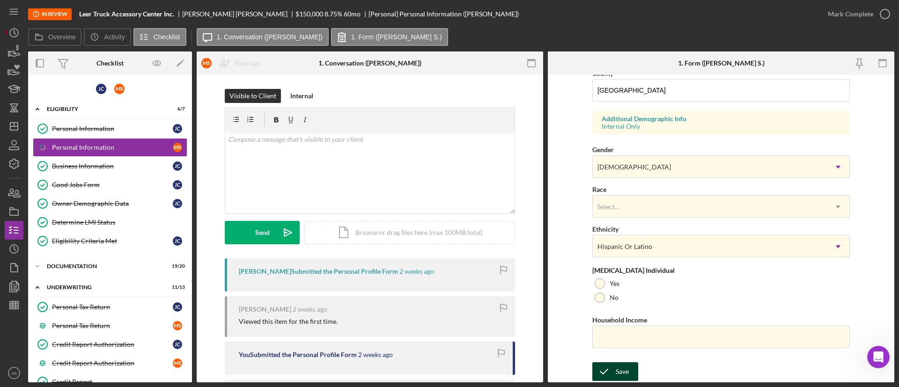
click at [621, 368] on div "Save" at bounding box center [622, 371] width 13 height 19
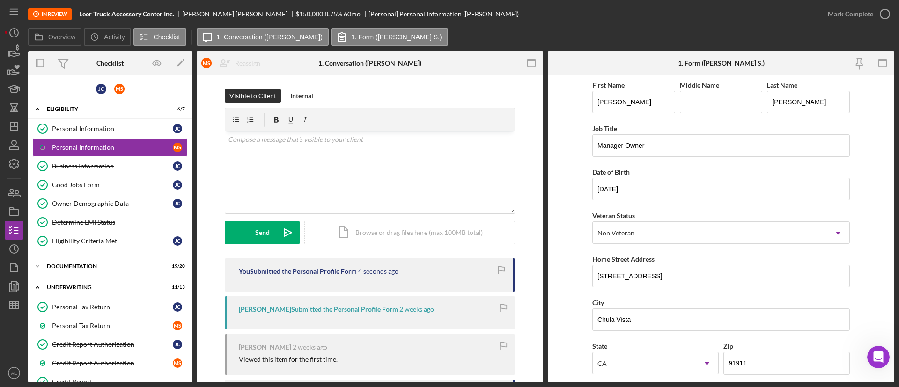
scroll to position [0, 0]
drag, startPoint x: 663, startPoint y: 275, endPoint x: 572, endPoint y: 284, distance: 91.7
click at [508, 266] on div "Overview Internal Workflow Stage In Review Icon/Dropdown Arrow Archive (can una…" at bounding box center [461, 216] width 866 height 331
drag, startPoint x: 644, startPoint y: 322, endPoint x: 255, endPoint y: 243, distance: 397.1
click at [235, 252] on div "Overview Internal Workflow Stage In Review Icon/Dropdown Arrow Archive (can una…" at bounding box center [461, 216] width 866 height 331
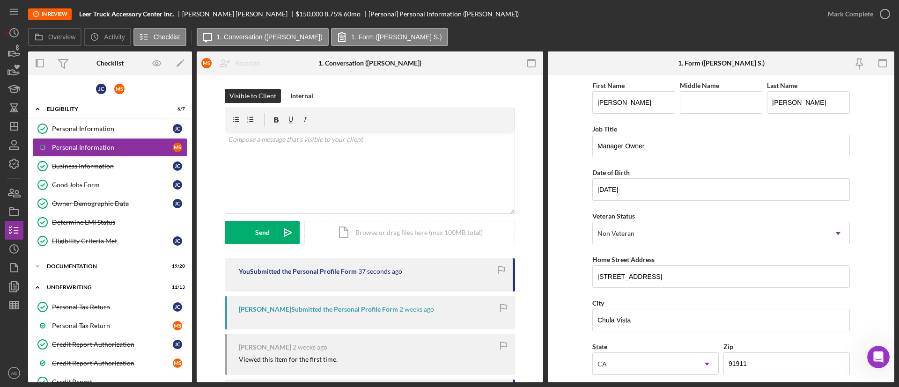
scroll to position [317, 0]
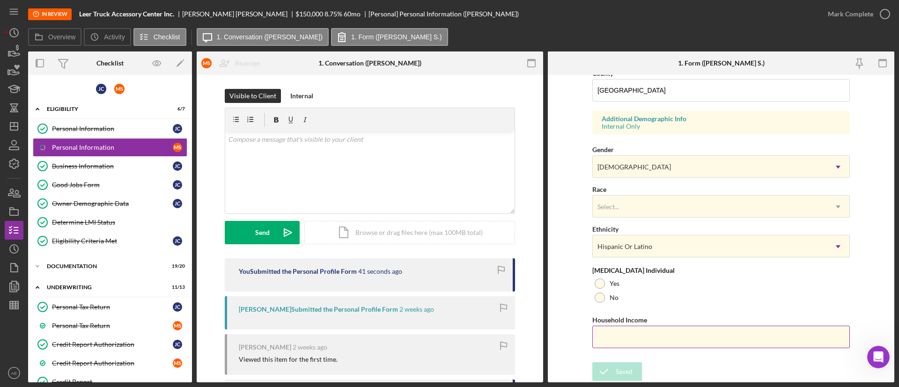
drag, startPoint x: 611, startPoint y: 301, endPoint x: 637, endPoint y: 348, distance: 54.1
click at [611, 301] on label "No" at bounding box center [614, 297] width 9 height 7
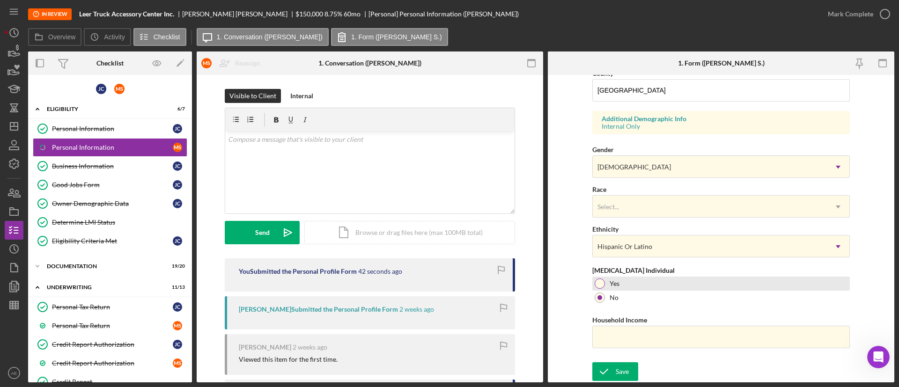
click at [827, 283] on div "Yes" at bounding box center [720, 284] width 257 height 14
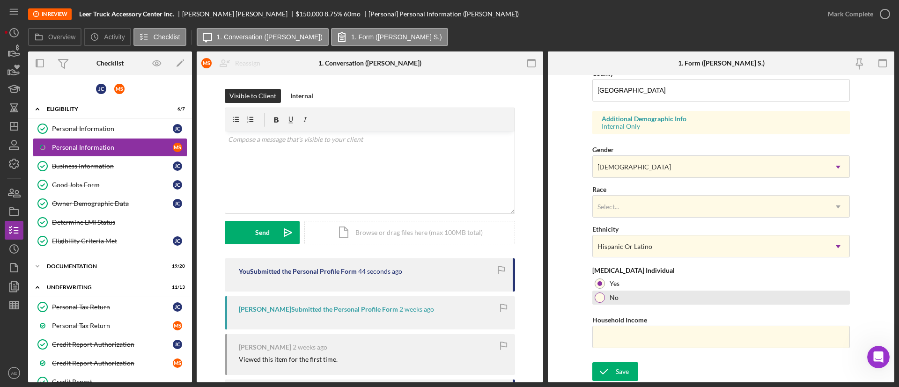
click at [637, 301] on div "No" at bounding box center [720, 298] width 257 height 14
click at [617, 366] on div "Save" at bounding box center [622, 371] width 13 height 19
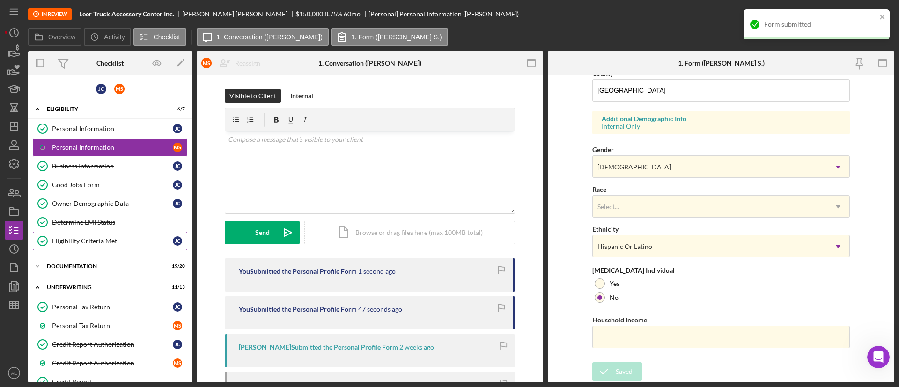
scroll to position [70, 0]
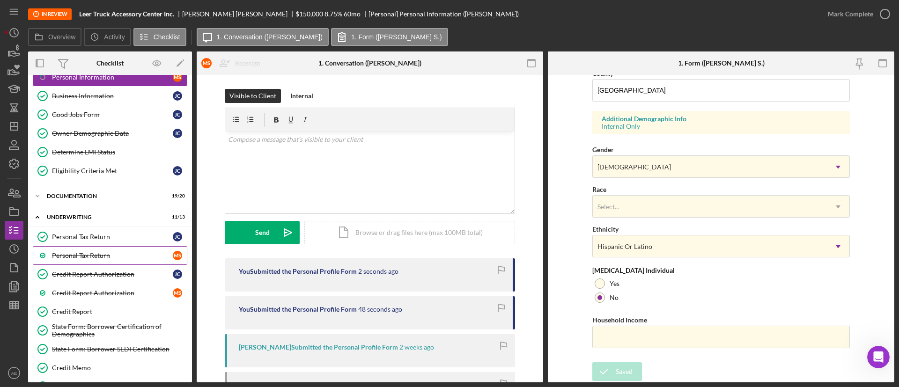
click at [104, 260] on link "Personal Tax Return M S" at bounding box center [110, 255] width 154 height 19
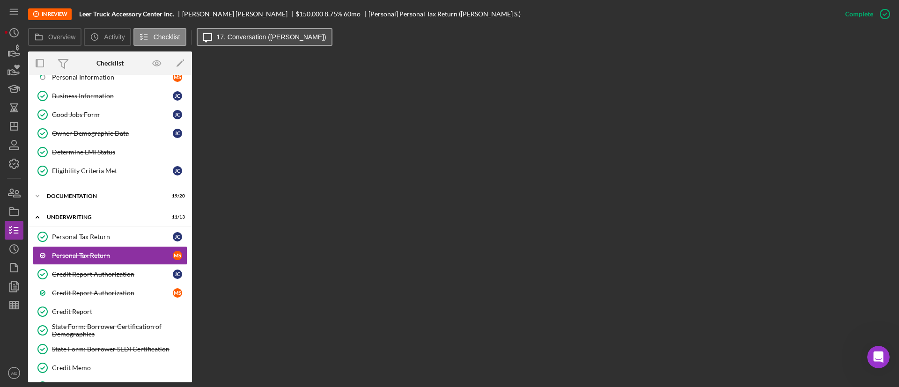
click at [273, 45] on button "Icon/Message 17. Conversation (Marco A S.)" at bounding box center [265, 37] width 136 height 18
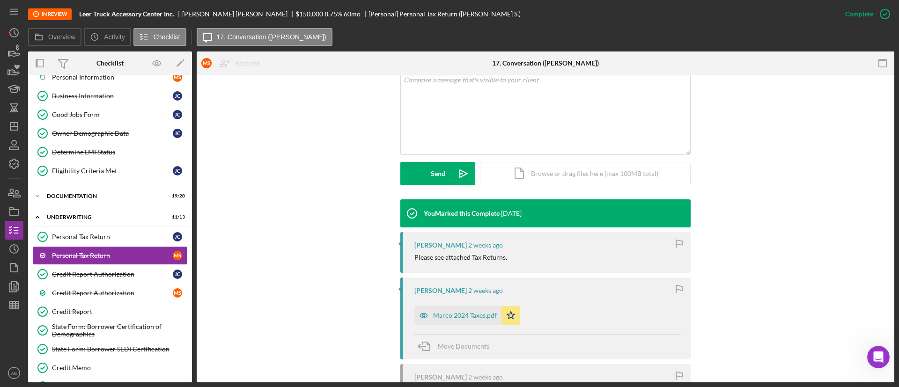
scroll to position [281, 0]
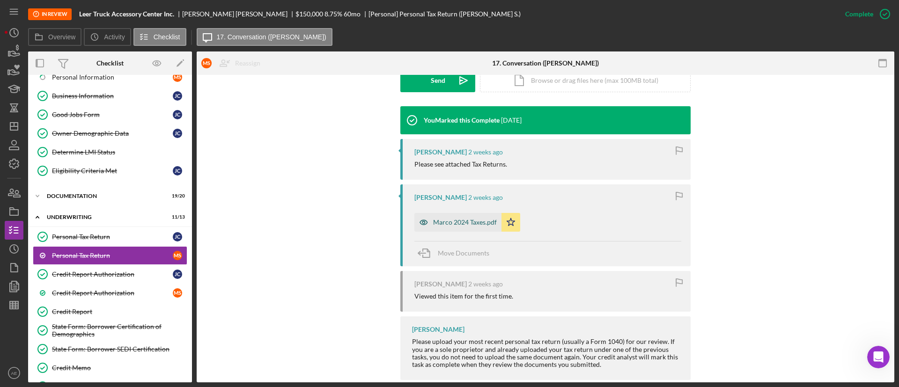
click at [420, 223] on icon "button" at bounding box center [423, 222] width 7 height 5
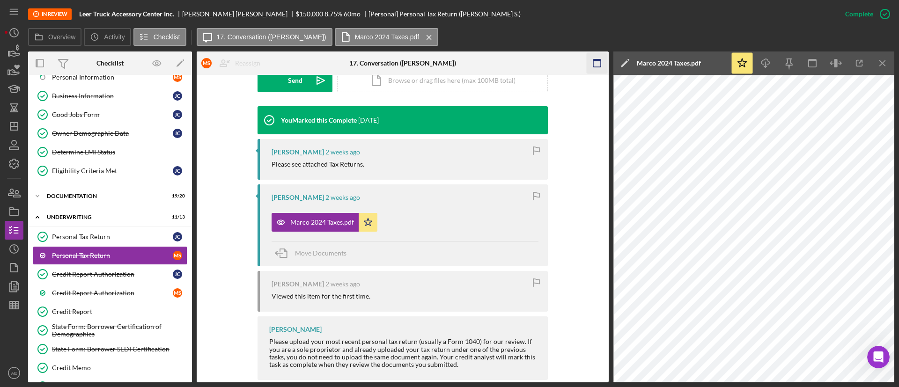
click at [602, 60] on icon "button" at bounding box center [596, 63] width 21 height 21
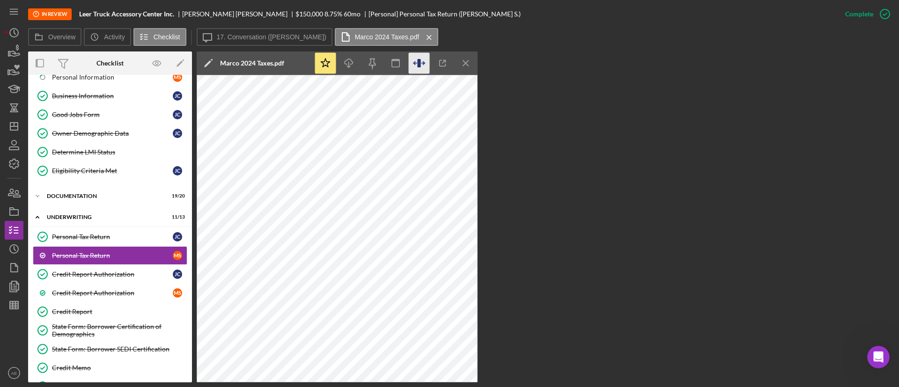
click at [425, 59] on icon "button" at bounding box center [419, 63] width 21 height 21
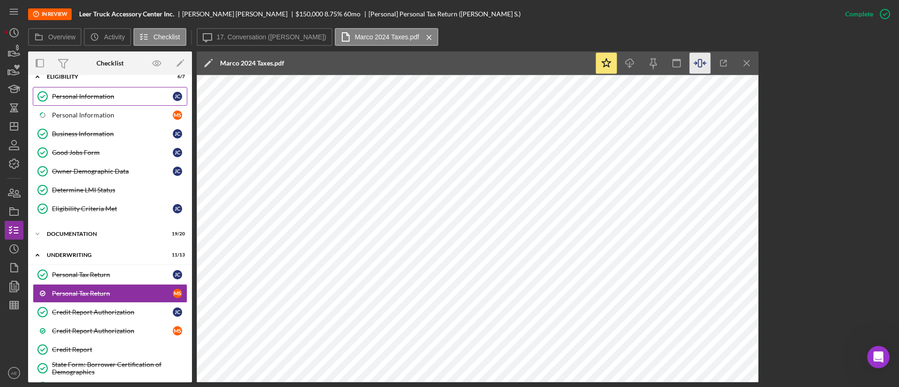
scroll to position [0, 0]
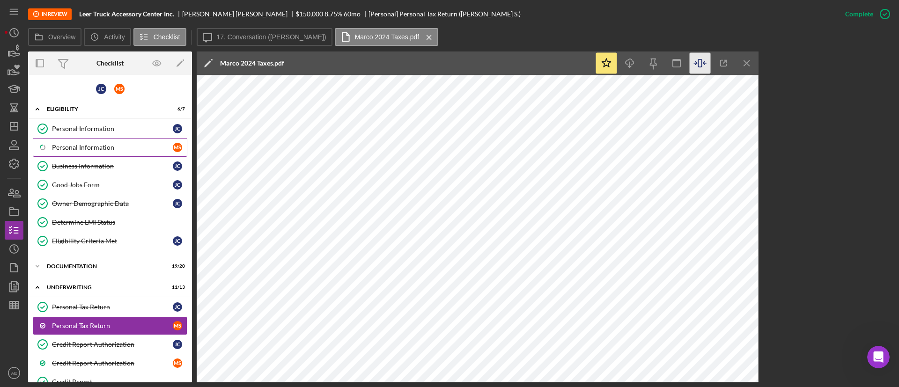
click at [110, 147] on div "Personal Information" at bounding box center [112, 147] width 121 height 7
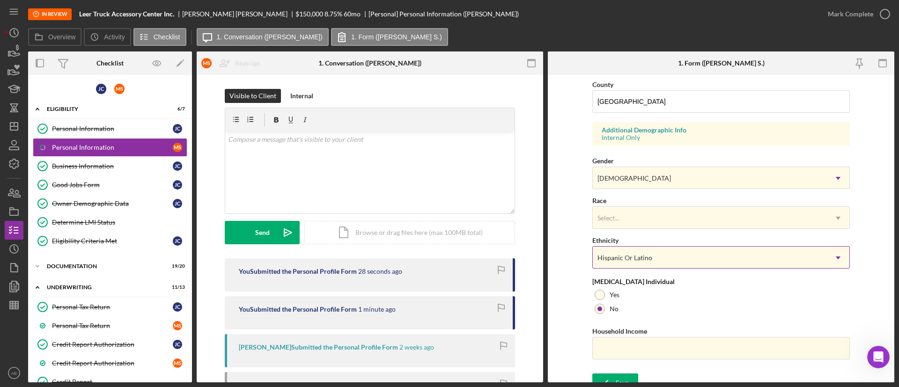
scroll to position [317, 0]
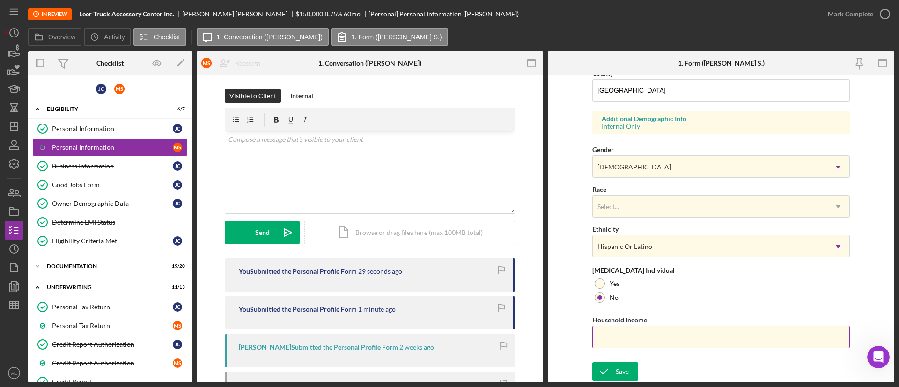
click at [636, 333] on input "Household Income" at bounding box center [720, 337] width 257 height 22
type input "$160,745"
click at [612, 367] on icon "submit" at bounding box center [603, 371] width 23 height 23
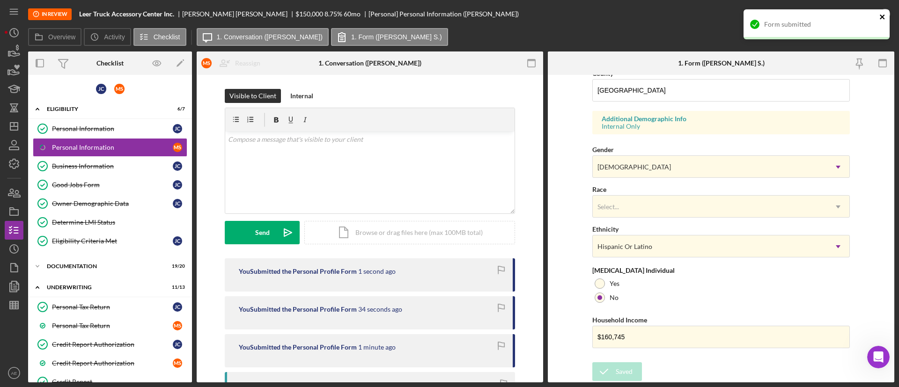
click at [882, 14] on icon "close" at bounding box center [882, 16] width 7 height 7
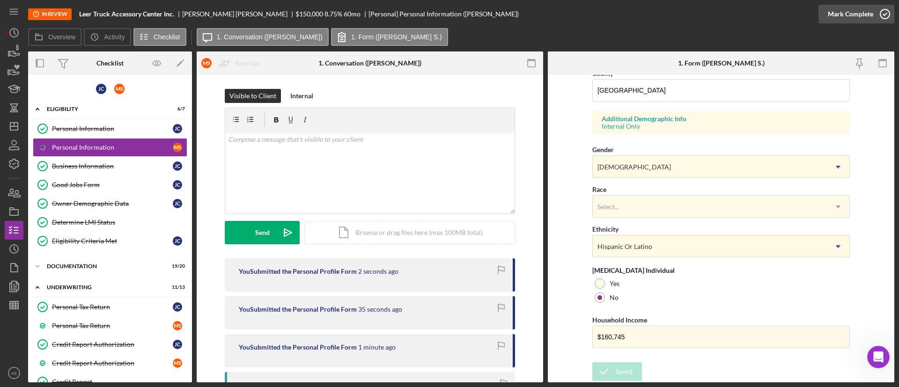
click at [862, 17] on div "Mark Complete" at bounding box center [850, 14] width 45 height 19
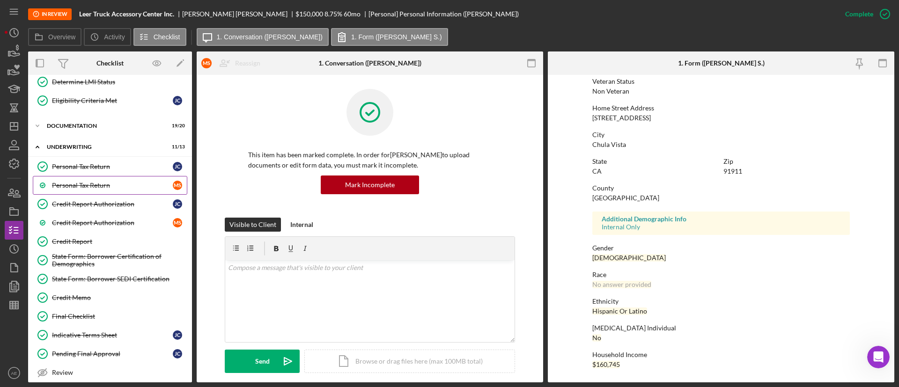
scroll to position [189, 0]
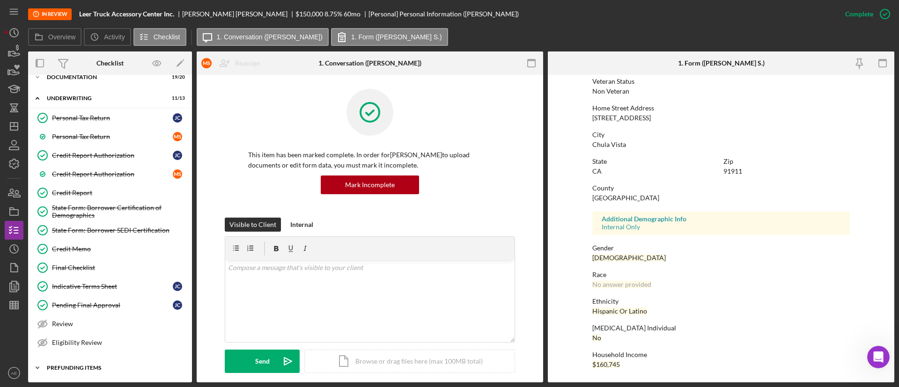
click at [107, 369] on div "Prefunding Items" at bounding box center [113, 368] width 133 height 6
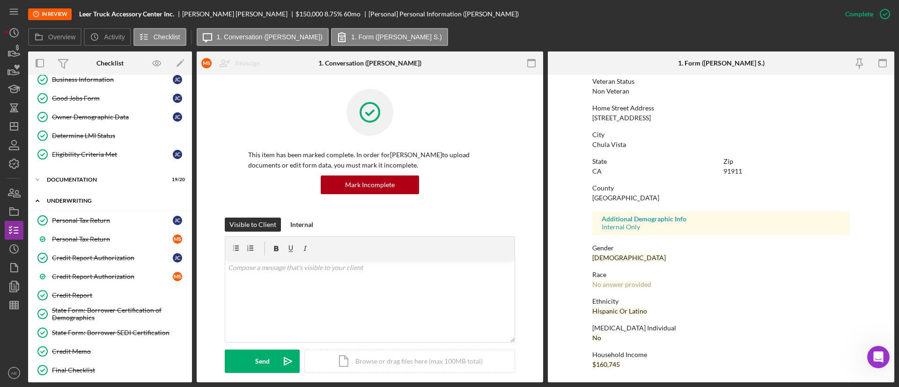
scroll to position [119, 0]
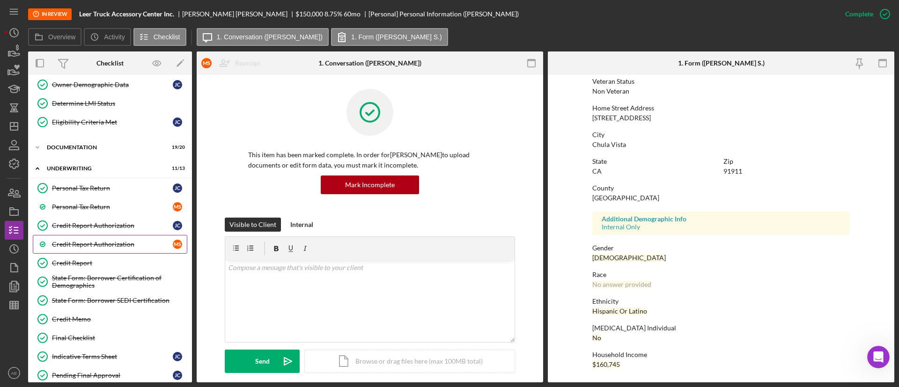
click at [117, 237] on link "Credit Report Authorization M S" at bounding box center [110, 244] width 154 height 19
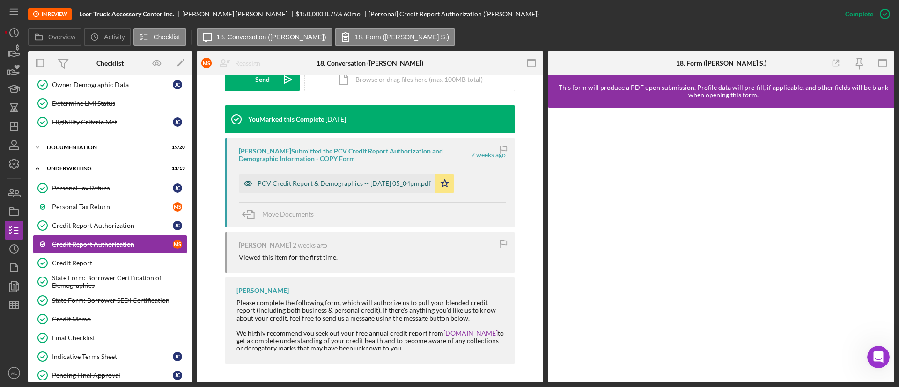
click at [307, 184] on div "PCV Credit Report & Demographics -- 2025-09-12 05_04pm.pdf" at bounding box center [343, 183] width 173 height 7
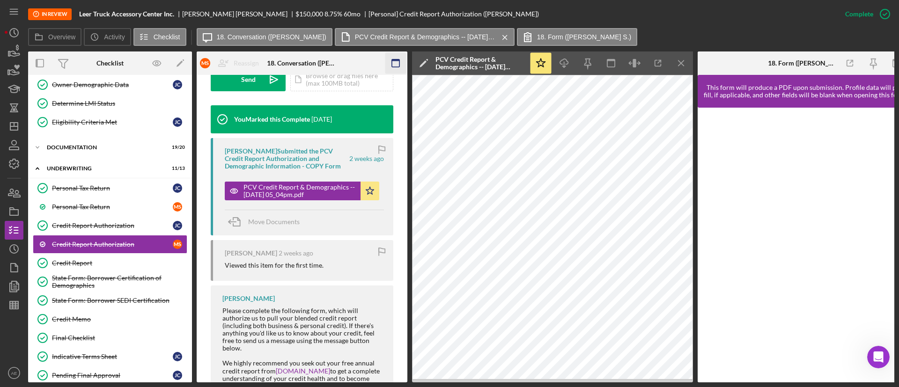
click at [390, 59] on icon "button" at bounding box center [395, 63] width 21 height 21
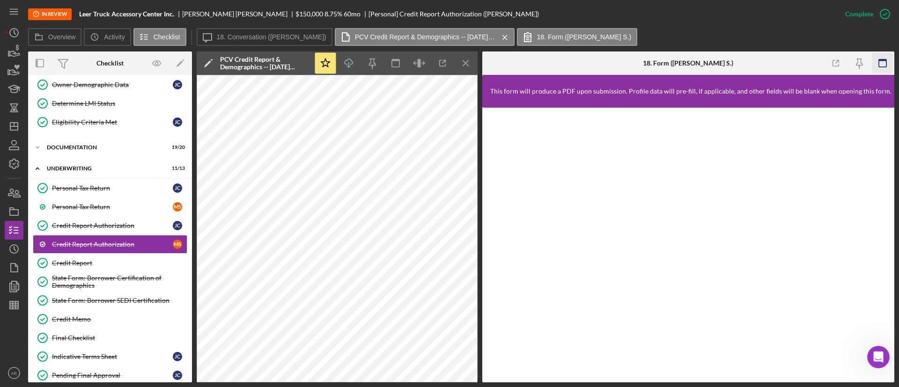
click at [881, 66] on icon "button" at bounding box center [882, 63] width 21 height 21
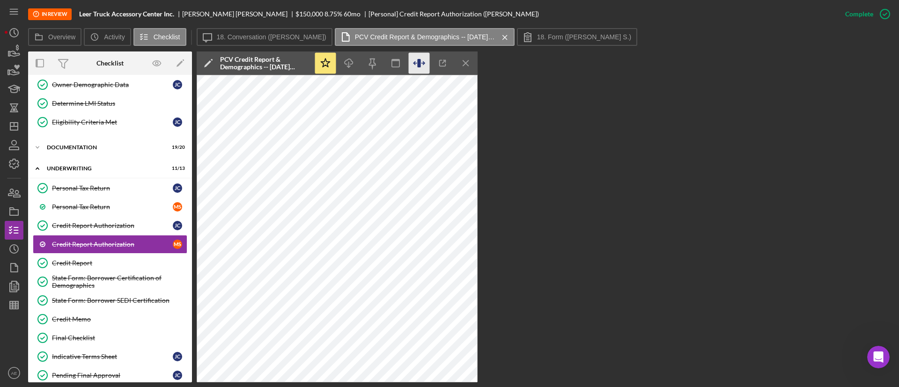
click at [423, 62] on icon "button" at bounding box center [419, 63] width 21 height 21
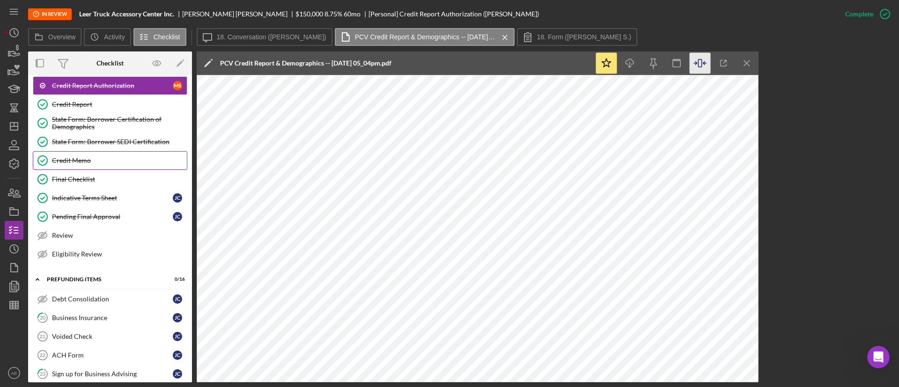
scroll to position [259, 0]
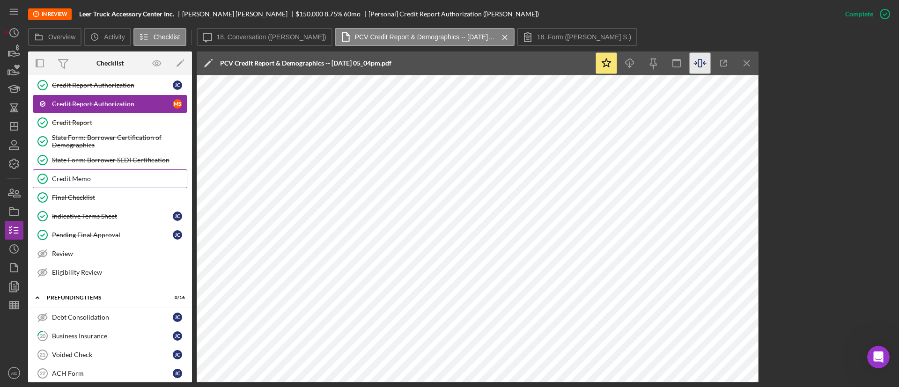
click at [110, 175] on div "Credit Memo" at bounding box center [119, 178] width 135 height 7
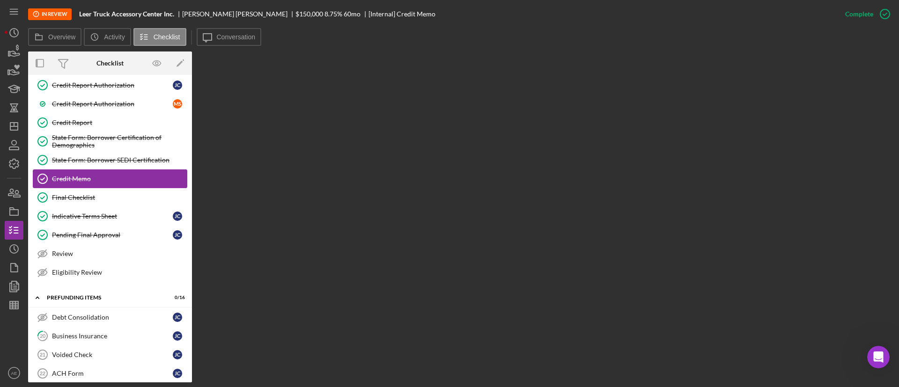
scroll to position [189, 0]
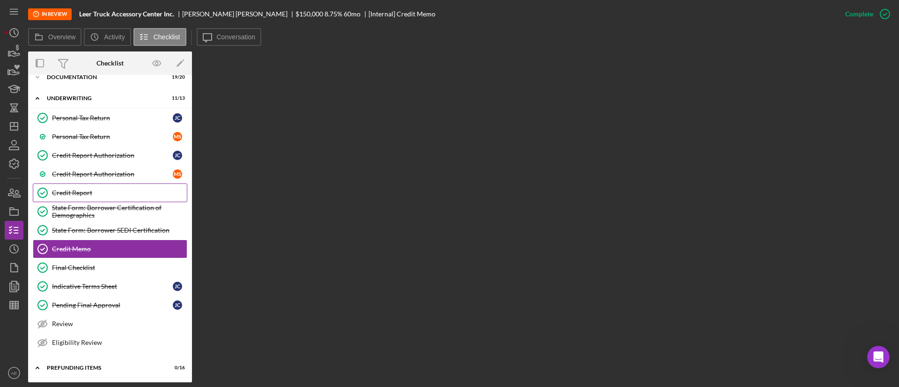
click at [94, 189] on div "Credit Report" at bounding box center [119, 192] width 135 height 7
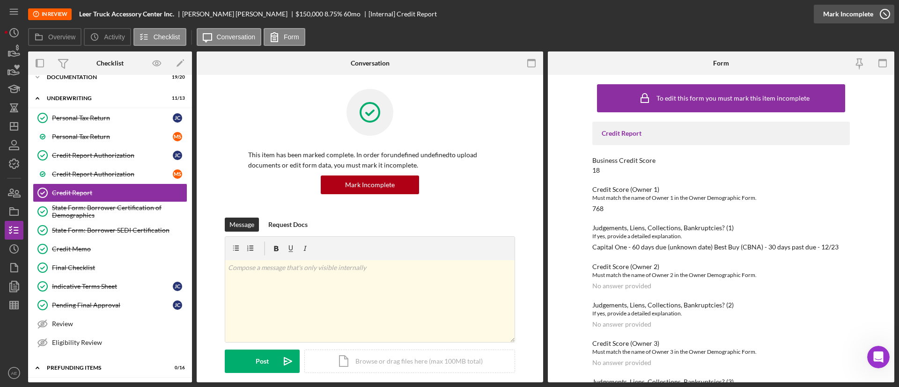
click at [887, 12] on icon "button" at bounding box center [884, 13] width 23 height 23
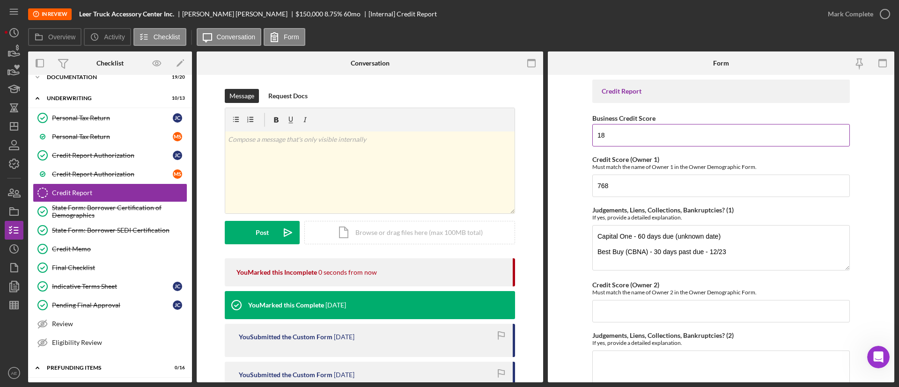
click at [623, 136] on input "18" at bounding box center [720, 135] width 257 height 22
type input "1"
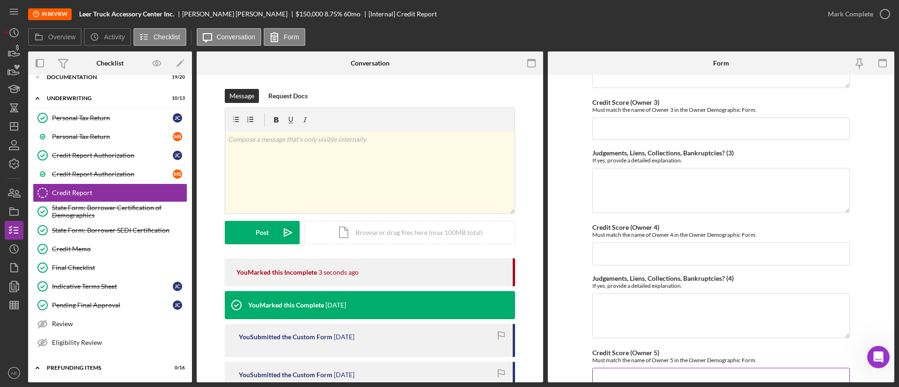
scroll to position [425, 0]
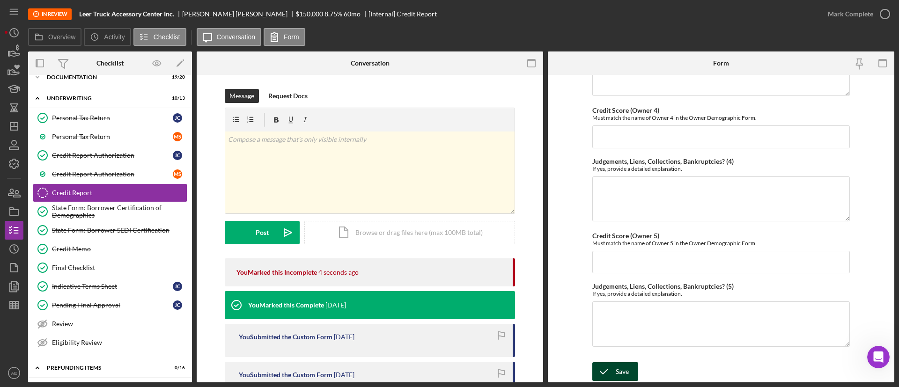
type input "37"
click at [616, 374] on div "Save" at bounding box center [622, 371] width 13 height 19
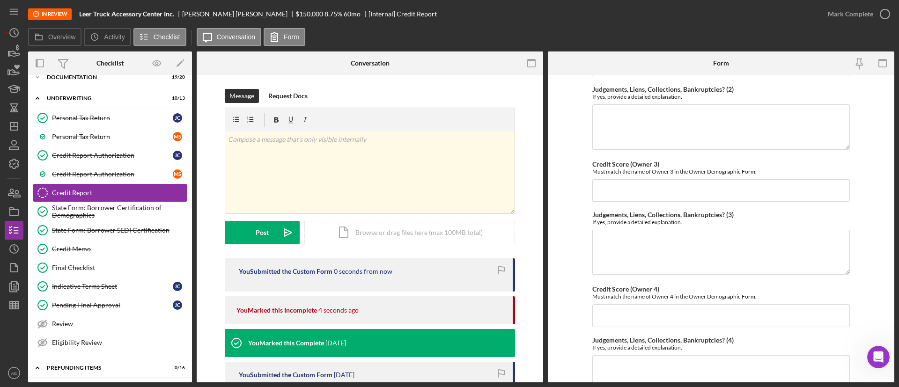
scroll to position [74, 0]
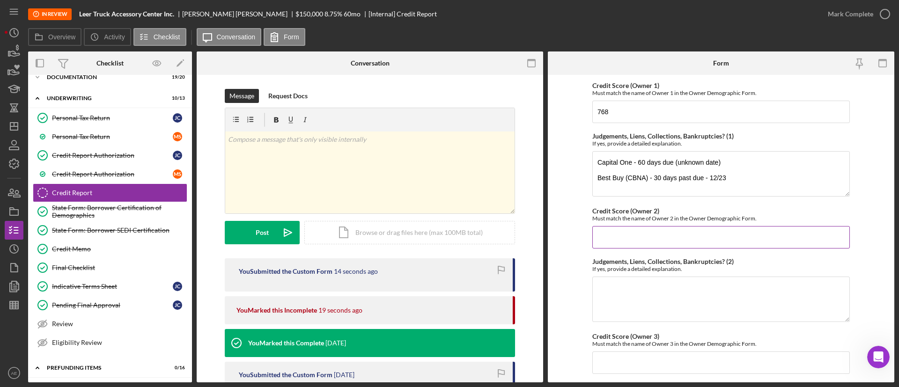
click at [640, 241] on input "Credit Score (Owner 2)" at bounding box center [720, 237] width 257 height 22
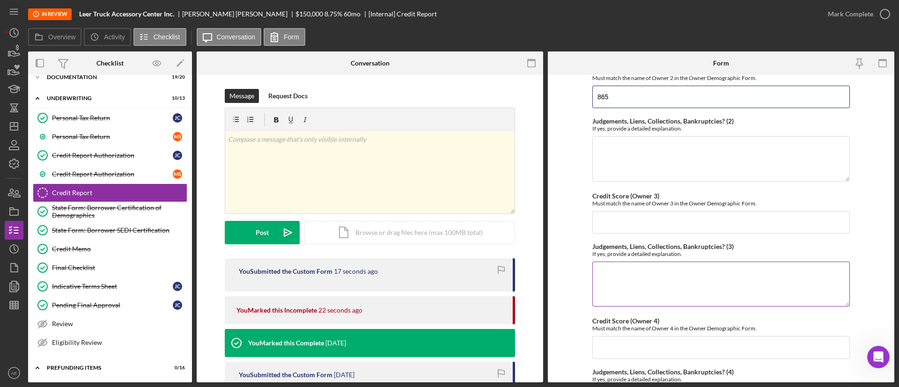
scroll to position [425, 0]
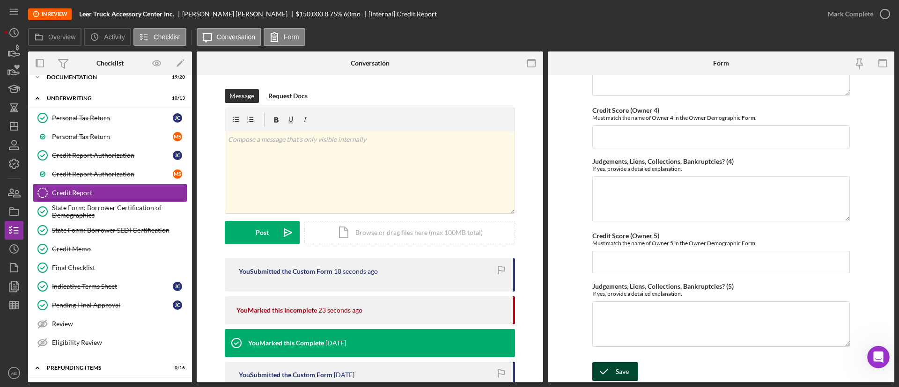
type input "865"
drag, startPoint x: 606, startPoint y: 365, endPoint x: 606, endPoint y: 356, distance: 9.4
click at [606, 365] on icon "submit" at bounding box center [603, 371] width 23 height 23
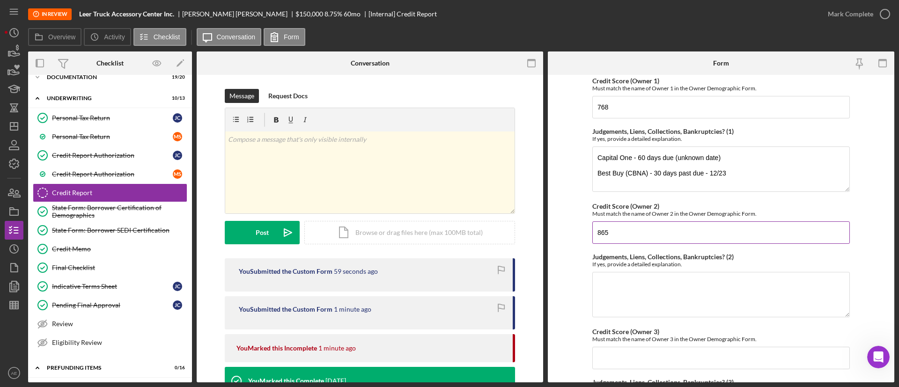
scroll to position [74, 0]
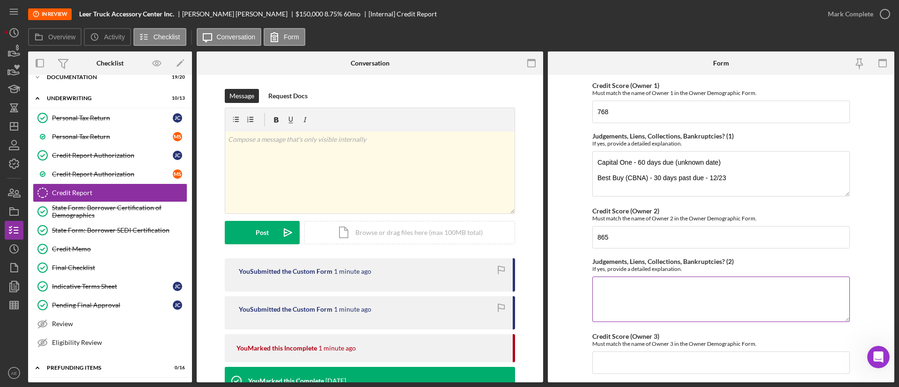
drag, startPoint x: 620, startPoint y: 302, endPoint x: 626, endPoint y: 314, distance: 13.4
click at [623, 304] on textarea "Judgements, Liens, Collections, Bankruptcies? (2)" at bounding box center [720, 299] width 257 height 45
type textarea "None"
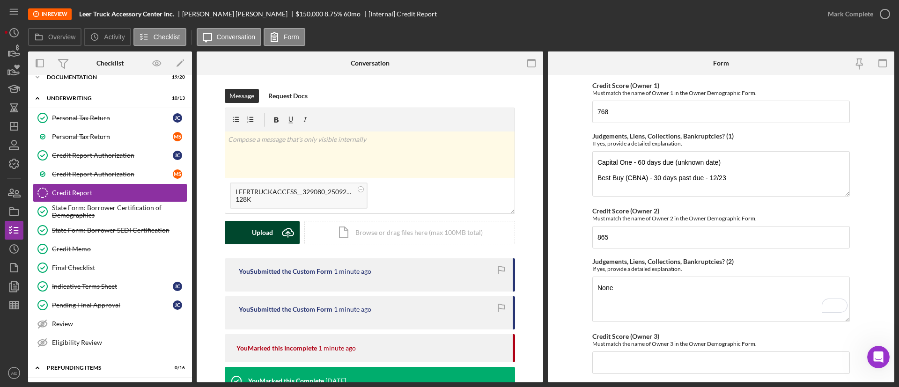
click at [257, 227] on div "Upload" at bounding box center [262, 232] width 21 height 23
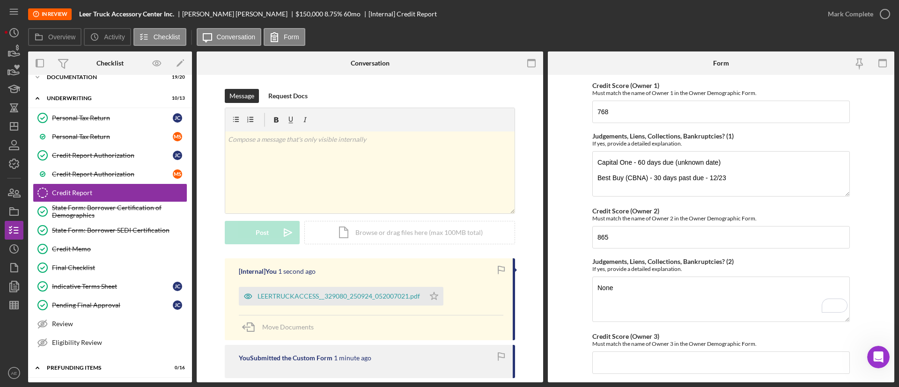
click at [433, 298] on icon "Icon/Star" at bounding box center [434, 296] width 19 height 19
click at [858, 19] on div "Mark Complete" at bounding box center [850, 14] width 45 height 19
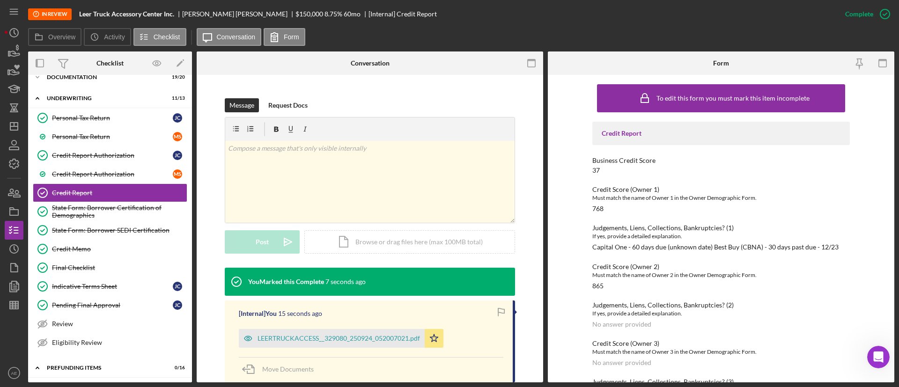
scroll to position [140, 0]
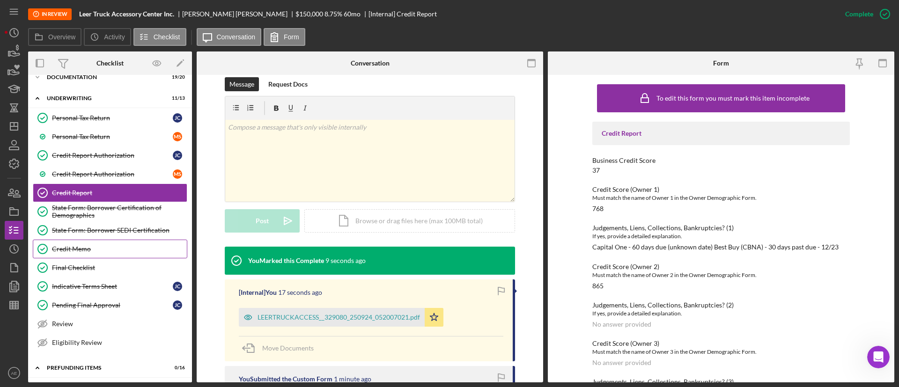
click at [65, 245] on div "Credit Memo" at bounding box center [119, 248] width 135 height 7
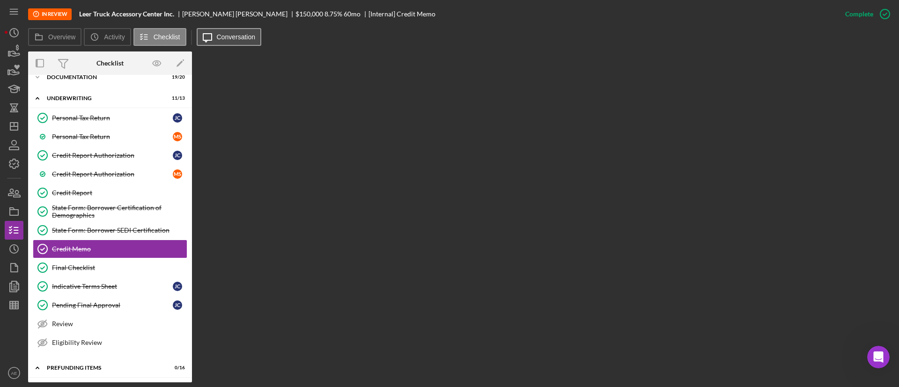
click at [225, 37] on label "Conversation" at bounding box center [236, 36] width 39 height 7
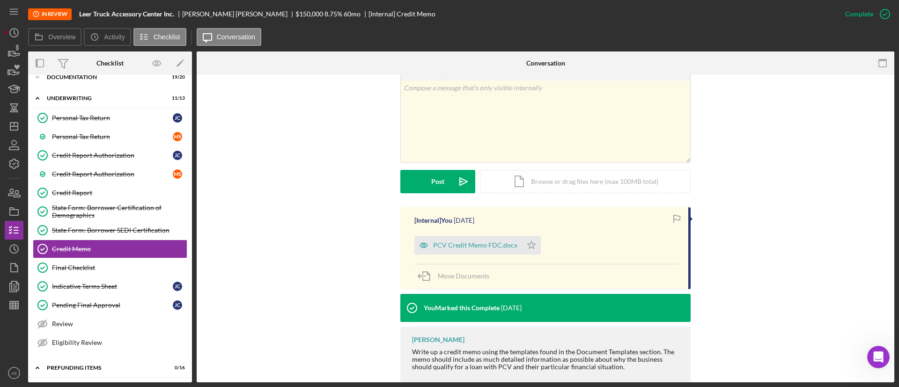
scroll to position [198, 0]
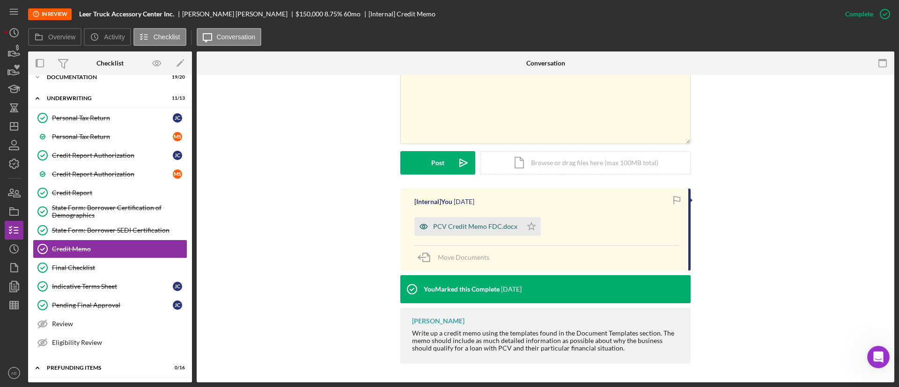
click at [427, 228] on icon "button" at bounding box center [423, 226] width 19 height 19
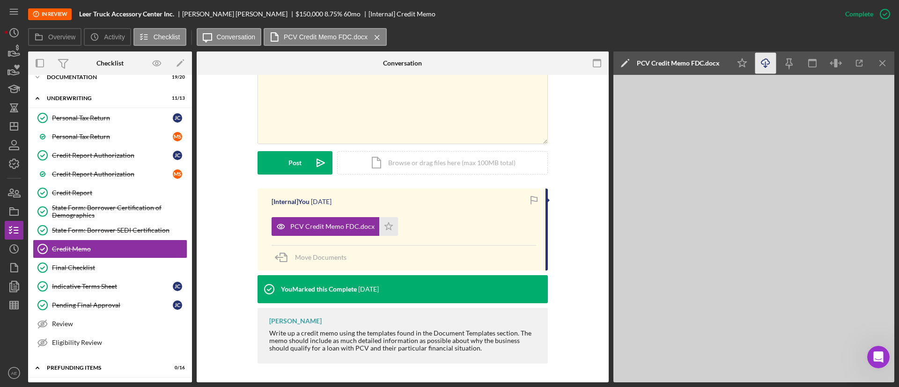
click at [770, 65] on icon "Icon/Download" at bounding box center [765, 63] width 21 height 21
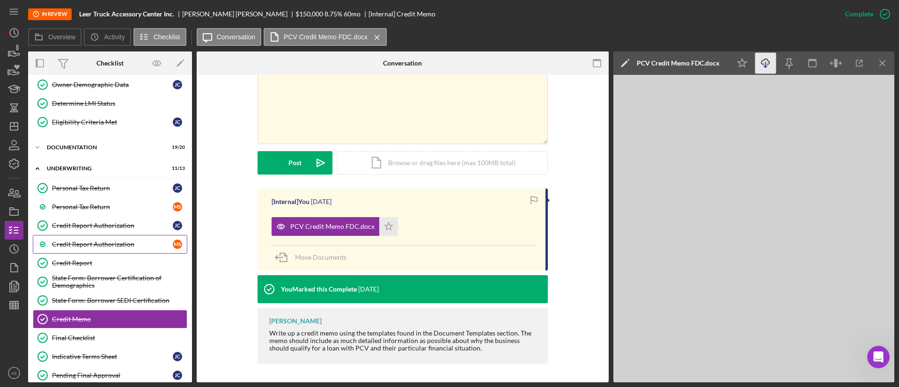
click at [87, 253] on link "Credit Report Authorization M S" at bounding box center [110, 244] width 154 height 19
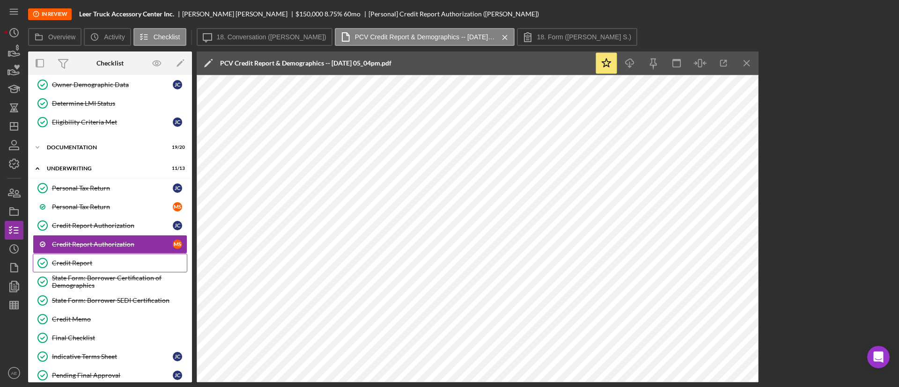
click at [91, 265] on div "Credit Report" at bounding box center [119, 262] width 135 height 7
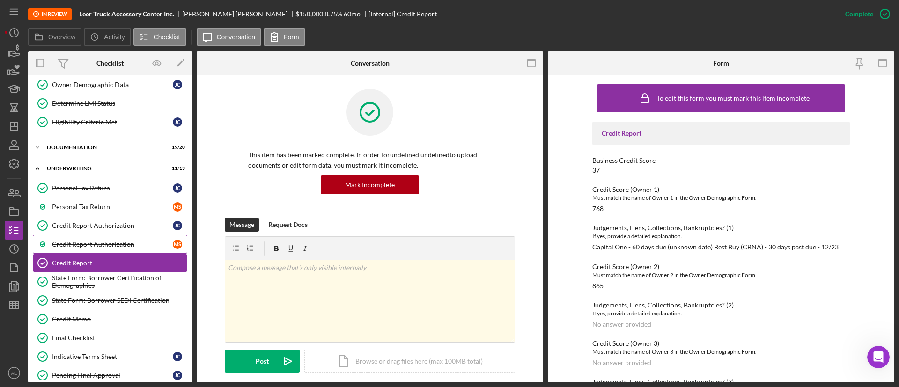
drag, startPoint x: 67, startPoint y: 238, endPoint x: 104, endPoint y: 247, distance: 38.0
click at [68, 238] on link "Credit Report Authorization M S" at bounding box center [110, 244] width 154 height 19
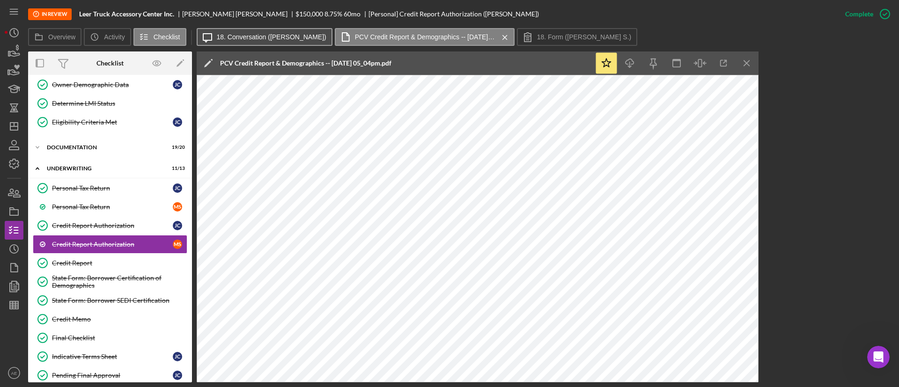
click at [253, 35] on label "18. Conversation (Marco A S.)" at bounding box center [272, 36] width 110 height 7
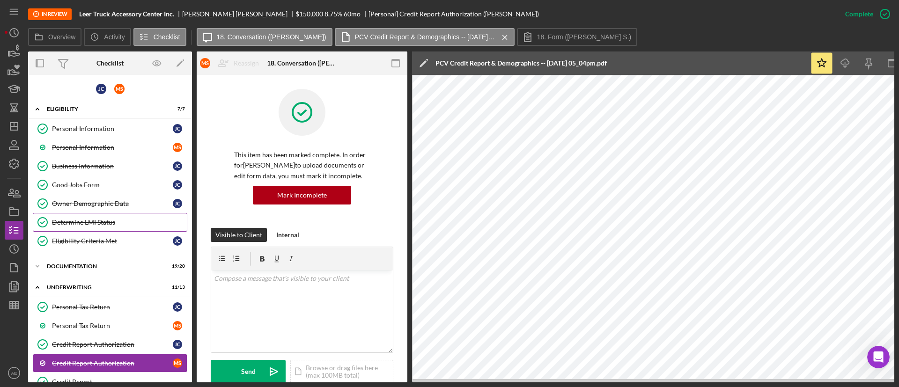
click at [106, 220] on div "Determine LMI Status" at bounding box center [119, 222] width 135 height 7
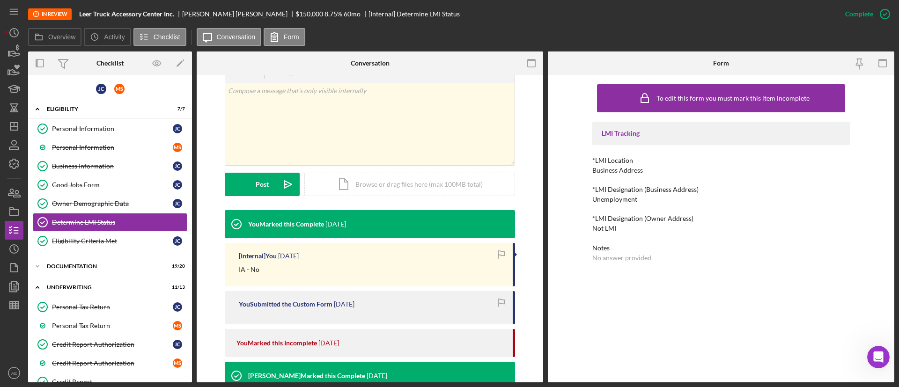
scroll to position [281, 0]
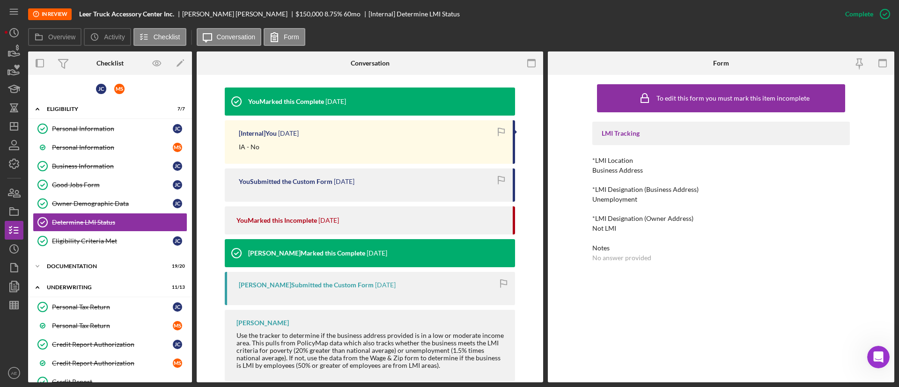
drag, startPoint x: 866, startPoint y: 19, endPoint x: 849, endPoint y: 34, distance: 23.2
click at [0, 0] on div "Mark Incomplete" at bounding box center [0, 0] width 0 height 0
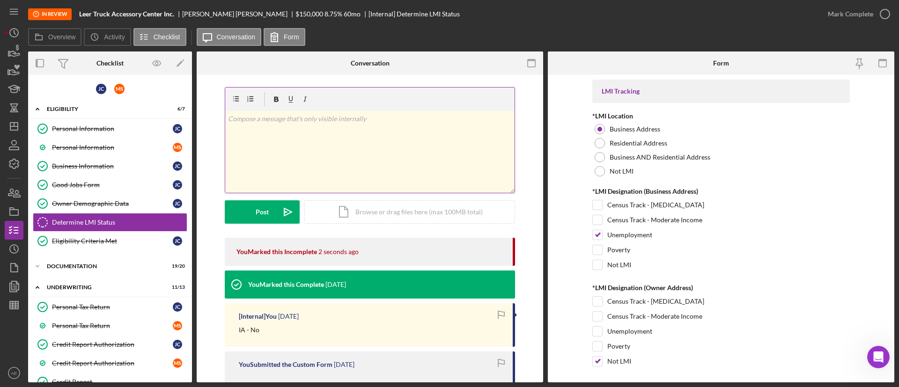
scroll to position [0, 0]
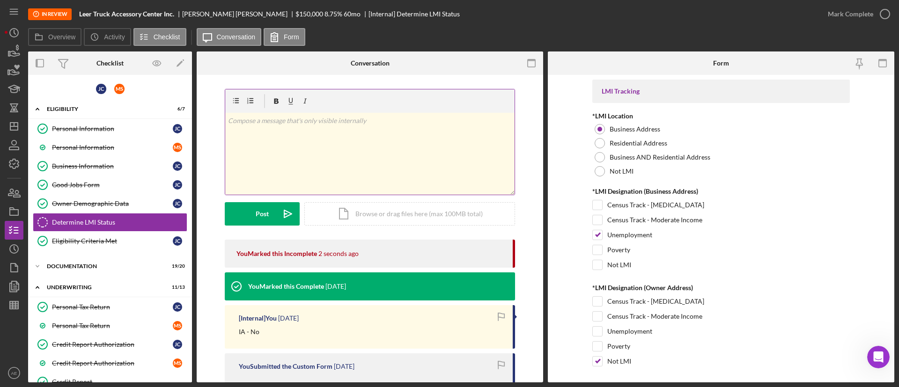
click at [273, 156] on div "v Color teal Color pink Remove color Add row above Add row below Add column bef…" at bounding box center [369, 154] width 289 height 82
click at [269, 206] on button "Post Icon/icon-invite-send" at bounding box center [262, 213] width 75 height 23
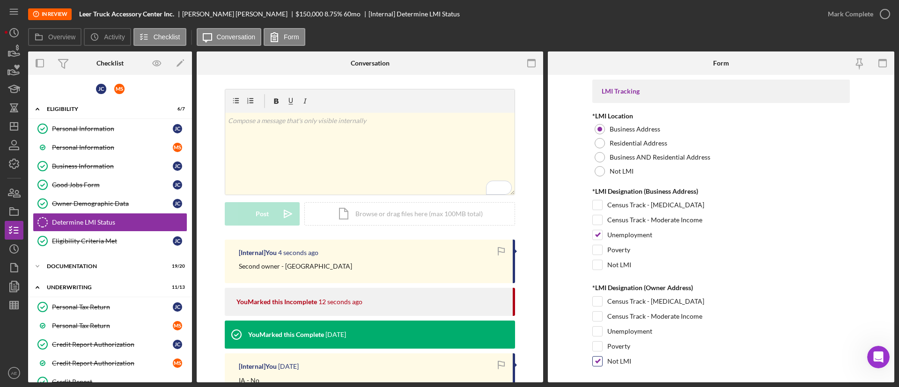
click at [595, 360] on input "Not LMI" at bounding box center [597, 361] width 9 height 9
checkbox input "false"
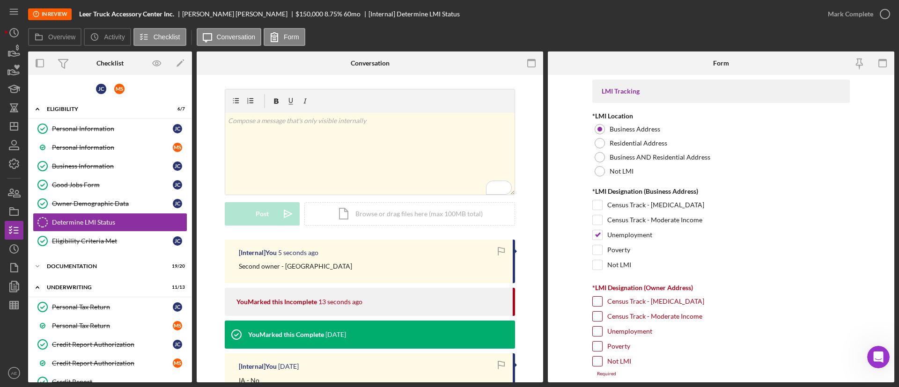
click at [593, 330] on input "Unemployment" at bounding box center [597, 331] width 9 height 9
checkbox input "true"
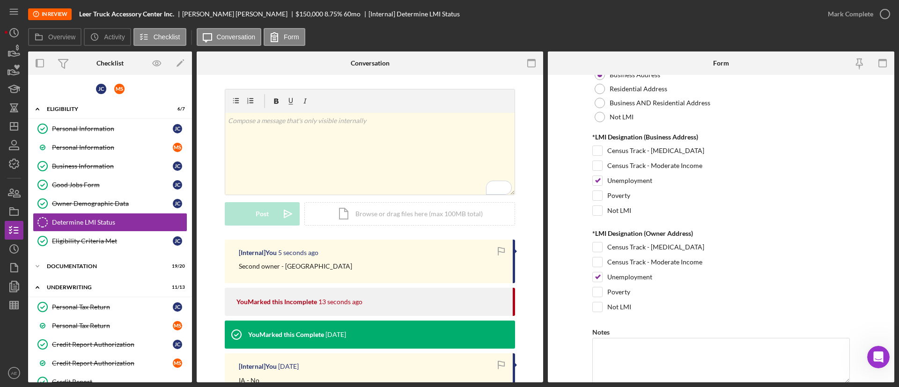
scroll to position [91, 0]
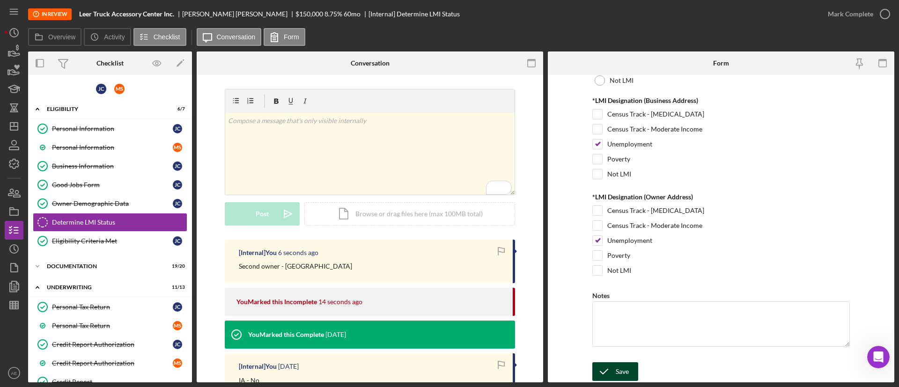
click at [616, 378] on div "Save" at bounding box center [622, 371] width 13 height 19
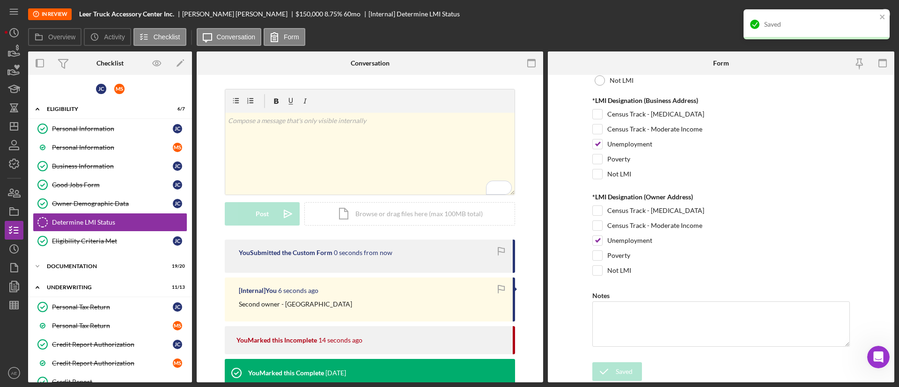
click at [870, 13] on div "Saved" at bounding box center [816, 24] width 146 height 30
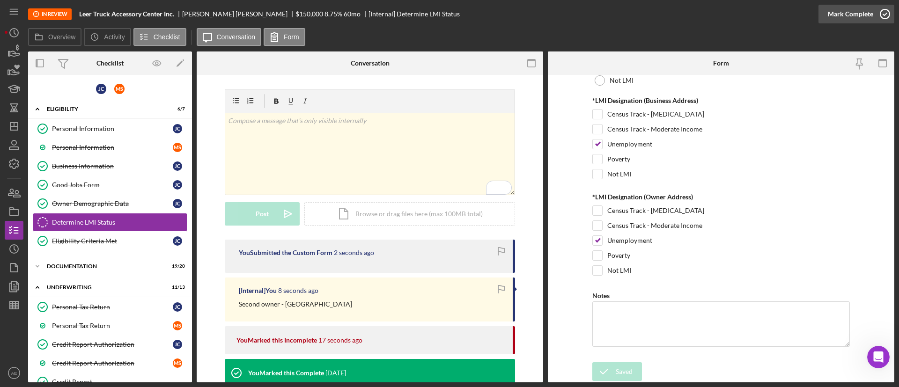
click at [845, 16] on div "Mark Complete" at bounding box center [850, 14] width 45 height 19
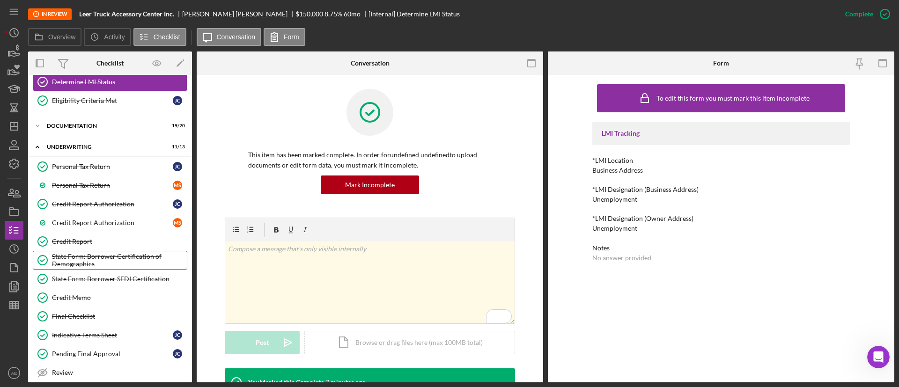
scroll to position [0, 0]
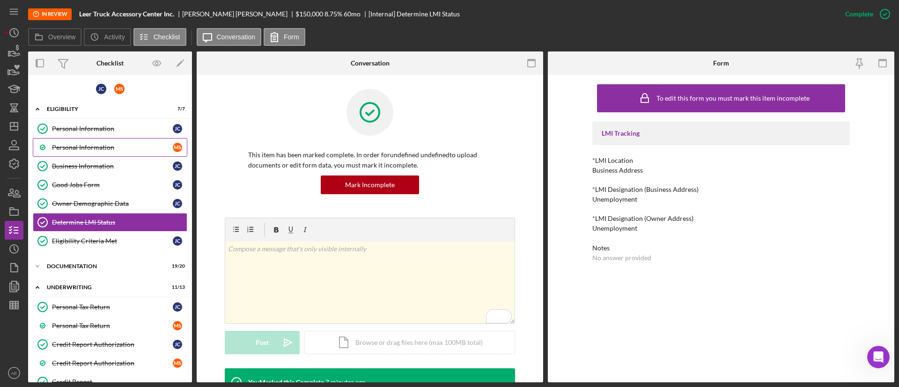
click at [104, 145] on div "Personal Information" at bounding box center [112, 147] width 121 height 7
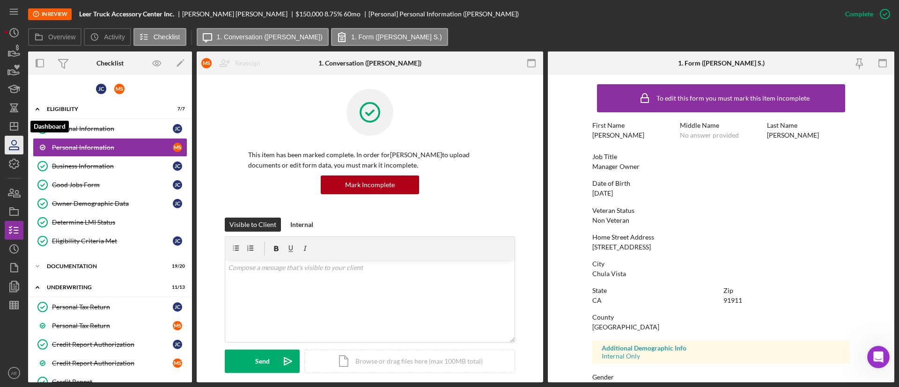
drag, startPoint x: 8, startPoint y: 128, endPoint x: 21, endPoint y: 137, distance: 15.8
click at [8, 128] on icon "Icon/Dashboard" at bounding box center [13, 126] width 23 height 23
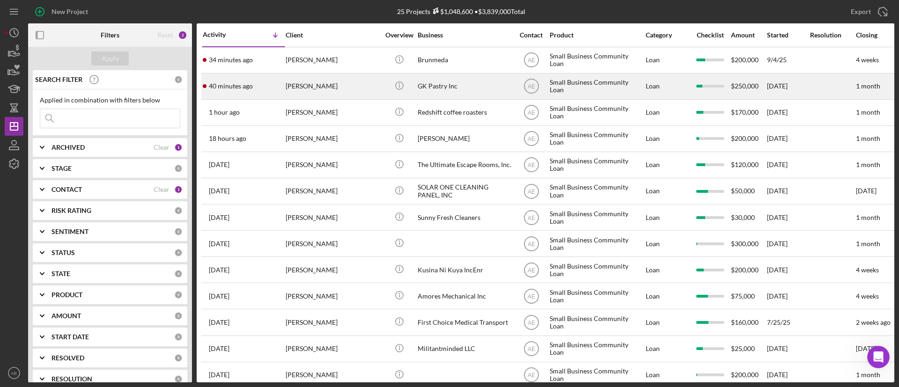
click at [359, 86] on div "[PERSON_NAME]" at bounding box center [333, 86] width 94 height 25
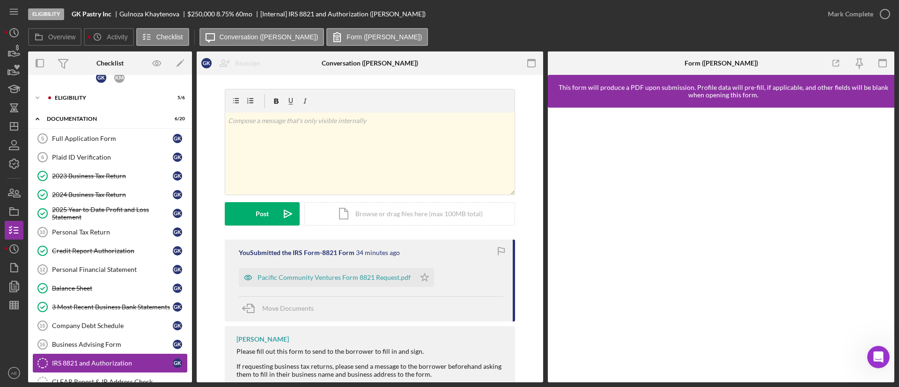
scroll to position [5, 0]
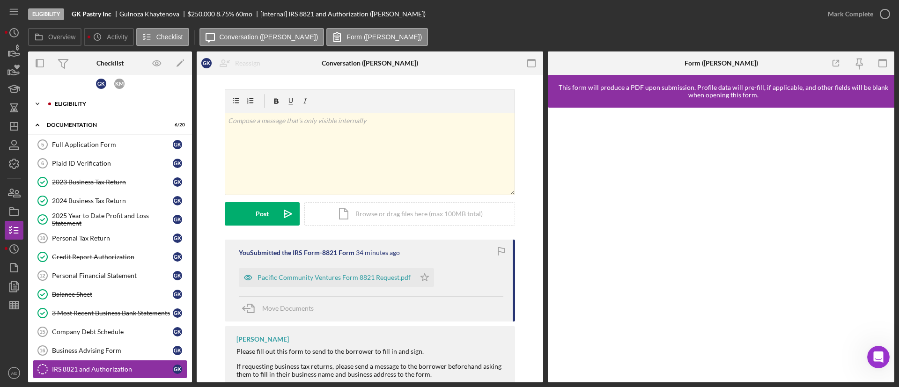
click at [101, 111] on div "Icon/Expander Eligibility 5 / 6" at bounding box center [110, 104] width 164 height 19
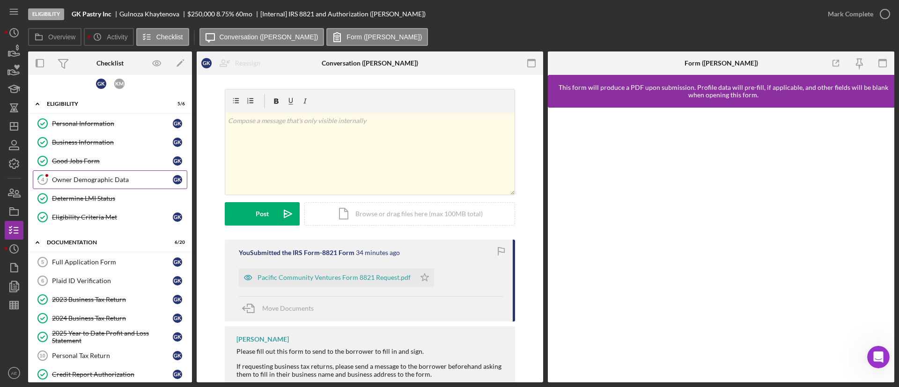
click at [93, 182] on div "Owner Demographic Data" at bounding box center [112, 179] width 121 height 7
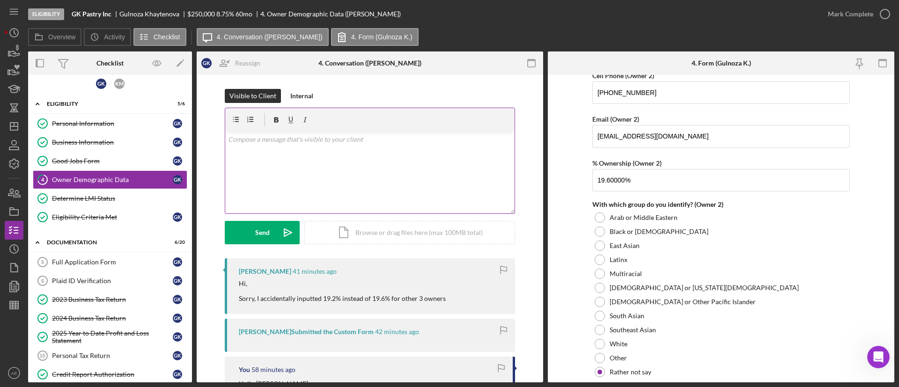
click at [313, 172] on div "v Color teal Color pink Remove color Add row above Add row below Add column bef…" at bounding box center [369, 173] width 289 height 82
click at [274, 235] on button "Send Icon/icon-invite-send" at bounding box center [262, 232] width 75 height 23
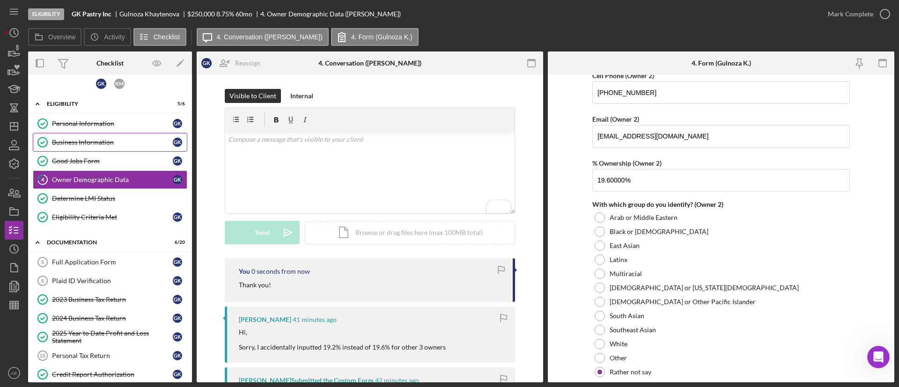
click at [110, 144] on div "Business Information" at bounding box center [112, 142] width 121 height 7
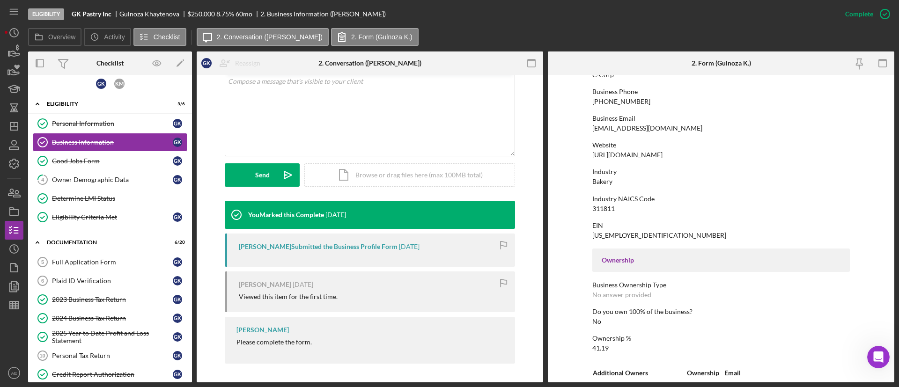
scroll to position [140, 0]
click at [120, 175] on link "4 Owner Demographic Data G K" at bounding box center [110, 179] width 154 height 19
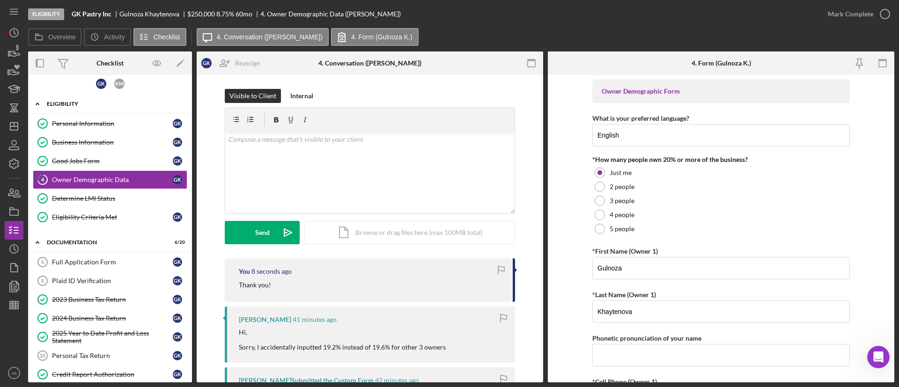
drag, startPoint x: 102, startPoint y: 143, endPoint x: 110, endPoint y: 97, distance: 46.1
click at [110, 96] on div "Icon/Expander Eligibility 5 / 6" at bounding box center [110, 104] width 164 height 19
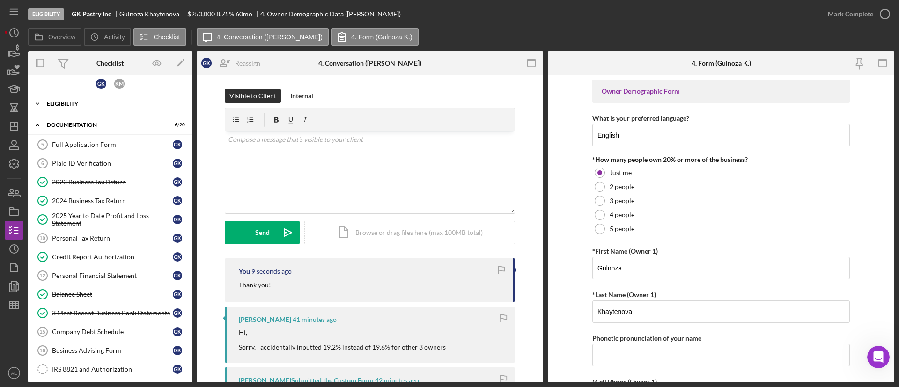
click at [64, 103] on div "Eligibility" at bounding box center [113, 104] width 133 height 6
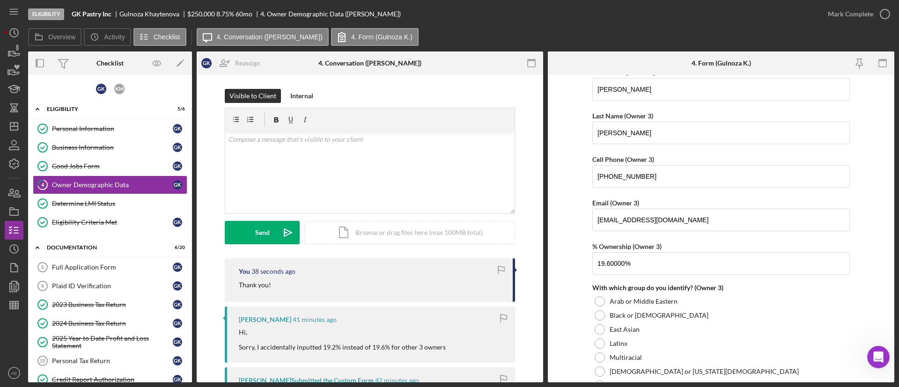
scroll to position [1685, 0]
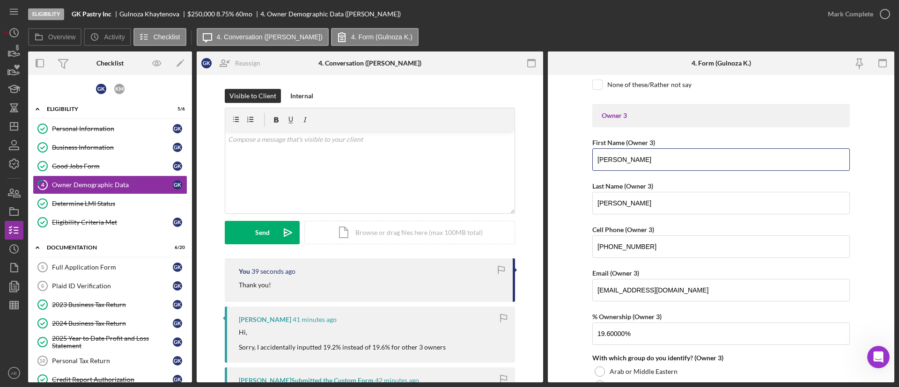
drag, startPoint x: 573, startPoint y: 152, endPoint x: 537, endPoint y: 151, distance: 35.1
click at [537, 151] on div "Overview Internal Workflow Stage Eligibility Icon/Dropdown Arrow Archive (can u…" at bounding box center [461, 216] width 866 height 331
drag, startPoint x: 437, startPoint y: 205, endPoint x: 377, endPoint y: 204, distance: 59.5
click at [387, 204] on div "Overview Internal Workflow Stage Eligibility Icon/Dropdown Arrow Archive (can u…" at bounding box center [461, 216] width 866 height 331
drag, startPoint x: 684, startPoint y: 290, endPoint x: 370, endPoint y: 286, distance: 314.2
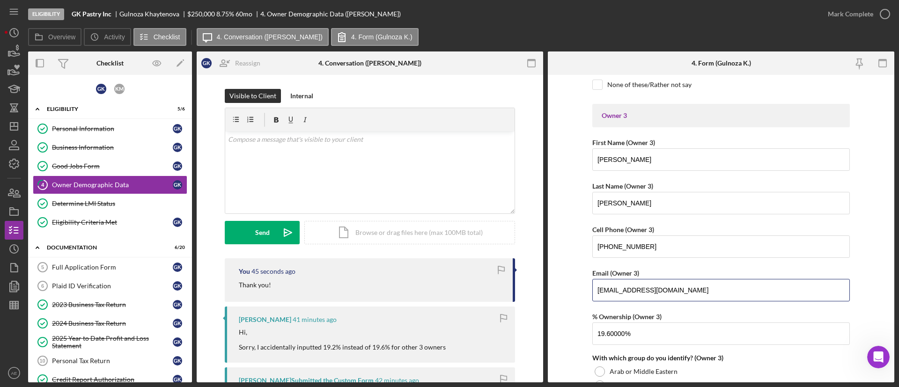
click at [371, 286] on div "Overview Internal Workflow Stage Eligibility Icon/Dropdown Arrow Archive (can u…" at bounding box center [461, 216] width 866 height 331
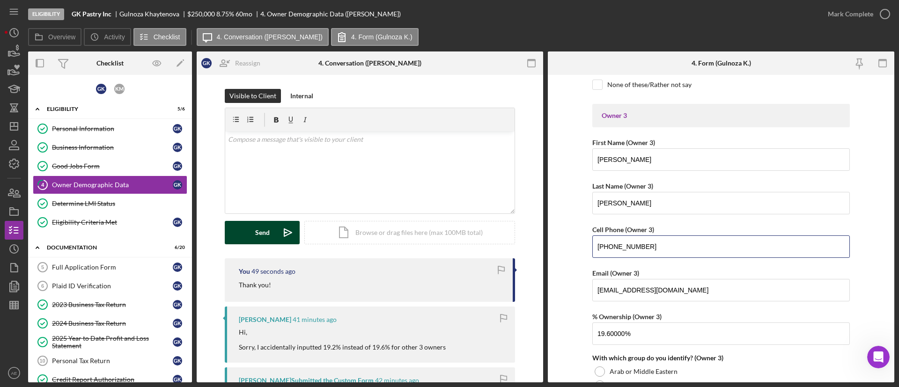
drag, startPoint x: 656, startPoint y: 252, endPoint x: 233, endPoint y: 226, distance: 423.6
click at [291, 228] on div "Overview Internal Workflow Stage Eligibility Icon/Dropdown Arrow Archive (can u…" at bounding box center [461, 216] width 866 height 331
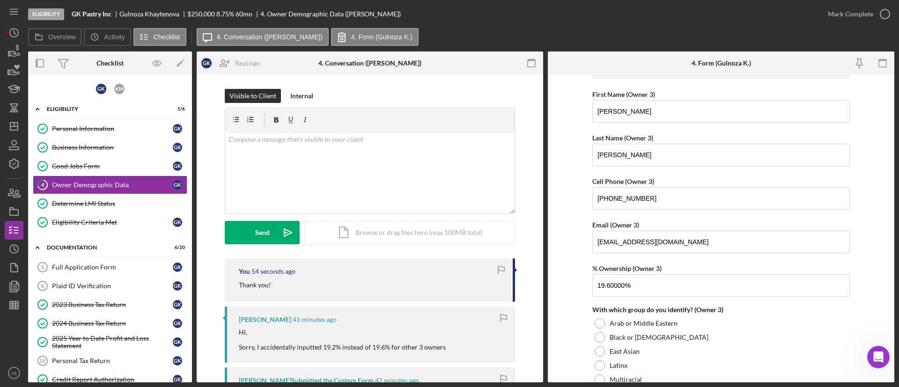
scroll to position [1756, 0]
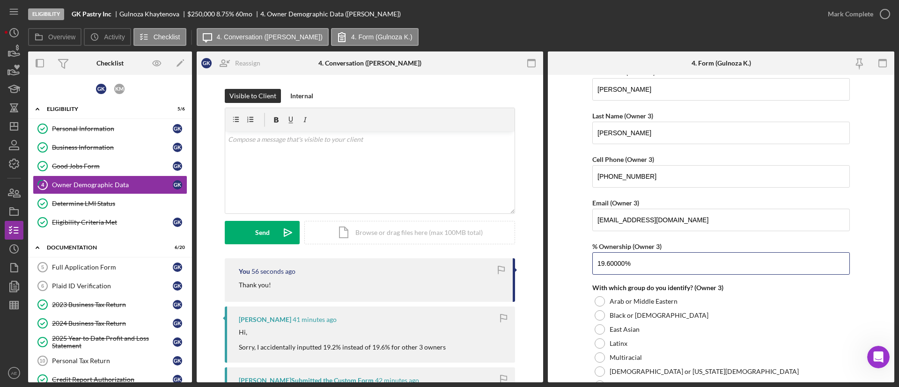
drag, startPoint x: 608, startPoint y: 266, endPoint x: 549, endPoint y: 263, distance: 58.6
click at [549, 263] on form "Owner Demographic Form What is your preferred language? English *How many peopl…" at bounding box center [721, 229] width 346 height 308
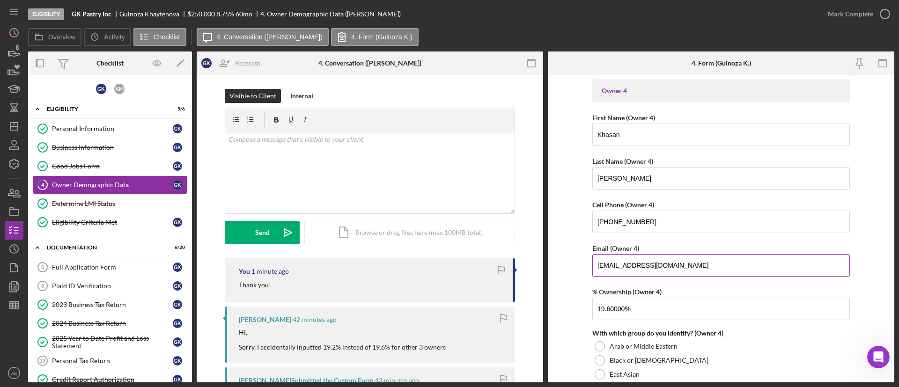
scroll to position [2458, 0]
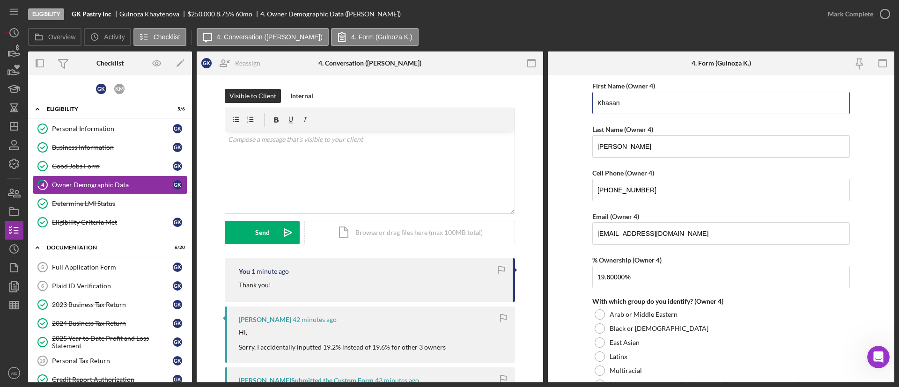
drag, startPoint x: 628, startPoint y: 97, endPoint x: 395, endPoint y: 80, distance: 233.7
click at [391, 92] on div "Overview Internal Workflow Stage Eligibility Icon/Dropdown Arrow Archive (can u…" at bounding box center [461, 216] width 866 height 331
drag, startPoint x: 634, startPoint y: 143, endPoint x: 343, endPoint y: 126, distance: 291.2
click at [366, 139] on div "Overview Internal Workflow Stage Eligibility Icon/Dropdown Arrow Archive (can u…" at bounding box center [461, 216] width 866 height 331
drag, startPoint x: 662, startPoint y: 189, endPoint x: 200, endPoint y: 170, distance: 462.4
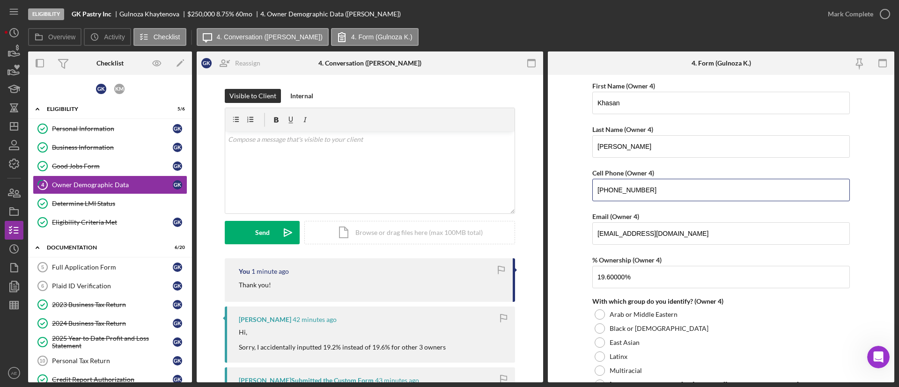
click at [198, 191] on div "Overview Internal Workflow Stage Eligibility Icon/Dropdown Arrow Archive (can u…" at bounding box center [461, 216] width 866 height 331
drag, startPoint x: 669, startPoint y: 235, endPoint x: 297, endPoint y: 236, distance: 372.2
click at [301, 237] on div "Overview Internal Workflow Stage Eligibility Icon/Dropdown Arrow Archive (can u…" at bounding box center [461, 216] width 866 height 331
drag, startPoint x: 609, startPoint y: 278, endPoint x: 440, endPoint y: 255, distance: 171.0
click at [443, 259] on div "Overview Internal Workflow Stage Eligibility Icon/Dropdown Arrow Archive (can u…" at bounding box center [461, 216] width 866 height 331
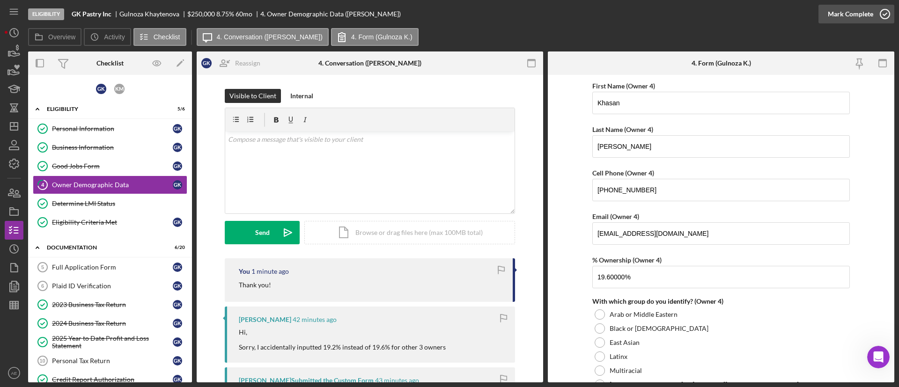
drag, startPoint x: 859, startPoint y: 16, endPoint x: 838, endPoint y: 27, distance: 22.8
click at [858, 16] on div "Mark Complete" at bounding box center [850, 14] width 45 height 19
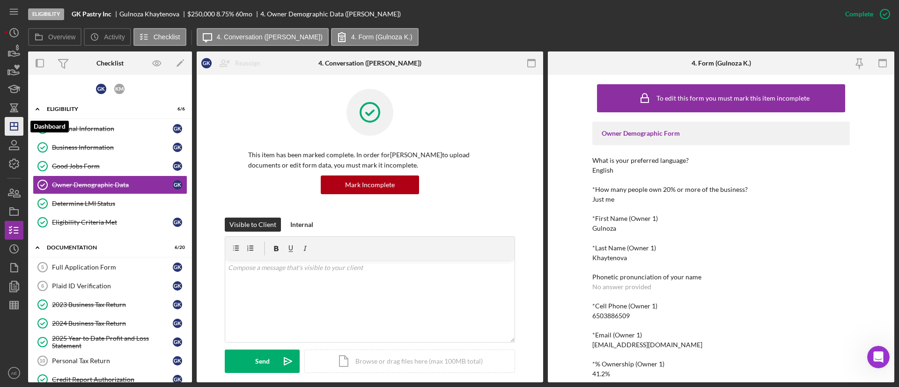
click at [14, 122] on icon "Icon/Dashboard" at bounding box center [13, 126] width 23 height 23
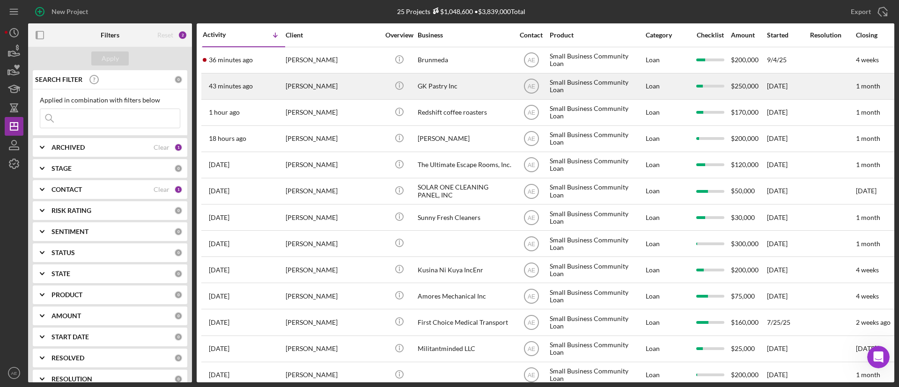
click at [342, 86] on div "[PERSON_NAME]" at bounding box center [333, 86] width 94 height 25
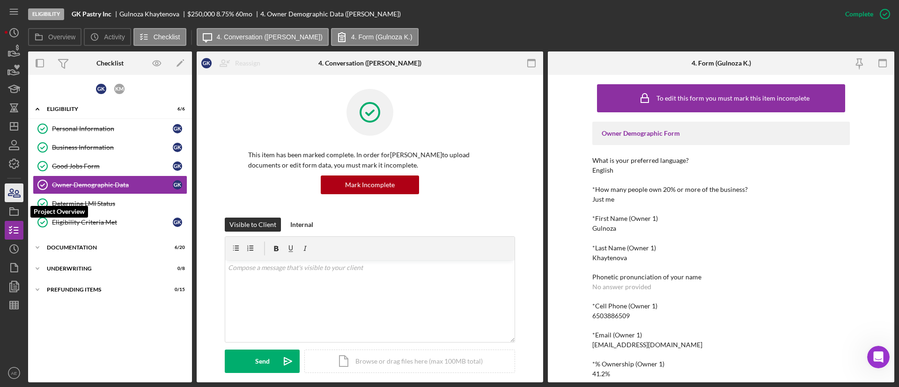
click at [13, 194] on icon "button" at bounding box center [13, 192] width 23 height 23
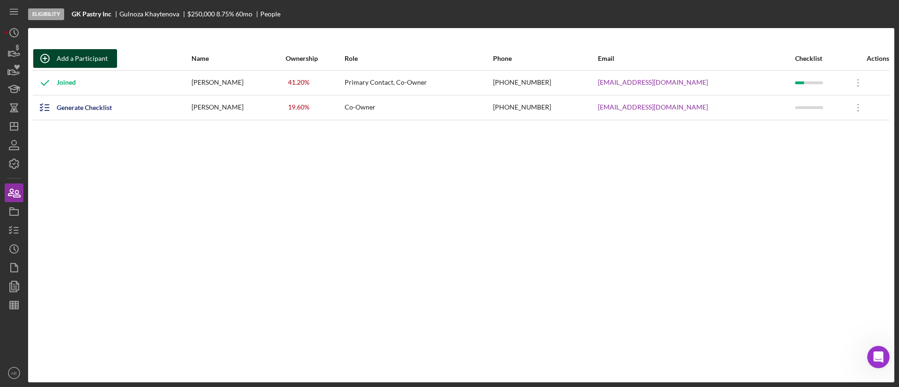
click at [56, 59] on icon "button" at bounding box center [44, 58] width 23 height 23
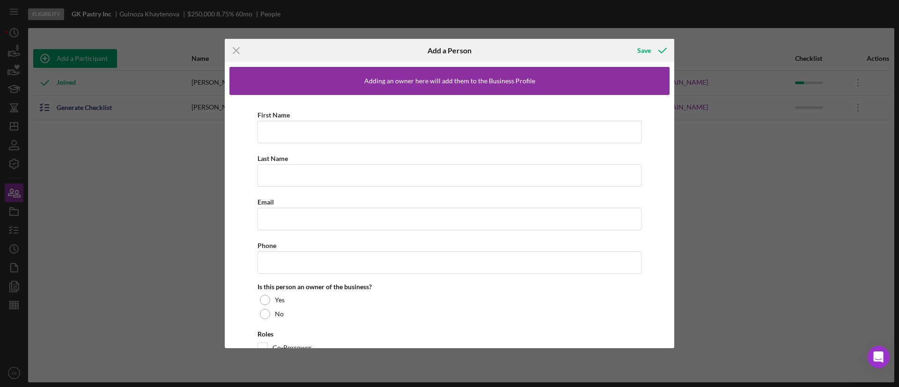
click at [224, 47] on div "Icon/Menu Close Add a Person Save Adding an owner here will add them to the Bus…" at bounding box center [449, 193] width 899 height 387
click at [232, 50] on icon "Icon/Menu Close" at bounding box center [236, 50] width 23 height 23
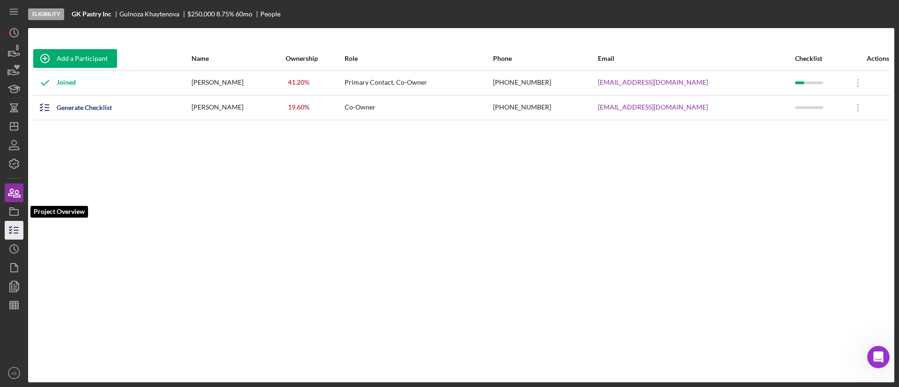
click at [15, 228] on icon "button" at bounding box center [13, 230] width 23 height 23
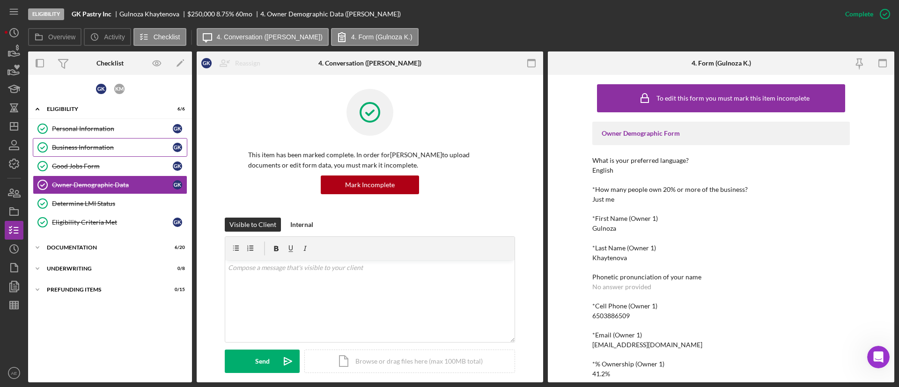
click at [112, 147] on div "Business Information" at bounding box center [112, 147] width 121 height 7
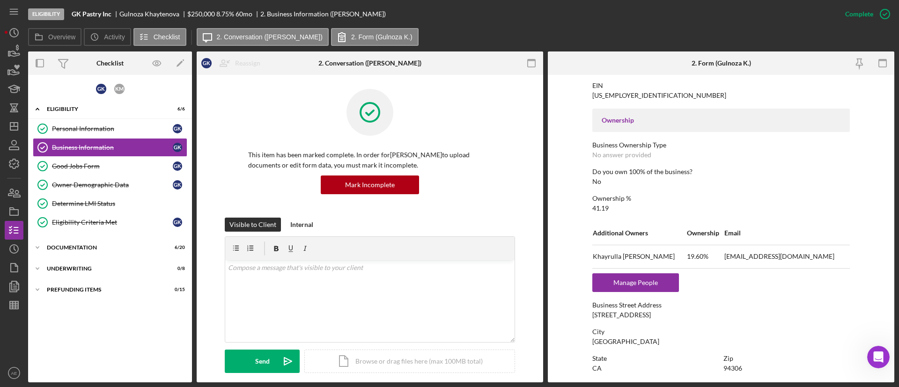
scroll to position [351, 0]
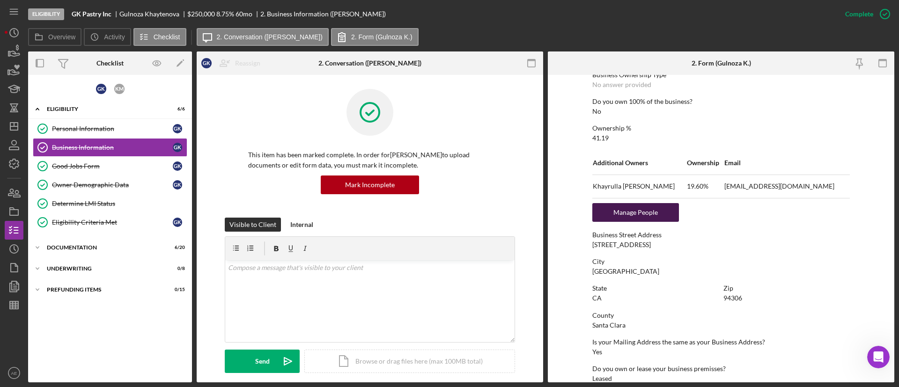
click at [653, 214] on div "Manage People" at bounding box center [635, 212] width 77 height 19
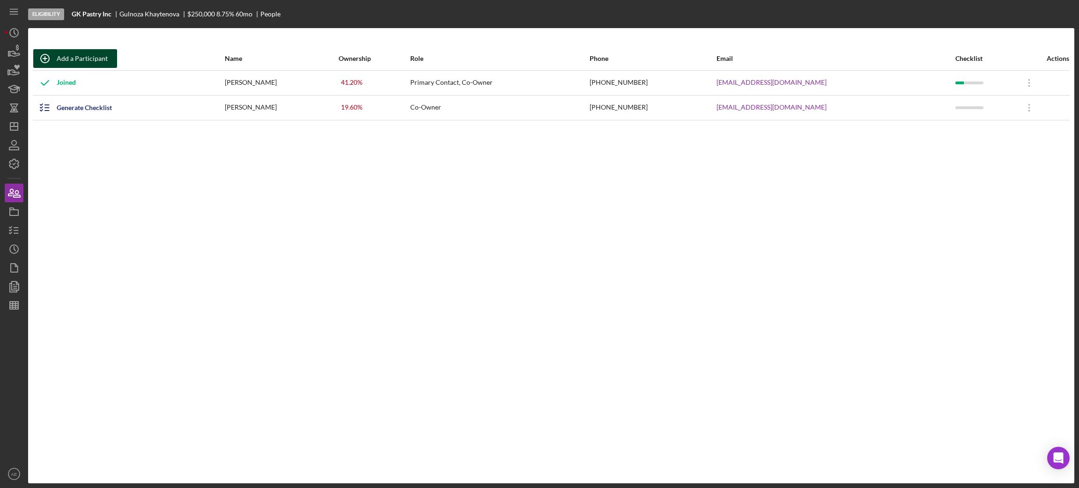
click at [78, 59] on div "Add a Participant" at bounding box center [82, 58] width 51 height 19
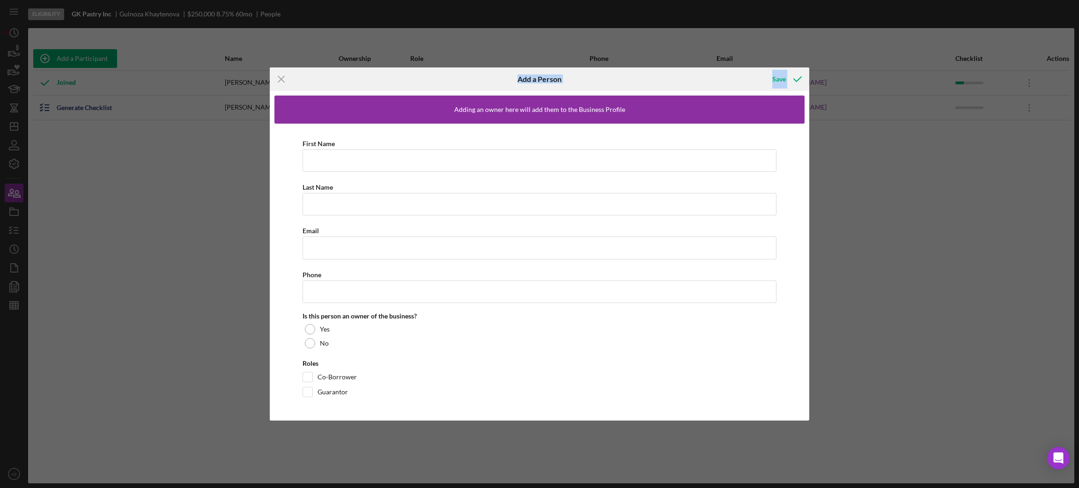
drag, startPoint x: 296, startPoint y: 86, endPoint x: 302, endPoint y: 80, distance: 8.9
click at [324, 89] on div "Icon/Menu Close" at bounding box center [360, 78] width 180 height 23
click at [279, 78] on icon "Icon/Menu Close" at bounding box center [281, 78] width 23 height 23
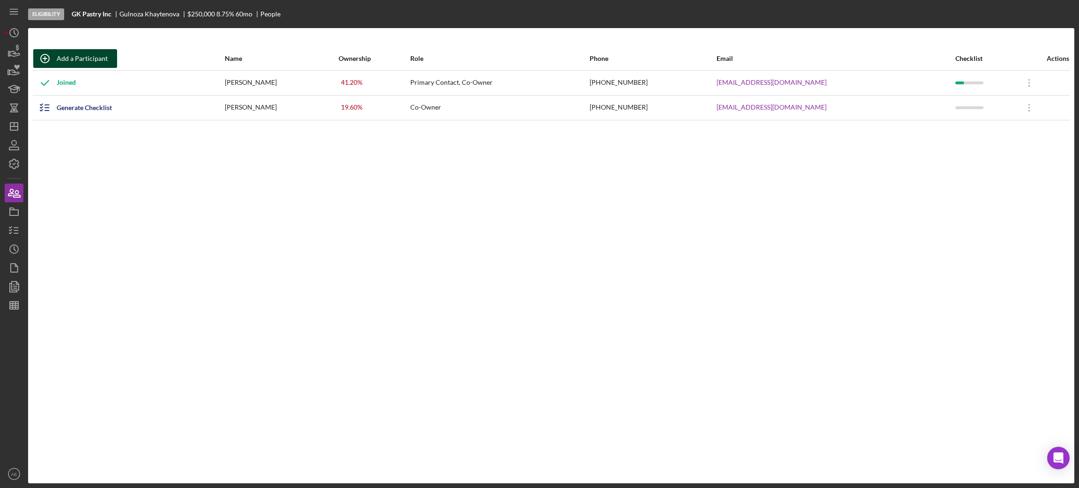
click at [92, 56] on div "Add a Participant" at bounding box center [82, 58] width 51 height 19
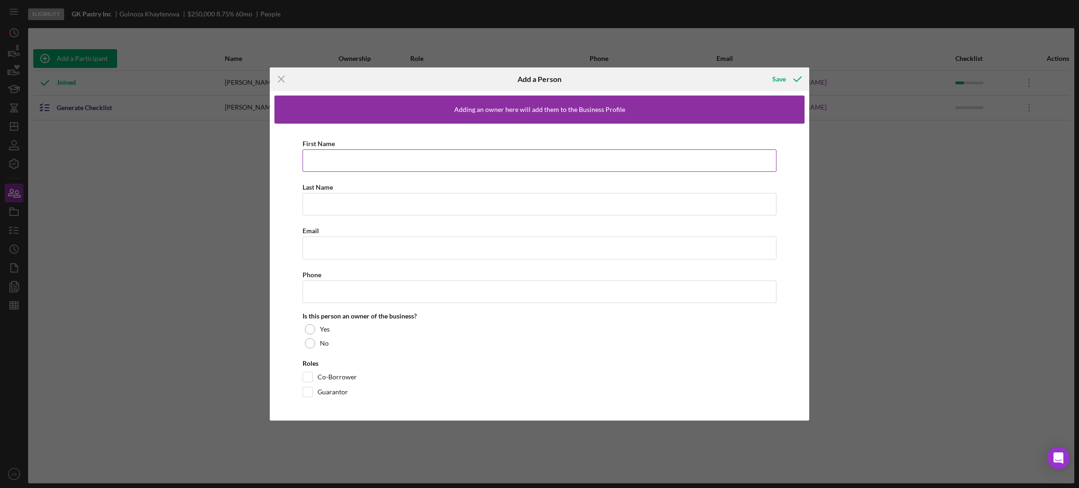
click at [410, 159] on input "First Name" at bounding box center [539, 160] width 474 height 22
paste input "[PERSON_NAME]"
type input "[PERSON_NAME]"
click at [309, 200] on input "Last Name" at bounding box center [539, 204] width 474 height 22
paste input "[PERSON_NAME]"
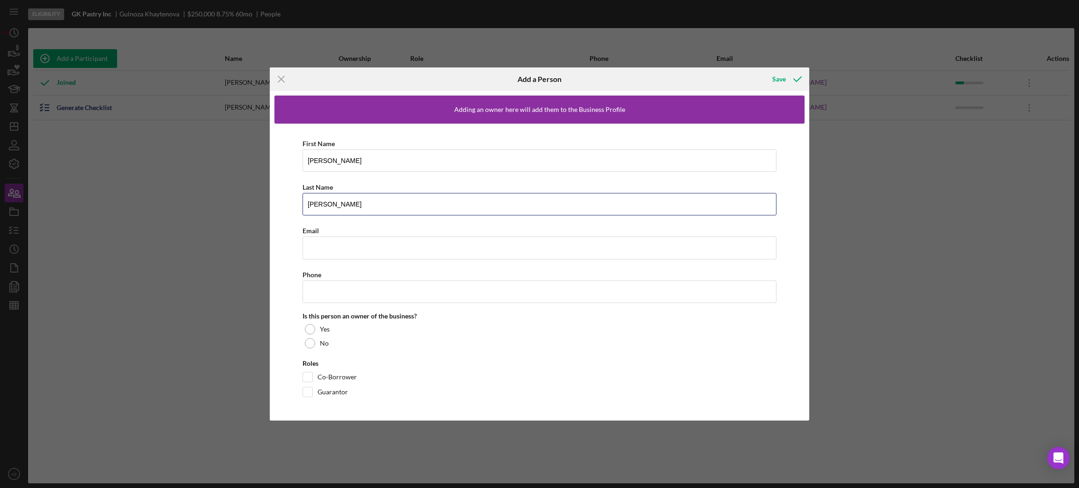
type input "[PERSON_NAME]"
click at [353, 246] on input "Email" at bounding box center [539, 247] width 474 height 22
paste input "[EMAIL_ADDRESS][DOMAIN_NAME]"
type input "[EMAIL_ADDRESS][DOMAIN_NAME]"
click at [334, 293] on input "Phone" at bounding box center [539, 291] width 474 height 22
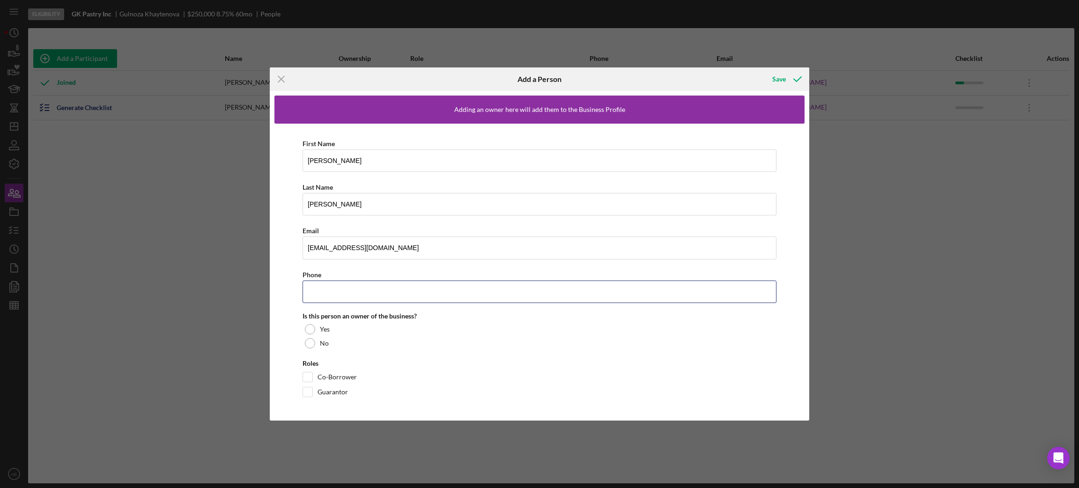
paste input "[PHONE_NUMBER]"
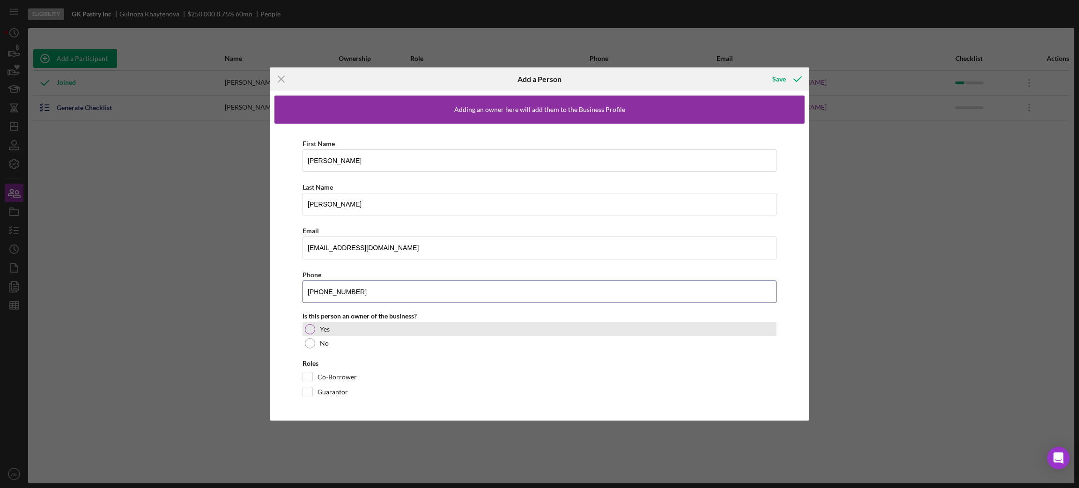
type input "[PHONE_NUMBER]"
click at [323, 331] on label "Yes" at bounding box center [325, 328] width 10 height 7
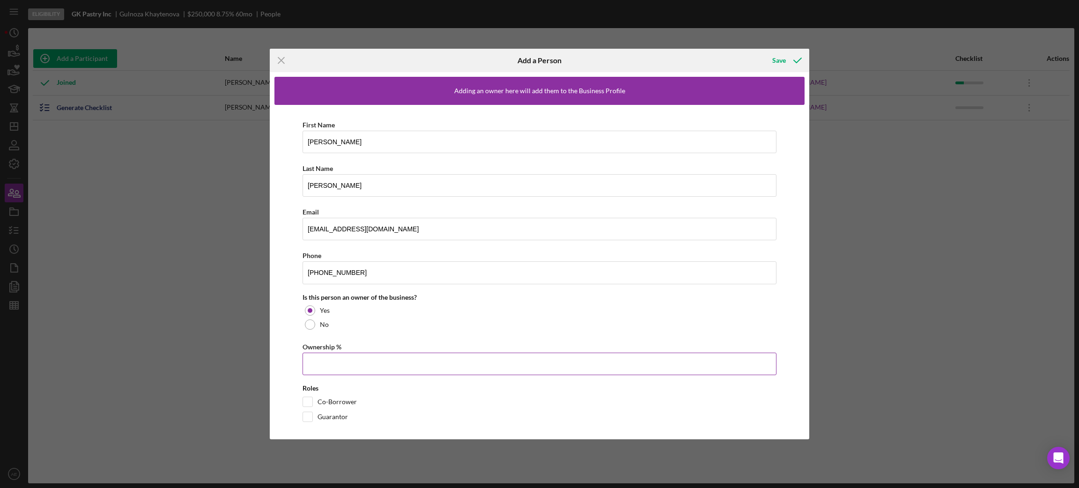
click at [345, 358] on input "Ownership %" at bounding box center [539, 364] width 474 height 22
drag, startPoint x: 387, startPoint y: 364, endPoint x: 402, endPoint y: 369, distance: 15.8
click at [387, 364] on input "Ownership %" at bounding box center [539, 364] width 474 height 22
paste input "19.6%"
type input "19.60%"
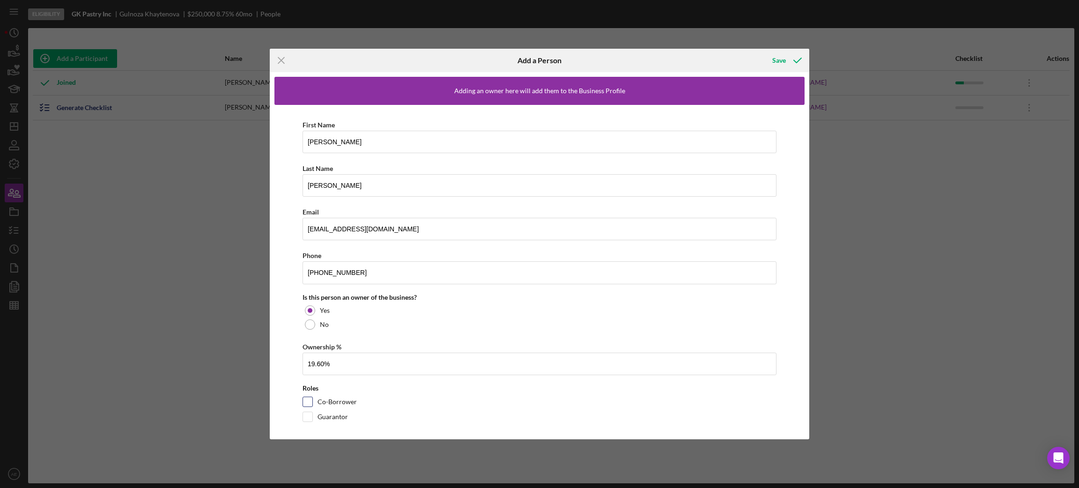
click at [304, 403] on input "Co-Borrower" at bounding box center [307, 401] width 9 height 9
checkbox input "true"
click at [309, 412] on div "Co-Borrower" at bounding box center [539, 404] width 474 height 15
click at [309, 416] on input "Guarantor" at bounding box center [307, 416] width 9 height 9
checkbox input "true"
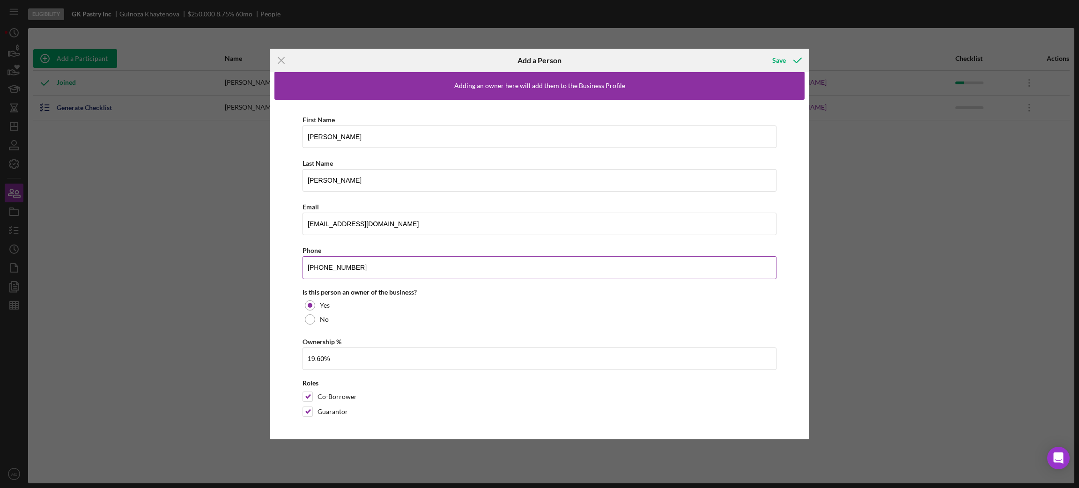
scroll to position [7, 0]
click at [782, 54] on div "Save" at bounding box center [779, 60] width 14 height 19
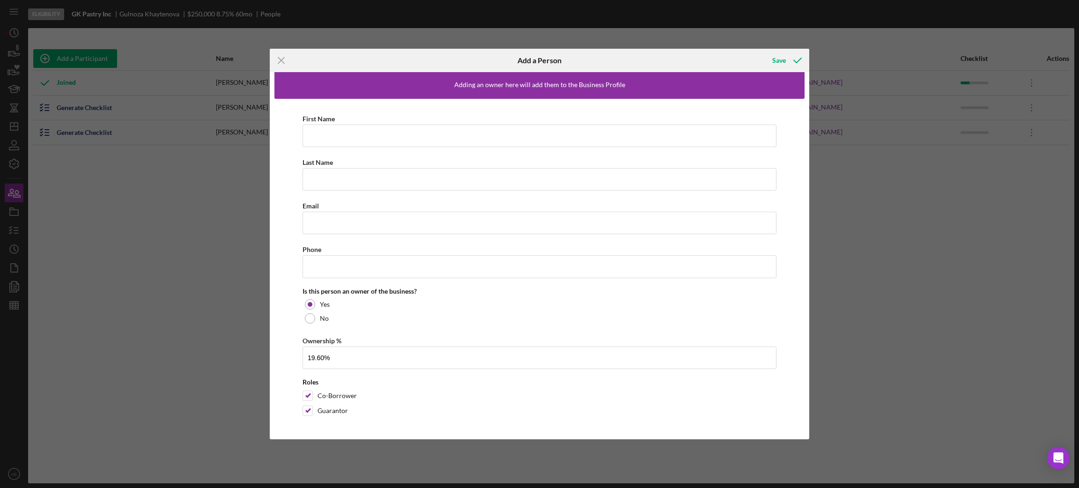
scroll to position [0, 0]
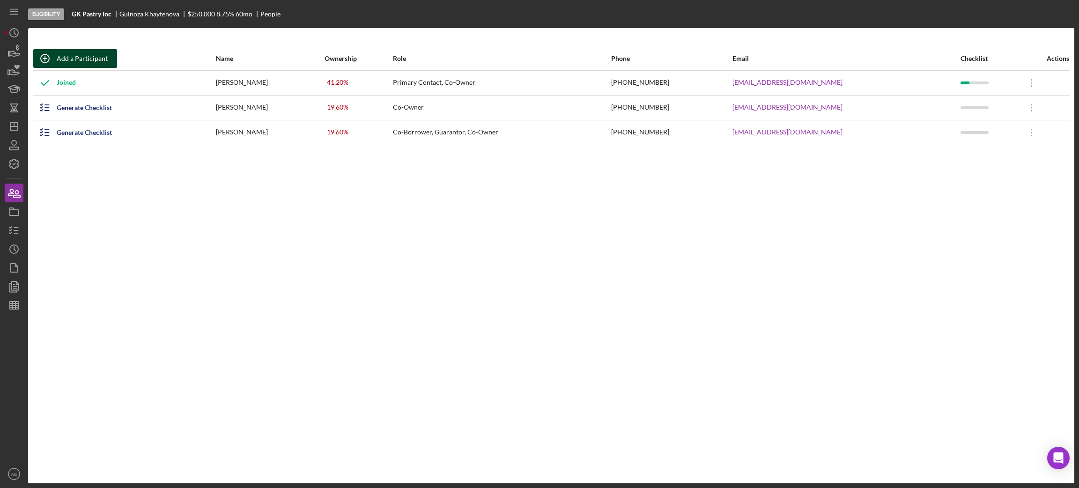
click at [82, 60] on div "Add a Participant" at bounding box center [82, 58] width 51 height 19
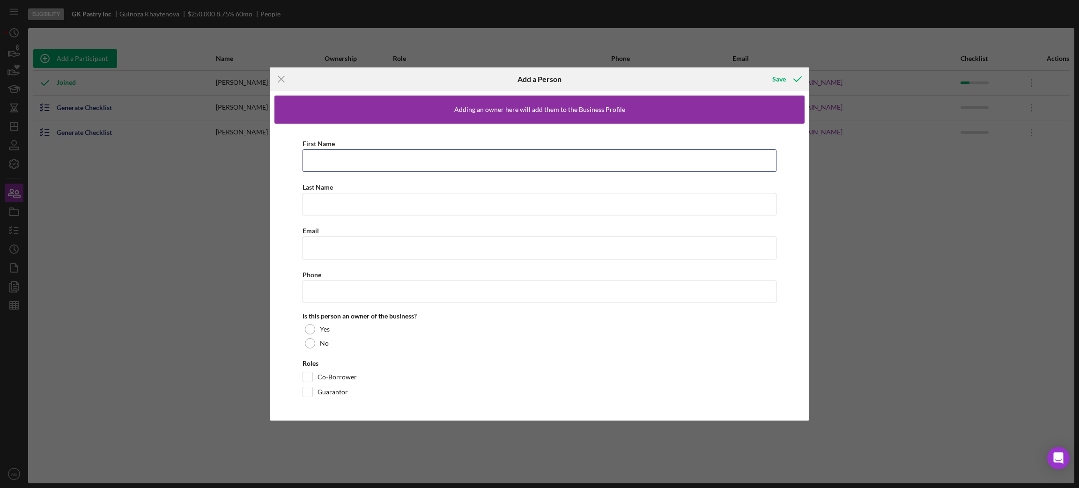
drag, startPoint x: 373, startPoint y: 162, endPoint x: 439, endPoint y: 172, distance: 66.4
click at [373, 162] on input "First Name" at bounding box center [539, 160] width 474 height 22
paste input "Khasan"
type input "Khasan"
click at [338, 198] on input "Last Name" at bounding box center [539, 204] width 474 height 22
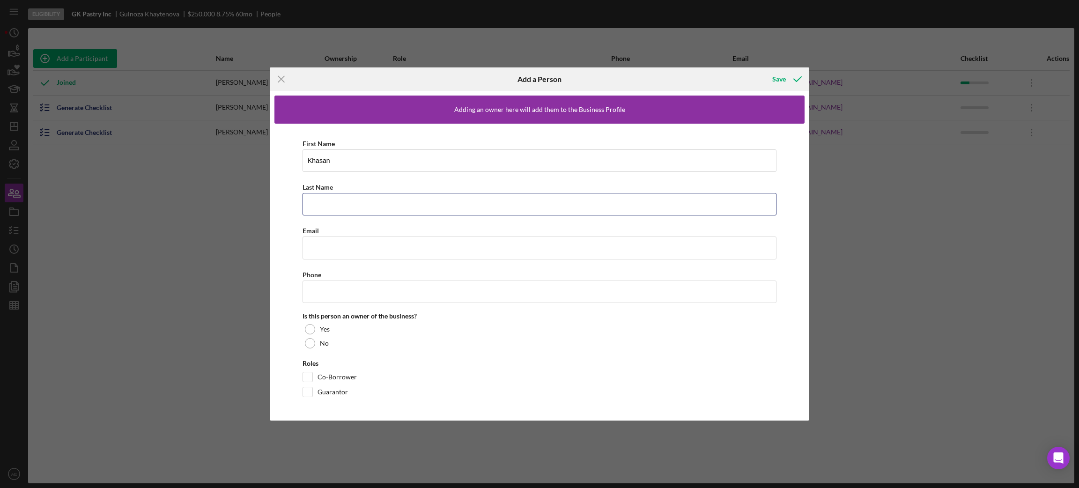
paste input "Musabaev"
type input "Musabaev"
drag, startPoint x: 373, startPoint y: 294, endPoint x: 536, endPoint y: 316, distance: 164.9
click at [373, 294] on input "Phone" at bounding box center [539, 291] width 474 height 22
paste input "(650) 788-9095"
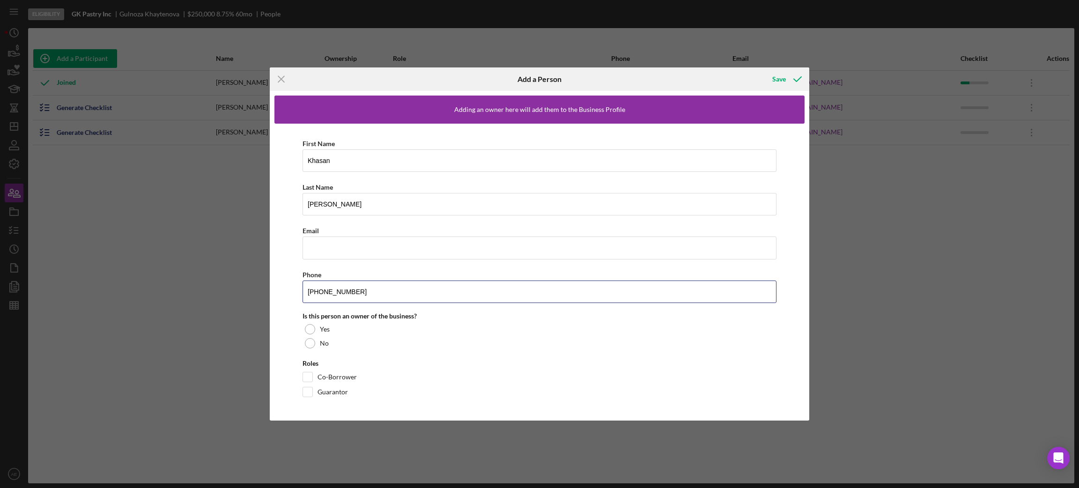
type input "(650) 788-9095"
click at [337, 258] on input "Email" at bounding box center [539, 247] width 474 height 22
paste input "hm@gkpastry.com"
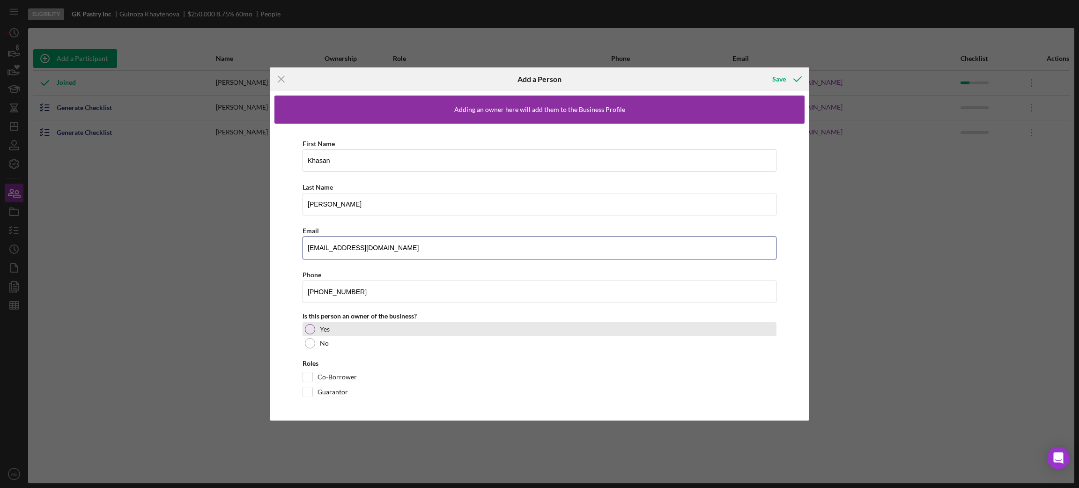
type input "hm@gkpastry.com"
click at [336, 328] on div "Yes" at bounding box center [539, 329] width 474 height 14
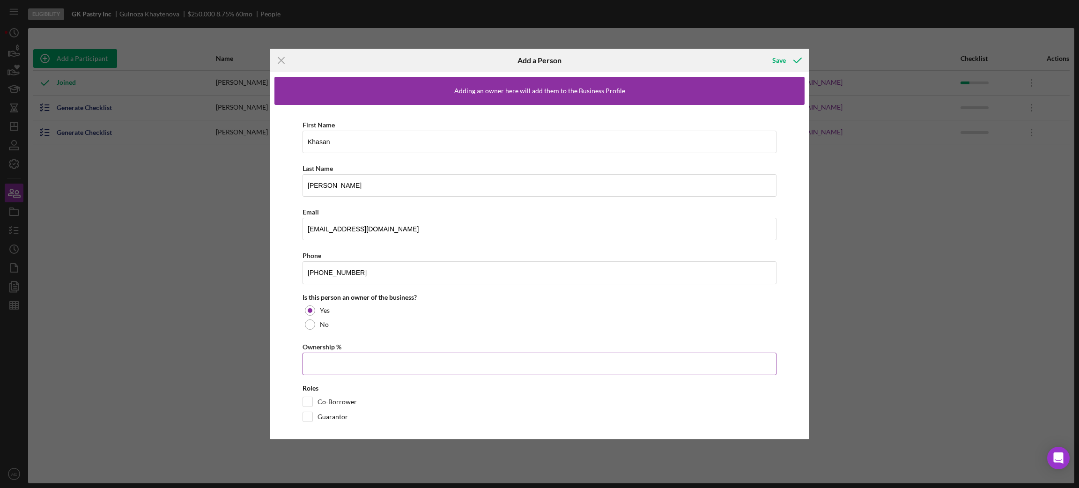
click at [394, 362] on input "Ownership %" at bounding box center [539, 364] width 474 height 22
paste input "19.6%"
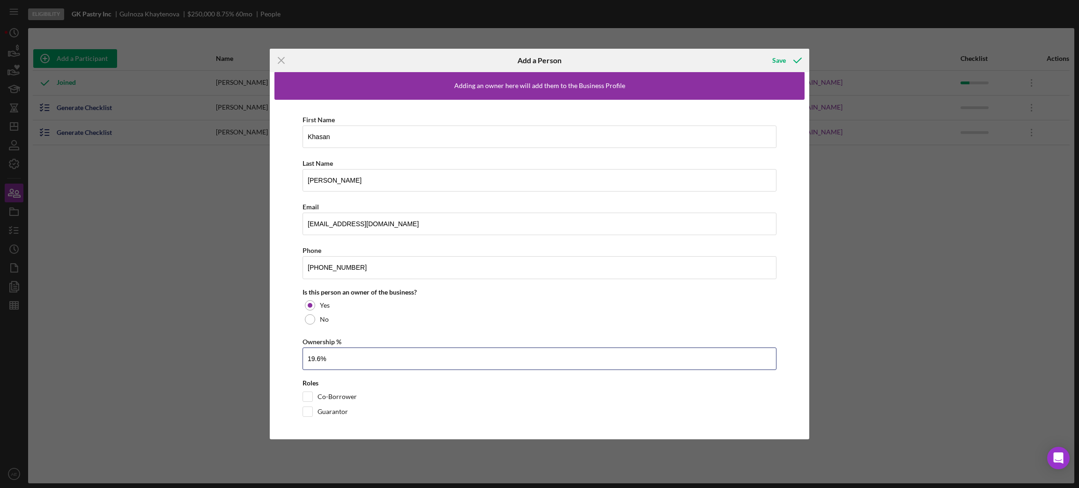
scroll to position [7, 0]
type input "19.60%"
click at [309, 395] on input "Co-Borrower" at bounding box center [307, 395] width 9 height 9
checkbox input "true"
click at [308, 409] on input "Guarantor" at bounding box center [307, 410] width 9 height 9
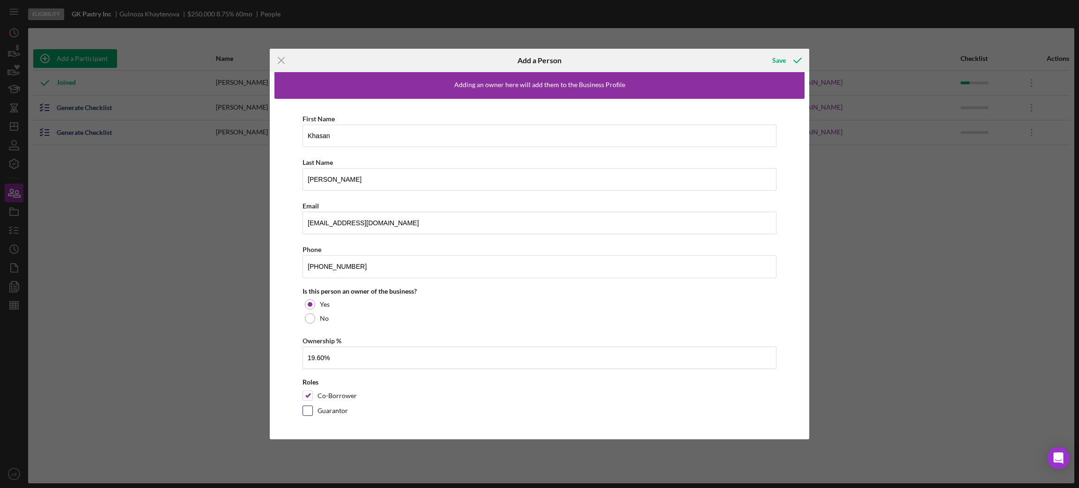
checkbox input "true"
click at [776, 65] on div "Save" at bounding box center [779, 60] width 14 height 19
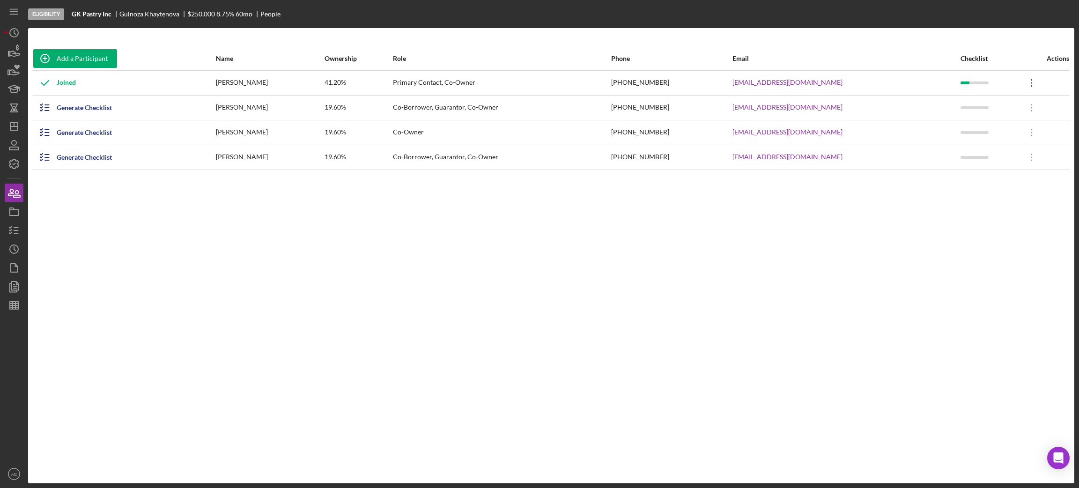
click at [1026, 84] on icon "Icon/Overflow" at bounding box center [1031, 82] width 23 height 23
click at [954, 105] on div "Icon/Edit Edit" at bounding box center [981, 106] width 103 height 19
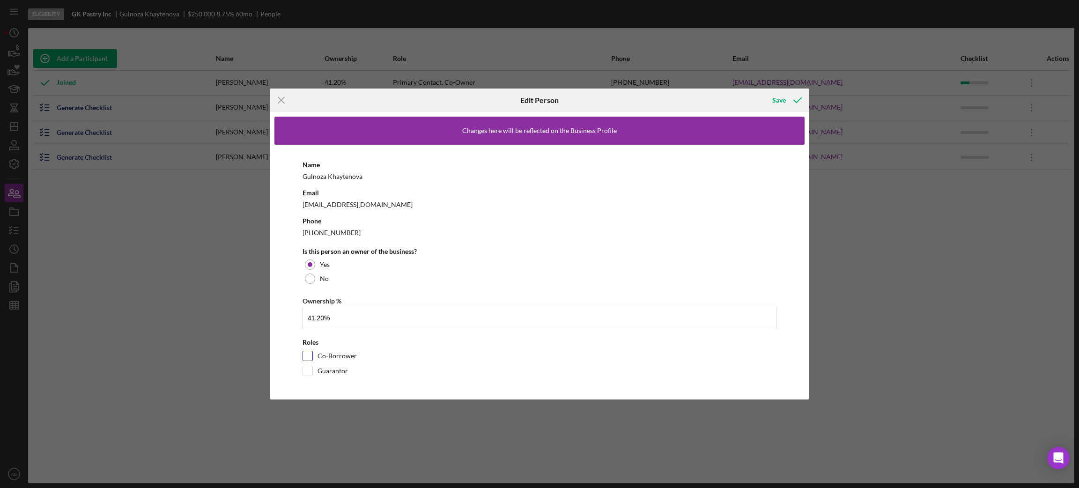
click at [305, 351] on input "Co-Borrower" at bounding box center [307, 355] width 9 height 9
checkbox input "true"
click at [307, 373] on input "Guarantor" at bounding box center [307, 370] width 9 height 9
checkbox input "true"
click at [776, 106] on div "Save" at bounding box center [779, 100] width 14 height 19
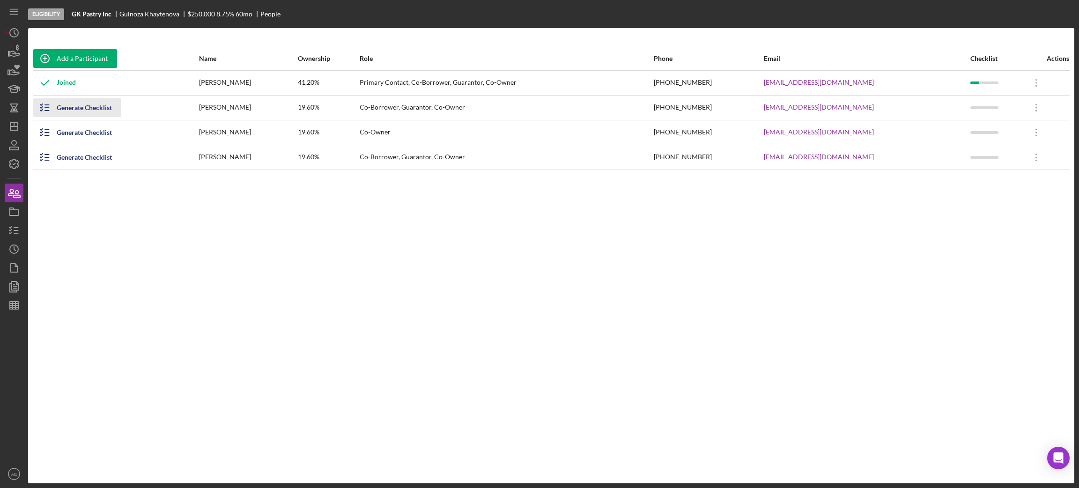
click at [87, 110] on div "Generate Checklist" at bounding box center [84, 107] width 55 height 19
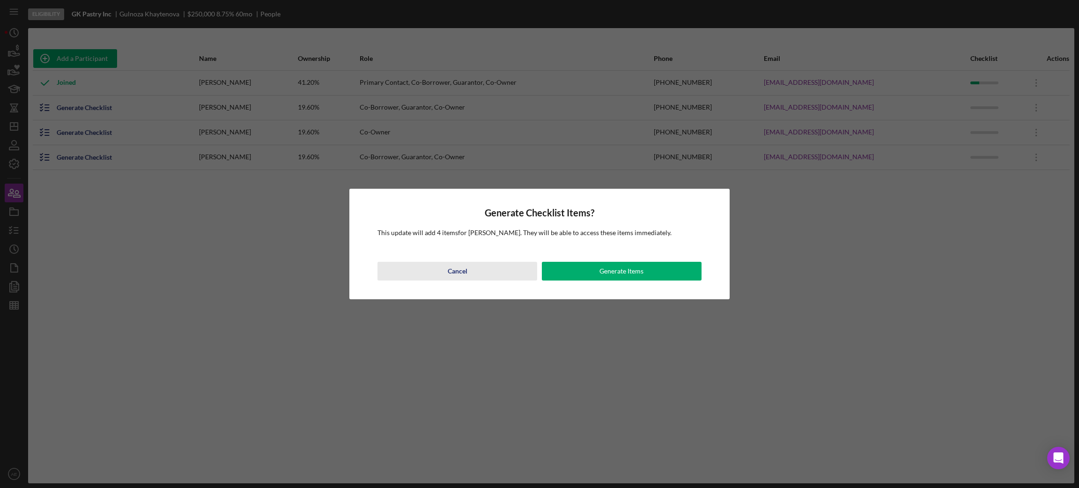
click at [462, 268] on div "Cancel" at bounding box center [458, 271] width 20 height 19
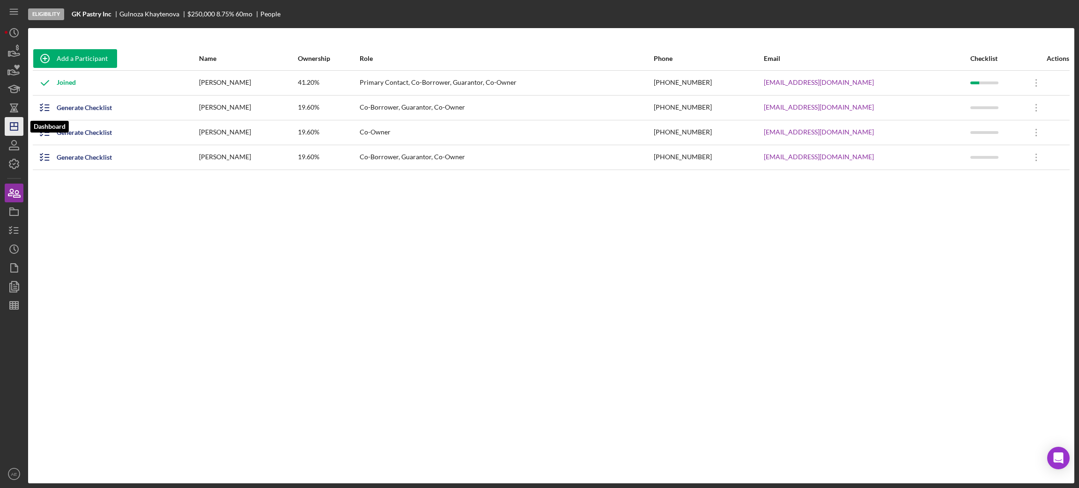
click at [10, 125] on polygon "button" at bounding box center [13, 126] width 7 height 7
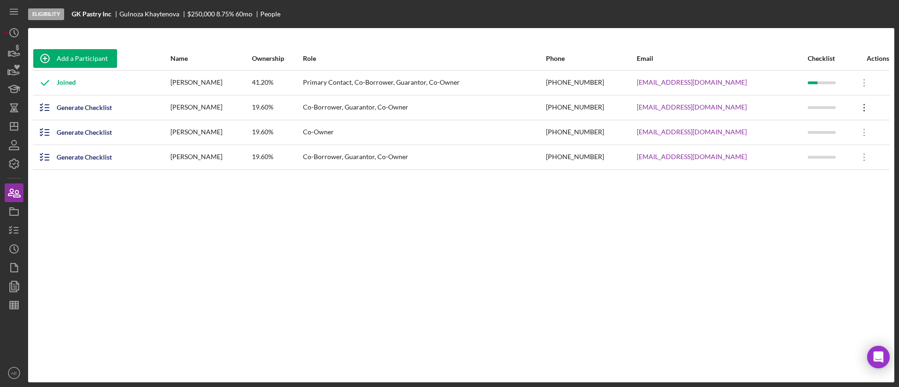
drag, startPoint x: 861, startPoint y: 102, endPoint x: 845, endPoint y: 105, distance: 16.7
click at [860, 102] on icon "Icon/Overflow" at bounding box center [864, 107] width 23 height 23
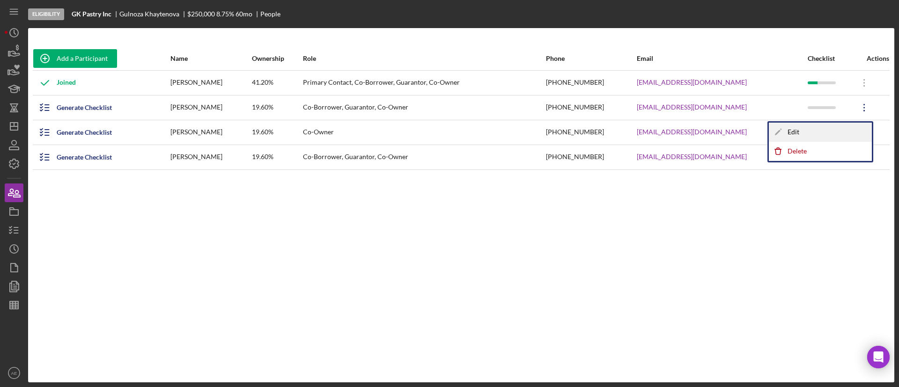
click at [788, 128] on div "Icon/Edit Edit" at bounding box center [820, 132] width 103 height 19
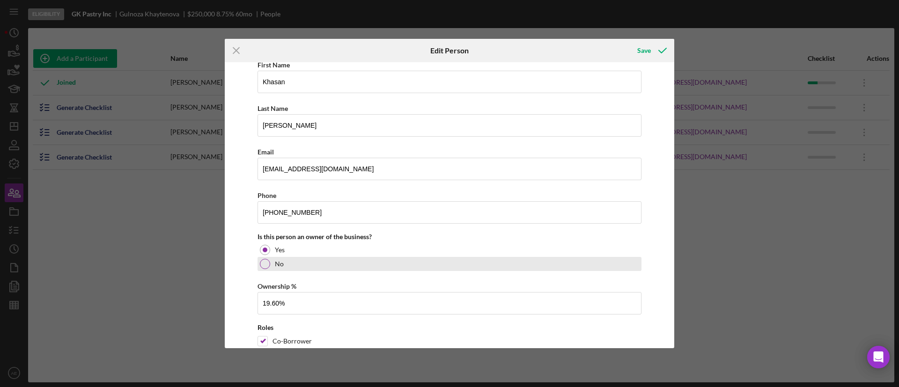
scroll to position [87, 0]
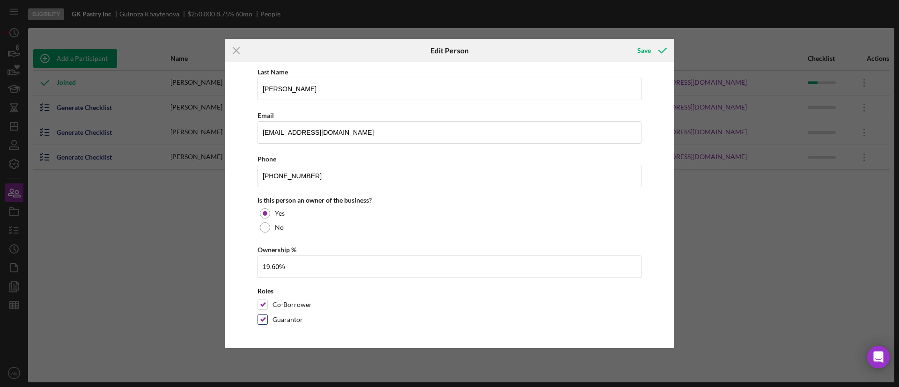
click at [265, 315] on input "Guarantor" at bounding box center [262, 319] width 9 height 9
checkbox input "false"
click at [263, 305] on input "Co-Borrower" at bounding box center [262, 304] width 9 height 9
checkbox input "false"
click at [655, 54] on icon "button" at bounding box center [662, 50] width 23 height 23
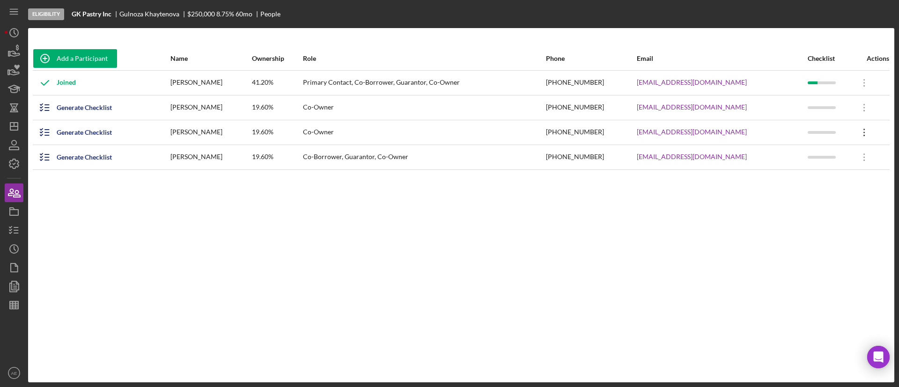
click at [858, 132] on icon "Icon/Overflow" at bounding box center [864, 132] width 23 height 23
click at [789, 157] on div "Icon/Edit Edit" at bounding box center [820, 156] width 103 height 19
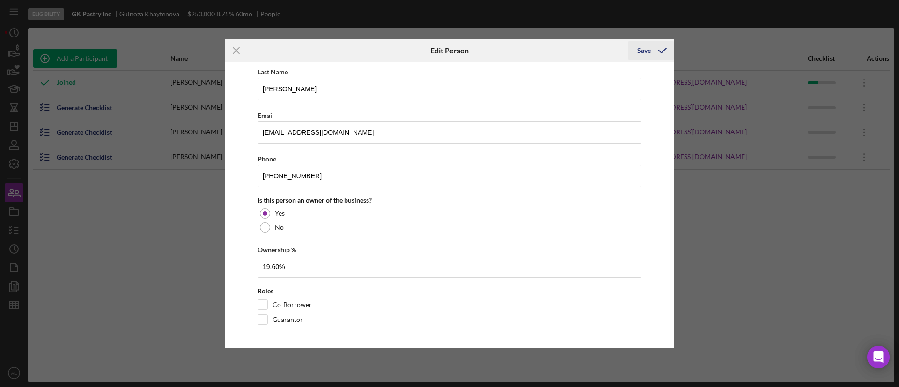
click at [650, 48] on div "Save" at bounding box center [644, 50] width 14 height 19
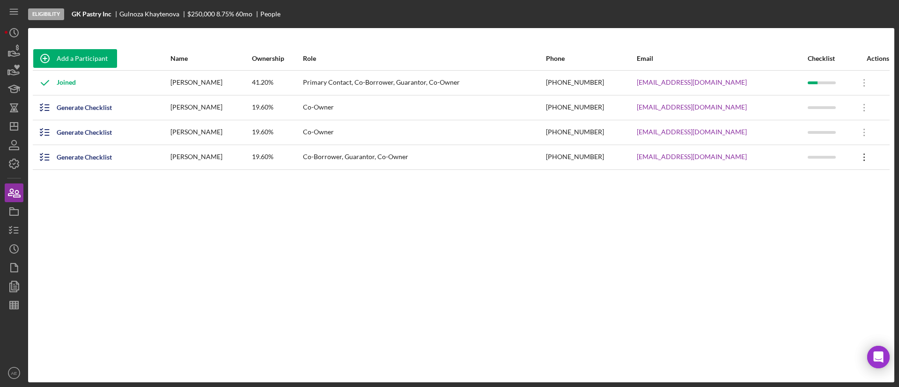
click at [860, 156] on icon "Icon/Overflow" at bounding box center [864, 157] width 23 height 23
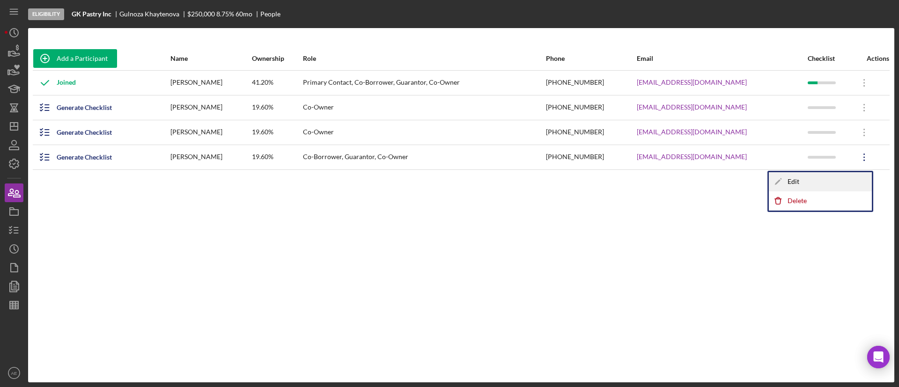
click at [776, 184] on icon "Icon/Edit" at bounding box center [778, 181] width 19 height 19
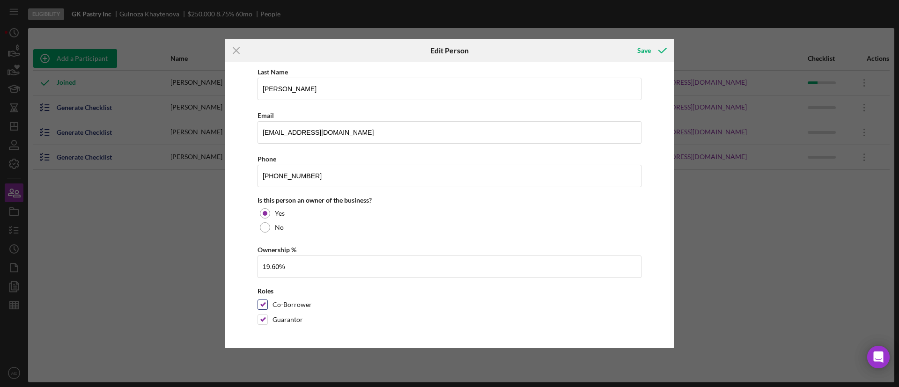
click at [267, 305] on div at bounding box center [262, 305] width 10 height 10
click at [265, 317] on input "Guarantor" at bounding box center [262, 319] width 9 height 9
checkbox input "false"
click at [265, 300] on input "Co-Borrower" at bounding box center [262, 304] width 9 height 9
checkbox input "false"
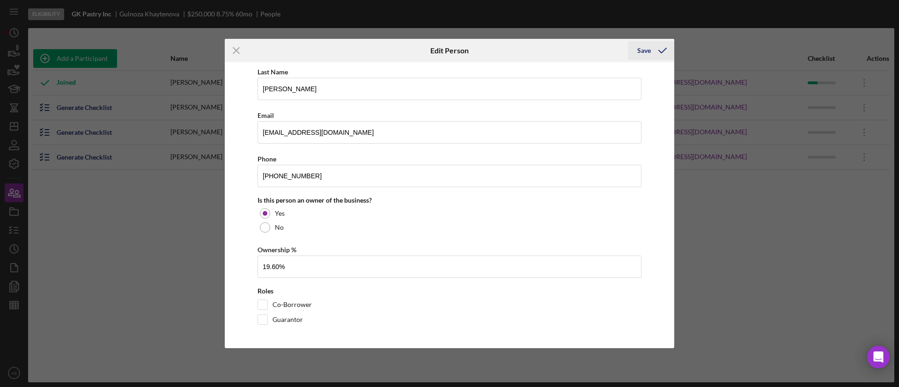
click at [646, 49] on div "Save" at bounding box center [644, 50] width 14 height 19
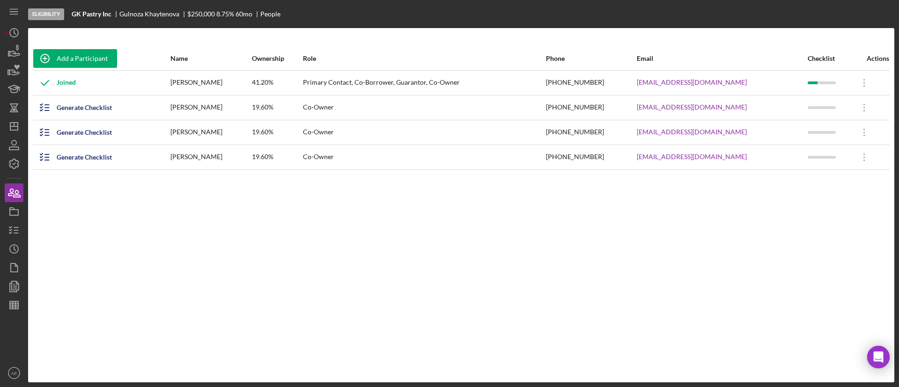
click at [746, 223] on div "Add a Participant Name Ownership Role Phone Email Checklist Actions Joined Guln…" at bounding box center [461, 205] width 866 height 317
click at [18, 125] on polygon "button" at bounding box center [13, 126] width 7 height 7
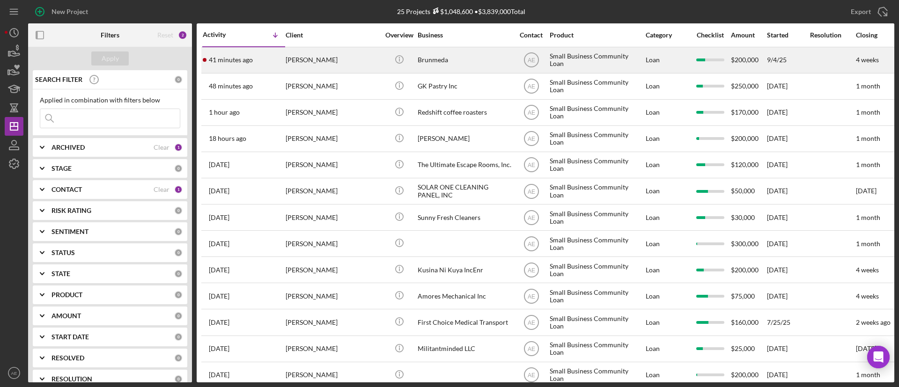
click at [319, 60] on div "[PERSON_NAME]" at bounding box center [333, 60] width 94 height 25
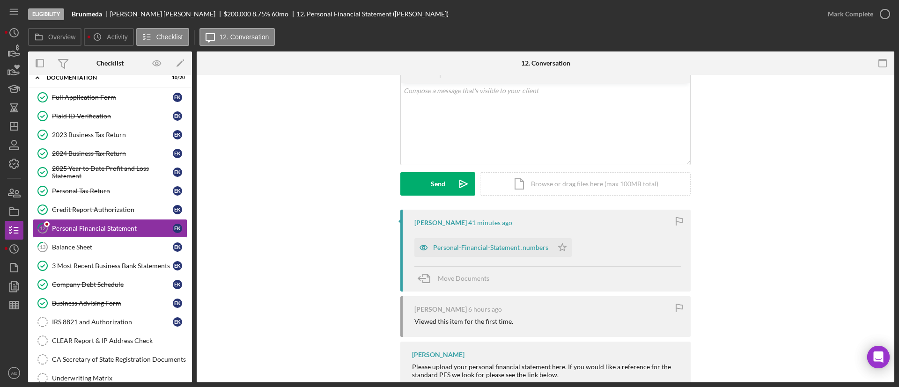
scroll to position [99, 0]
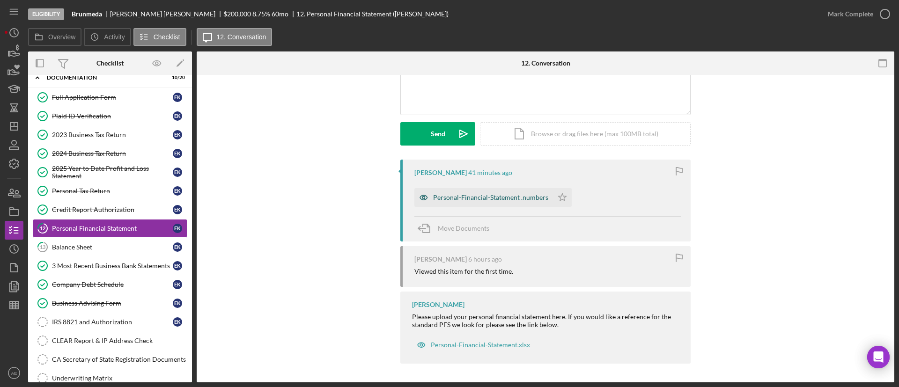
click at [419, 198] on icon "button" at bounding box center [423, 197] width 19 height 19
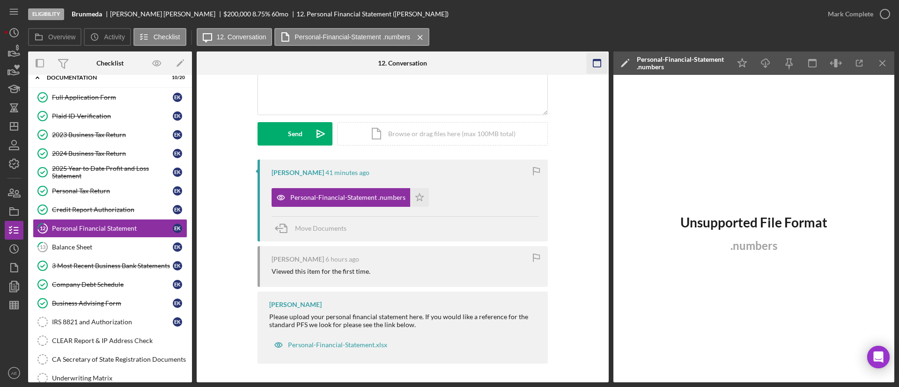
click at [600, 69] on icon "button" at bounding box center [596, 63] width 21 height 21
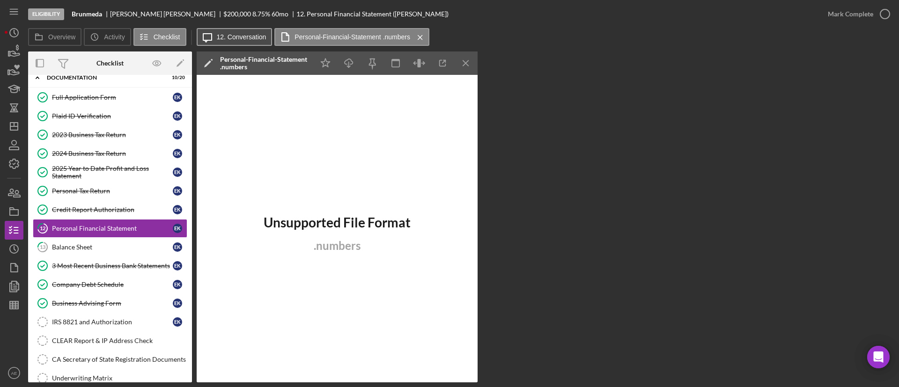
click at [246, 34] on label "12. Conversation" at bounding box center [242, 36] width 50 height 7
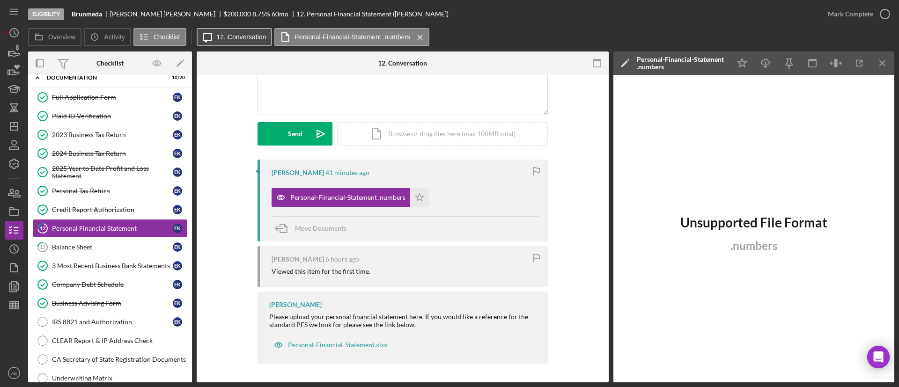
click at [246, 34] on label "12. Conversation" at bounding box center [242, 36] width 50 height 7
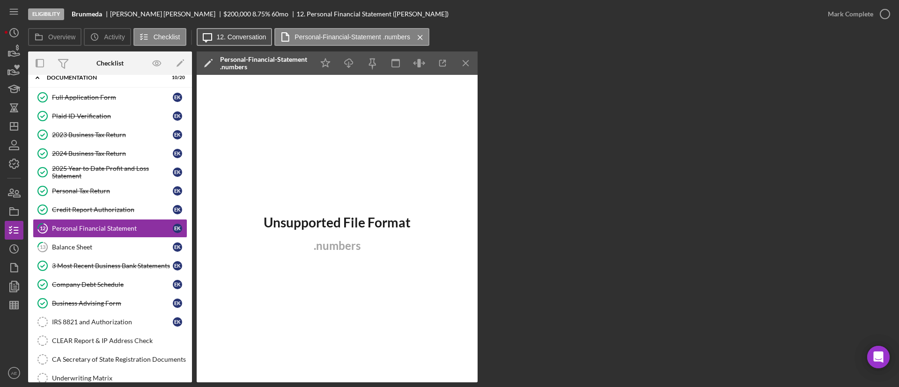
click at [237, 39] on label "12. Conversation" at bounding box center [242, 36] width 50 height 7
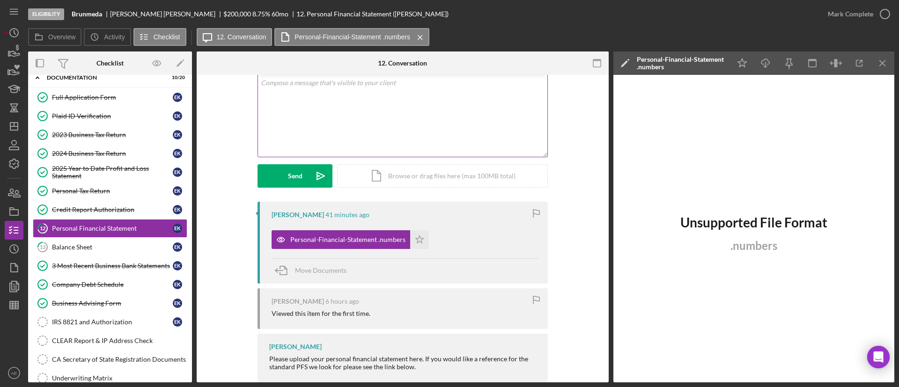
scroll to position [0, 0]
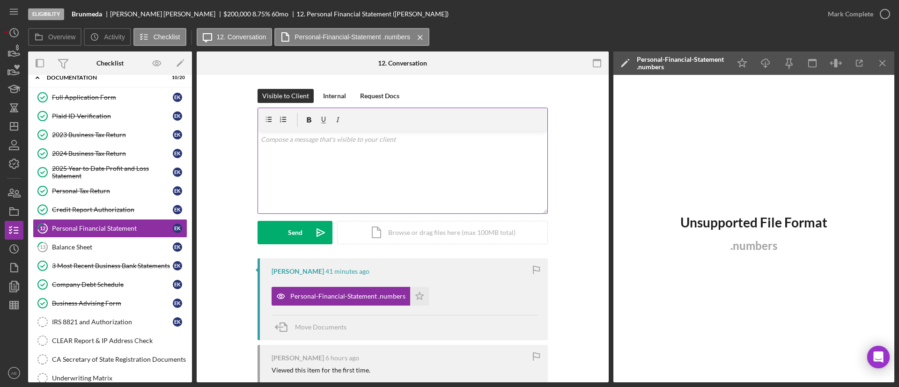
click at [342, 167] on div "v Color teal Color pink Remove color Add row above Add row below Add column bef…" at bounding box center [402, 173] width 289 height 82
click at [325, 142] on p "Hello [PERSON_NAME], unfortuantley the format of this document is unsupported." at bounding box center [403, 139] width 284 height 10
click at [333, 141] on p "Hello [PERSON_NAME], unfortunately the format of this document is unsupported." at bounding box center [403, 139] width 284 height 10
click at [496, 143] on p "Hello [PERSON_NAME], unfortunately, the format of this document is unsupported." at bounding box center [403, 139] width 284 height 10
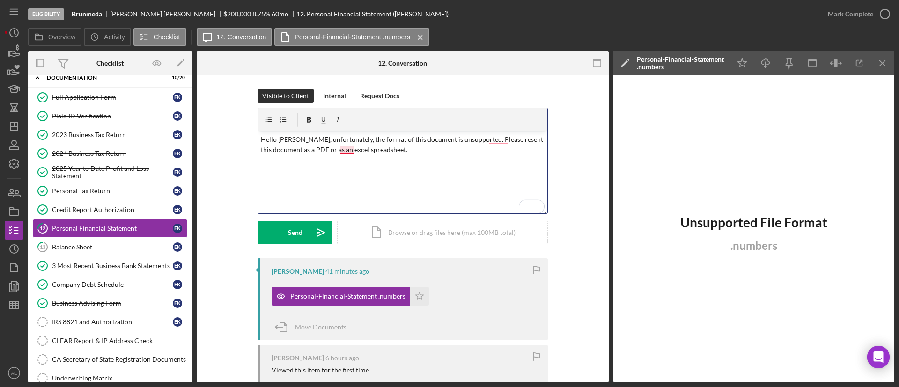
click at [349, 145] on p "Hello [PERSON_NAME], unfortunately, the format of this document is unsupported.…" at bounding box center [403, 144] width 284 height 21
click at [349, 147] on p "Hello [PERSON_NAME], unfortunately, the format of this document is unsupported.…" at bounding box center [403, 144] width 284 height 21
click at [501, 141] on p "Hello [PERSON_NAME], unfortunately, the format of this document is unsupported.…" at bounding box center [403, 144] width 284 height 21
click at [312, 229] on icon "Icon/icon-invite-send" at bounding box center [320, 232] width 23 height 23
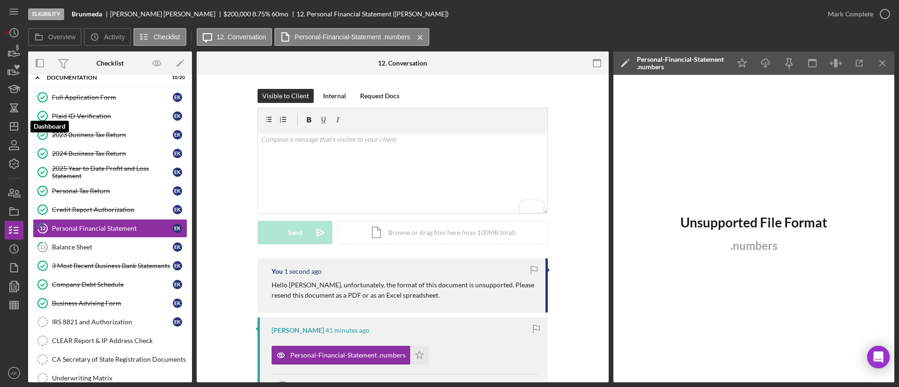
drag, startPoint x: 15, startPoint y: 129, endPoint x: 24, endPoint y: 134, distance: 10.7
click at [15, 129] on icon "Icon/Dashboard" at bounding box center [13, 126] width 23 height 23
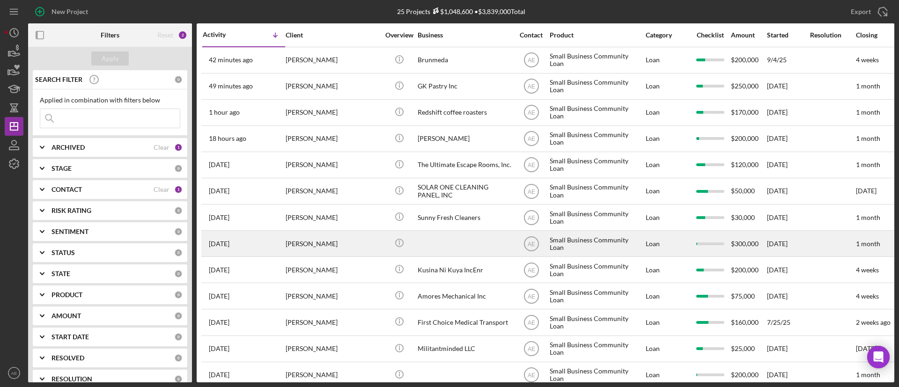
scroll to position [337, 0]
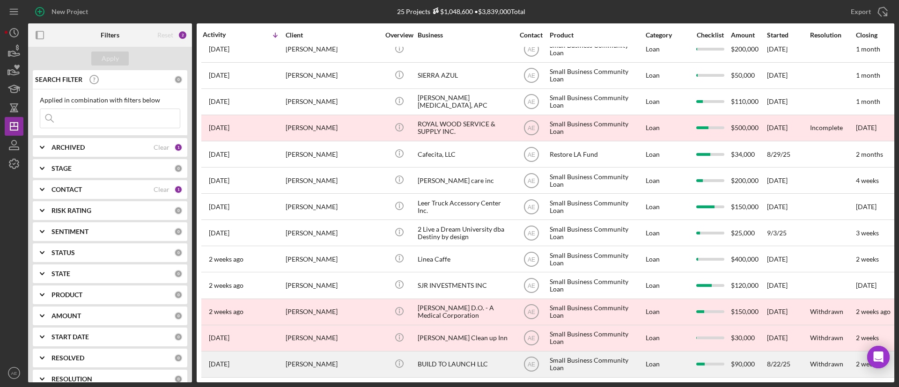
click at [345, 354] on div "[PERSON_NAME]" at bounding box center [333, 364] width 94 height 25
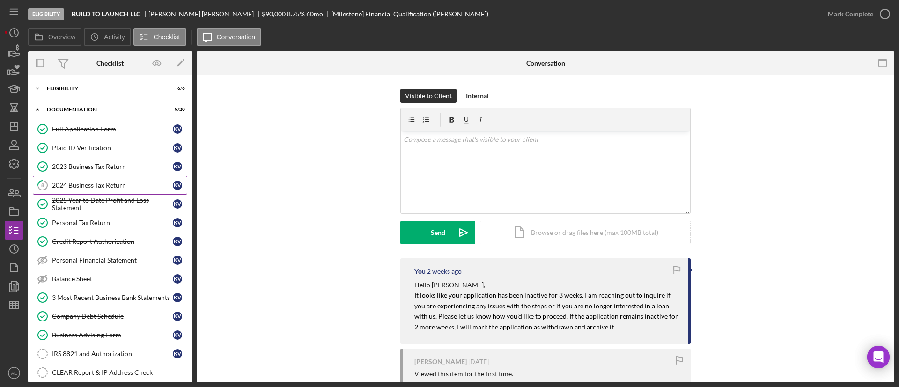
click at [105, 186] on div "2024 Business Tax Return" at bounding box center [112, 185] width 121 height 7
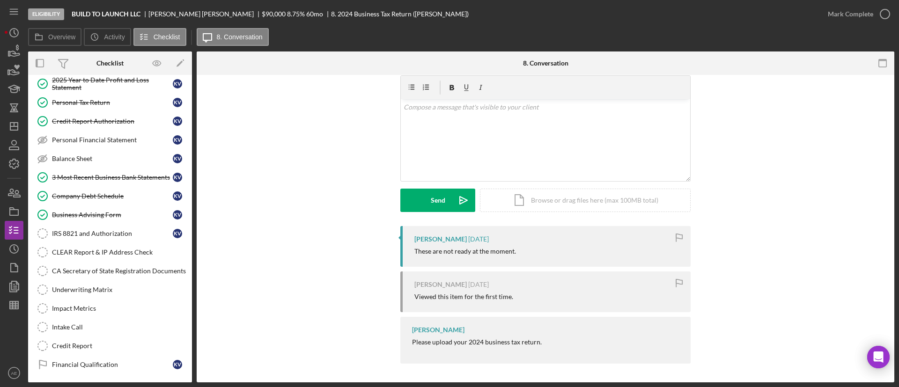
scroll to position [140, 0]
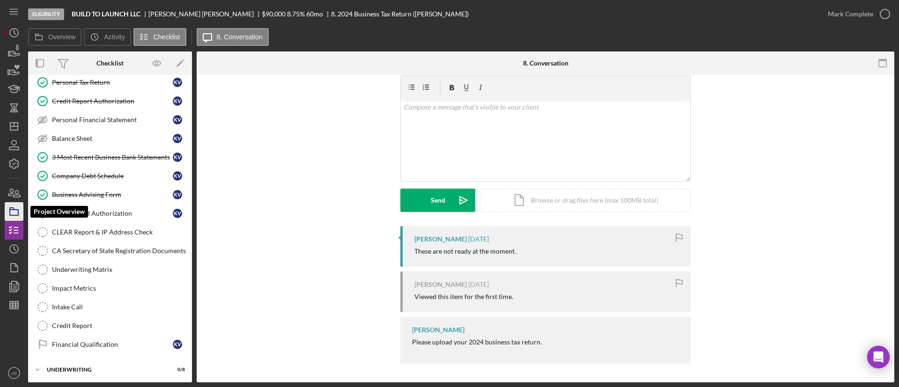
click at [20, 212] on icon "button" at bounding box center [13, 211] width 23 height 23
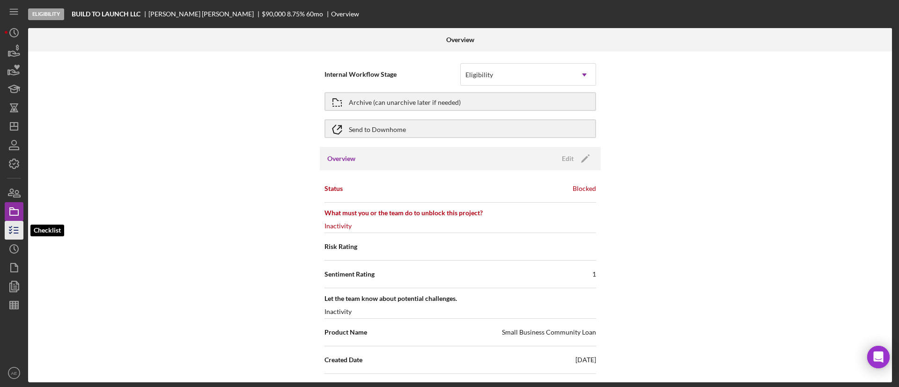
click at [8, 227] on icon "button" at bounding box center [13, 230] width 23 height 23
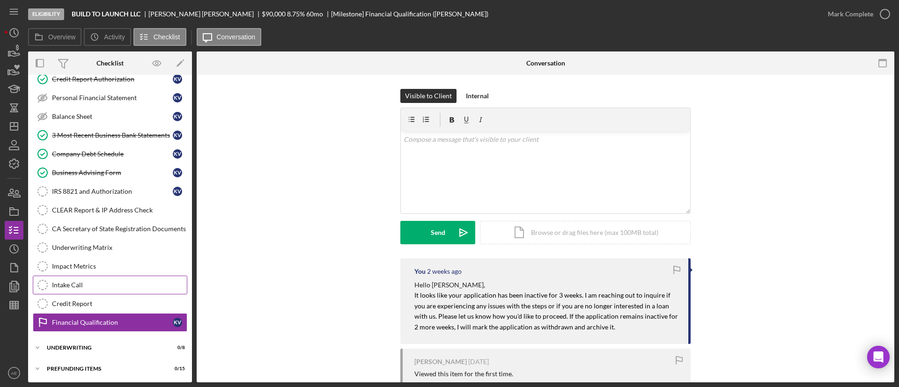
scroll to position [163, 0]
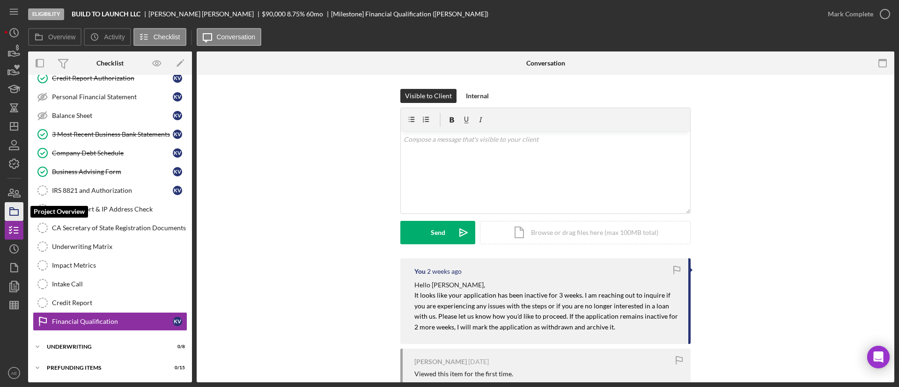
click at [13, 208] on polygon "button" at bounding box center [12, 209] width 5 height 2
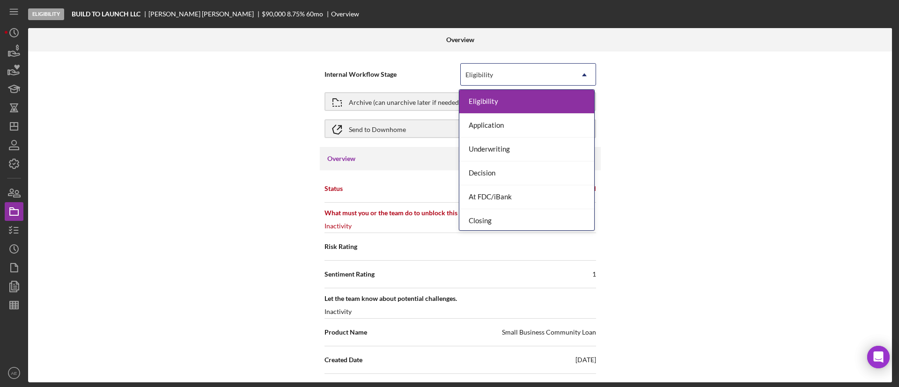
click at [483, 65] on div "Eligibility" at bounding box center [517, 75] width 112 height 22
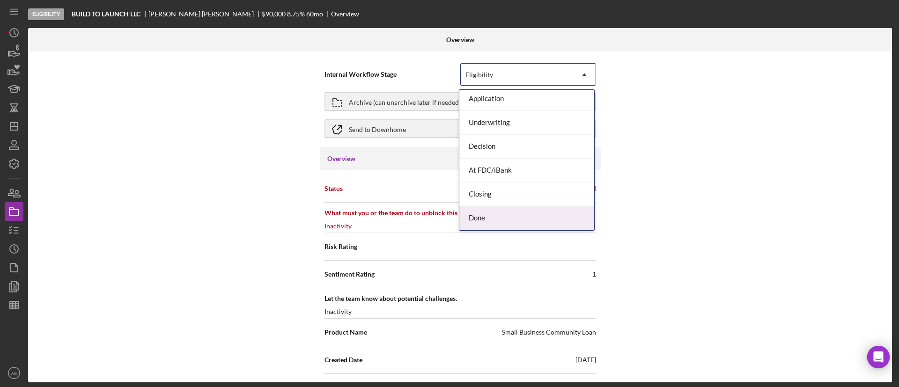
click at [485, 218] on div "Done" at bounding box center [526, 218] width 135 height 24
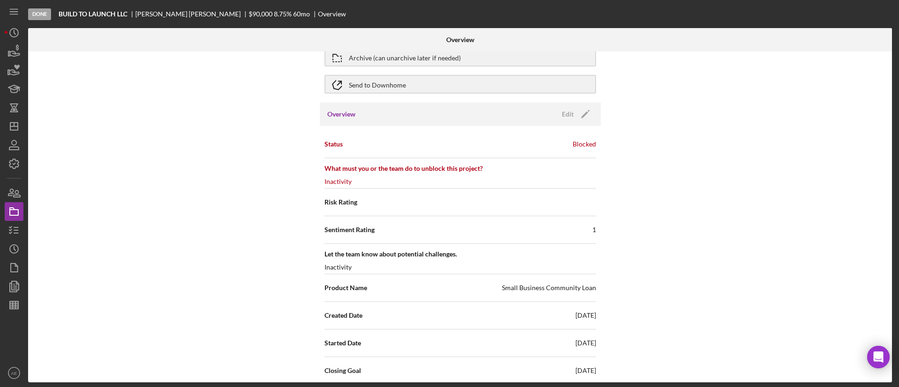
scroll to position [0, 0]
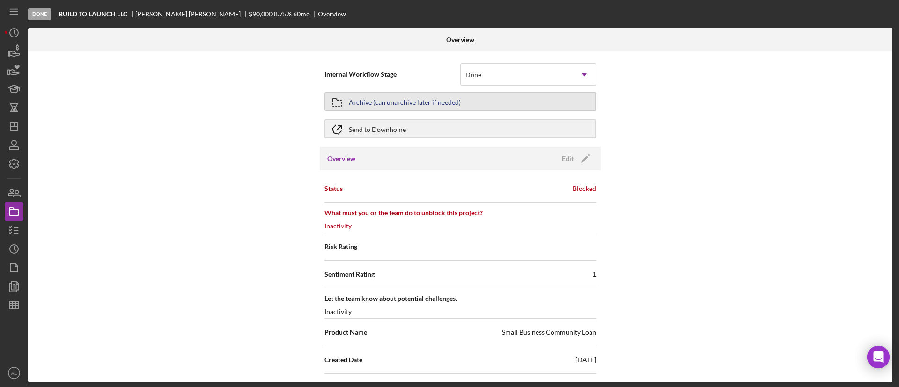
click at [398, 96] on div "Archive (can unarchive later if needed)" at bounding box center [405, 101] width 112 height 17
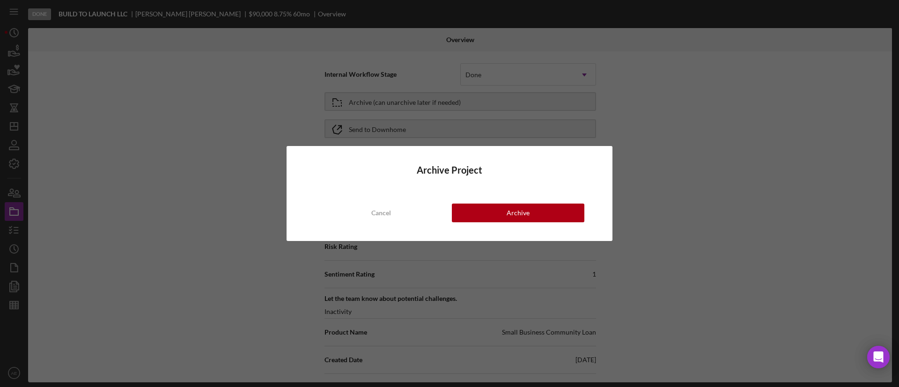
drag, startPoint x: 522, startPoint y: 208, endPoint x: 438, endPoint y: 201, distance: 84.1
click at [521, 209] on div "Archive" at bounding box center [518, 213] width 23 height 19
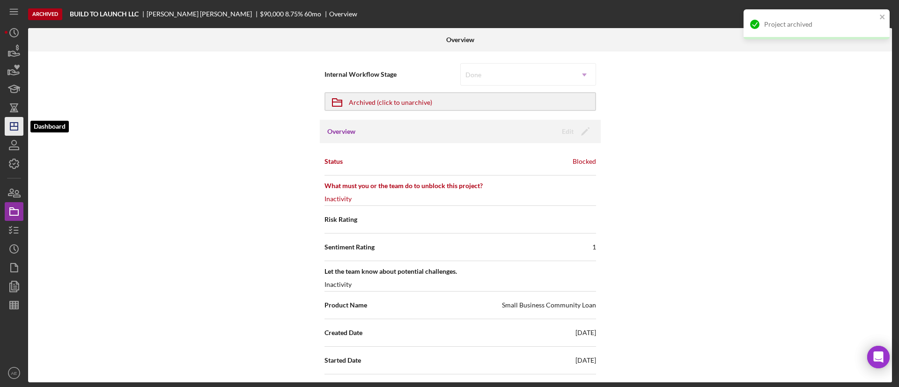
click at [12, 125] on icon "Icon/Dashboard" at bounding box center [13, 126] width 23 height 23
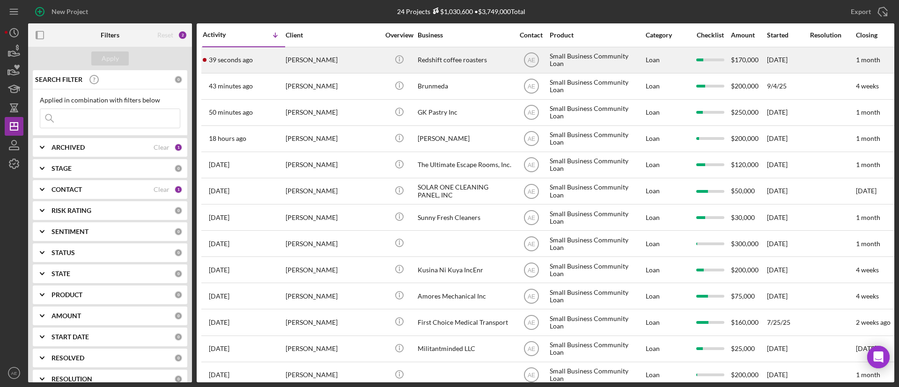
click at [322, 65] on div "[PERSON_NAME]" at bounding box center [333, 60] width 94 height 25
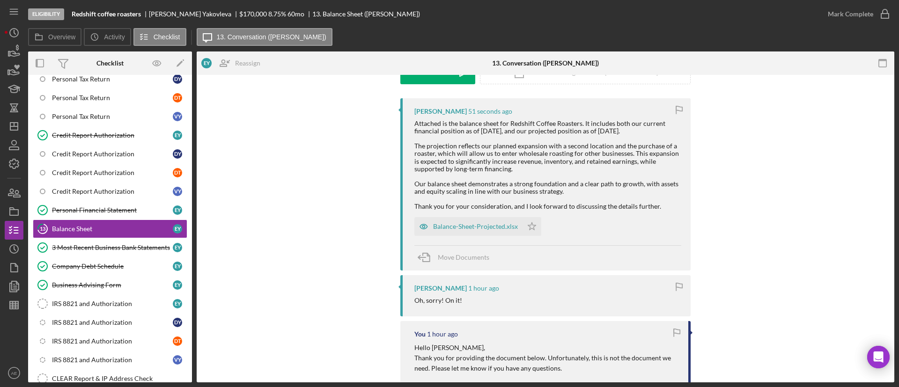
scroll to position [140, 0]
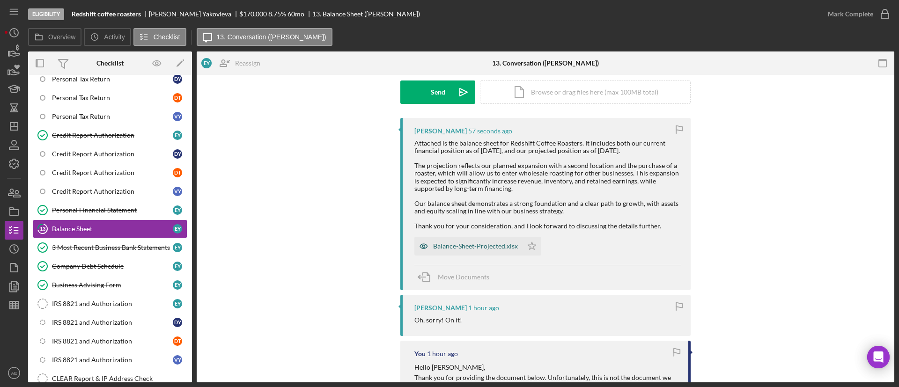
click at [424, 249] on icon "button" at bounding box center [423, 246] width 7 height 5
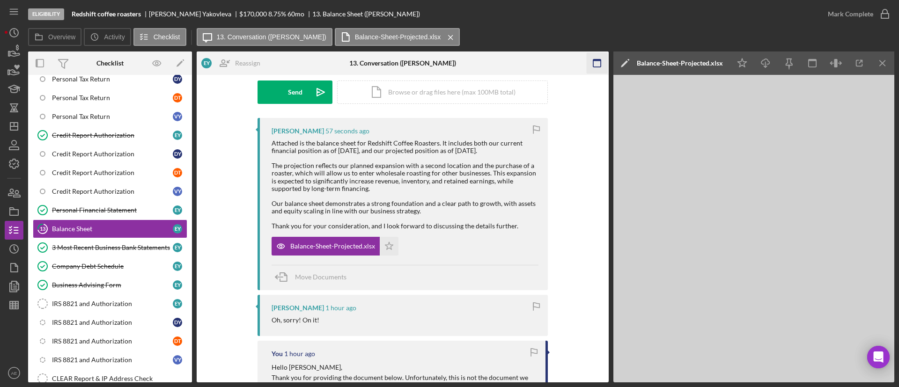
click at [596, 66] on icon "button" at bounding box center [596, 63] width 21 height 21
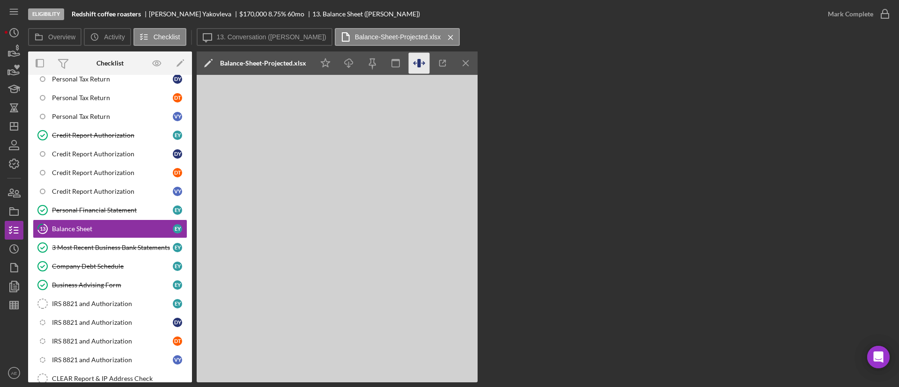
click at [422, 62] on icon "button" at bounding box center [419, 63] width 21 height 21
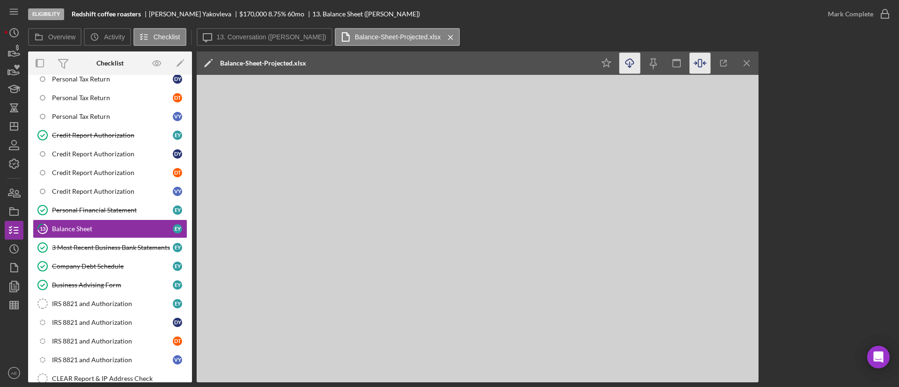
click at [629, 60] on icon "Icon/Download" at bounding box center [629, 63] width 21 height 21
click at [259, 37] on label "13. Conversation ([PERSON_NAME])" at bounding box center [272, 36] width 110 height 7
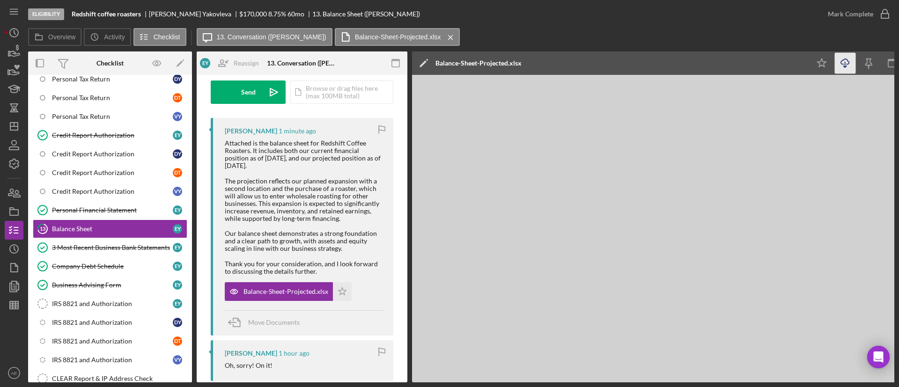
drag, startPoint x: 344, startPoint y: 283, endPoint x: 349, endPoint y: 279, distance: 6.7
click at [345, 282] on icon "Icon/Star" at bounding box center [342, 291] width 19 height 19
click at [862, 7] on div "Mark Complete" at bounding box center [850, 14] width 45 height 19
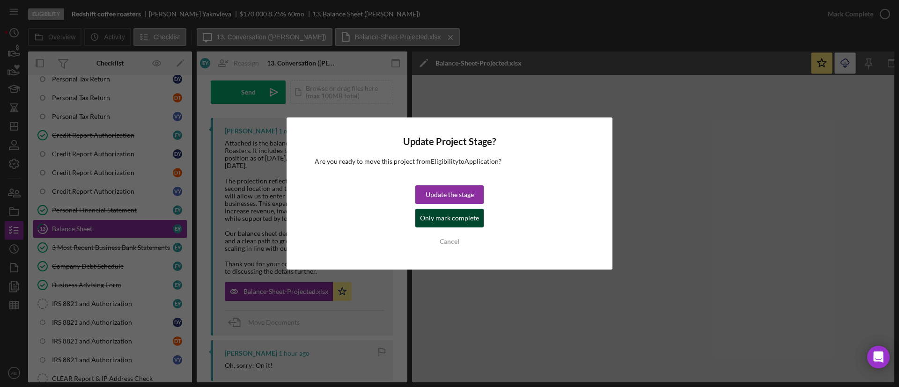
click at [441, 221] on div "Only mark complete" at bounding box center [449, 218] width 59 height 19
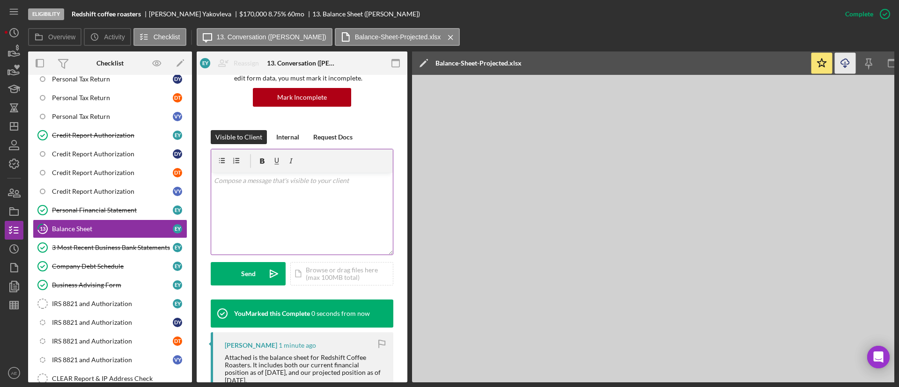
scroll to position [0, 0]
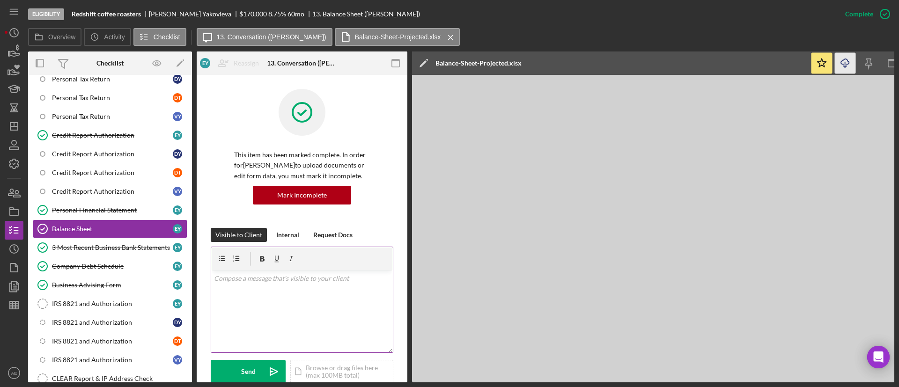
click at [263, 300] on div "v Color teal Color pink Remove color Add row above Add row below Add column bef…" at bounding box center [302, 312] width 182 height 82
click at [255, 363] on button "Send Icon/icon-invite-send" at bounding box center [248, 371] width 75 height 23
click at [13, 126] on line "button" at bounding box center [13, 126] width 7 height 0
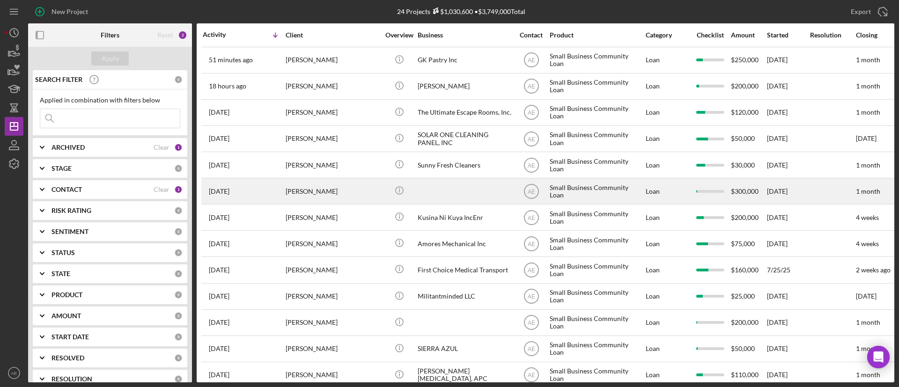
scroll to position [70, 0]
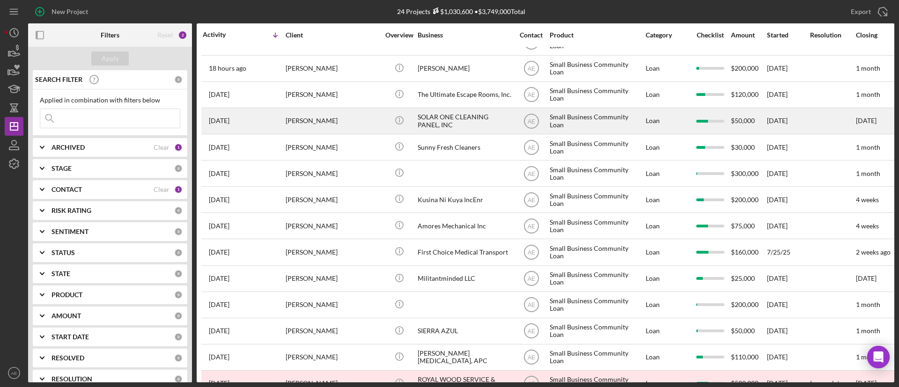
click at [454, 123] on div "SOLAR ONE CLEANING PANEL, INC" at bounding box center [465, 121] width 94 height 25
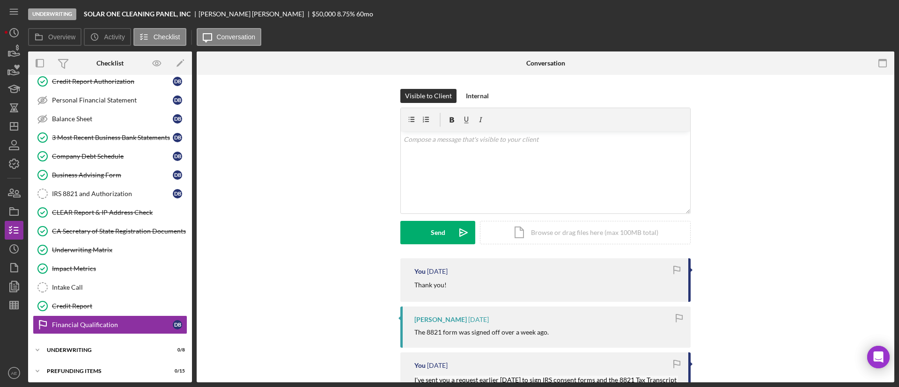
scroll to position [162, 0]
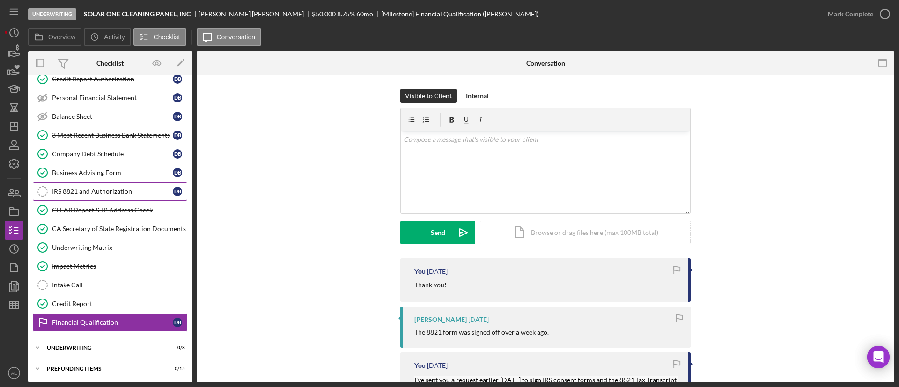
click at [128, 197] on link "IRS 8821 and Authorization IRS 8821 and Authorization D B" at bounding box center [110, 191] width 154 height 19
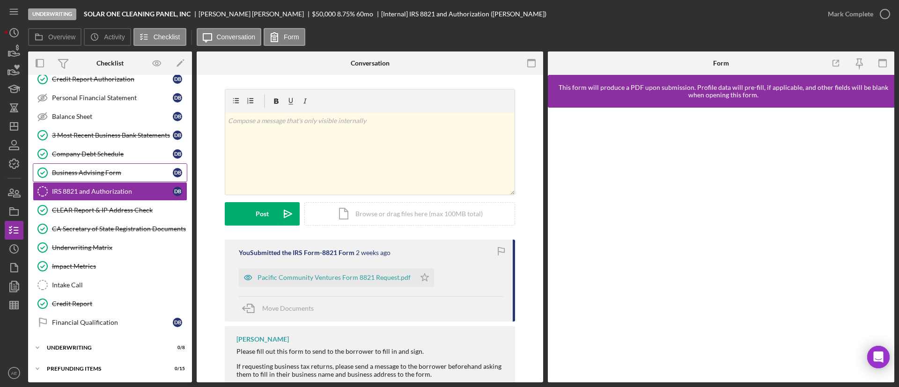
scroll to position [163, 0]
click at [105, 340] on div "Icon/Expander Underwriting 0 / 8" at bounding box center [110, 347] width 164 height 19
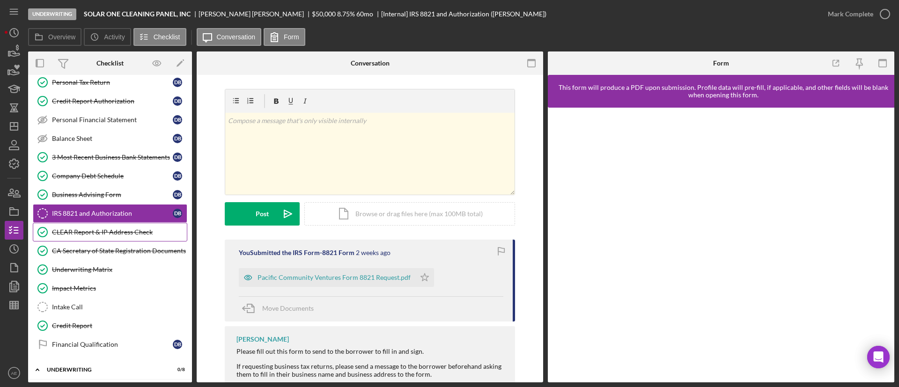
scroll to position [211, 0]
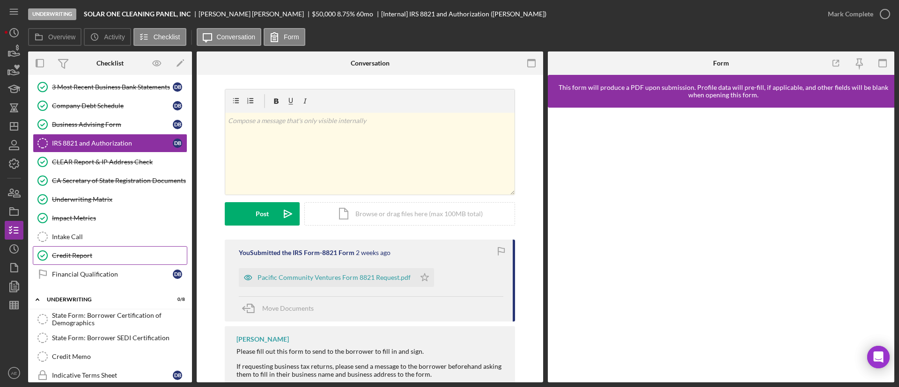
click at [109, 252] on div "Credit Report" at bounding box center [119, 255] width 135 height 7
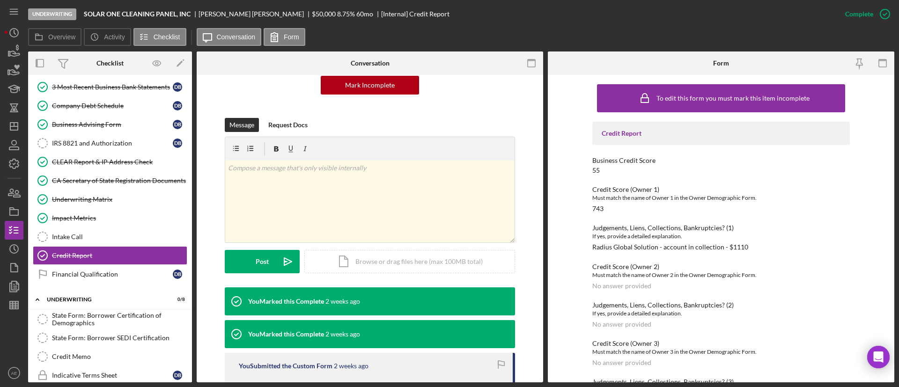
scroll to position [140, 0]
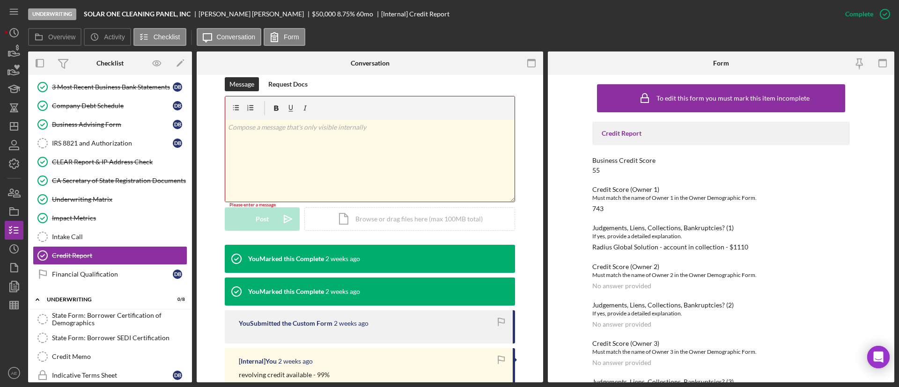
drag, startPoint x: 347, startPoint y: 144, endPoint x: 363, endPoint y: 198, distance: 56.5
click at [347, 144] on div "v Color teal Color pink Remove color Add row above Add row below Add column bef…" at bounding box center [369, 161] width 289 height 82
click at [365, 221] on div "Icon/Document Browse or drag files here (max 100MB total) Tap to choose files o…" at bounding box center [409, 218] width 211 height 23
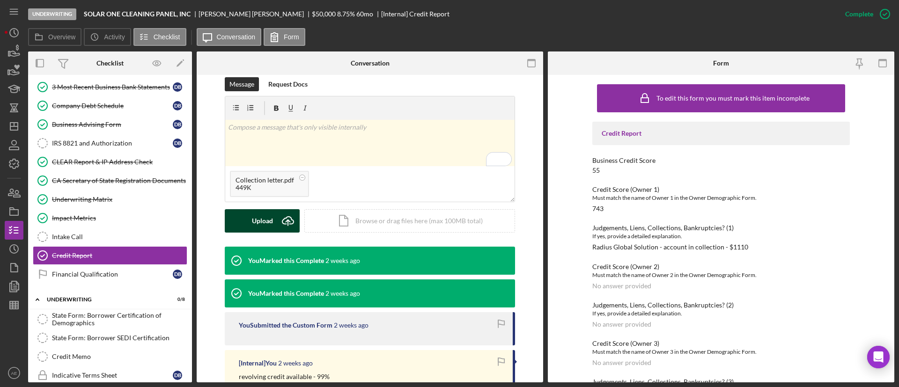
click at [257, 216] on div "Upload" at bounding box center [262, 220] width 21 height 23
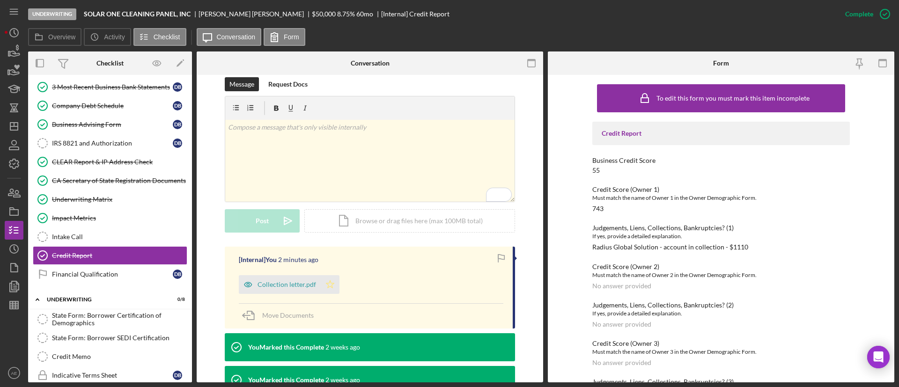
click at [331, 288] on icon "Icon/Star" at bounding box center [330, 284] width 19 height 19
click at [13, 248] on icon "Icon/History" at bounding box center [13, 248] width 23 height 23
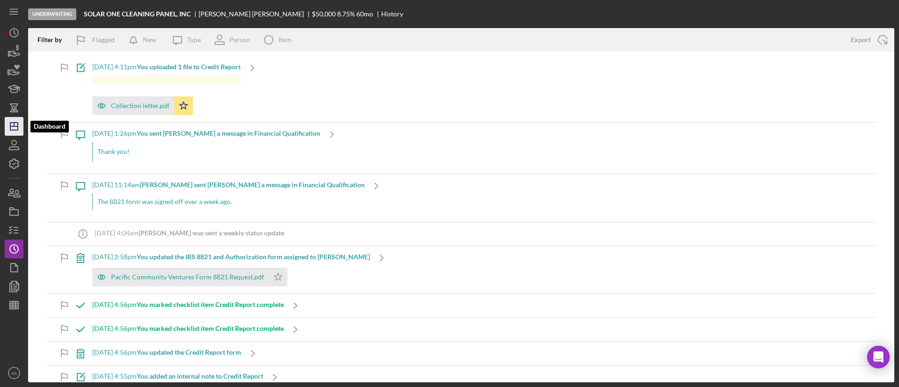
click at [13, 128] on icon "Icon/Dashboard" at bounding box center [13, 126] width 23 height 23
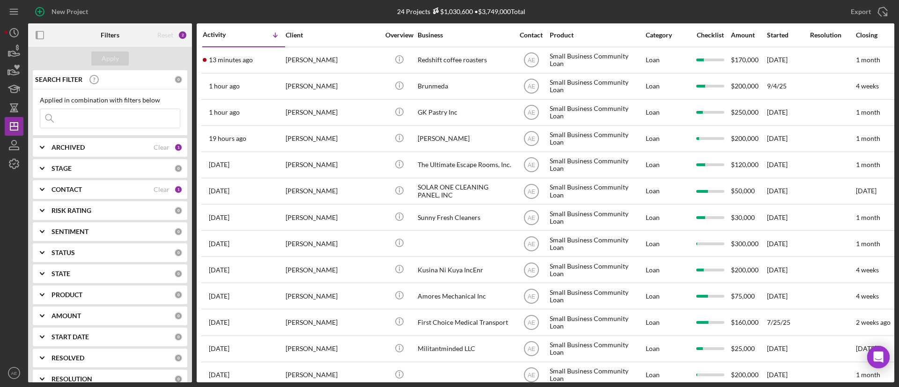
click at [104, 123] on input at bounding box center [110, 118] width 140 height 19
type input "ah printing"
click at [110, 191] on div "CONTACT" at bounding box center [102, 189] width 102 height 7
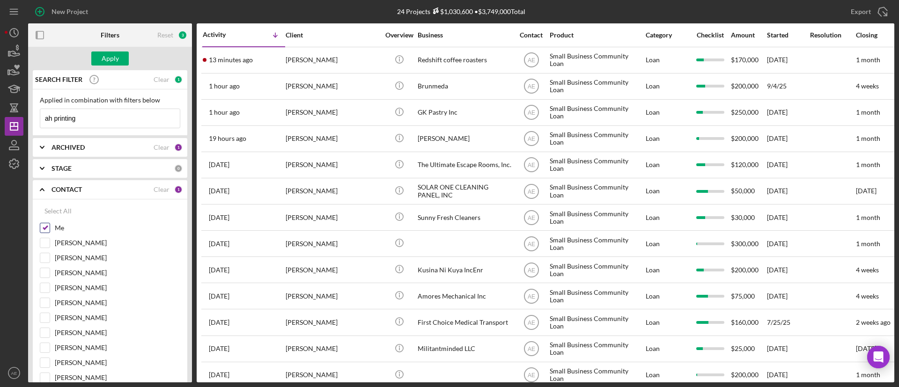
click at [40, 227] on div at bounding box center [45, 228] width 10 height 10
click at [45, 228] on input "Me" at bounding box center [44, 227] width 9 height 9
checkbox input "false"
click at [106, 59] on div "Apply" at bounding box center [110, 58] width 17 height 14
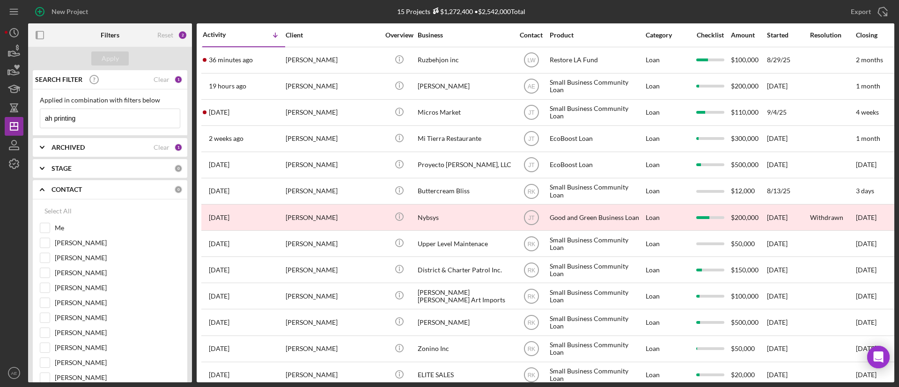
click at [125, 140] on div "ARCHIVED Clear 1" at bounding box center [116, 147] width 131 height 19
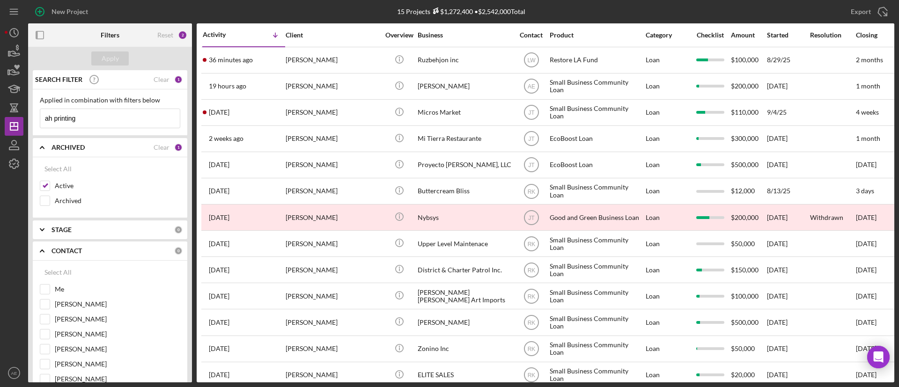
click at [38, 185] on div "Select All Active Archived" at bounding box center [110, 187] width 154 height 61
click at [41, 185] on input "Active" at bounding box center [44, 185] width 9 height 9
checkbox input "false"
click at [48, 200] on input "Archived" at bounding box center [44, 200] width 9 height 9
checkbox input "true"
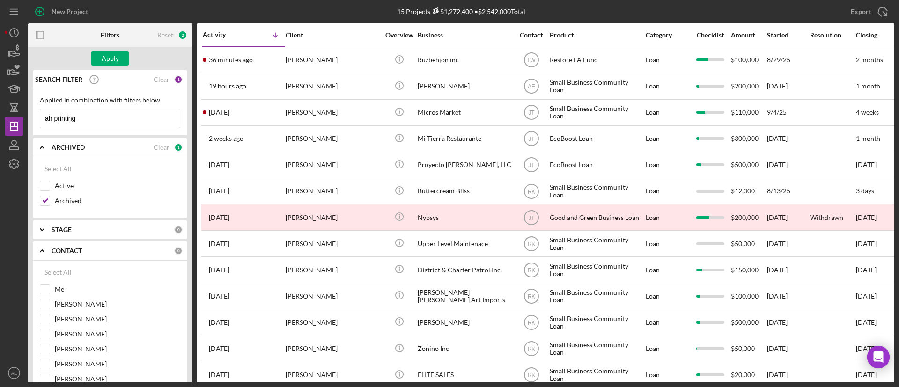
click at [111, 68] on div "Apply" at bounding box center [110, 58] width 164 height 23
click at [111, 62] on div "Apply" at bounding box center [110, 58] width 17 height 14
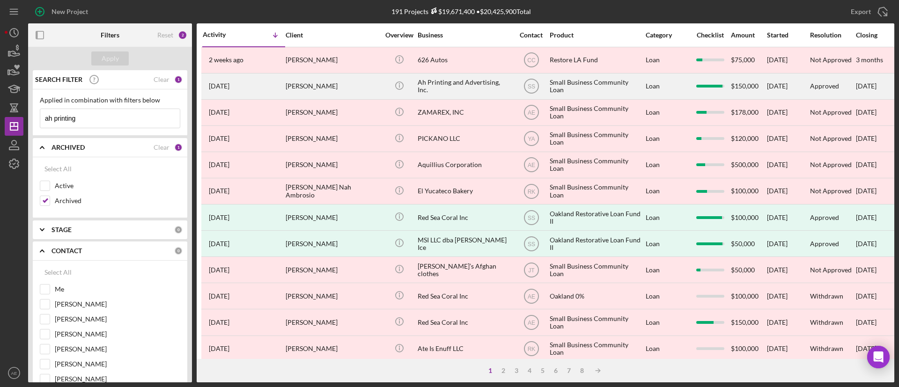
click at [317, 93] on div "[PERSON_NAME]" at bounding box center [333, 86] width 94 height 25
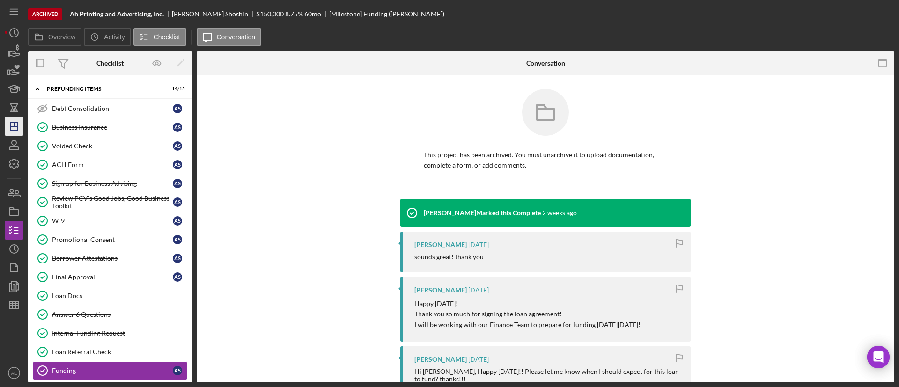
scroll to position [69, 0]
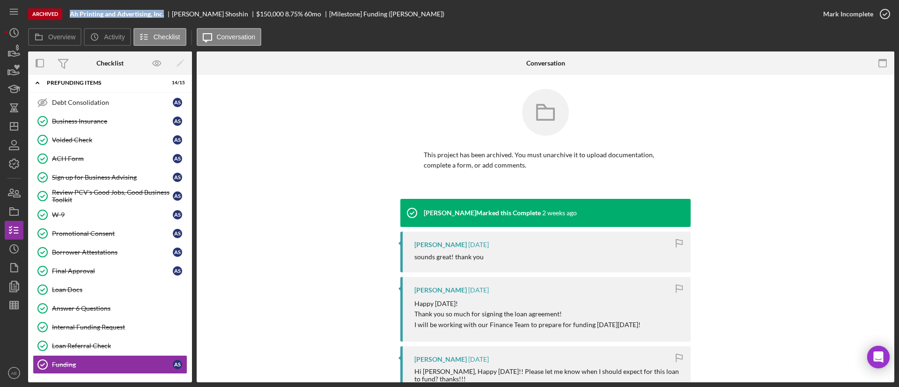
drag, startPoint x: 69, startPoint y: 14, endPoint x: 165, endPoint y: 15, distance: 96.0
click at [165, 15] on div "Archived Ah Printing and Advertising, Inc. [PERSON_NAME] $150,000 8.75 % 60 mo …" at bounding box center [421, 14] width 786 height 28
copy b "Ah Printing and Advertising, Inc."
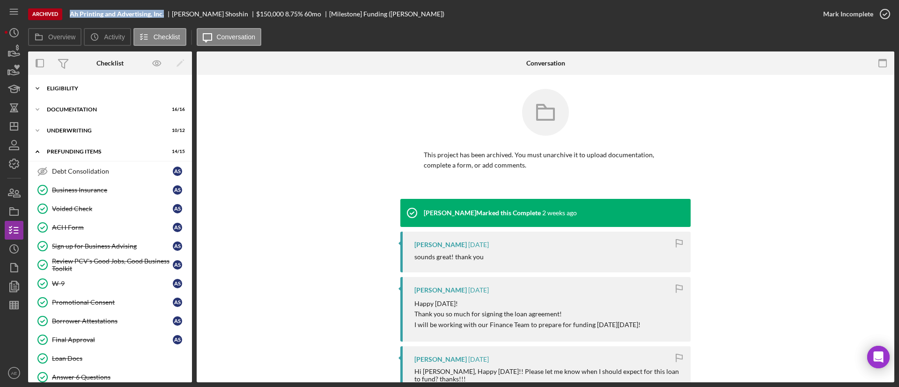
click at [71, 90] on div "Eligibility" at bounding box center [113, 89] width 133 height 6
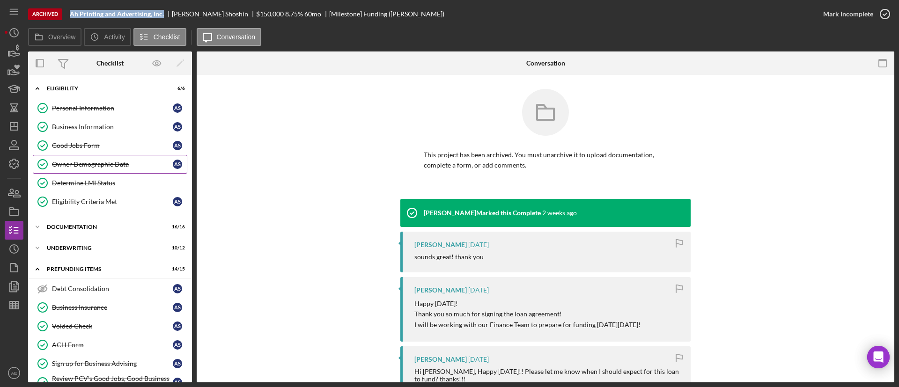
click at [108, 168] on link "Owner Demographic Data Owner Demographic Data A S" at bounding box center [110, 164] width 154 height 19
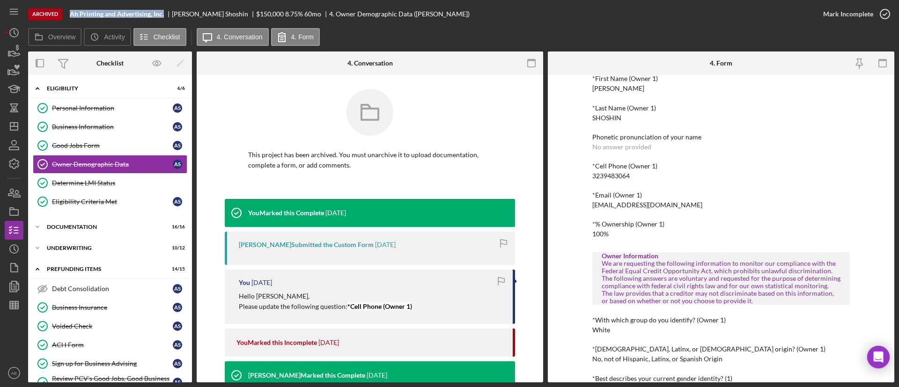
scroll to position [140, 0]
drag, startPoint x: 584, startPoint y: 205, endPoint x: 661, endPoint y: 205, distance: 77.2
click at [670, 205] on div "To edit this form you must unarchive this project Owner Demographic Form What i…" at bounding box center [721, 229] width 346 height 308
copy div "[EMAIL_ADDRESS][DOMAIN_NAME]"
drag, startPoint x: 583, startPoint y: 176, endPoint x: 669, endPoint y: 173, distance: 86.7
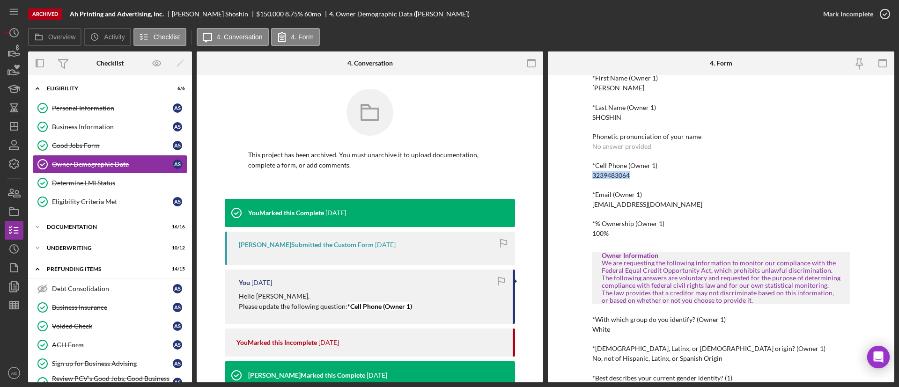
click at [655, 176] on div "To edit this form you must unarchive this project Owner Demographic Form What i…" at bounding box center [721, 229] width 346 height 308
copy div "3239483064"
click at [77, 124] on div "Business Information" at bounding box center [112, 126] width 121 height 7
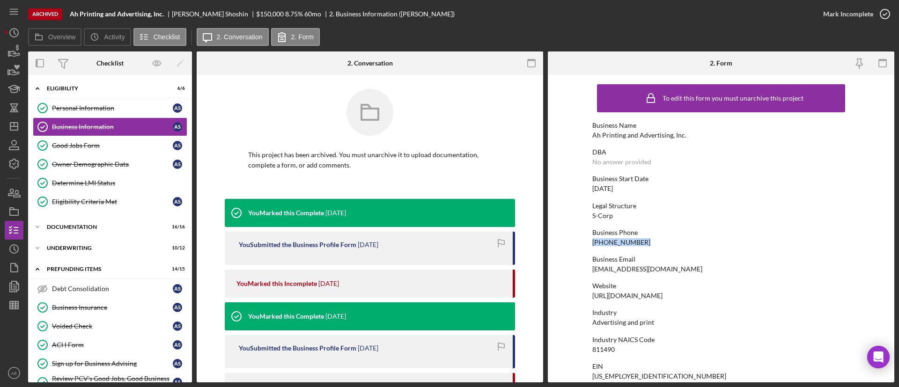
drag, startPoint x: 588, startPoint y: 244, endPoint x: 654, endPoint y: 244, distance: 66.0
click at [654, 244] on form "To edit this form you must unarchive this project Business Name Ah Printing and…" at bounding box center [721, 229] width 346 height 308
copy div "[PHONE_NUMBER]"
drag, startPoint x: 585, startPoint y: 271, endPoint x: 708, endPoint y: 273, distance: 123.1
click at [708, 273] on form "To edit this form you must unarchive this project Business Name Ah Printing and…" at bounding box center [721, 229] width 346 height 308
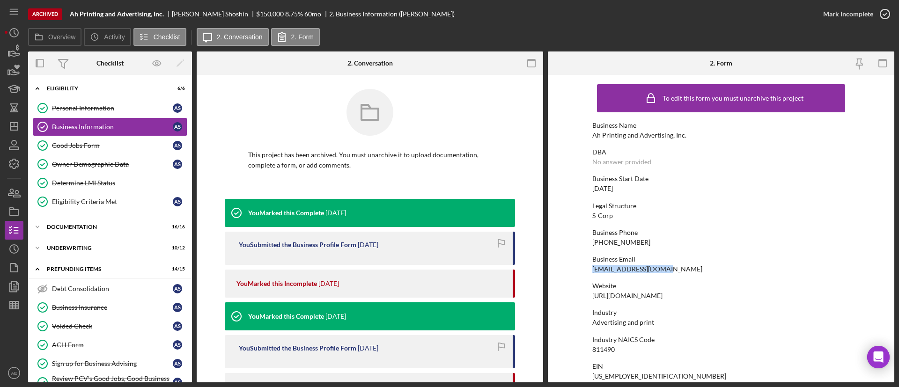
copy div "[EMAIL_ADDRESS][DOMAIN_NAME]"
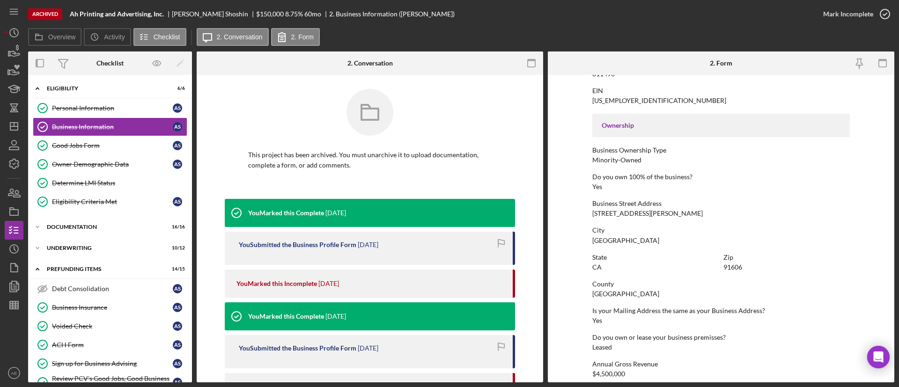
scroll to position [281, 0]
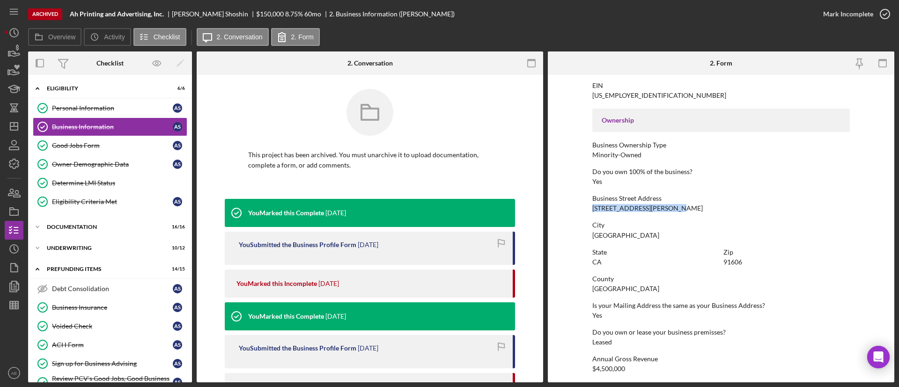
drag, startPoint x: 584, startPoint y: 209, endPoint x: 679, endPoint y: 208, distance: 95.0
click at [680, 208] on form "To edit this form you must unarchive this project Business Name Ah Printing and…" at bounding box center [721, 229] width 346 height 308
copy div "[STREET_ADDRESS][PERSON_NAME]"
drag, startPoint x: 588, startPoint y: 235, endPoint x: 672, endPoint y: 235, distance: 84.3
click at [672, 235] on form "To edit this form you must unarchive this project Business Name Ah Printing and…" at bounding box center [721, 229] width 346 height 308
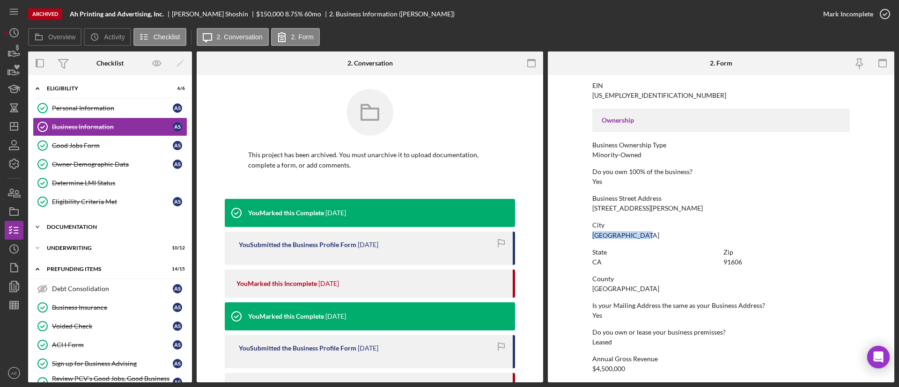
copy div "[GEOGRAPHIC_DATA]"
click at [87, 181] on div "Determine LMI Status" at bounding box center [119, 182] width 135 height 7
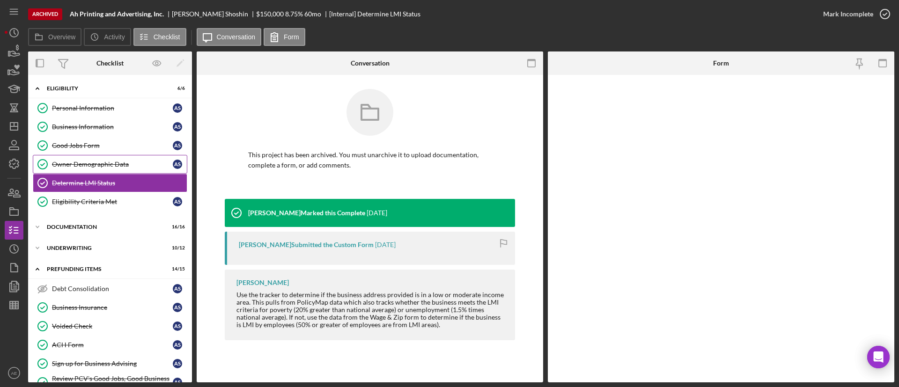
click at [90, 169] on link "Owner Demographic Data Owner Demographic Data A S" at bounding box center [110, 164] width 154 height 19
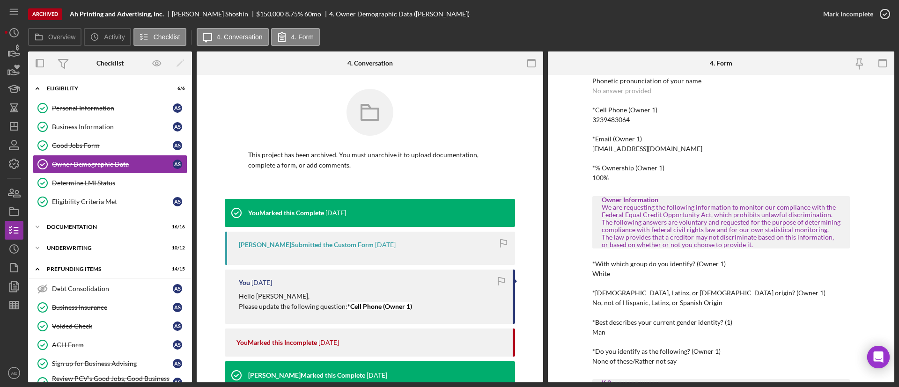
scroll to position [211, 0]
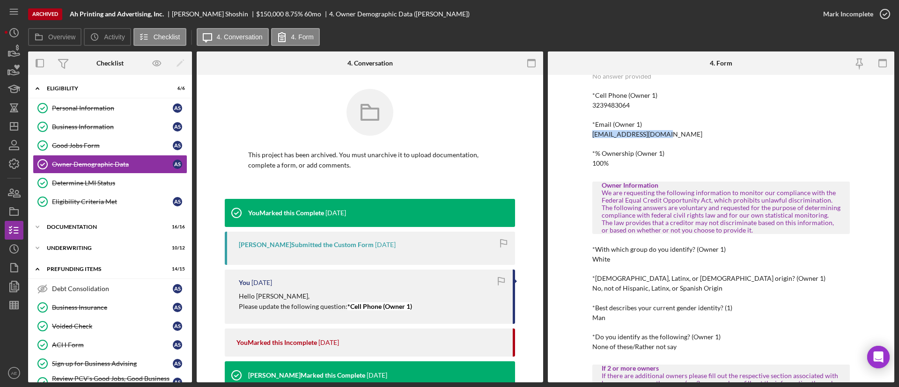
drag, startPoint x: 588, startPoint y: 129, endPoint x: 666, endPoint y: 137, distance: 78.1
click at [664, 137] on div "To edit this form you must unarchive this project Owner Demographic Form What i…" at bounding box center [721, 229] width 346 height 308
copy div "[EMAIL_ADDRESS][DOMAIN_NAME]"
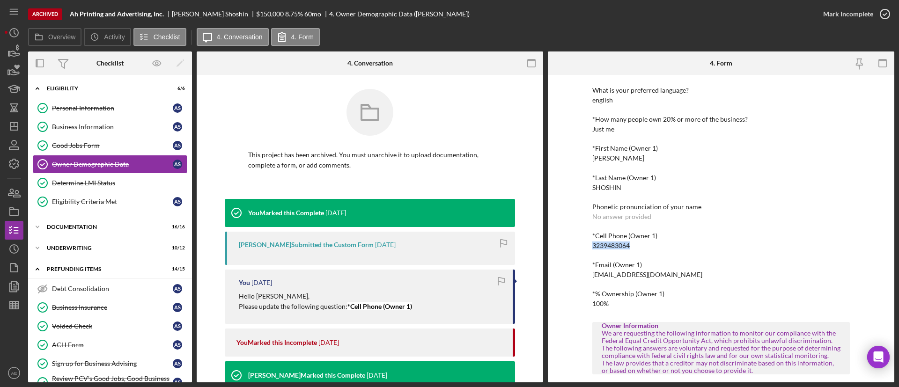
drag, startPoint x: 589, startPoint y: 246, endPoint x: 658, endPoint y: 251, distance: 69.0
click at [660, 249] on div "To edit this form you must unarchive this project Owner Demographic Form What i…" at bounding box center [721, 229] width 346 height 308
copy div "3239483064"
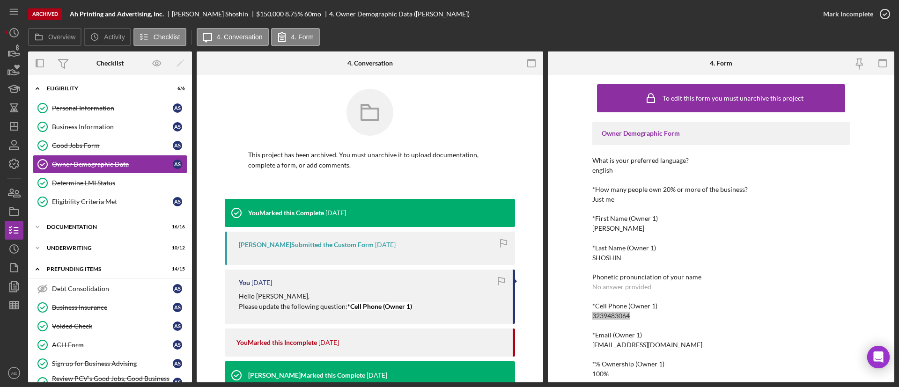
scroll to position [351, 0]
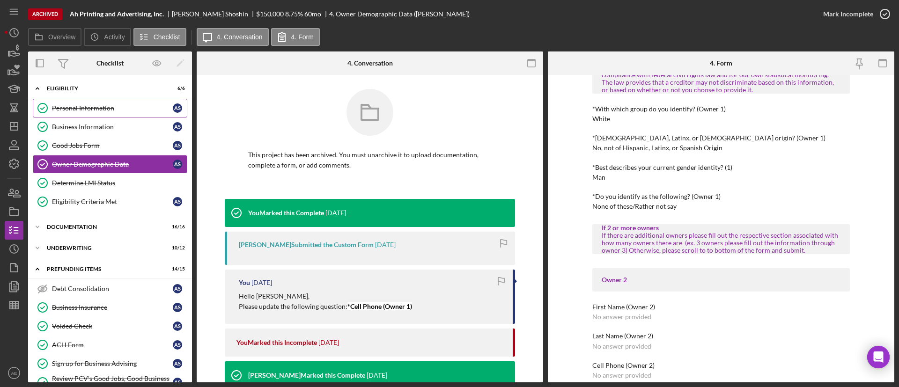
click at [81, 108] on div "Personal Information" at bounding box center [112, 107] width 121 height 7
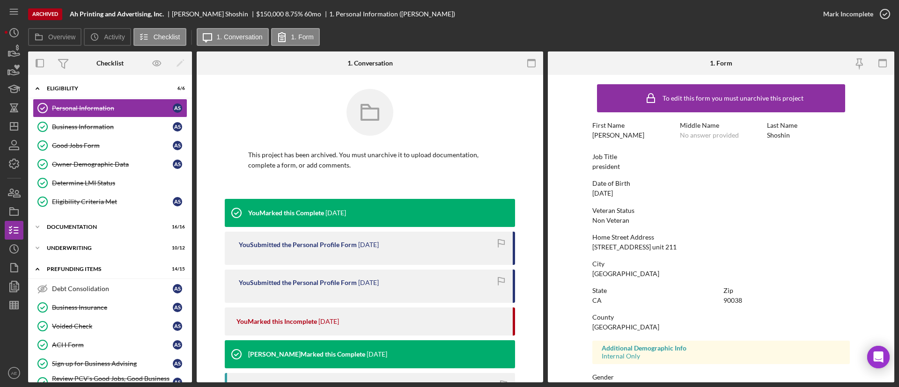
drag, startPoint x: 588, startPoint y: 246, endPoint x: 729, endPoint y: 250, distance: 141.4
click at [729, 250] on form "To edit this form you must unarchive this project First Name [PERSON_NAME] Midd…" at bounding box center [721, 229] width 346 height 308
copy div "[STREET_ADDRESS] unit 211"
drag, startPoint x: 590, startPoint y: 271, endPoint x: 664, endPoint y: 281, distance: 74.2
click at [664, 281] on form "To edit this form you must unarchive this project First Name [PERSON_NAME] Midd…" at bounding box center [721, 229] width 346 height 308
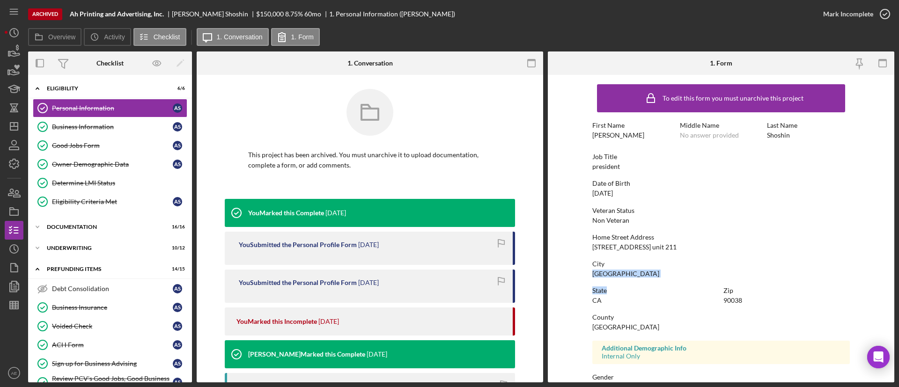
click at [643, 275] on div "City [GEOGRAPHIC_DATA]" at bounding box center [720, 268] width 257 height 17
drag, startPoint x: 589, startPoint y: 272, endPoint x: 644, endPoint y: 272, distance: 55.2
click at [644, 272] on form "To edit this form you must unarchive this project First Name [PERSON_NAME] Midd…" at bounding box center [721, 229] width 346 height 308
click at [130, 128] on div "Business Information" at bounding box center [112, 126] width 121 height 7
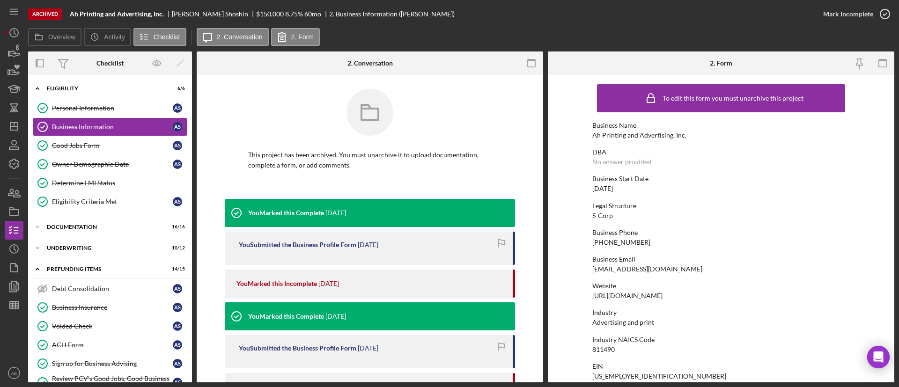
scroll to position [140, 0]
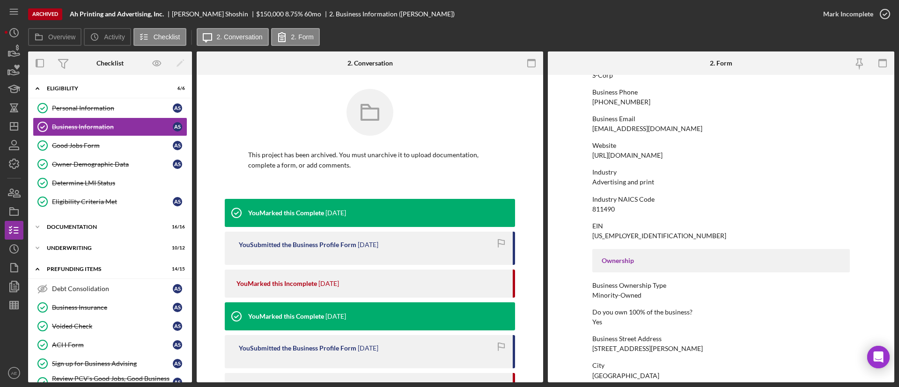
drag, startPoint x: 590, startPoint y: 156, endPoint x: 779, endPoint y: 155, distance: 189.6
click at [779, 155] on form "To edit this form you must unarchive this project Business Name Ah Printing and…" at bounding box center [721, 229] width 346 height 308
click at [18, 128] on polygon "button" at bounding box center [13, 126] width 7 height 7
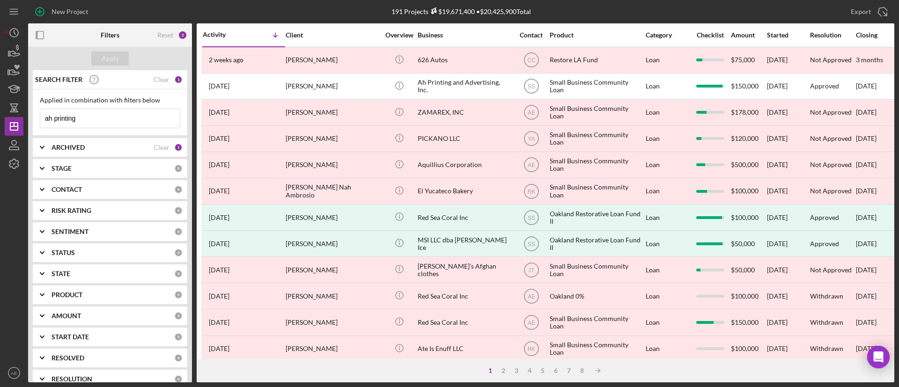
click at [126, 148] on div "ARCHIVED" at bounding box center [102, 147] width 102 height 7
click at [47, 202] on input "Archived" at bounding box center [44, 200] width 9 height 9
checkbox input "false"
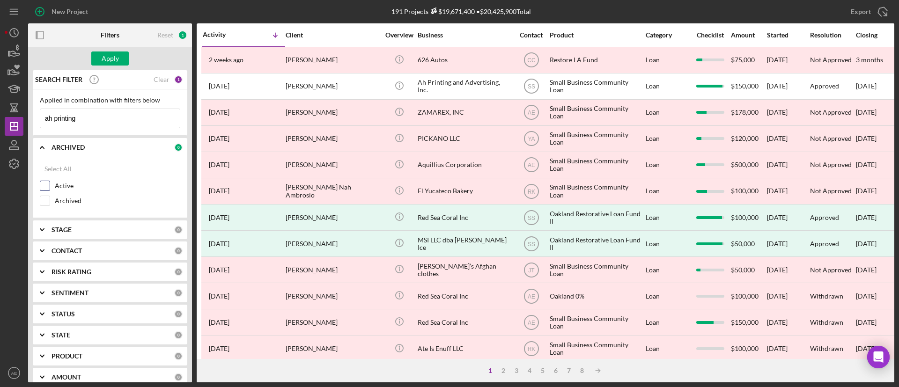
click at [45, 186] on input "Active" at bounding box center [44, 185] width 9 height 9
checkbox input "true"
drag, startPoint x: 96, startPoint y: 118, endPoint x: -13, endPoint y: 128, distance: 109.1
click at [0, 128] on html "New Project 191 Projects $19,671,400 • $20,425,900 Total ah printing Export Ico…" at bounding box center [449, 193] width 899 height 387
click at [112, 50] on div "Apply" at bounding box center [110, 58] width 164 height 23
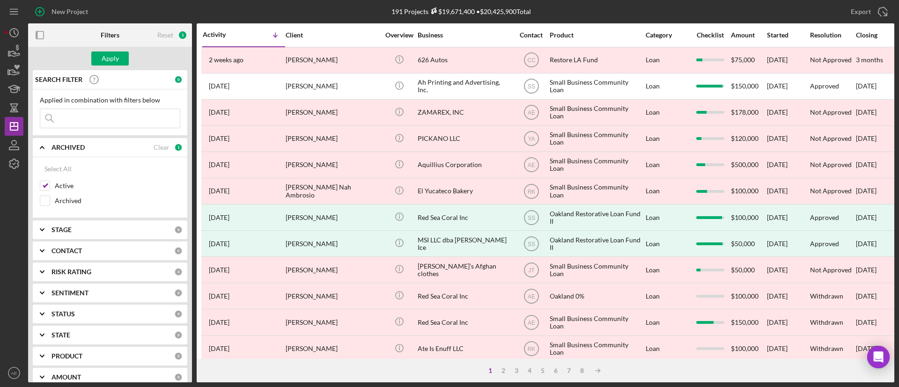
click at [91, 235] on div "STAGE 0" at bounding box center [116, 229] width 131 height 19
click at [47, 267] on input "Application" at bounding box center [44, 268] width 9 height 9
click at [47, 268] on input "Application" at bounding box center [44, 268] width 9 height 9
checkbox input "false"
click at [95, 228] on div "STAGE" at bounding box center [112, 229] width 123 height 7
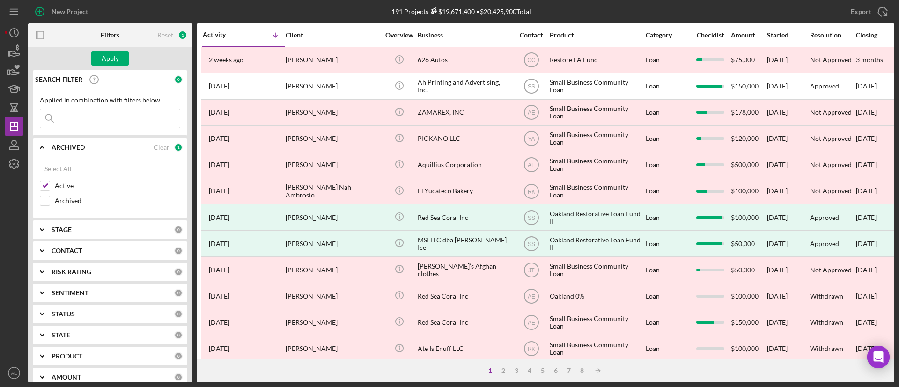
click at [82, 252] on div "CONTACT" at bounding box center [112, 250] width 123 height 7
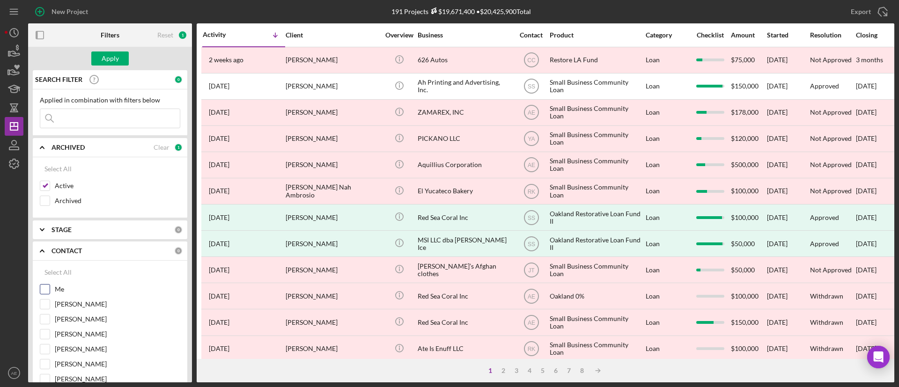
click at [46, 284] on div at bounding box center [45, 289] width 10 height 10
click at [49, 288] on input "Me" at bounding box center [44, 289] width 9 height 9
checkbox input "true"
click at [120, 58] on button "Apply" at bounding box center [109, 58] width 37 height 14
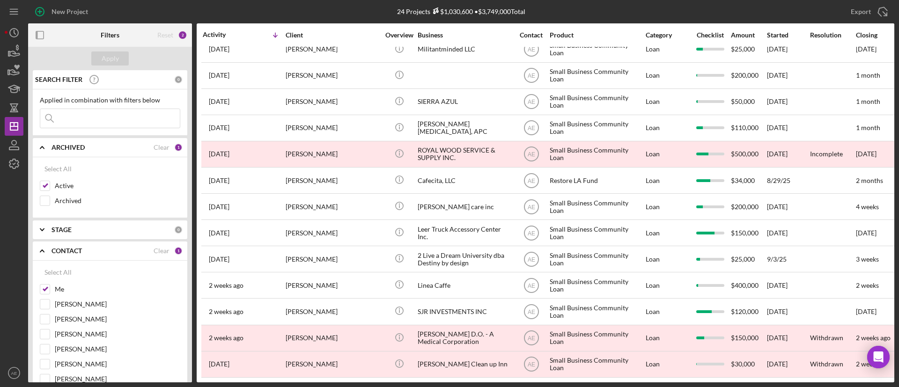
scroll to position [310, 0]
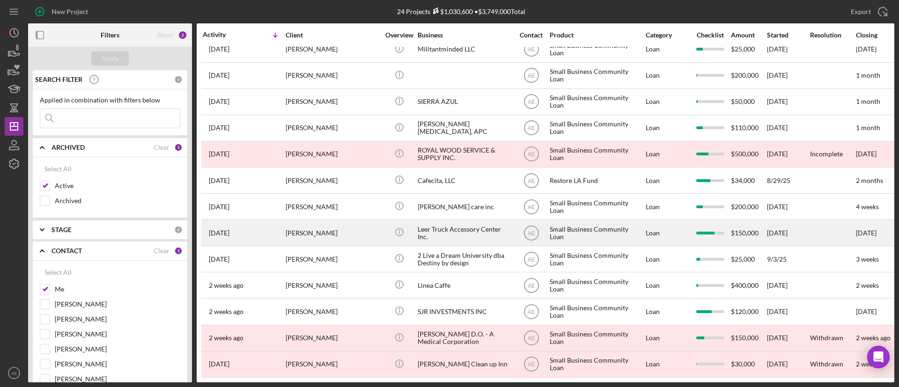
click at [339, 224] on div "[PERSON_NAME]" at bounding box center [333, 232] width 94 height 25
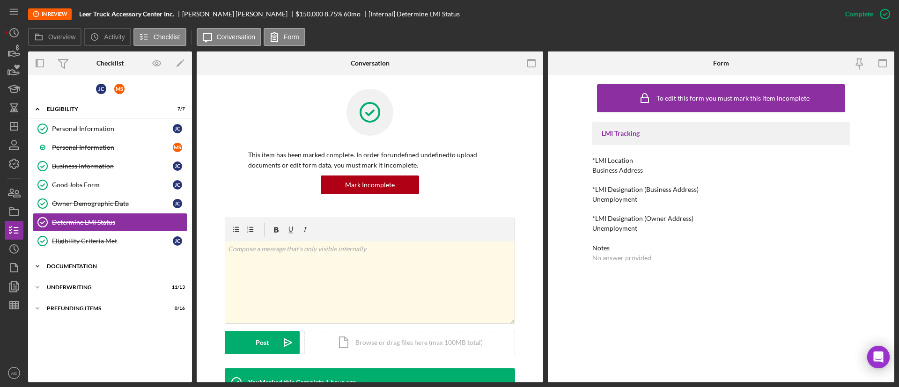
click at [96, 273] on div "Icon/Expander Documentation 19 / 20" at bounding box center [110, 266] width 164 height 19
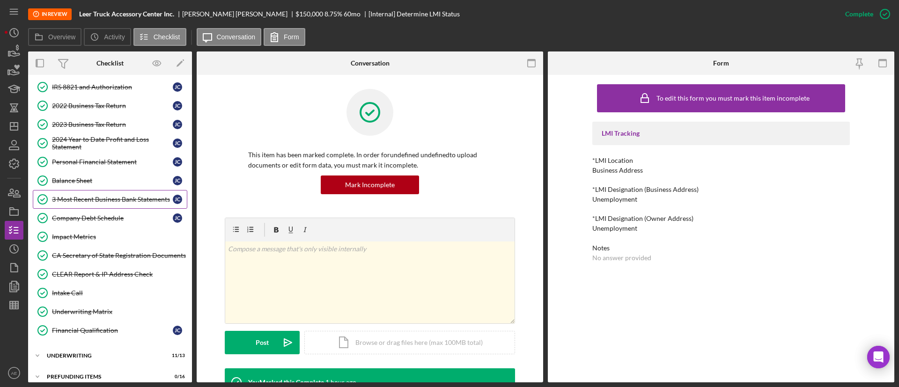
scroll to position [320, 0]
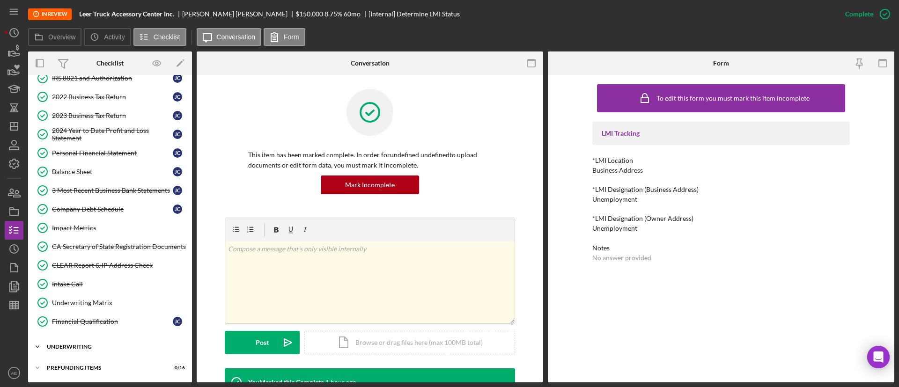
drag, startPoint x: 87, startPoint y: 342, endPoint x: 88, endPoint y: 335, distance: 7.1
click at [88, 342] on div "Icon/Expander Underwriting 11 / 13" at bounding box center [110, 347] width 164 height 19
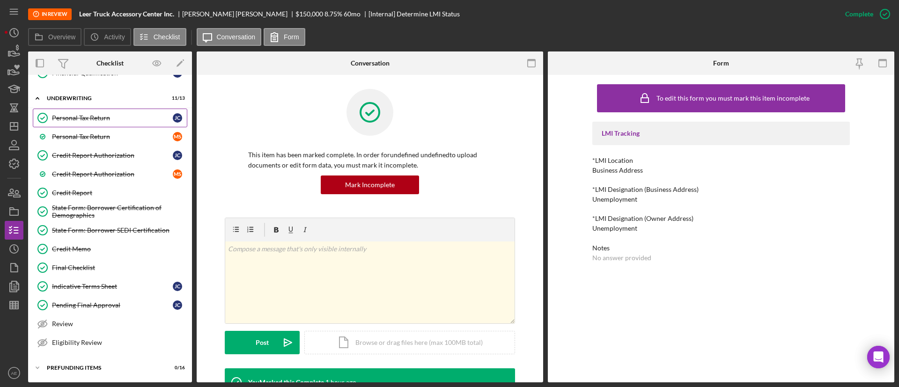
click at [94, 123] on link "Personal Tax Return Personal Tax Return [PERSON_NAME]" at bounding box center [110, 118] width 154 height 19
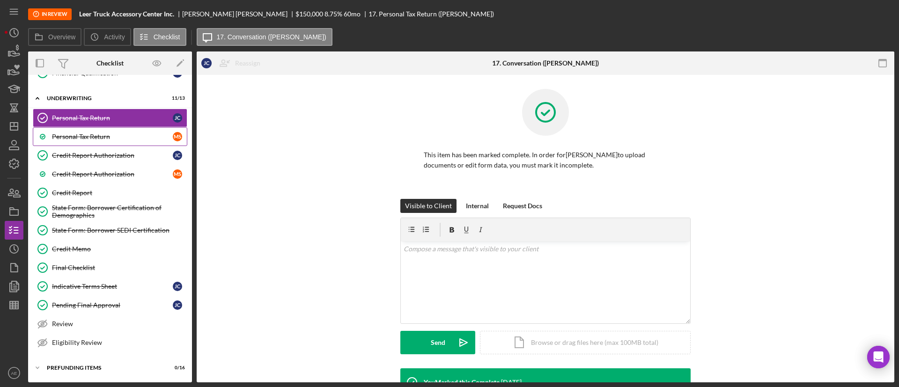
click at [99, 137] on div "Personal Tax Return" at bounding box center [112, 136] width 121 height 7
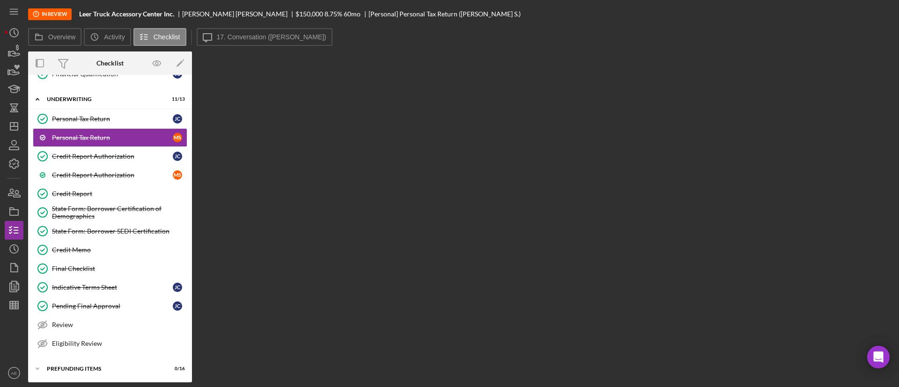
scroll to position [569, 0]
click at [272, 48] on div "Overview Icon/History Activity Checklist Icon/Message 17. Conversation ([PERSON…" at bounding box center [461, 205] width 866 height 354
drag, startPoint x: 271, startPoint y: 41, endPoint x: 287, endPoint y: 60, distance: 25.2
click at [271, 41] on button "Icon/Message 17. Conversation ([PERSON_NAME])" at bounding box center [265, 37] width 136 height 18
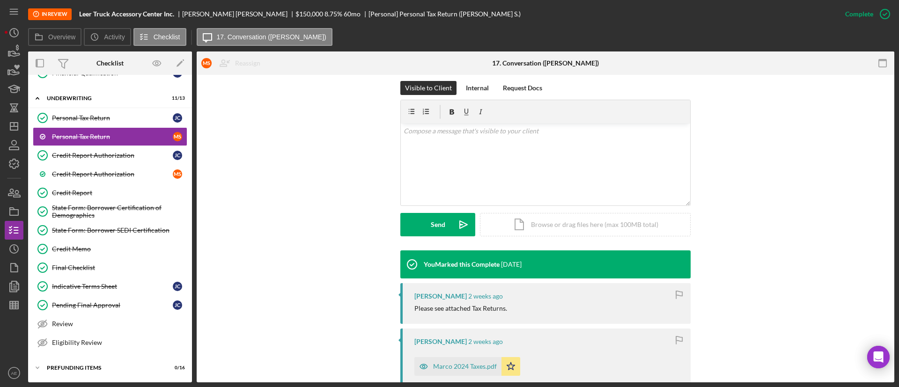
scroll to position [281, 0]
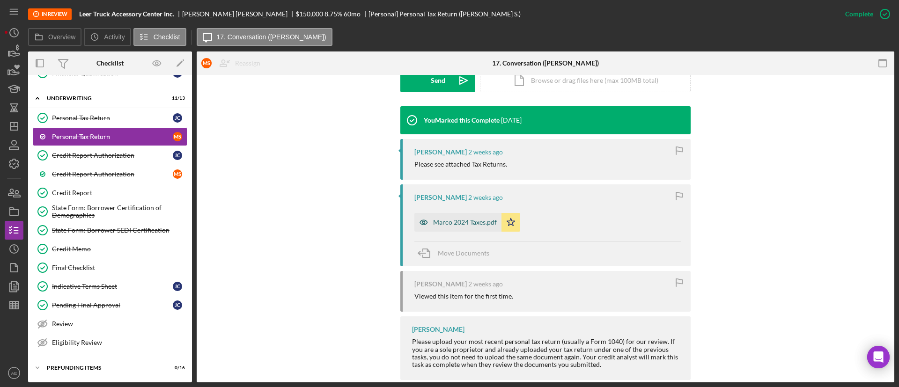
click at [450, 214] on div "Marco 2024 Taxes.pdf" at bounding box center [457, 222] width 87 height 19
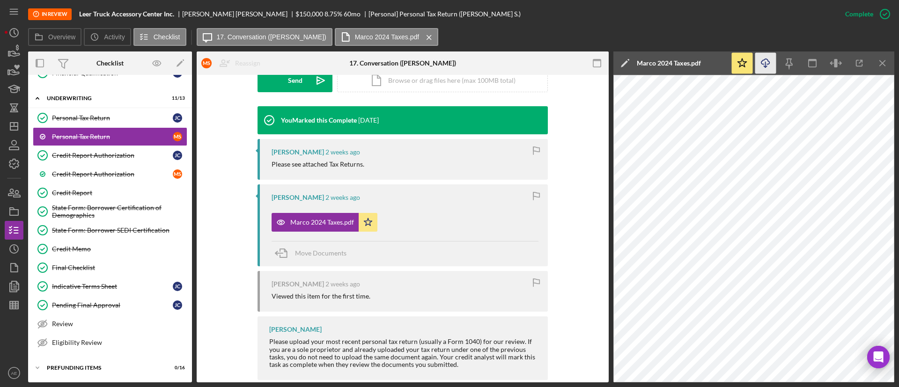
click at [770, 65] on icon "Icon/Download" at bounding box center [765, 63] width 21 height 21
drag, startPoint x: 104, startPoint y: 187, endPoint x: 116, endPoint y: 188, distance: 12.2
click at [104, 187] on link "Credit Report Credit Report" at bounding box center [110, 193] width 154 height 19
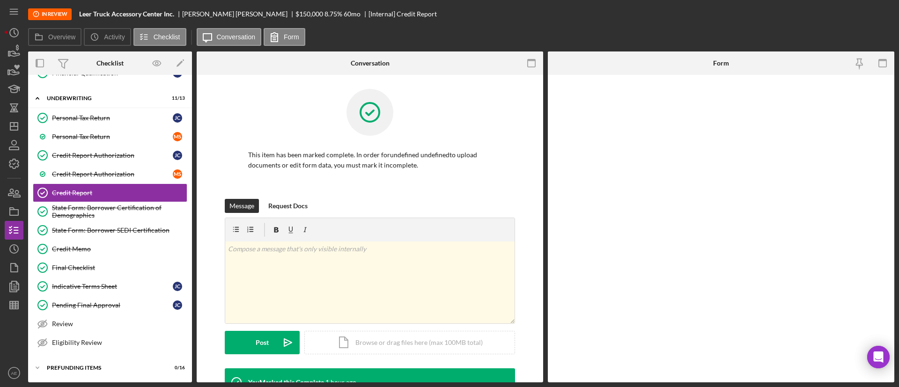
scroll to position [569, 0]
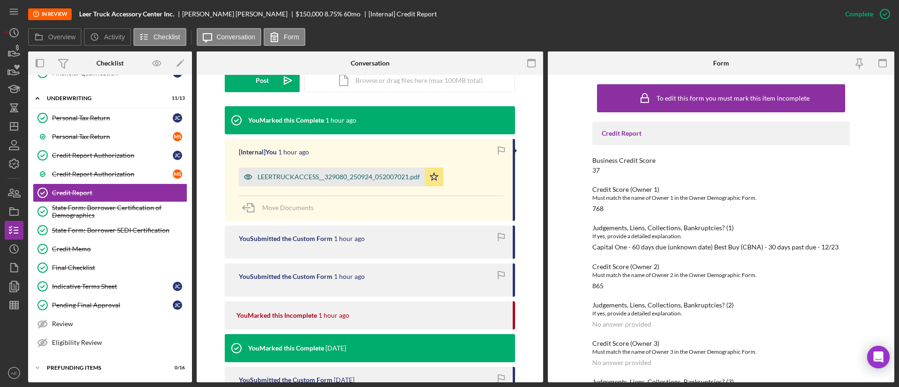
click at [347, 177] on div "LEERTRUCKACCESS__329080_250924_052007021.pdf" at bounding box center [338, 176] width 162 height 7
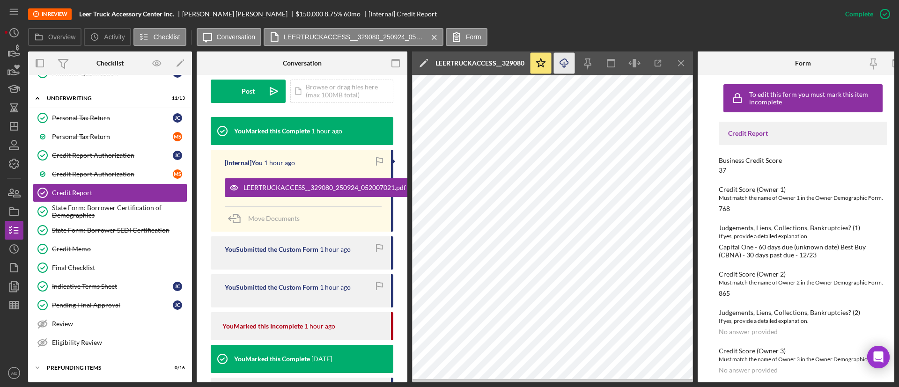
click at [566, 69] on icon "Icon/Download" at bounding box center [564, 63] width 21 height 21
click at [83, 240] on link "Credit Memo Credit Memo" at bounding box center [110, 249] width 154 height 19
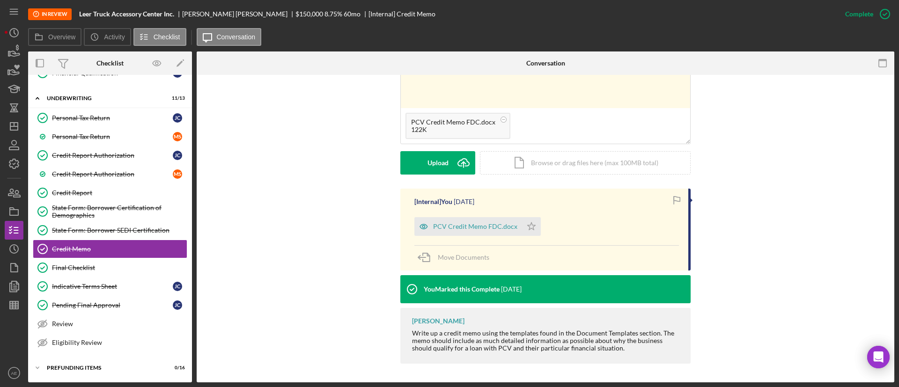
scroll to position [58, 0]
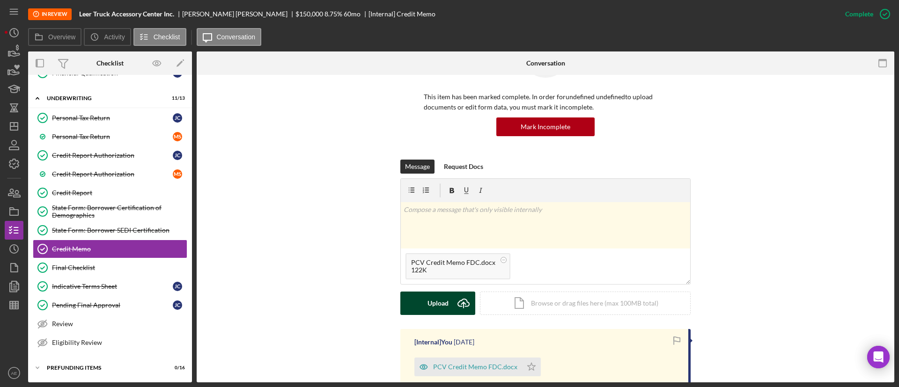
click at [446, 292] on div "Upload Icon/Upload Icon/Document Browse or drag files here (max 100MB total) Ta…" at bounding box center [545, 303] width 290 height 23
click at [444, 311] on div "Upload" at bounding box center [437, 303] width 21 height 23
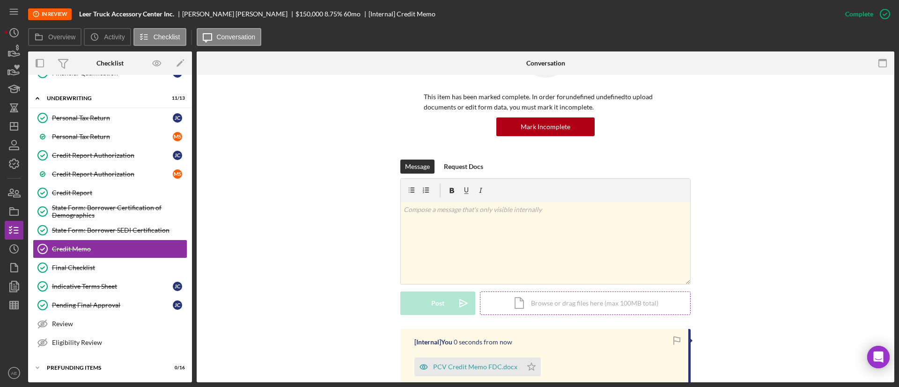
scroll to position [198, 0]
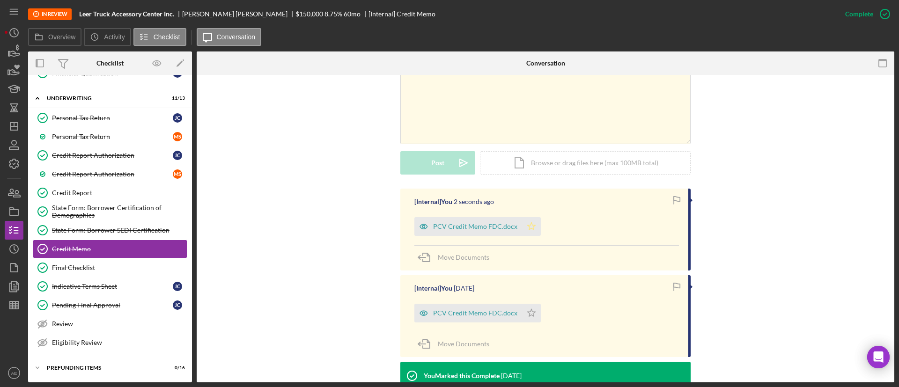
click at [529, 224] on icon "Icon/Star" at bounding box center [531, 226] width 19 height 19
click at [523, 229] on icon "Icon/Star" at bounding box center [531, 226] width 19 height 19
click at [417, 229] on icon "button" at bounding box center [423, 226] width 19 height 19
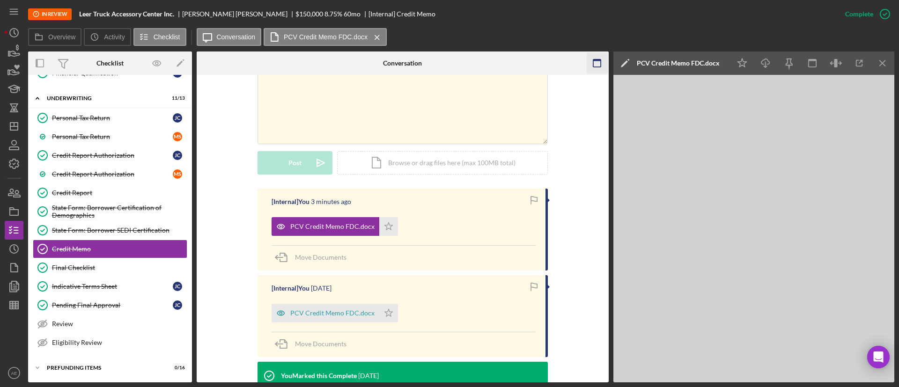
click at [594, 66] on icon "button" at bounding box center [596, 63] width 21 height 21
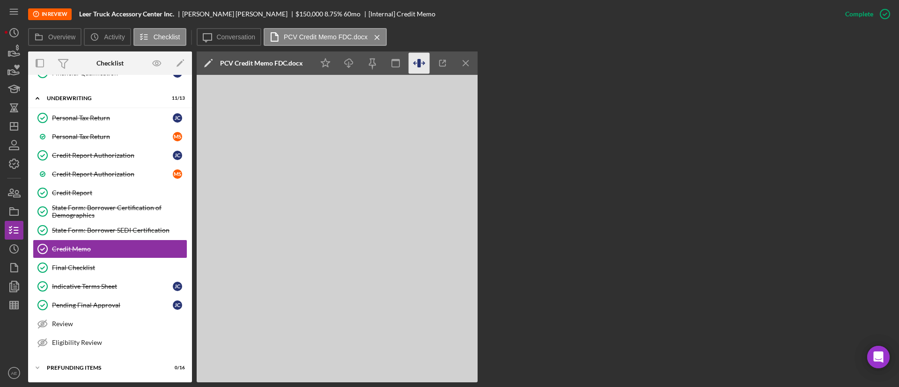
click at [412, 63] on icon "button" at bounding box center [419, 63] width 21 height 21
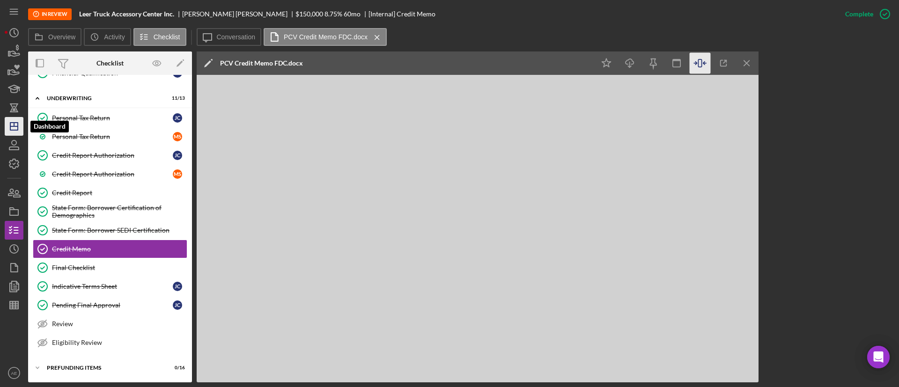
click at [11, 123] on polygon "button" at bounding box center [13, 126] width 7 height 7
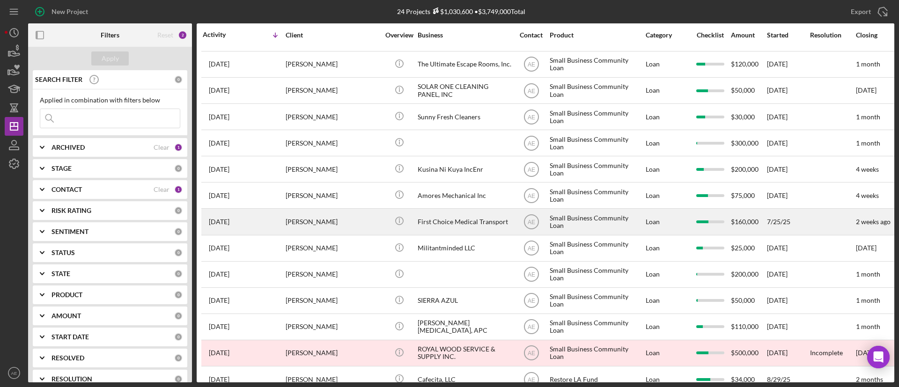
scroll to position [100, 0]
click at [369, 221] on div "[PERSON_NAME]" at bounding box center [333, 222] width 94 height 25
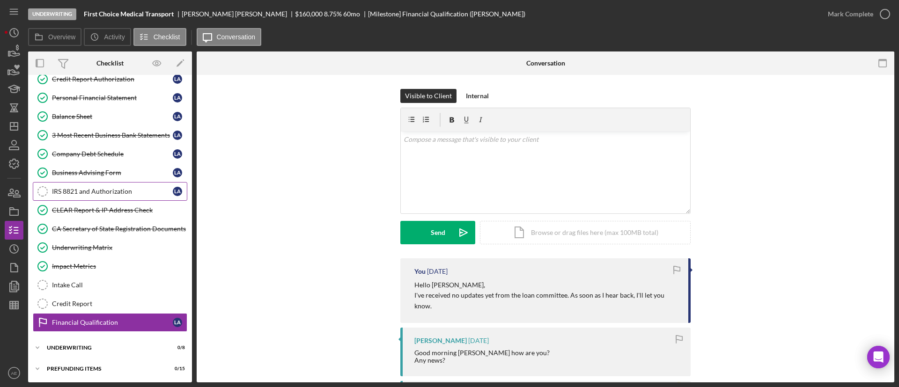
scroll to position [163, 0]
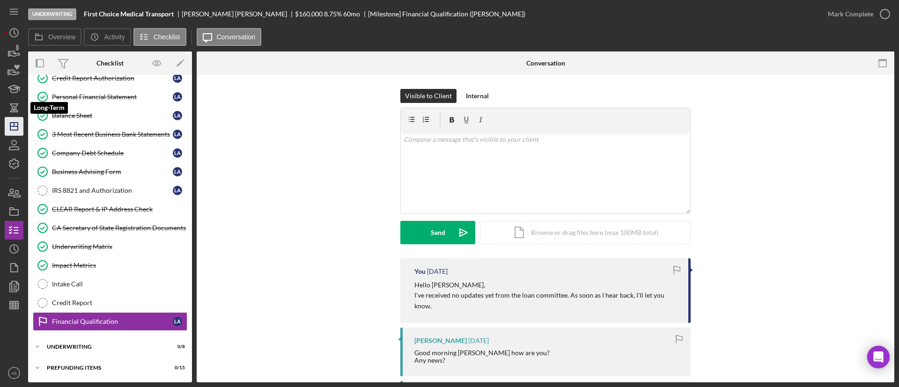
click at [13, 125] on icon "Icon/Dashboard" at bounding box center [13, 126] width 23 height 23
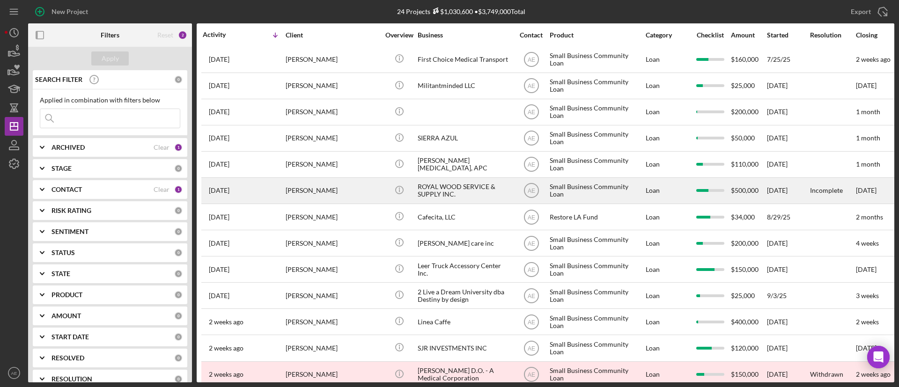
scroll to position [281, 0]
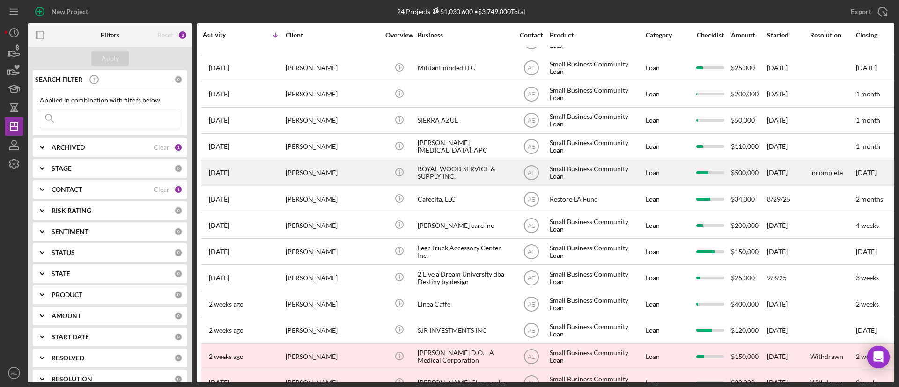
click at [431, 164] on div "ROYAL WOOD SERVICE & SUPPLY INC." at bounding box center [465, 173] width 94 height 25
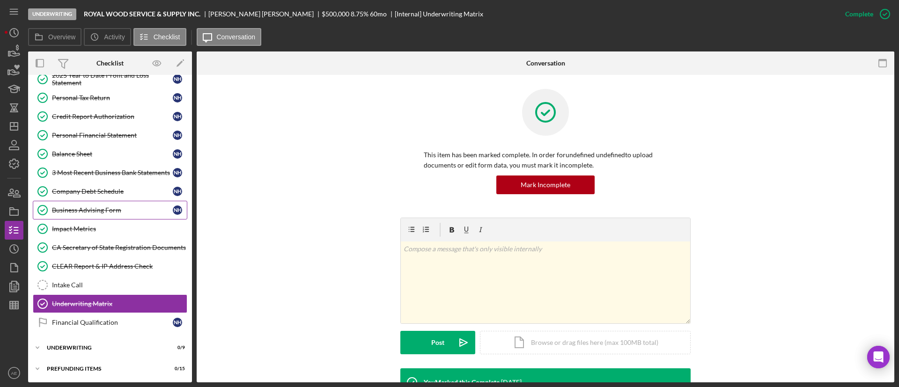
scroll to position [201, 0]
click at [96, 353] on div "Icon/Expander Underwriting 0 / 9" at bounding box center [110, 347] width 164 height 19
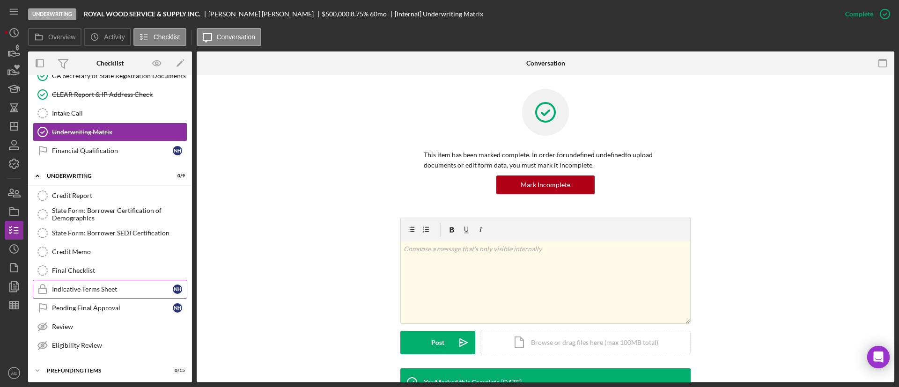
scroll to position [375, 0]
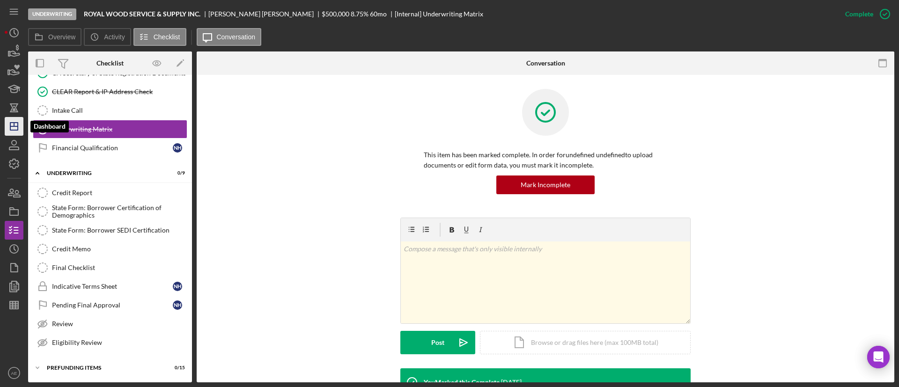
click at [8, 127] on icon "Icon/Dashboard" at bounding box center [13, 126] width 23 height 23
